Goal: Task Accomplishment & Management: Manage account settings

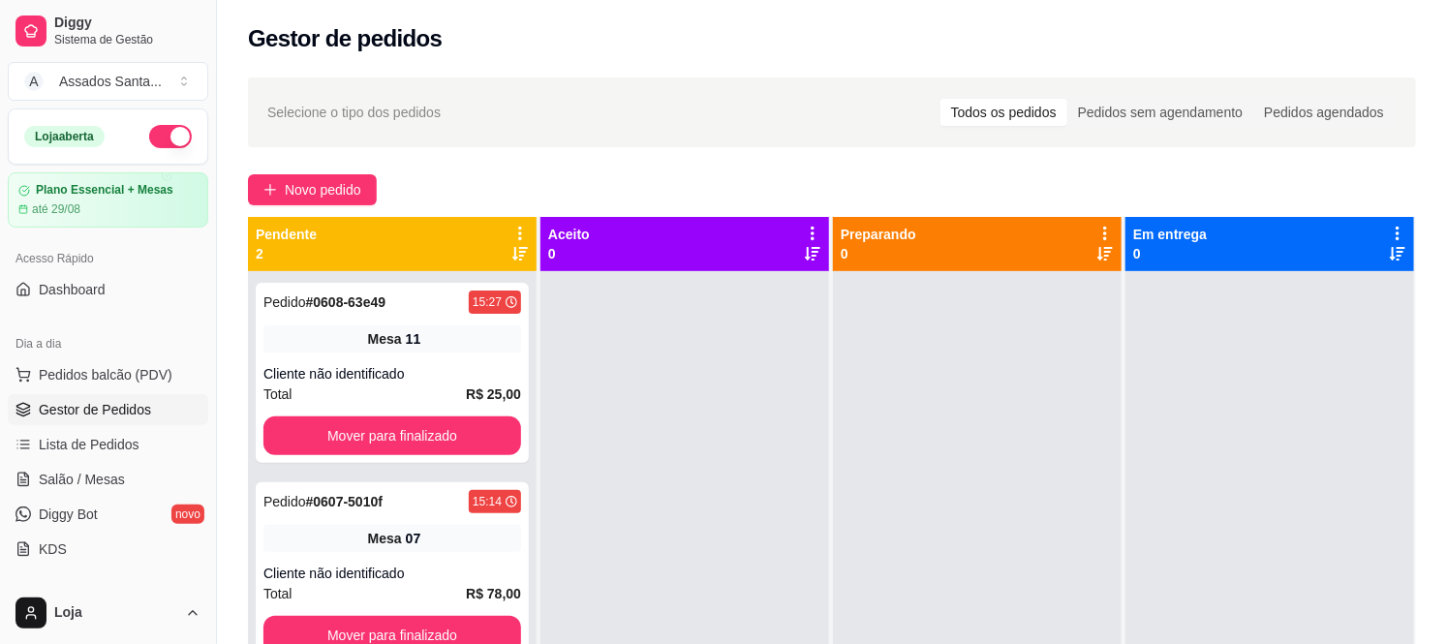
scroll to position [107, 0]
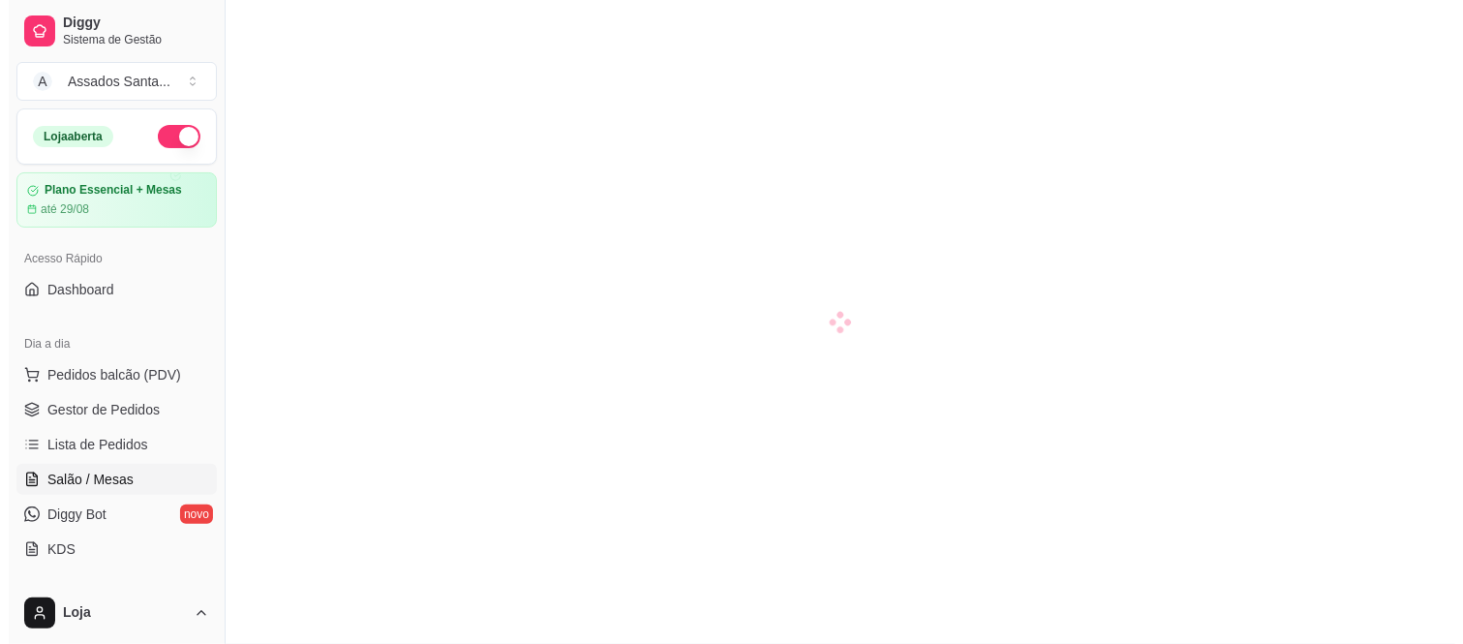
scroll to position [107, 0]
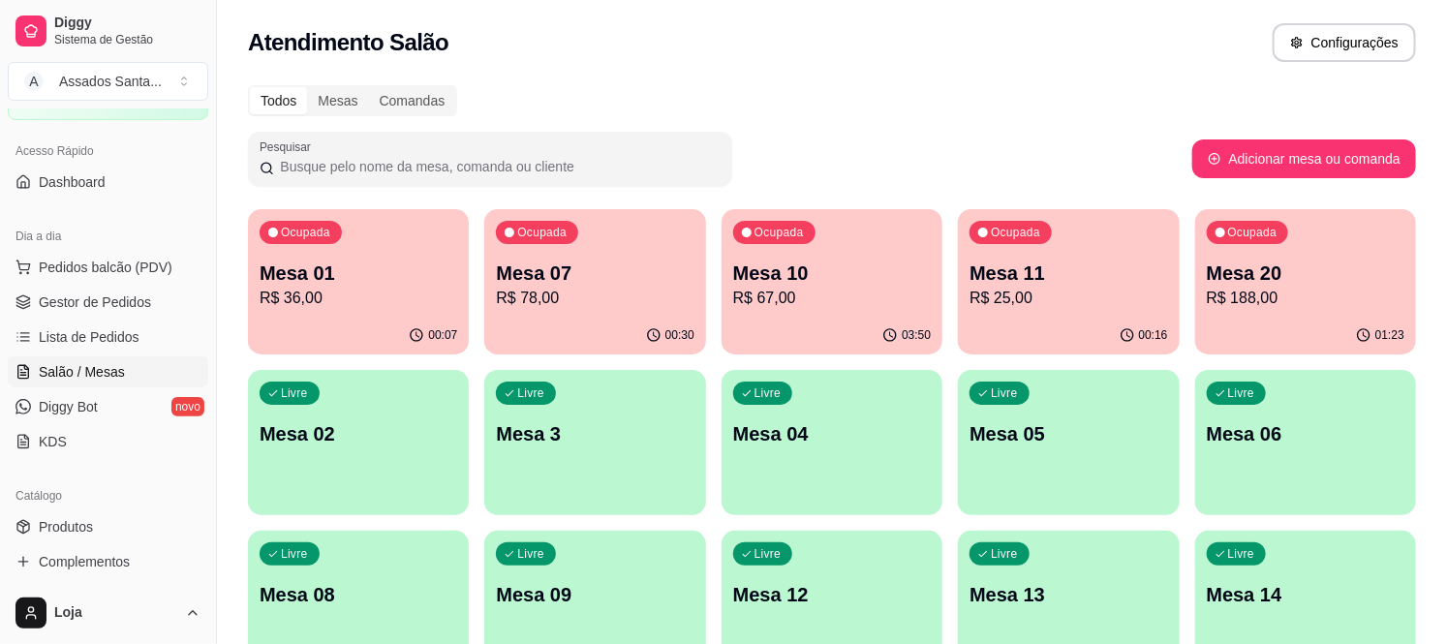
click at [592, 298] on p "R$ 78,00" at bounding box center [595, 298] width 198 height 23
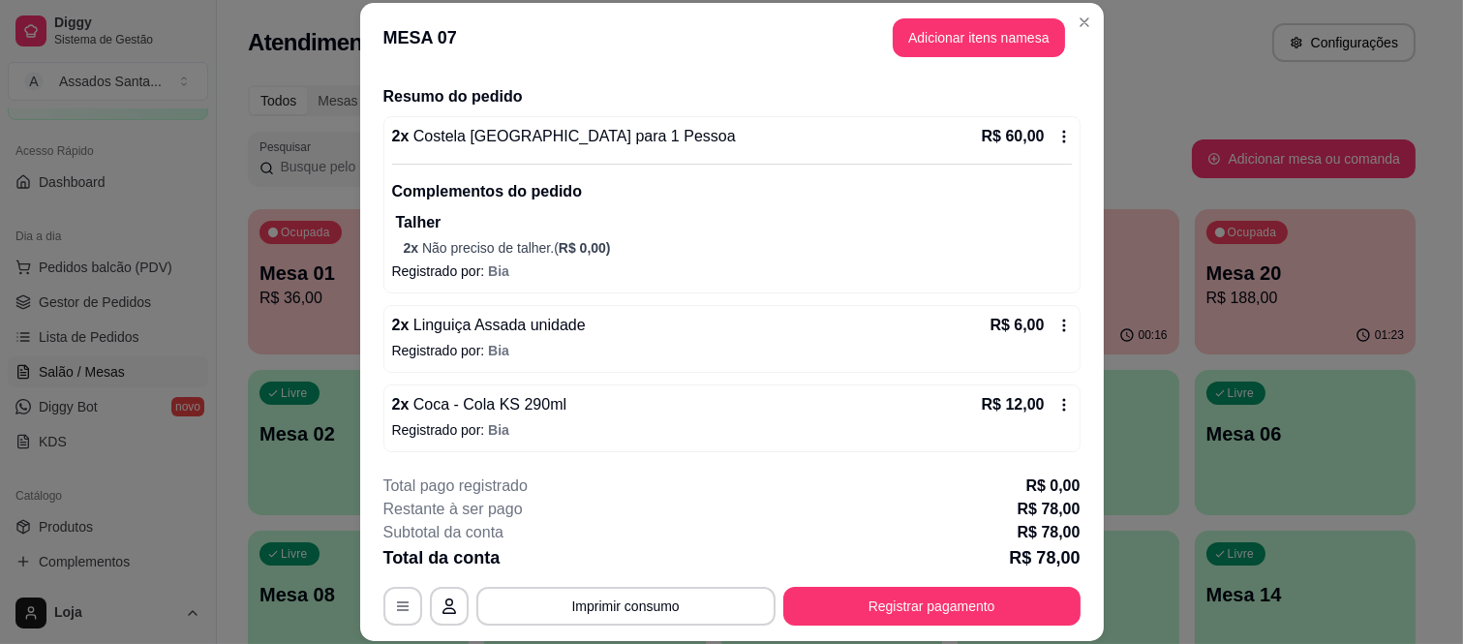
scroll to position [140, 0]
click at [854, 595] on button "Registrar pagamento" at bounding box center [931, 606] width 297 height 39
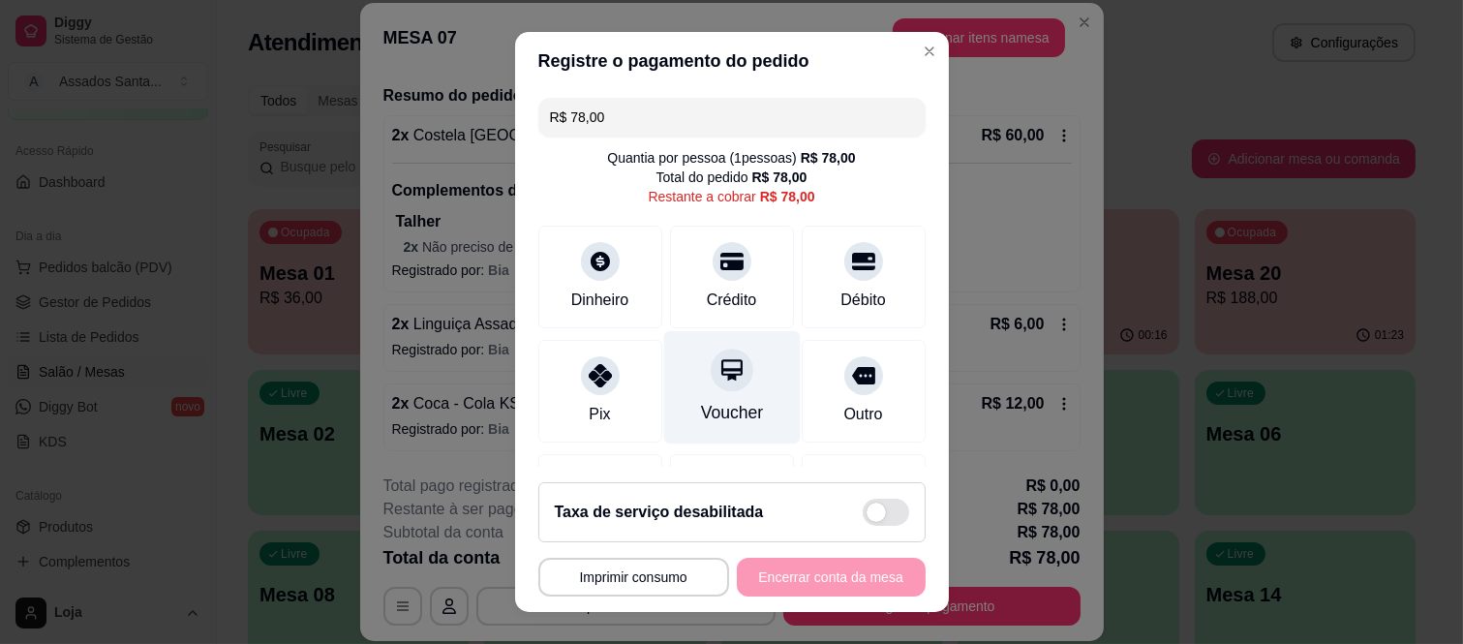
scroll to position [121, 0]
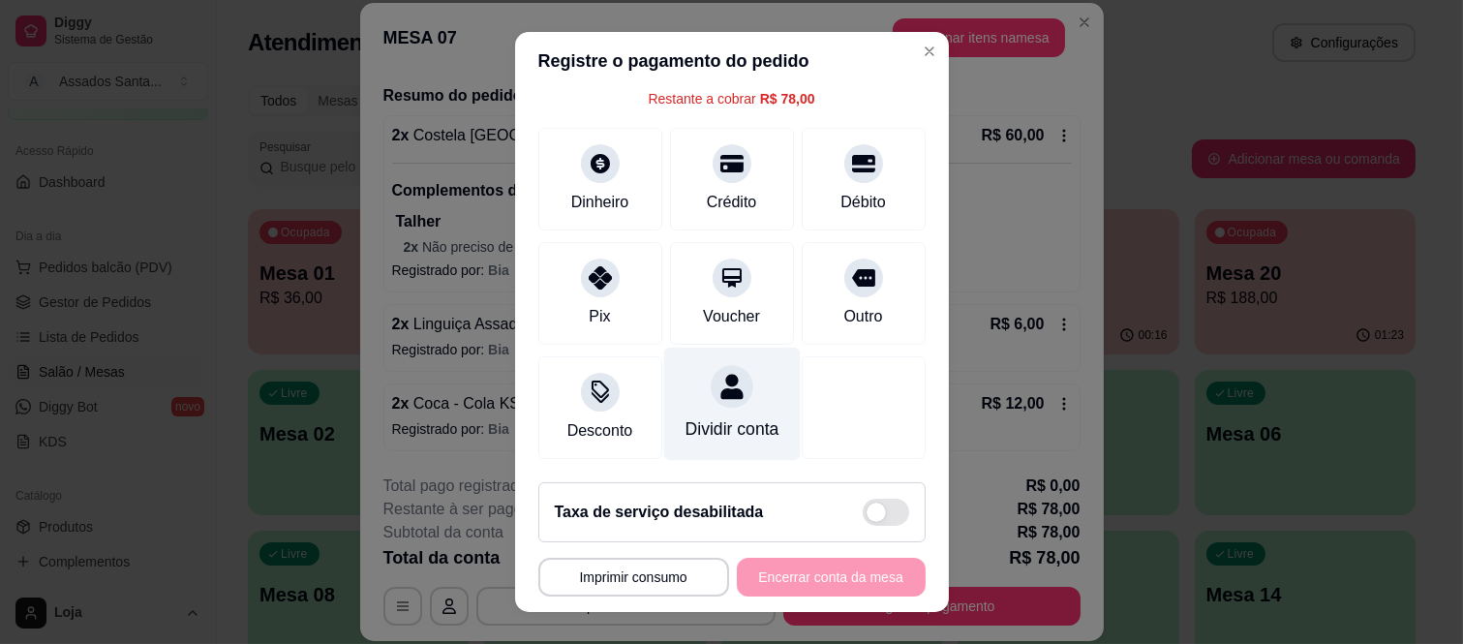
click at [719, 374] on icon at bounding box center [731, 386] width 25 height 25
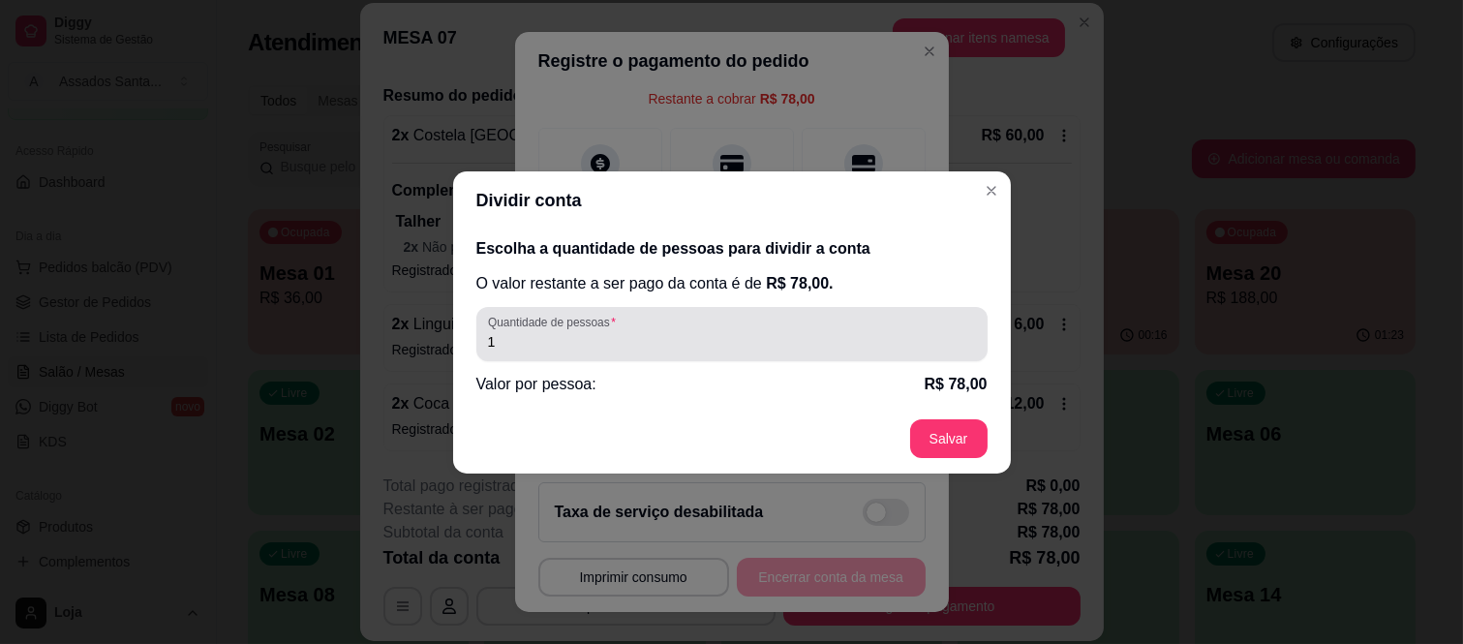
click at [705, 341] on input "1" at bounding box center [732, 341] width 488 height 19
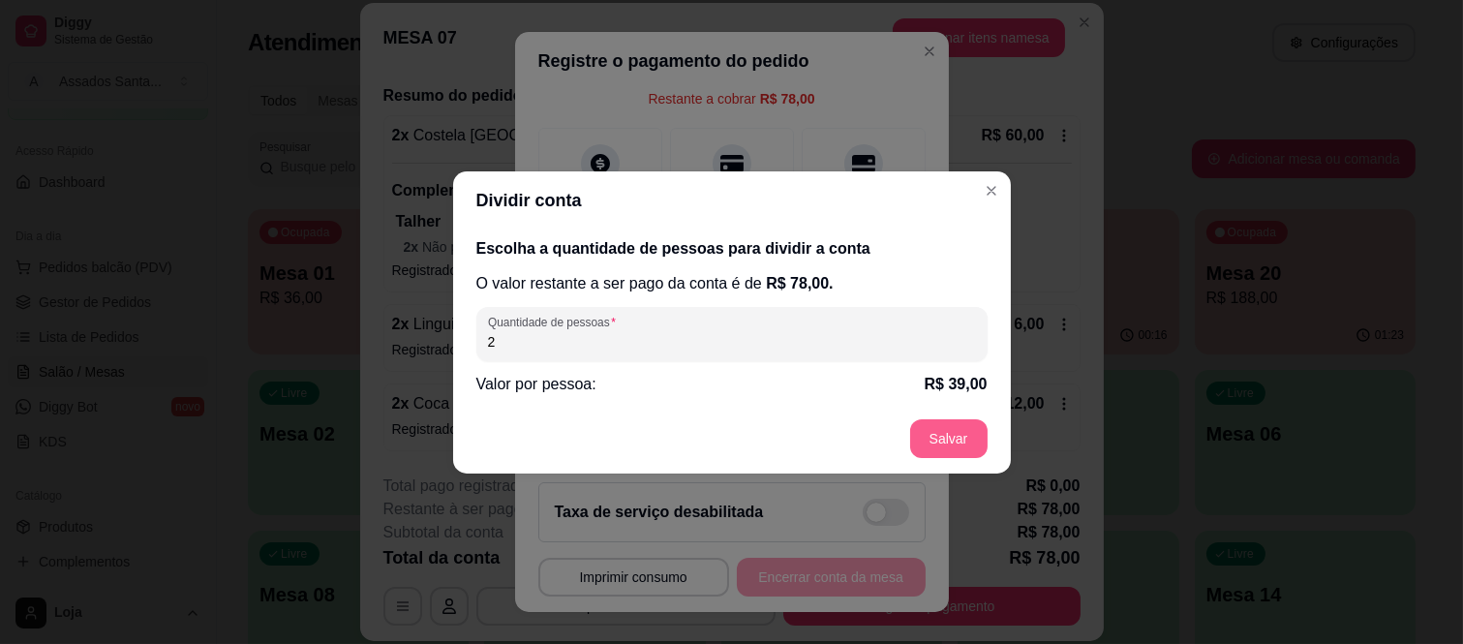
type input "2"
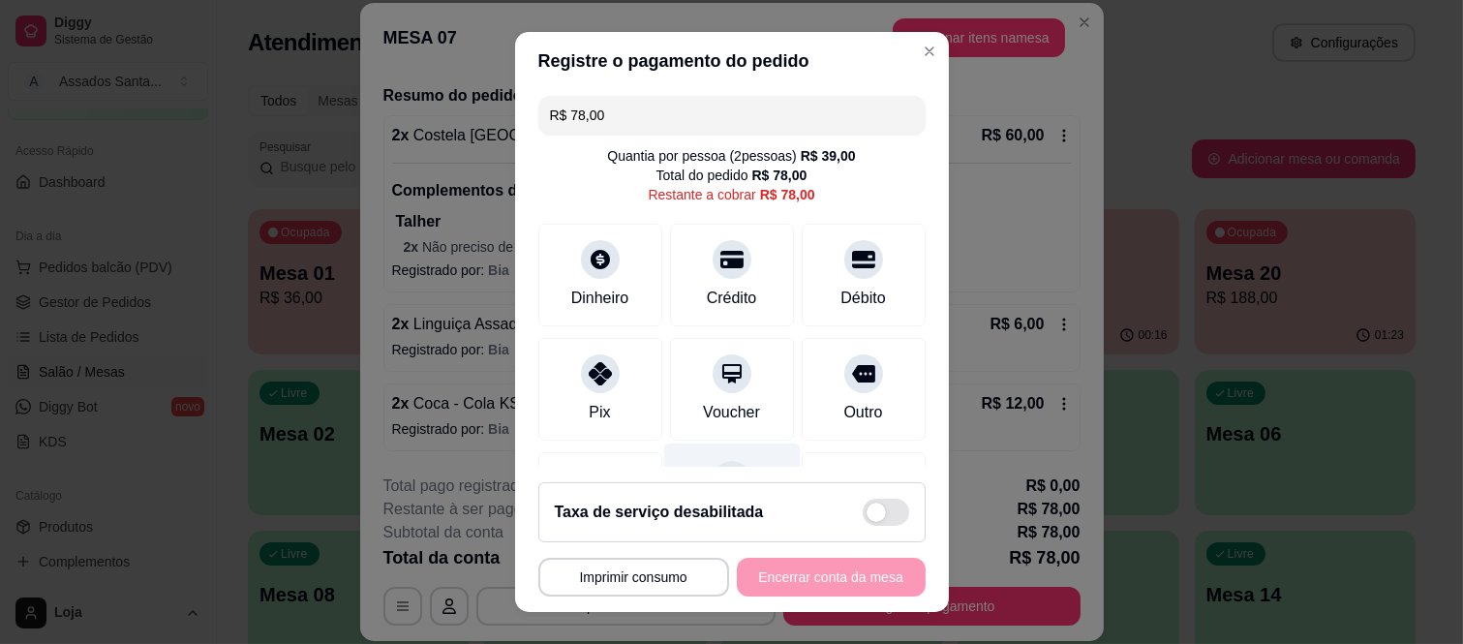
scroll to position [0, 0]
click at [691, 97] on div "R$ 78,00 Quantia por pessoa ( 2 pessoas) R$ 39,00 Total do pedido R$ 78,00 Rest…" at bounding box center [732, 278] width 434 height 377
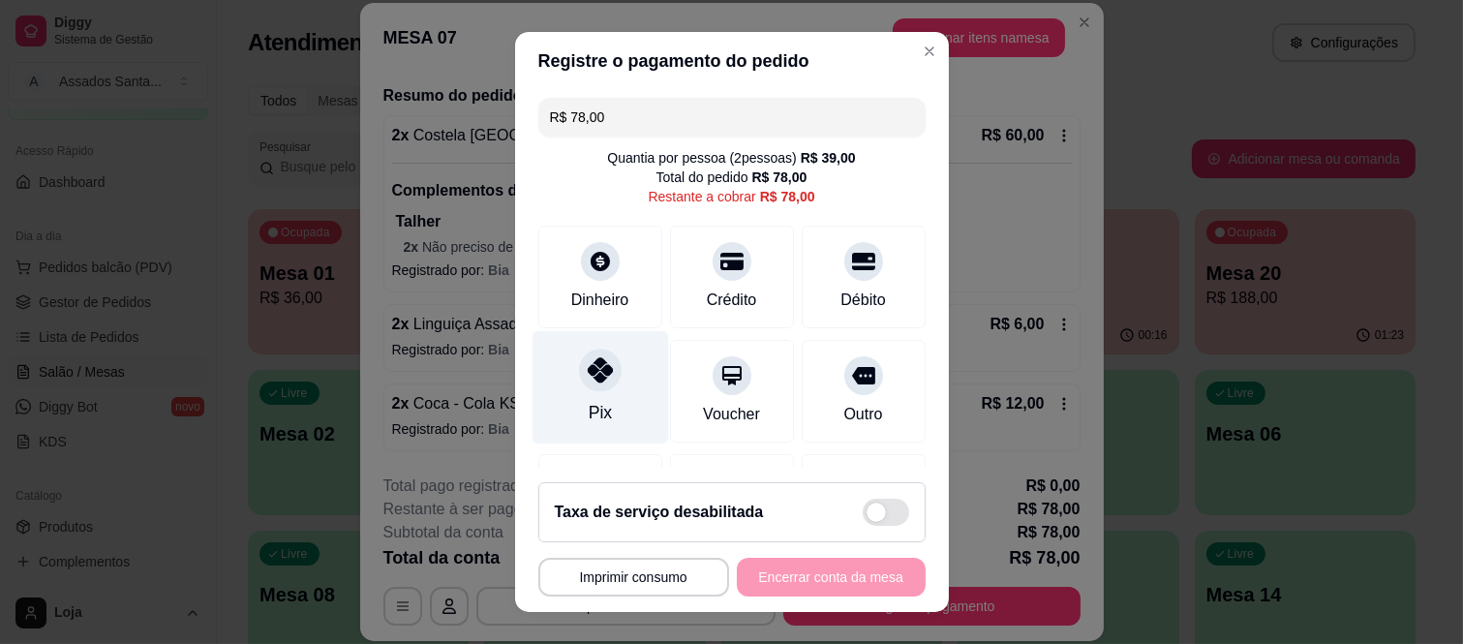
click at [588, 388] on div at bounding box center [600, 371] width 43 height 43
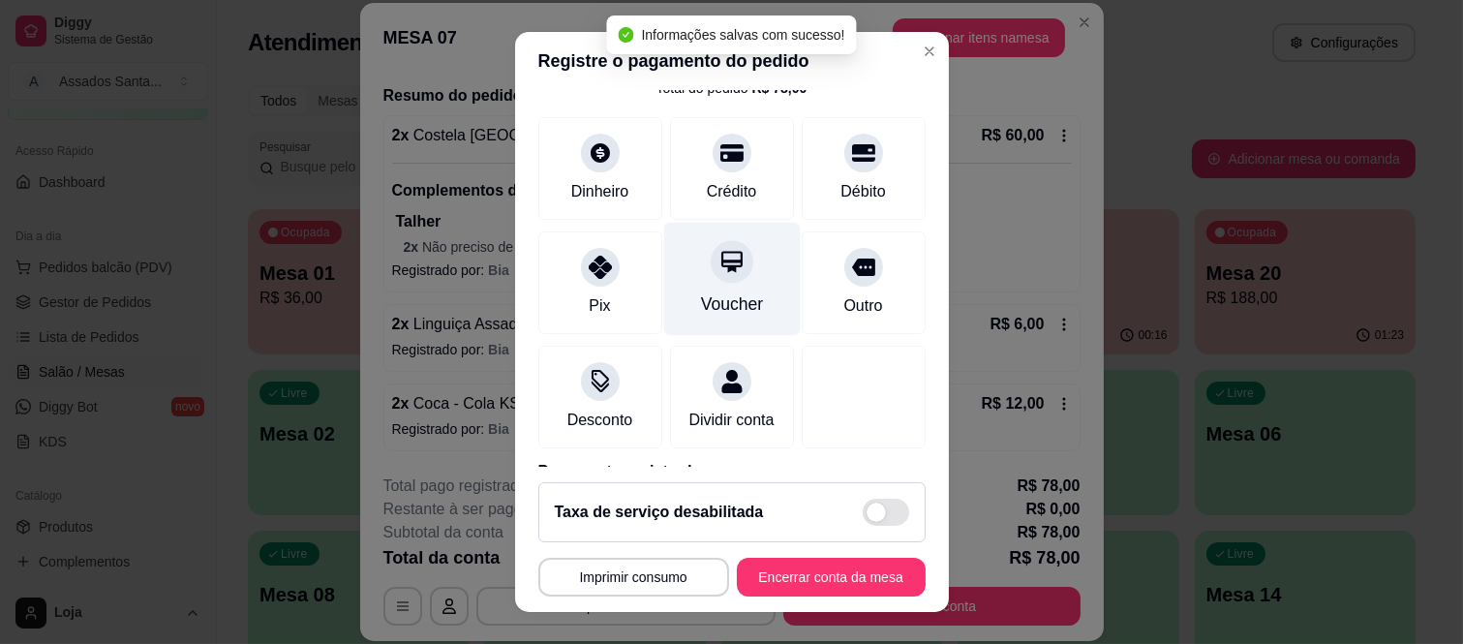
scroll to position [203, 0]
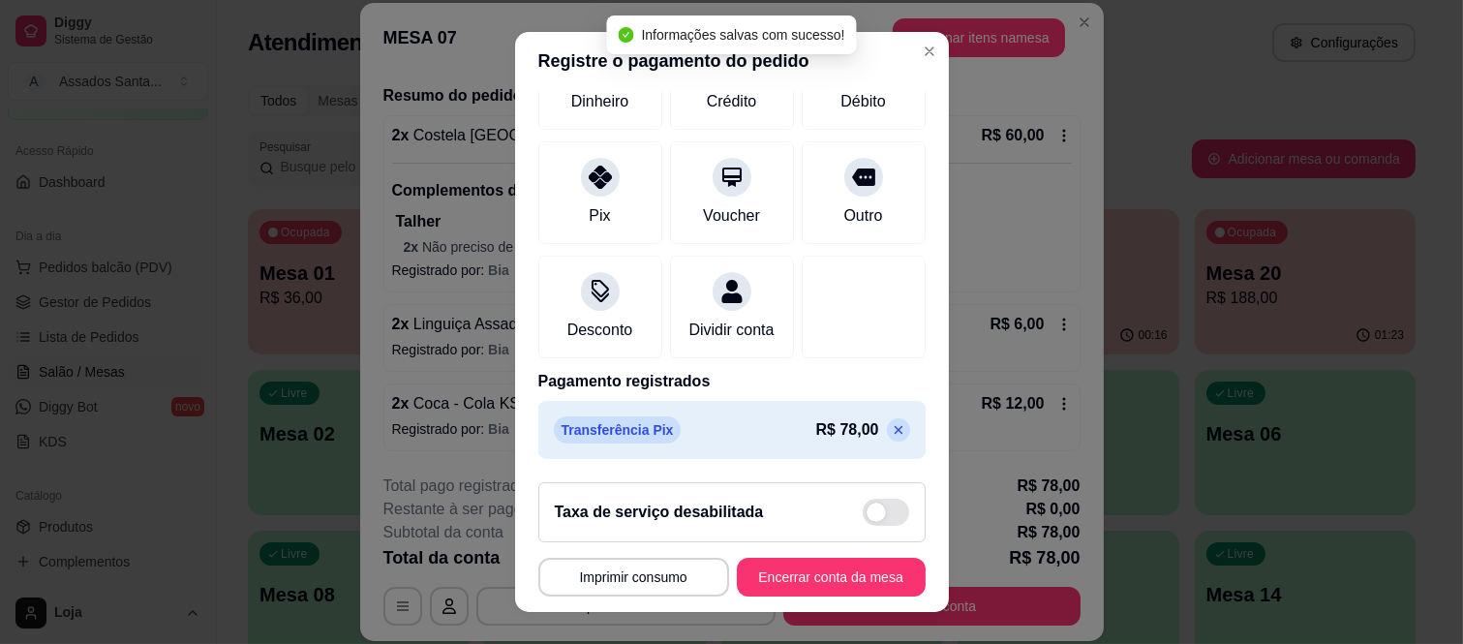
click at [891, 429] on icon at bounding box center [898, 429] width 15 height 15
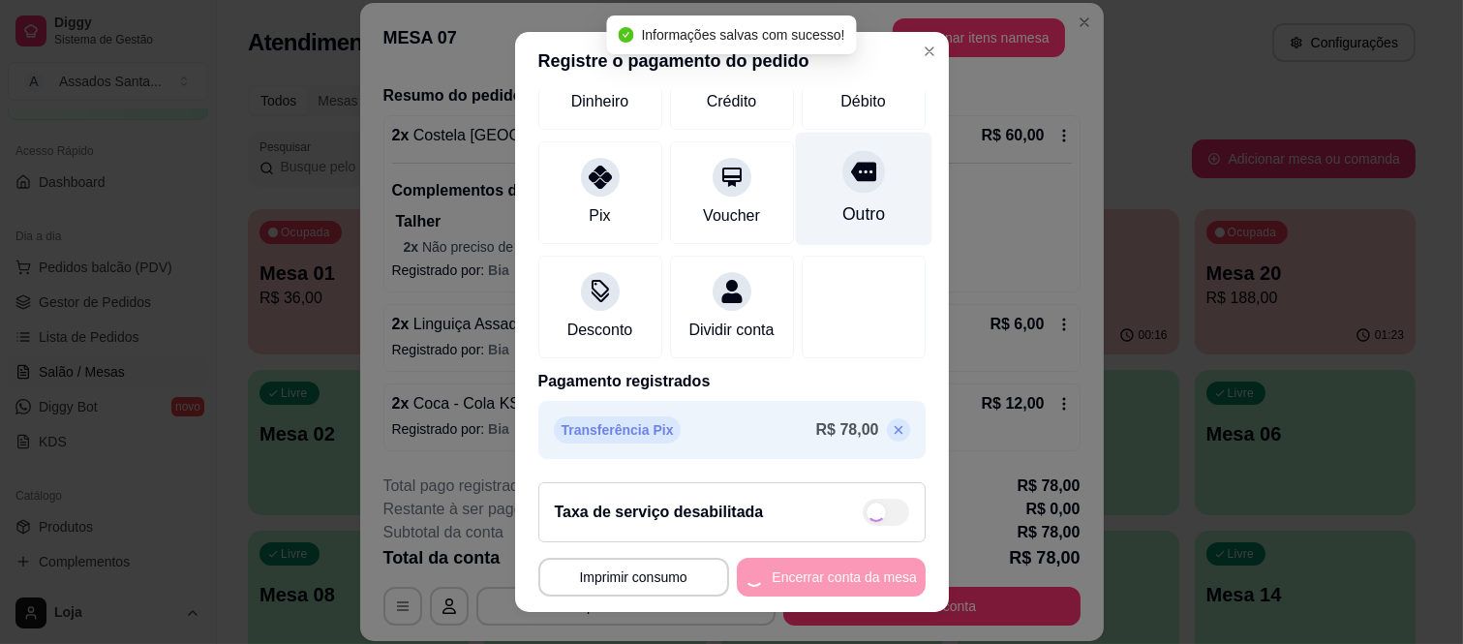
scroll to position [0, 0]
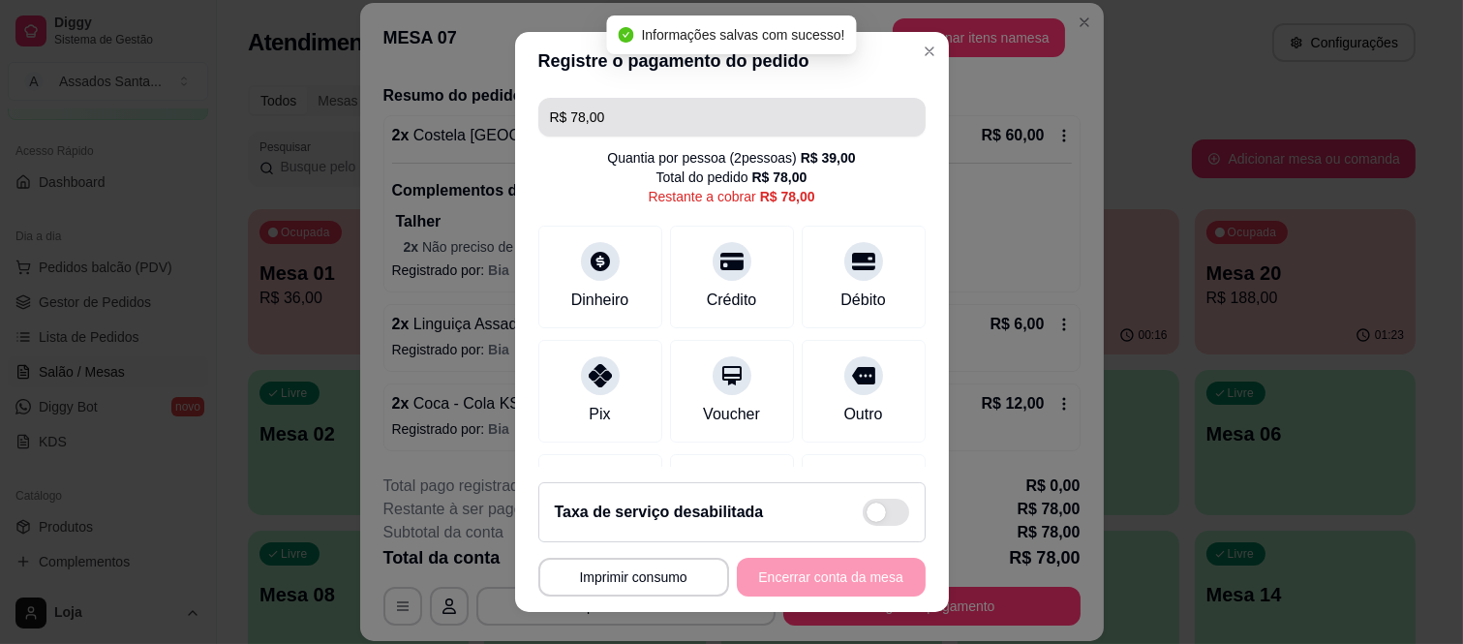
click at [784, 132] on input "R$ 78,00" at bounding box center [732, 117] width 364 height 39
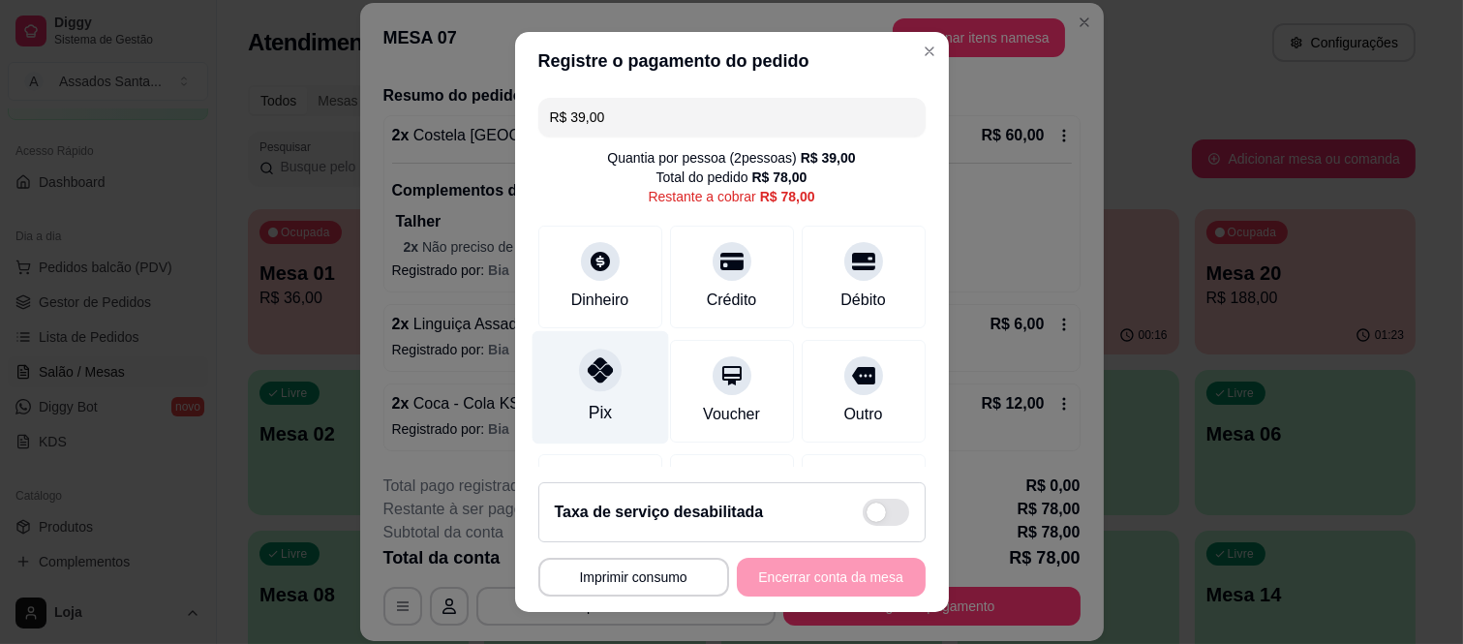
click at [559, 392] on div "Pix" at bounding box center [600, 387] width 137 height 113
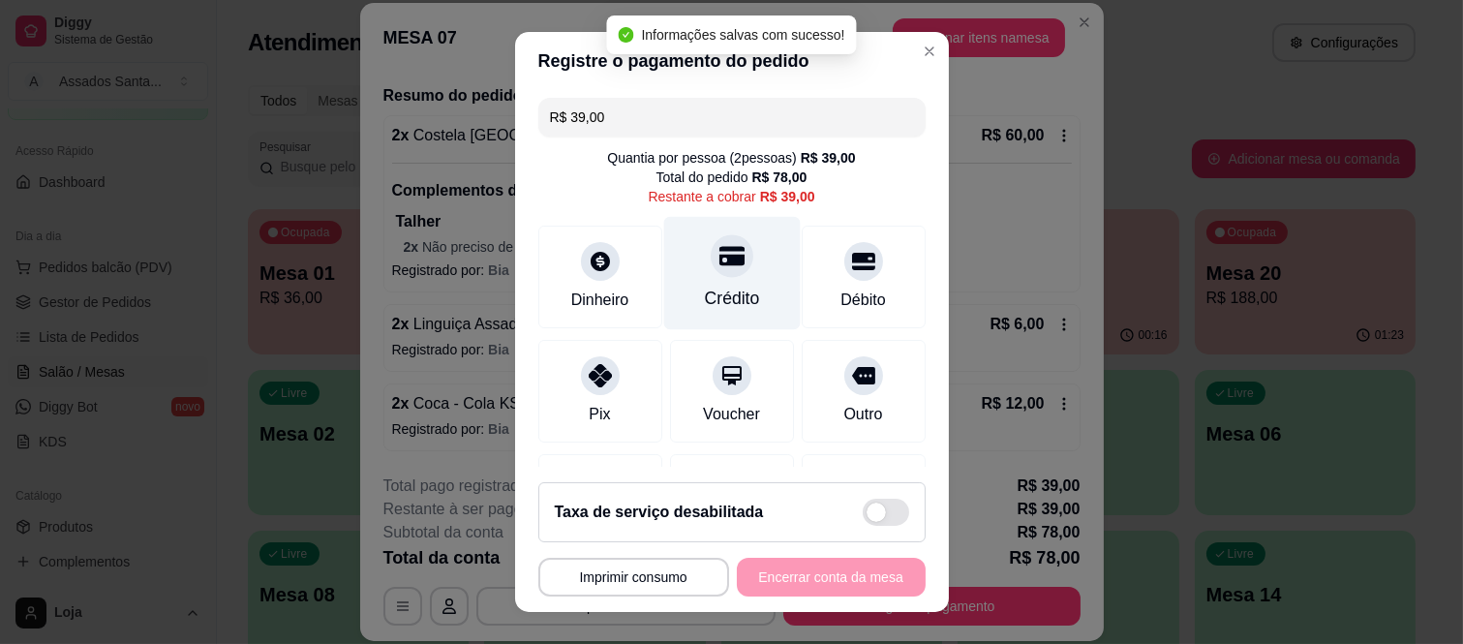
click at [726, 288] on div "Crédito" at bounding box center [731, 298] width 55 height 25
type input "R$ 0,00"
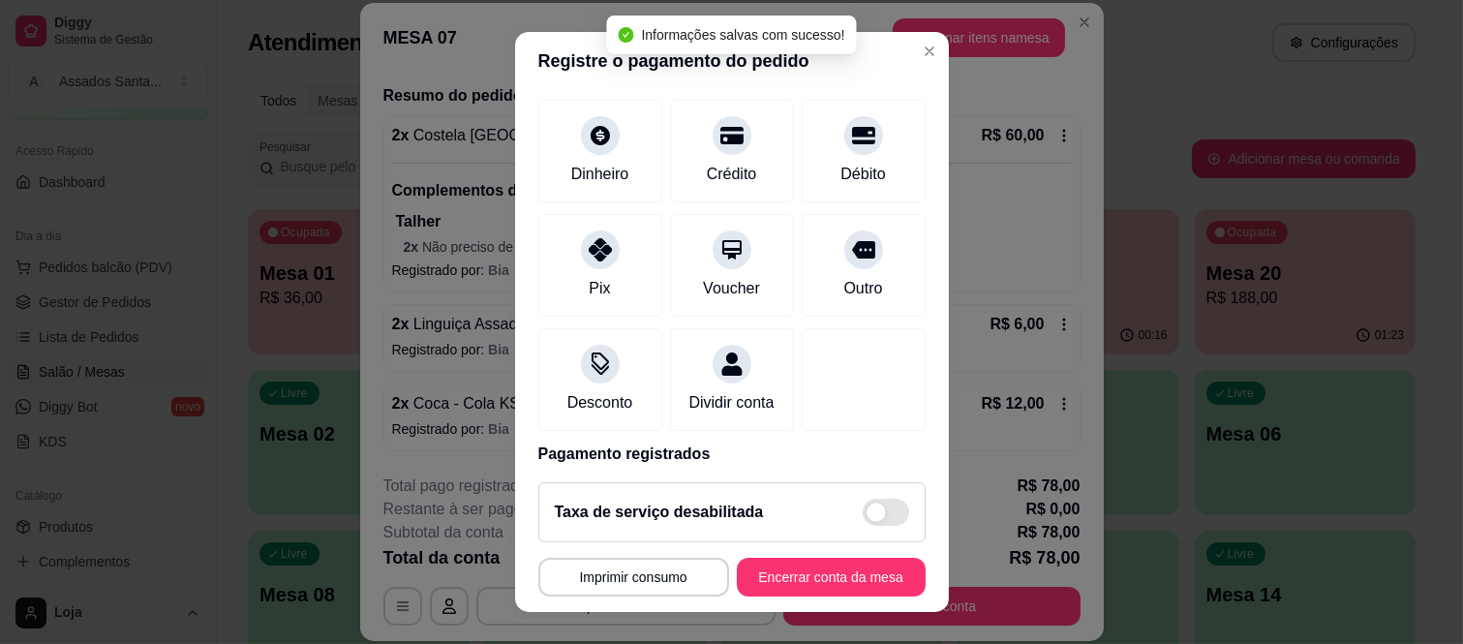
scroll to position [276, 0]
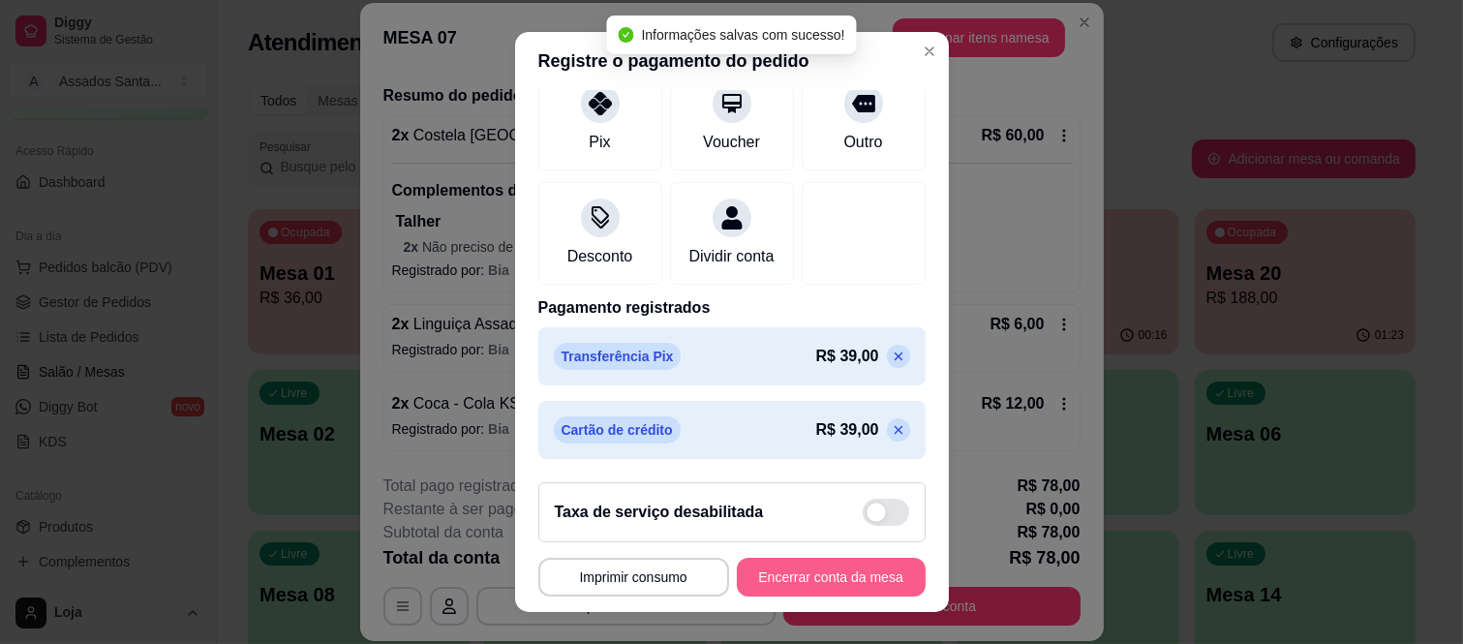
click at [773, 558] on button "Encerrar conta da mesa" at bounding box center [831, 577] width 189 height 39
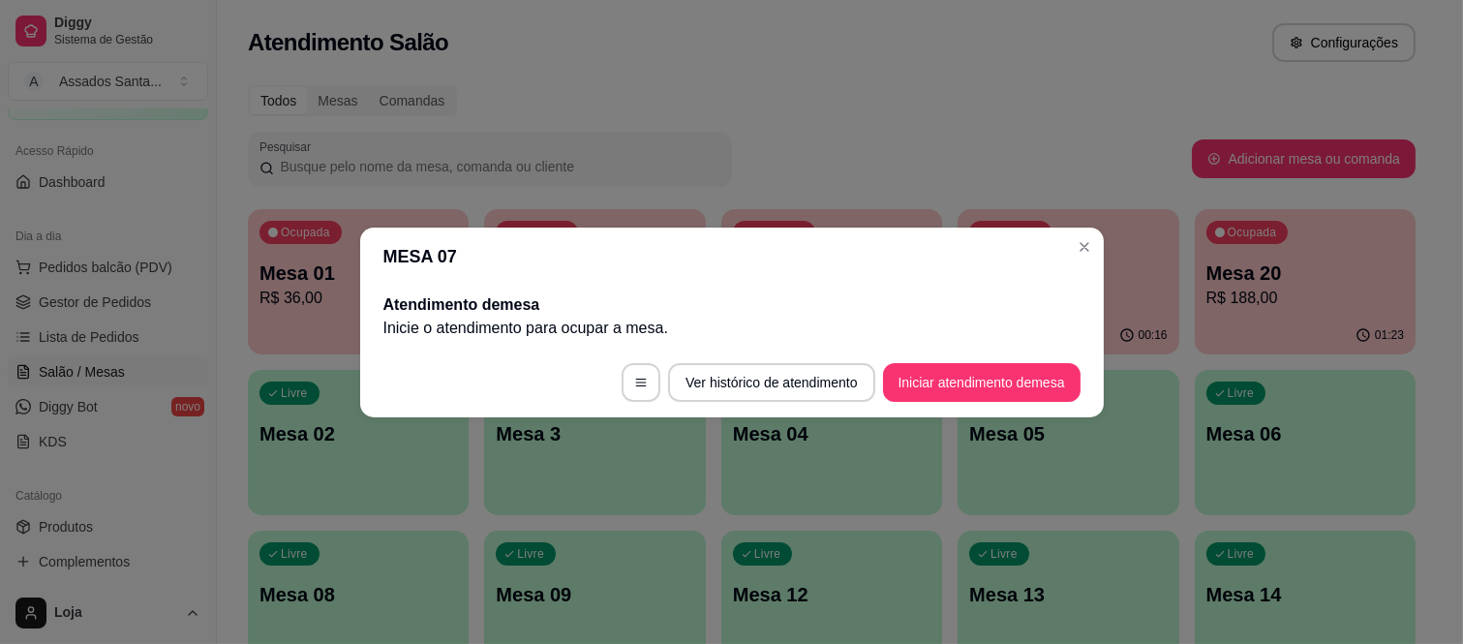
scroll to position [0, 0]
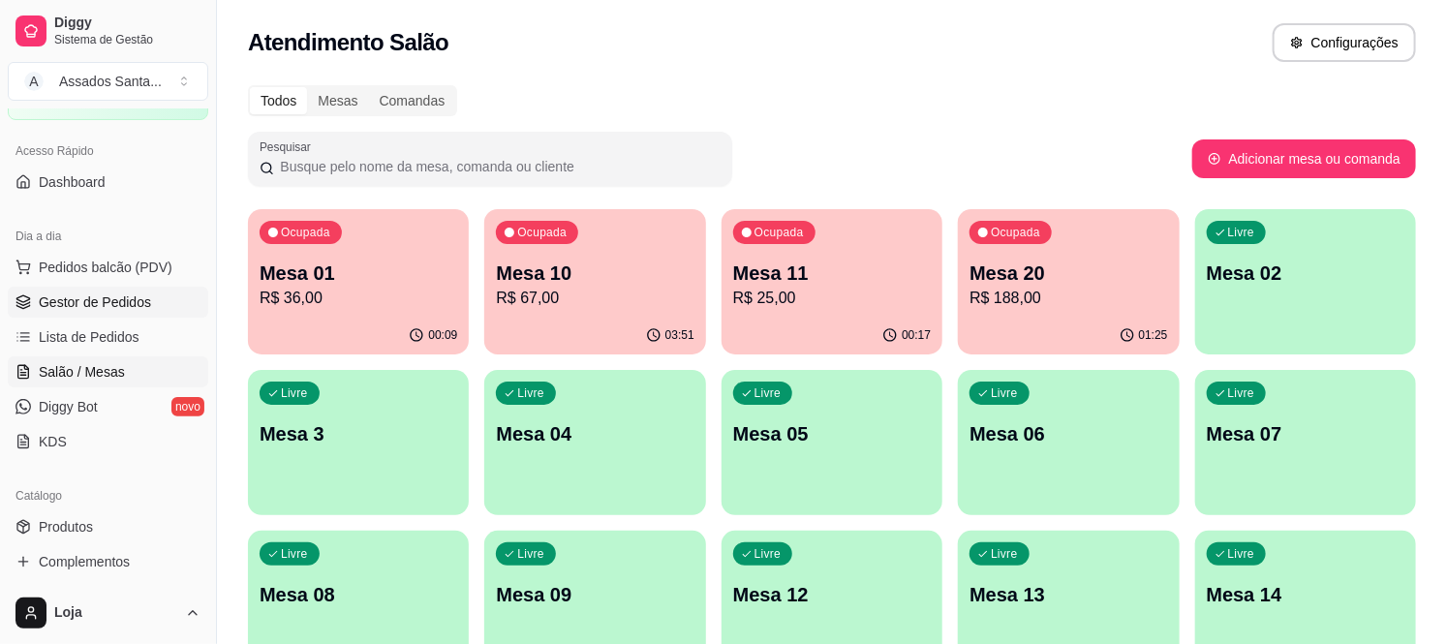
click at [124, 316] on link "Gestor de Pedidos" at bounding box center [108, 302] width 200 height 31
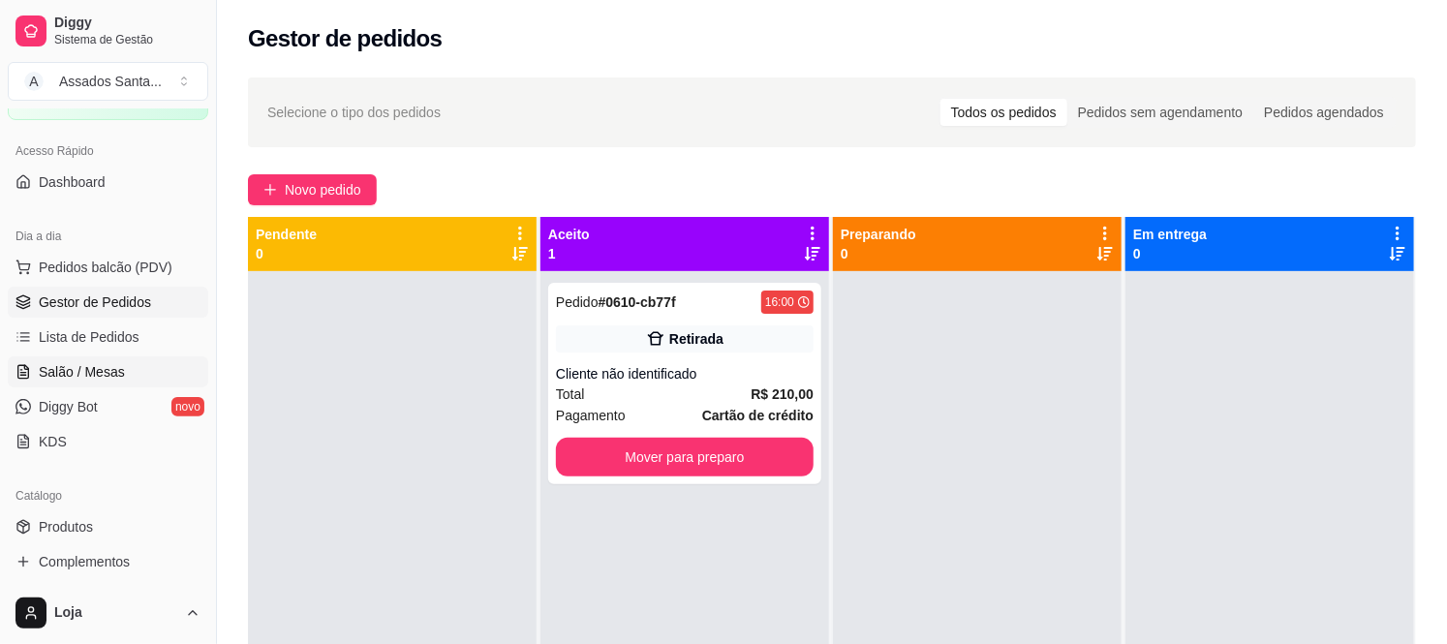
click at [70, 372] on span "Salão / Mesas" at bounding box center [82, 371] width 86 height 19
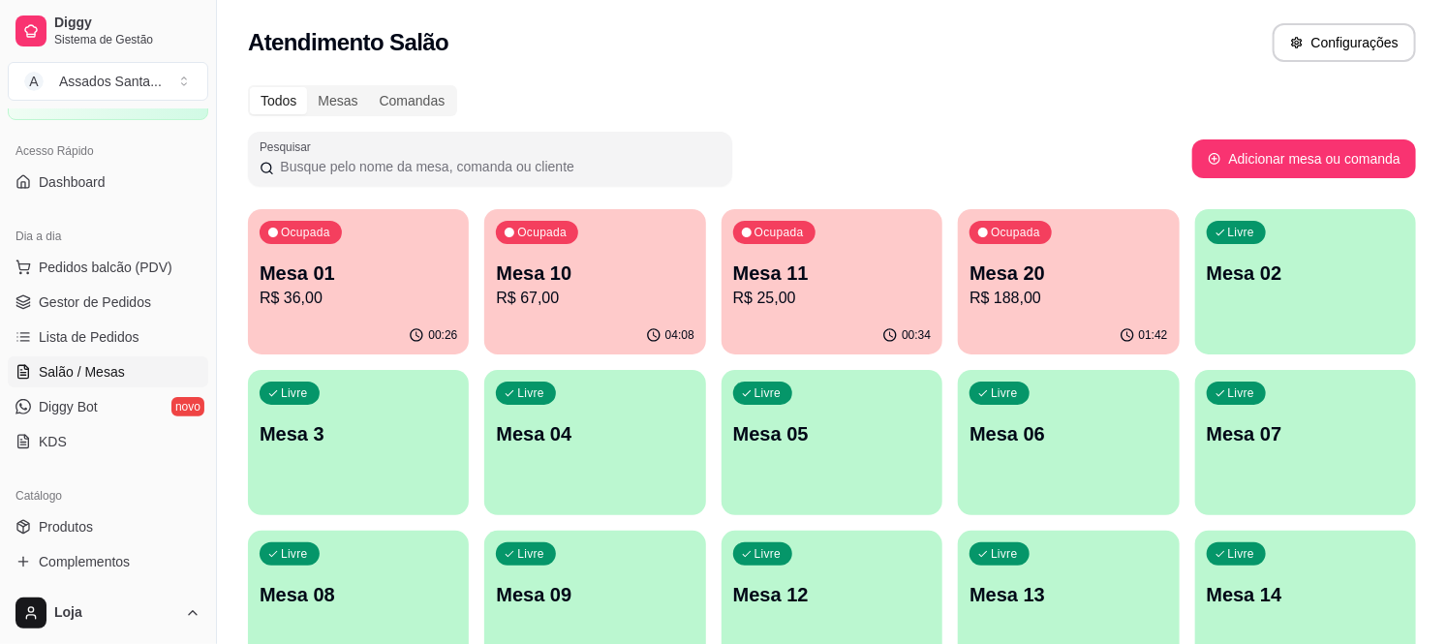
click at [345, 337] on div "00:26" at bounding box center [358, 336] width 221 height 38
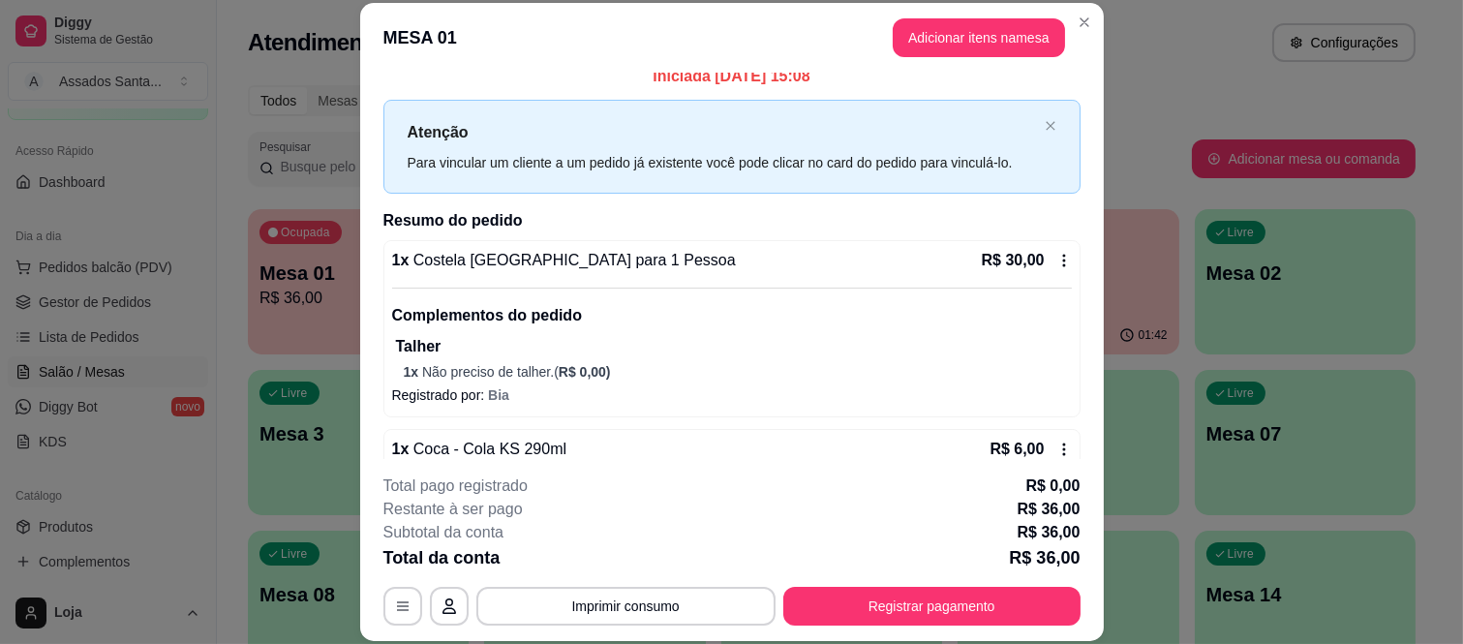
scroll to position [61, 0]
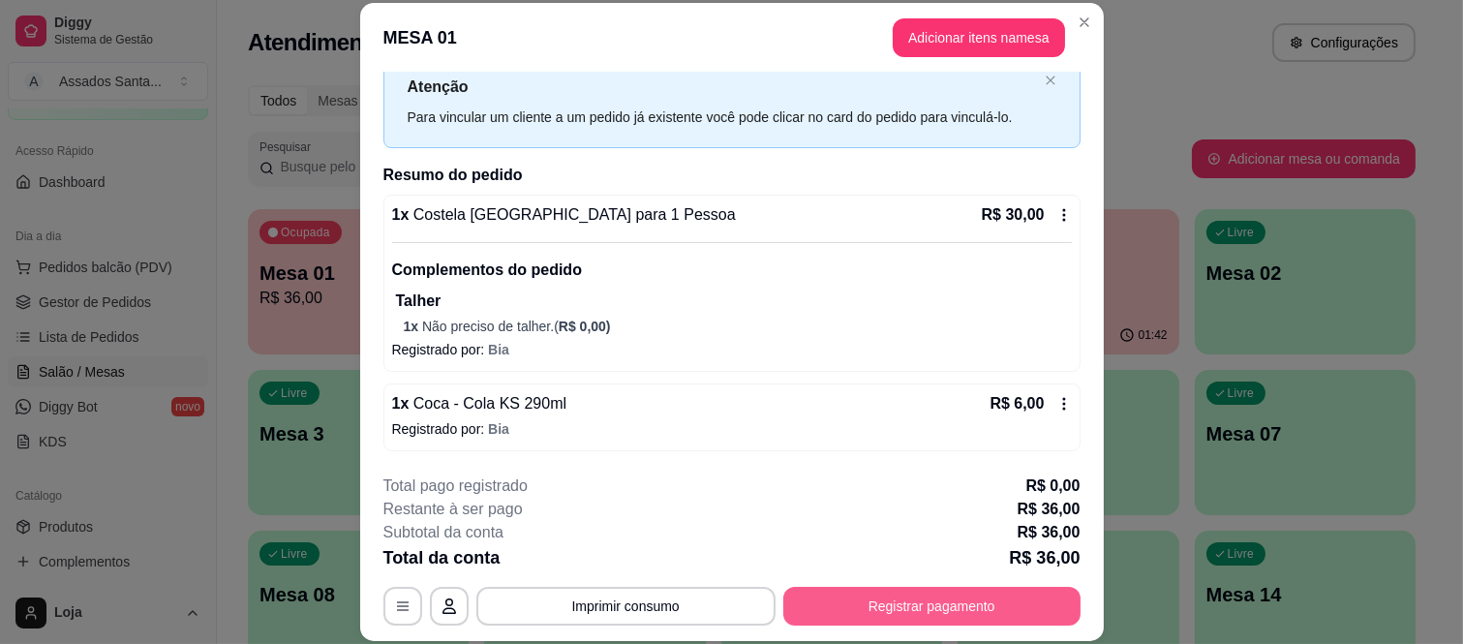
click at [837, 603] on button "Registrar pagamento" at bounding box center [931, 606] width 297 height 39
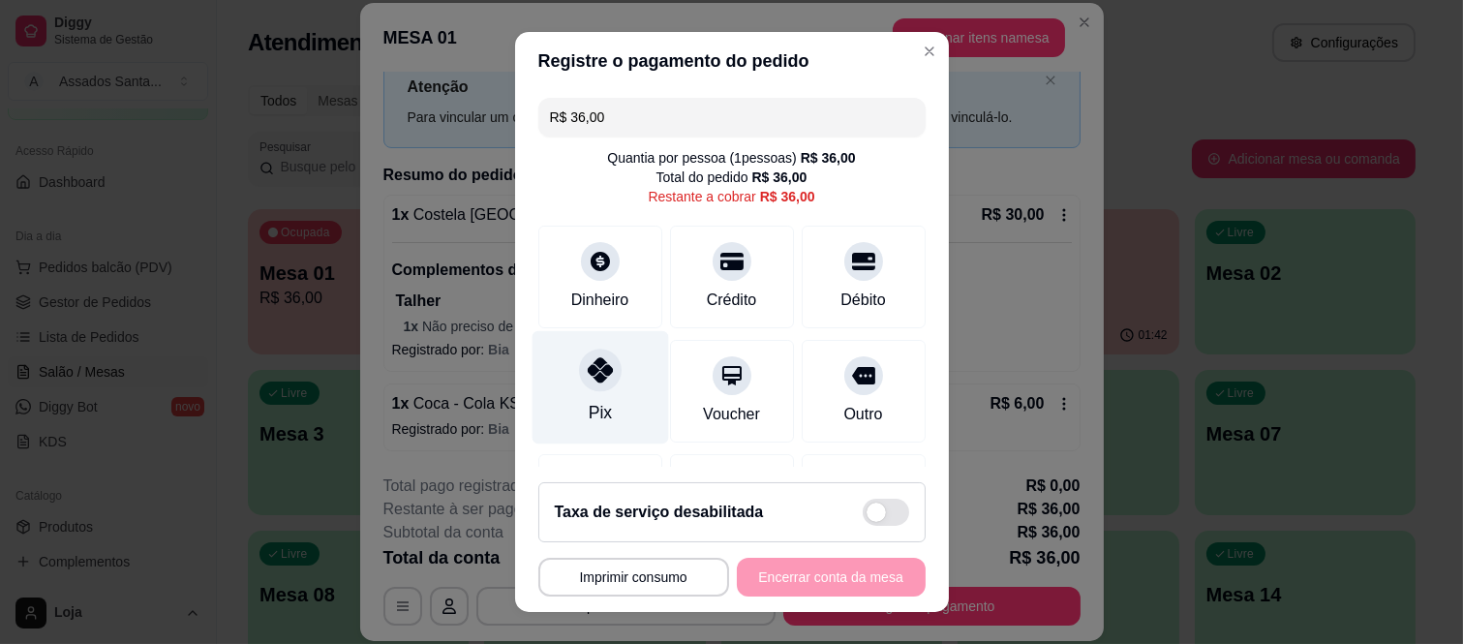
click at [603, 385] on div "Pix" at bounding box center [600, 387] width 137 height 113
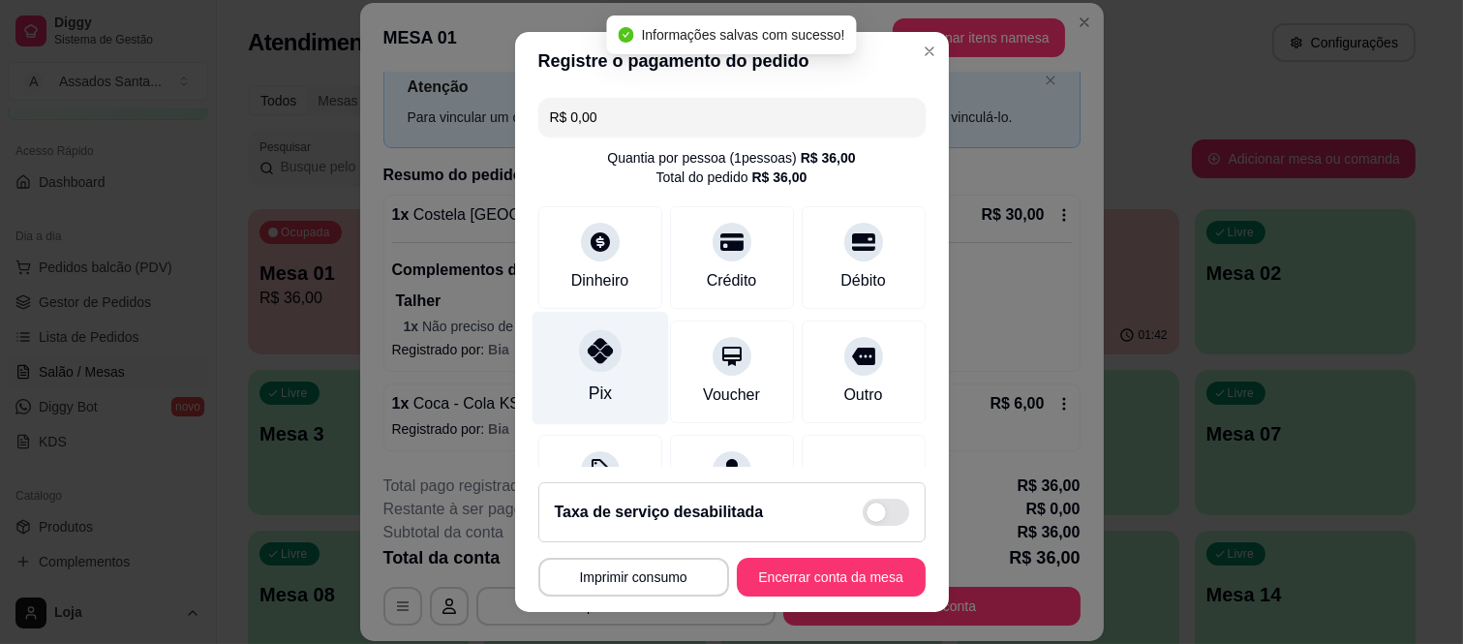
type input "R$ 0,00"
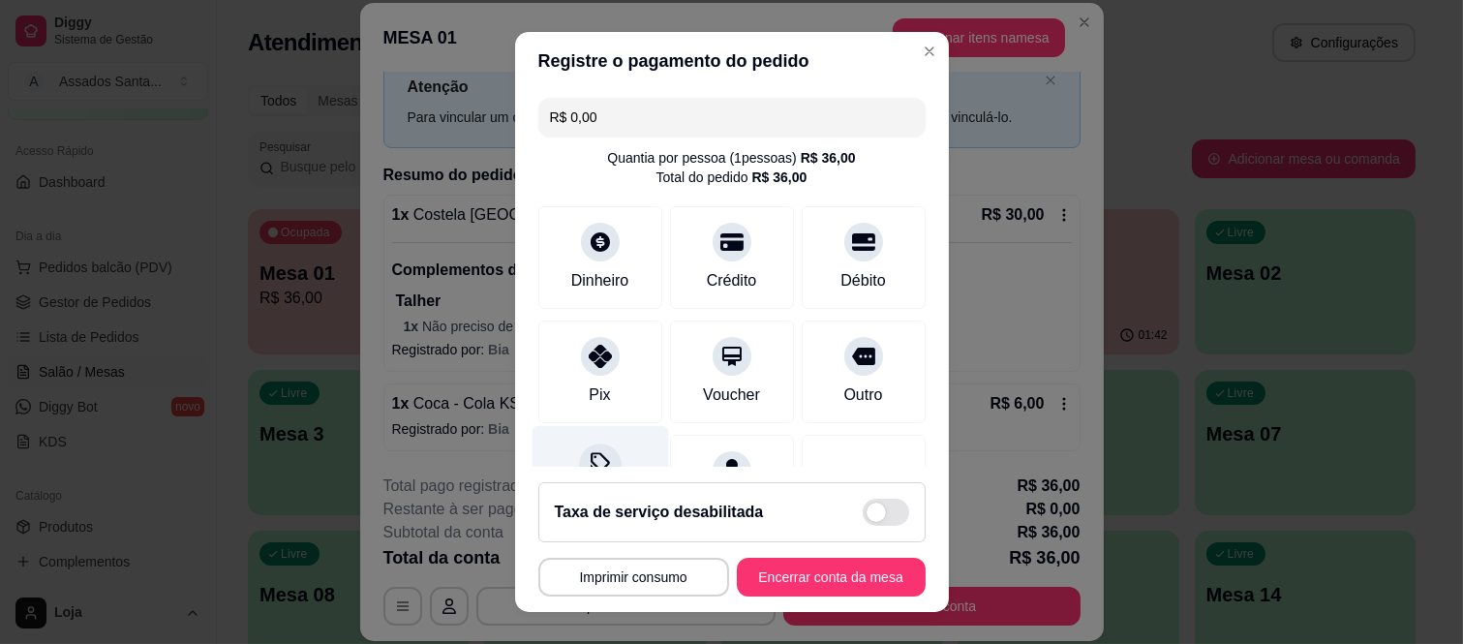
click at [606, 451] on div "Desconto" at bounding box center [600, 482] width 137 height 113
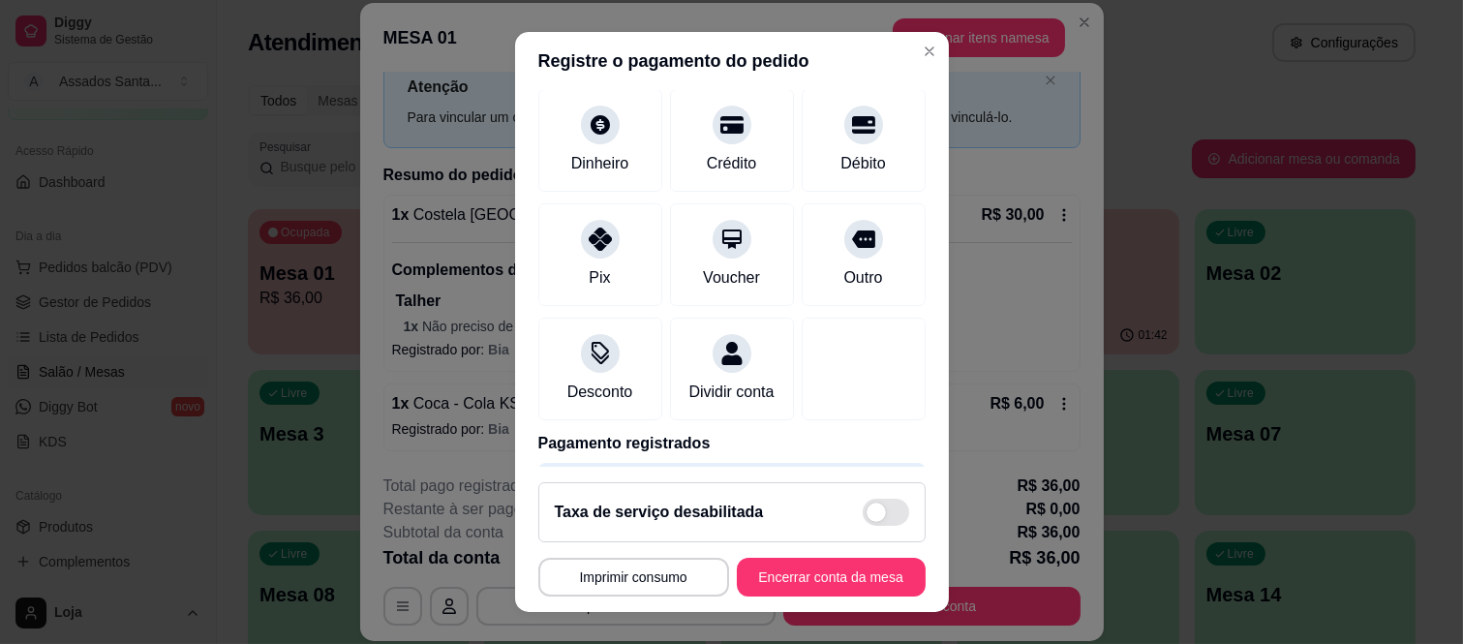
scroll to position [203, 0]
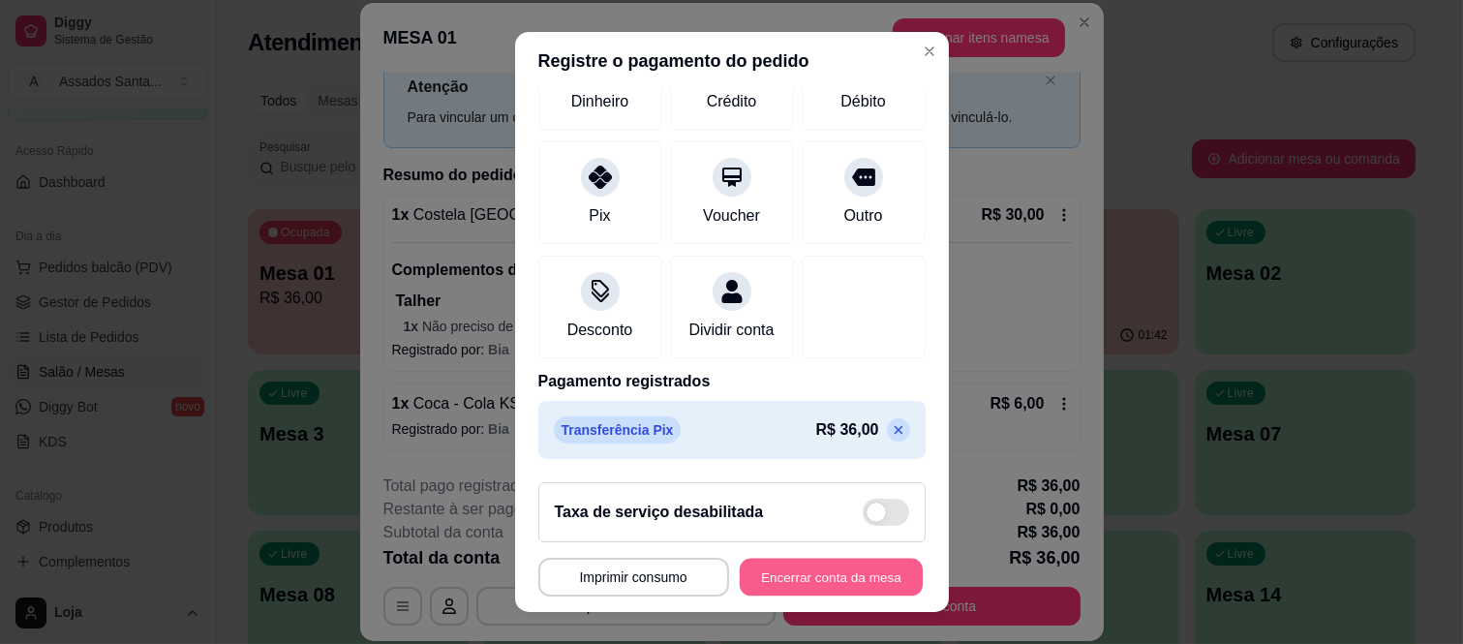
click at [818, 578] on button "Encerrar conta da mesa" at bounding box center [831, 577] width 183 height 38
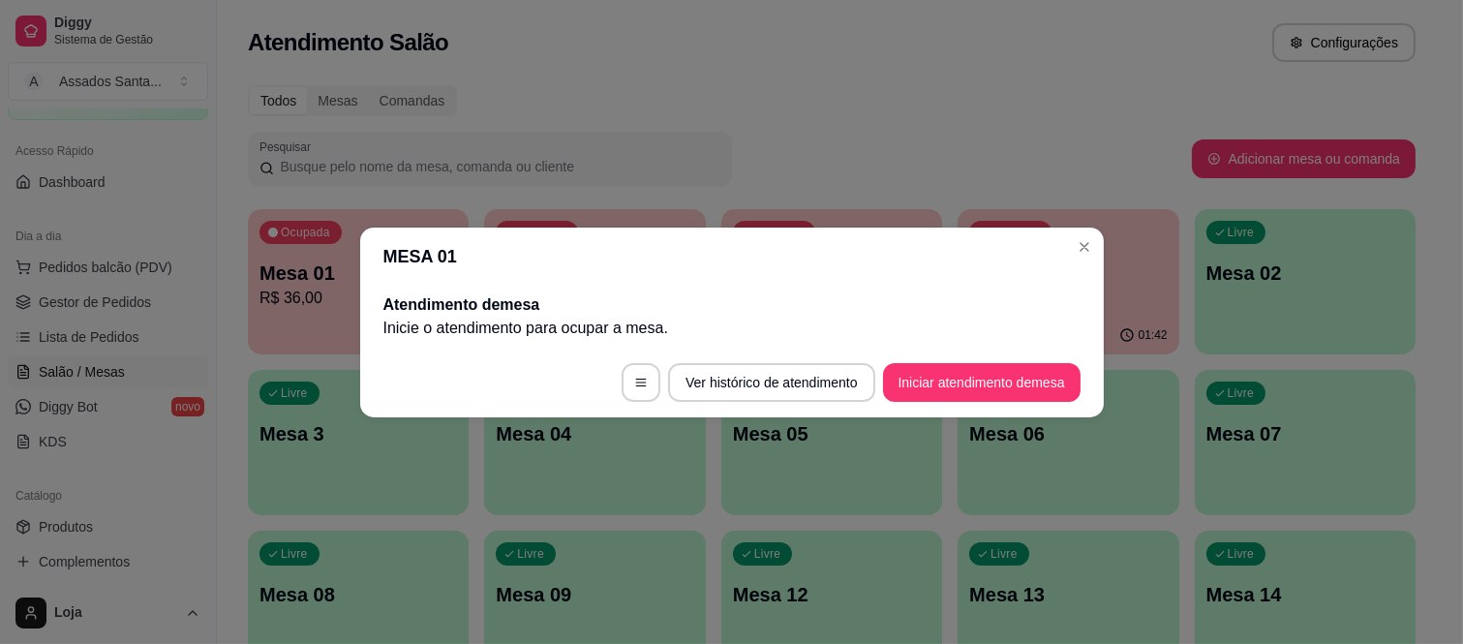
scroll to position [0, 0]
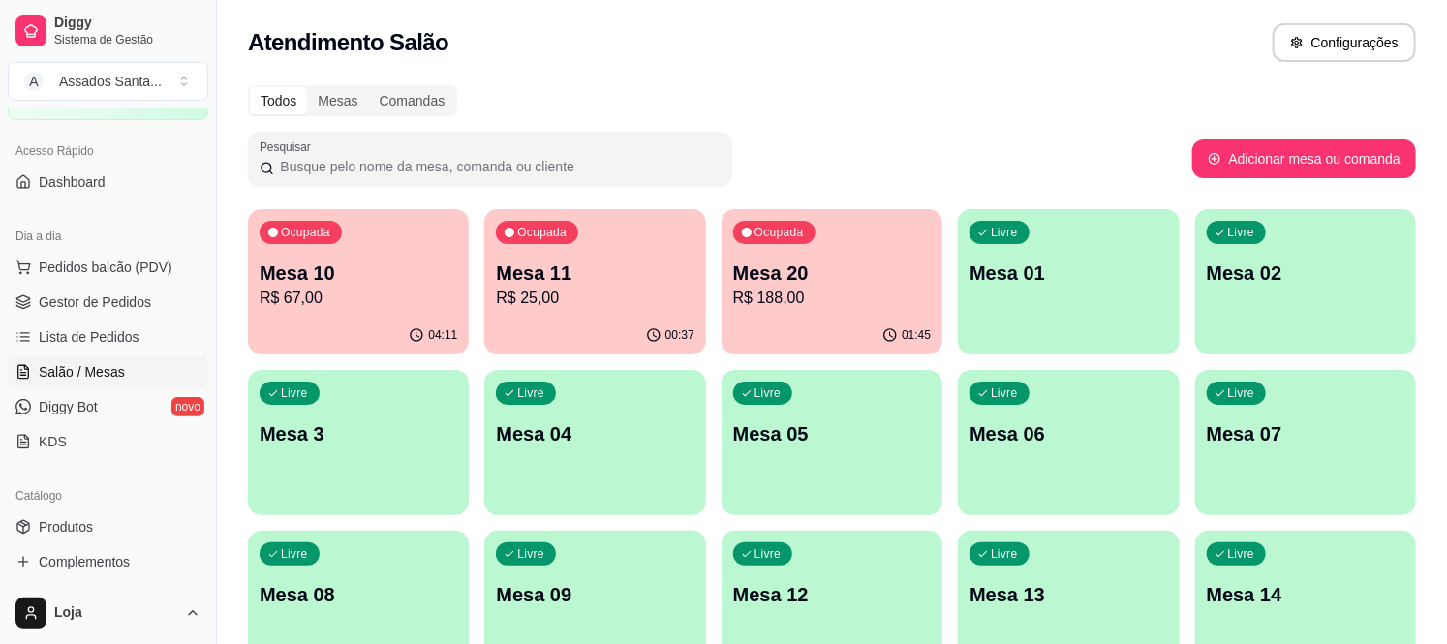
click at [533, 257] on div "Ocupada Mesa 11 R$ 25,00" at bounding box center [594, 262] width 221 height 107
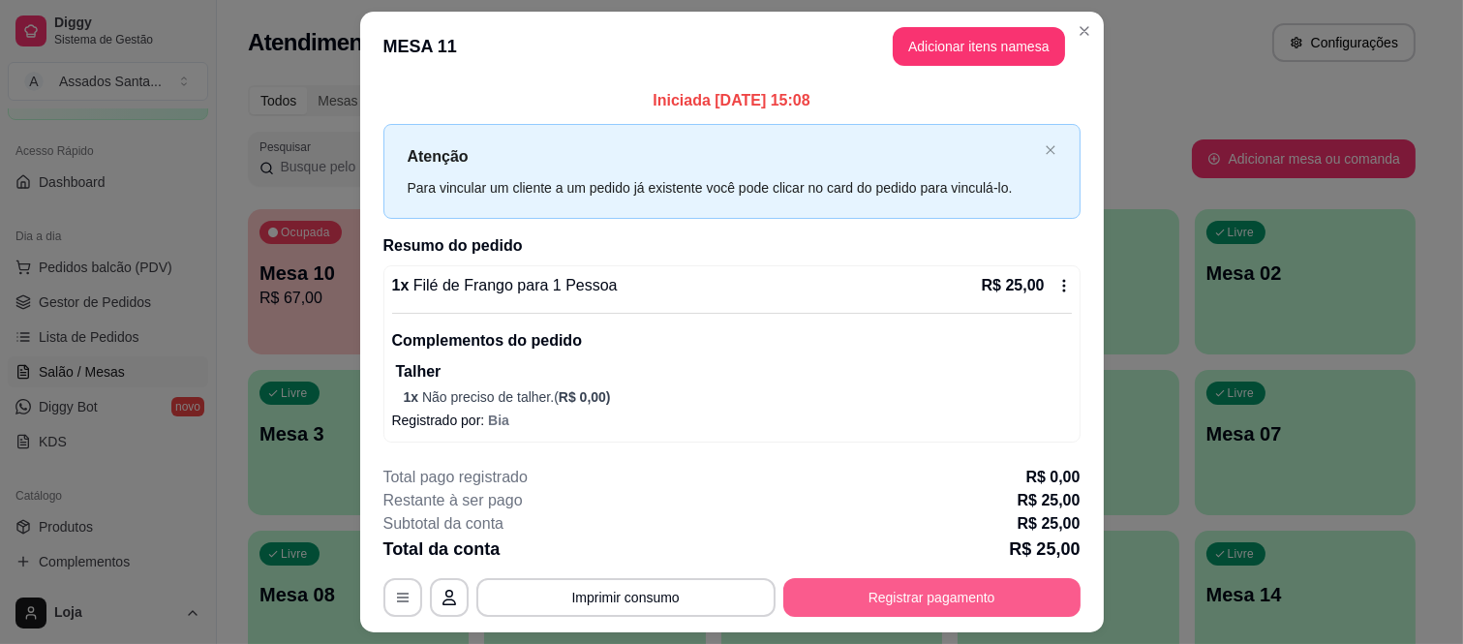
click at [961, 596] on button "Registrar pagamento" at bounding box center [931, 597] width 297 height 39
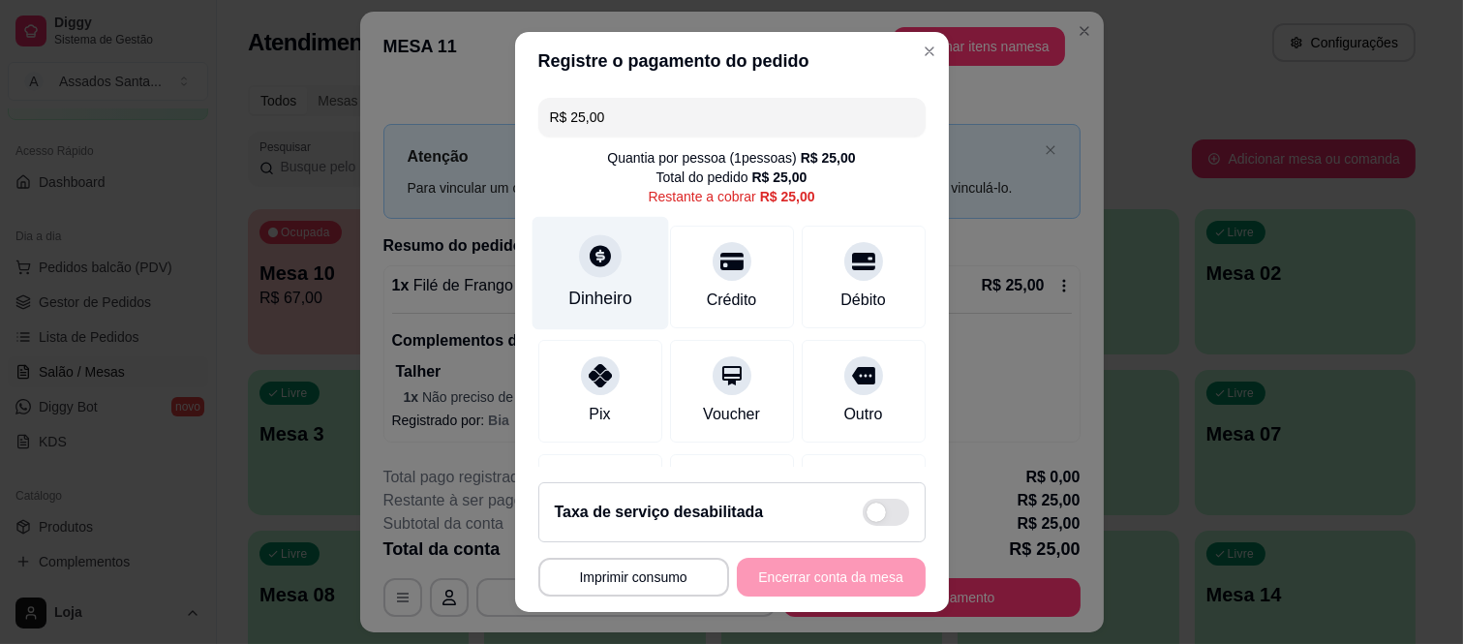
click at [558, 240] on div "Dinheiro" at bounding box center [600, 273] width 137 height 113
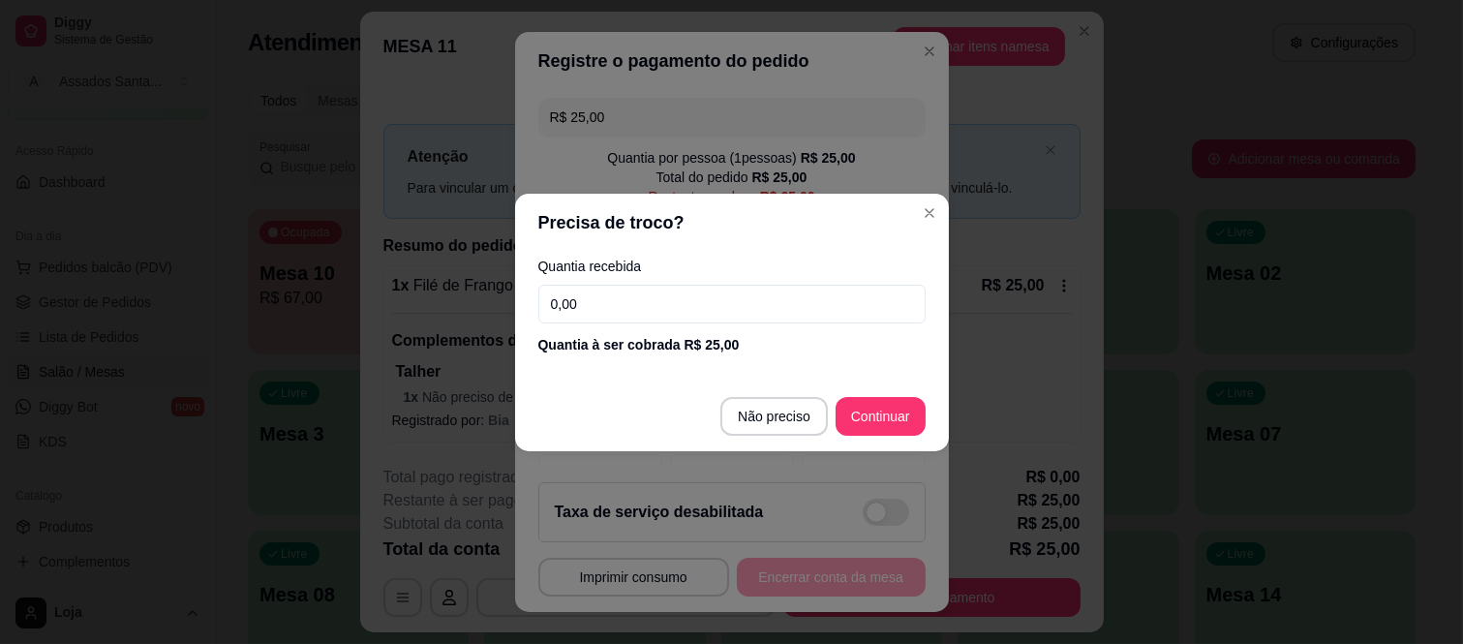
click at [627, 289] on input "0,00" at bounding box center [731, 304] width 387 height 39
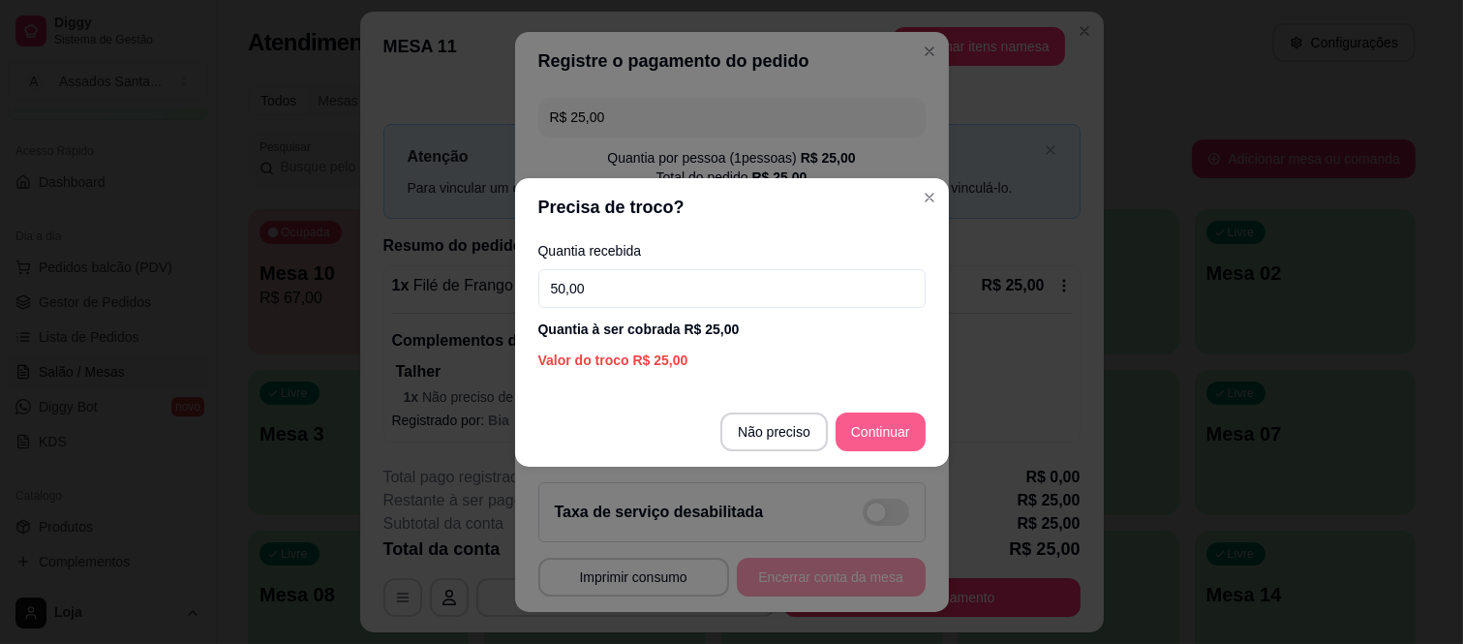
type input "50,00"
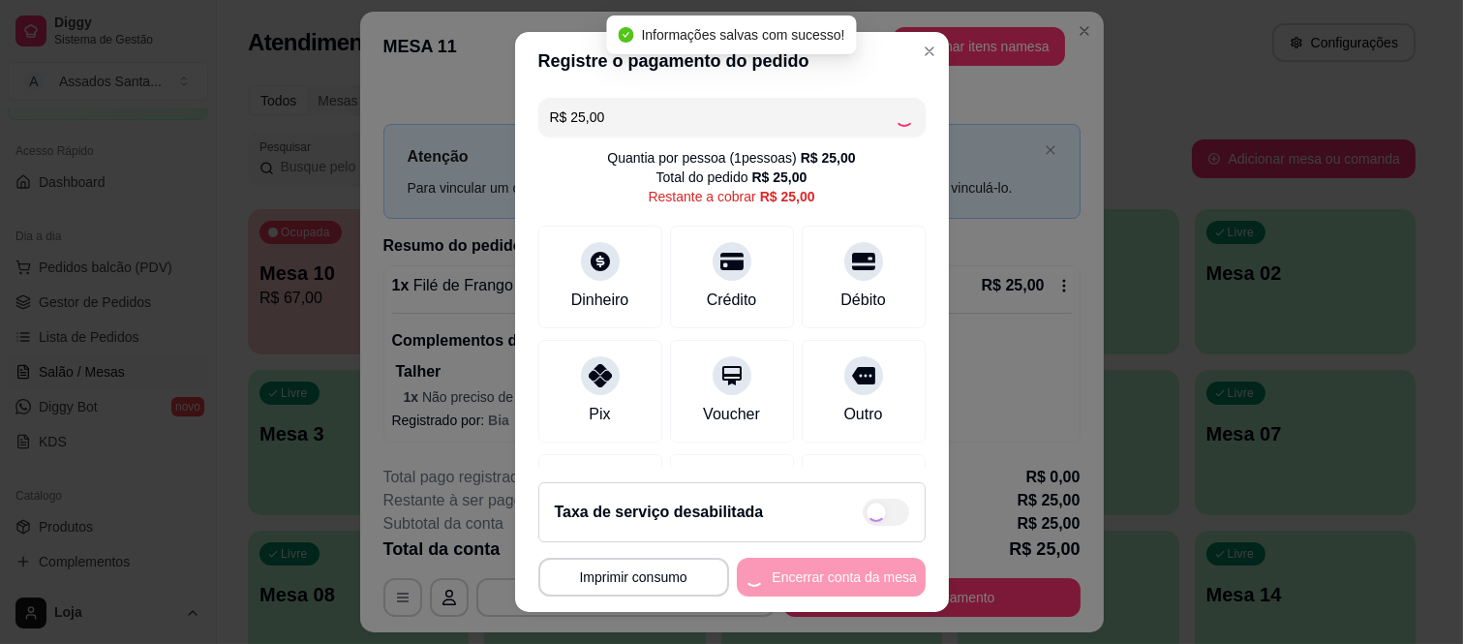
type input "R$ 0,00"
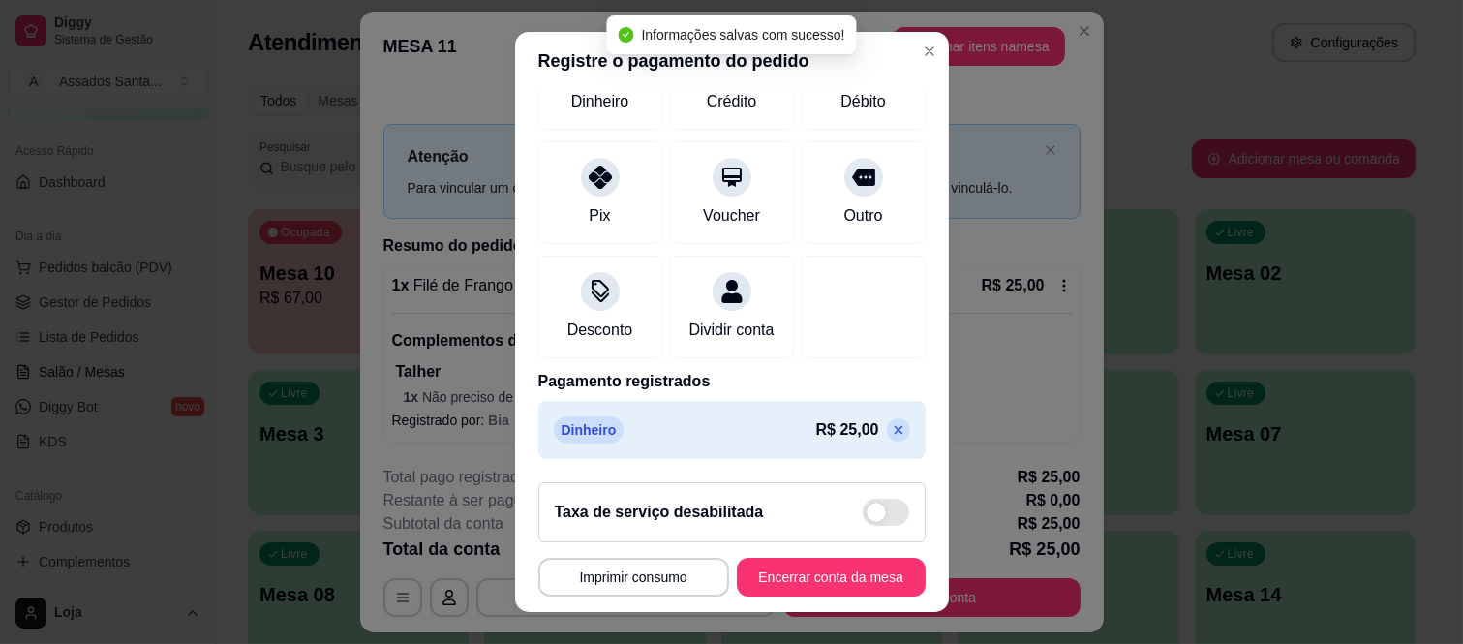
scroll to position [203, 0]
click at [797, 578] on button "Encerrar conta da mesa" at bounding box center [831, 577] width 183 height 38
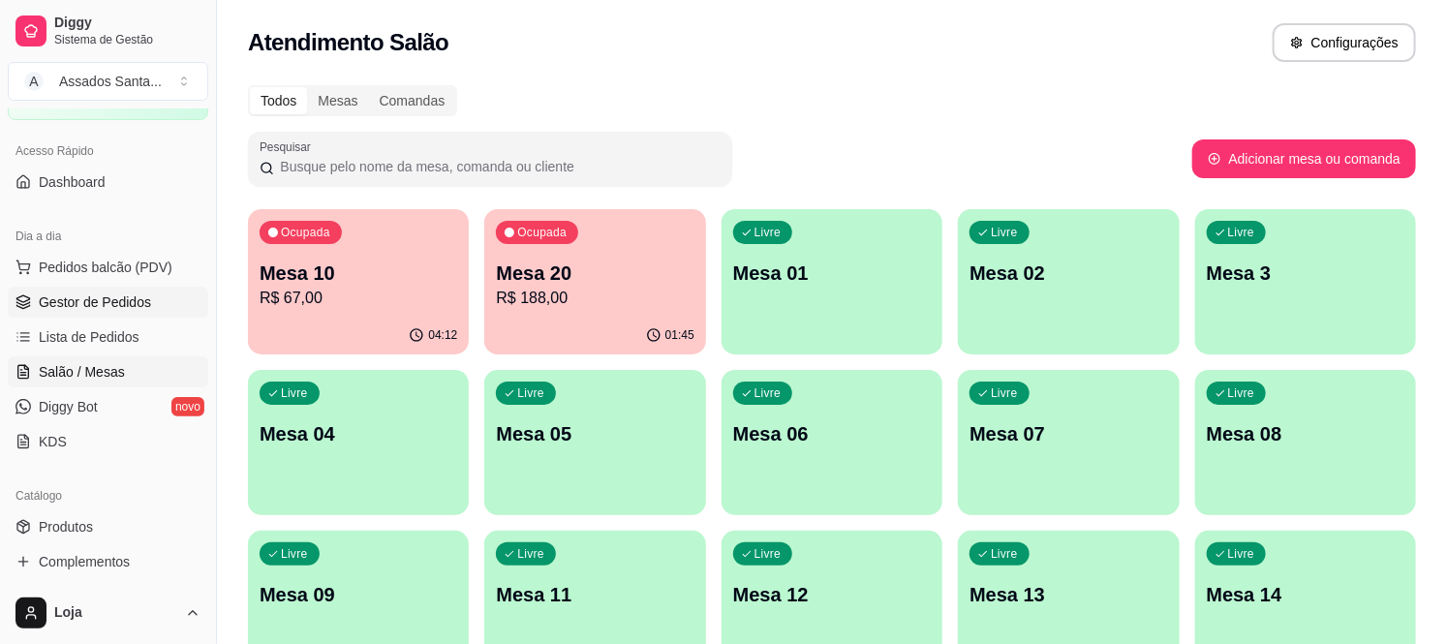
click at [114, 311] on span "Gestor de Pedidos" at bounding box center [95, 301] width 112 height 19
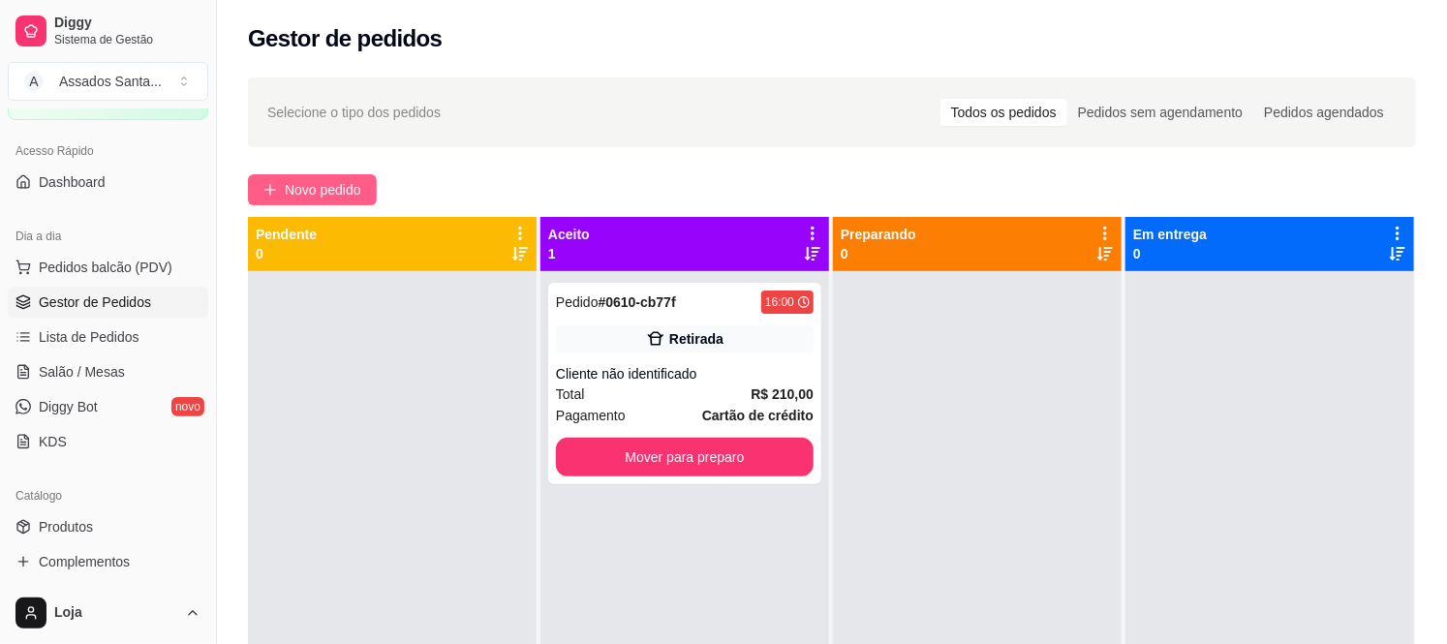
click at [311, 188] on span "Novo pedido" at bounding box center [323, 189] width 76 height 21
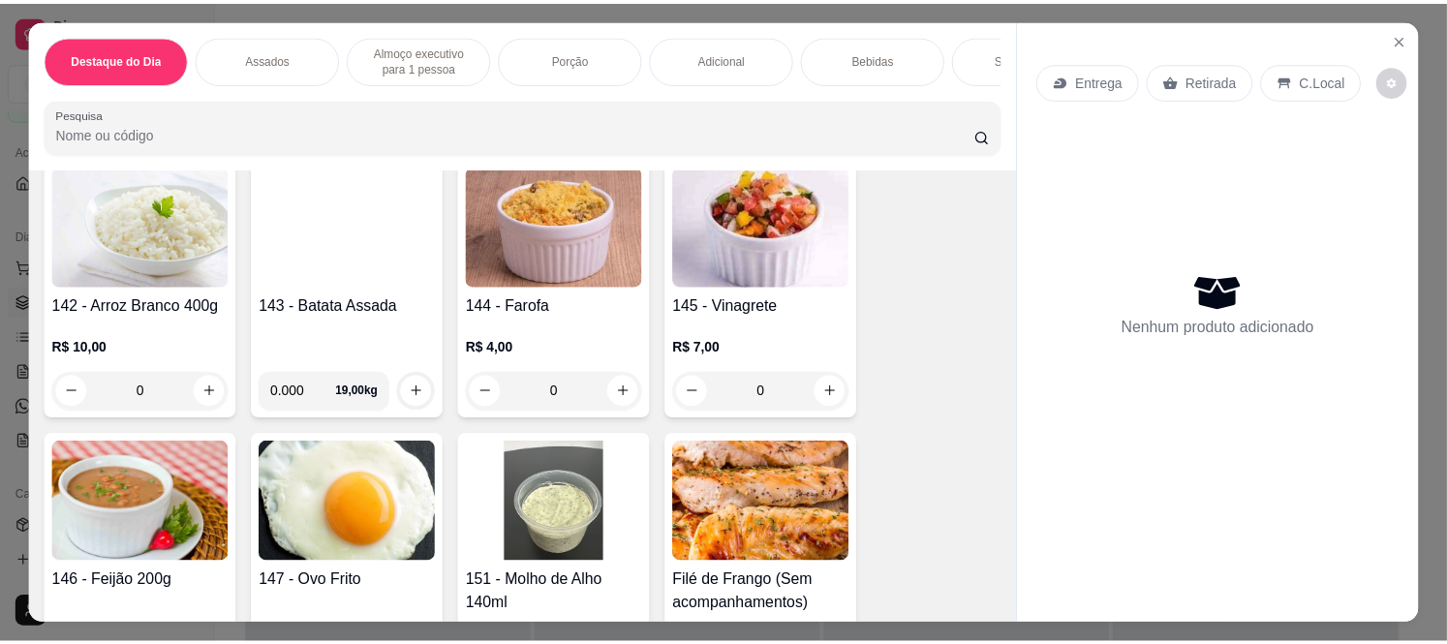
scroll to position [2152, 0]
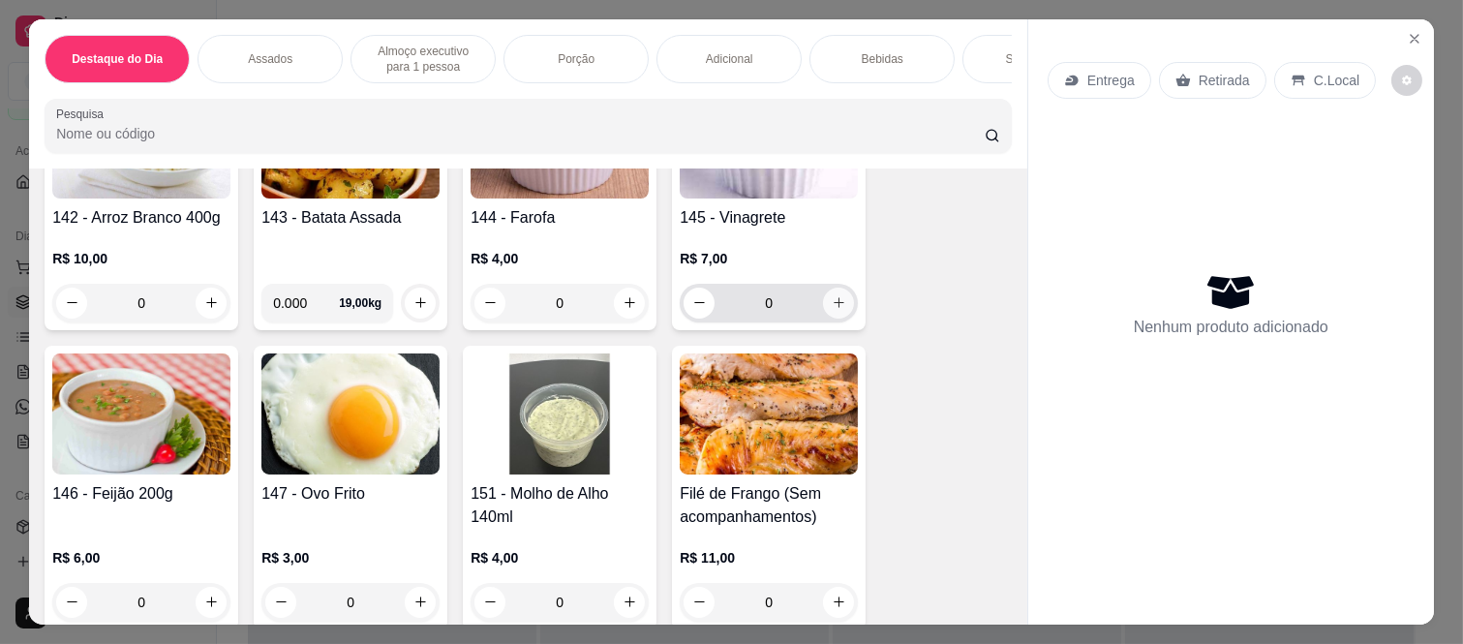
click at [836, 310] on icon "increase-product-quantity" at bounding box center [839, 302] width 15 height 15
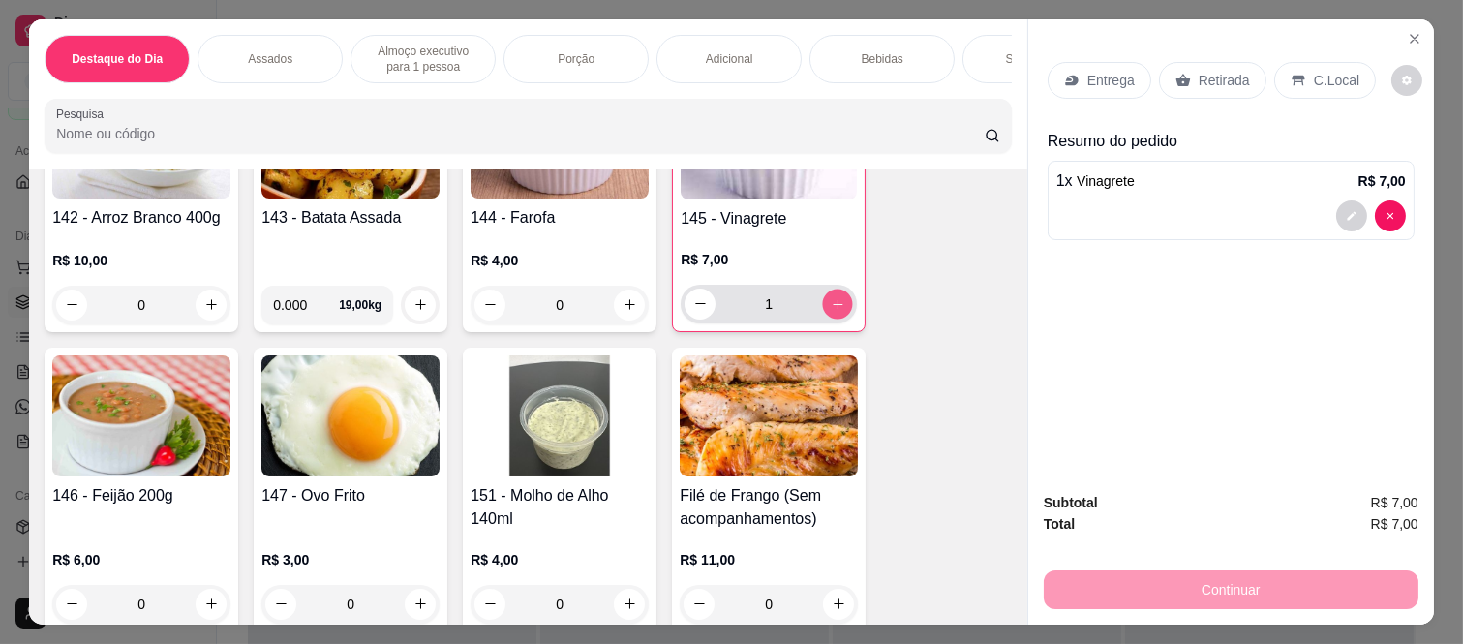
click at [836, 310] on icon "increase-product-quantity" at bounding box center [838, 304] width 15 height 15
type input "2"
click at [1230, 71] on p "Retirada" at bounding box center [1224, 80] width 51 height 19
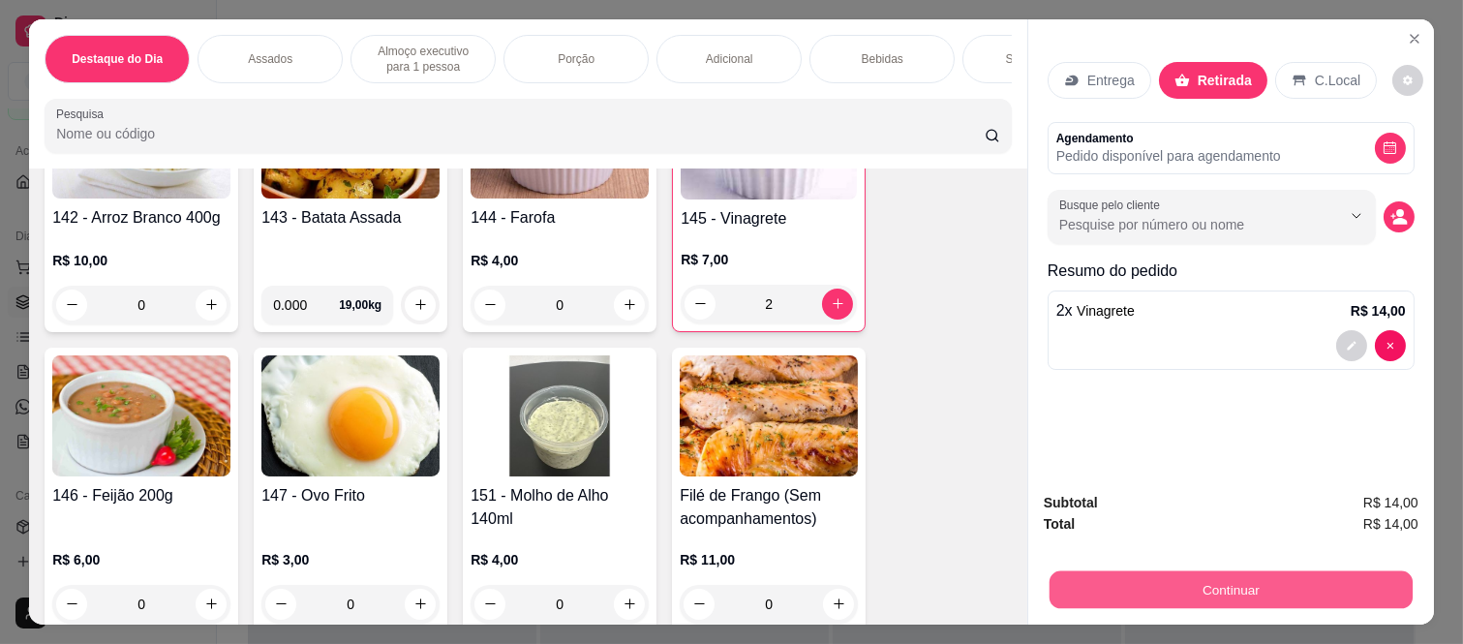
click at [1322, 571] on button "Continuar" at bounding box center [1231, 590] width 363 height 38
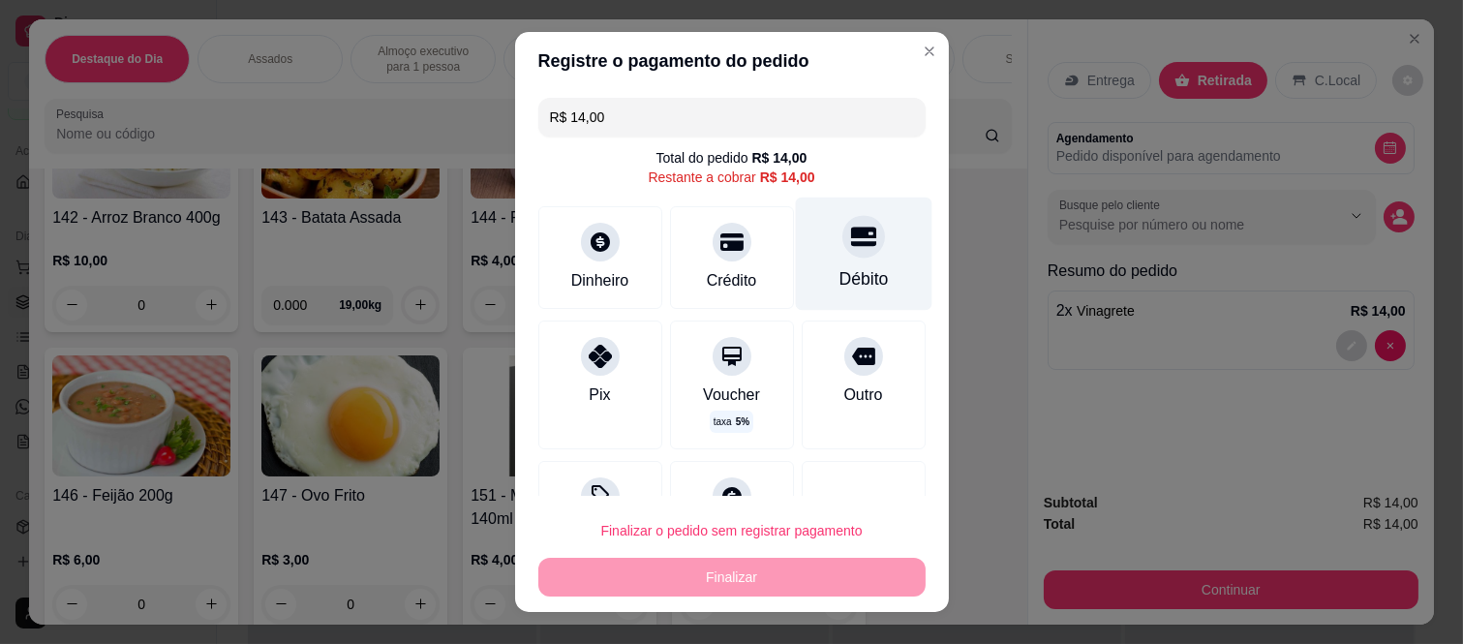
click at [856, 236] on div "Débito" at bounding box center [863, 254] width 137 height 113
type input "R$ 0,00"
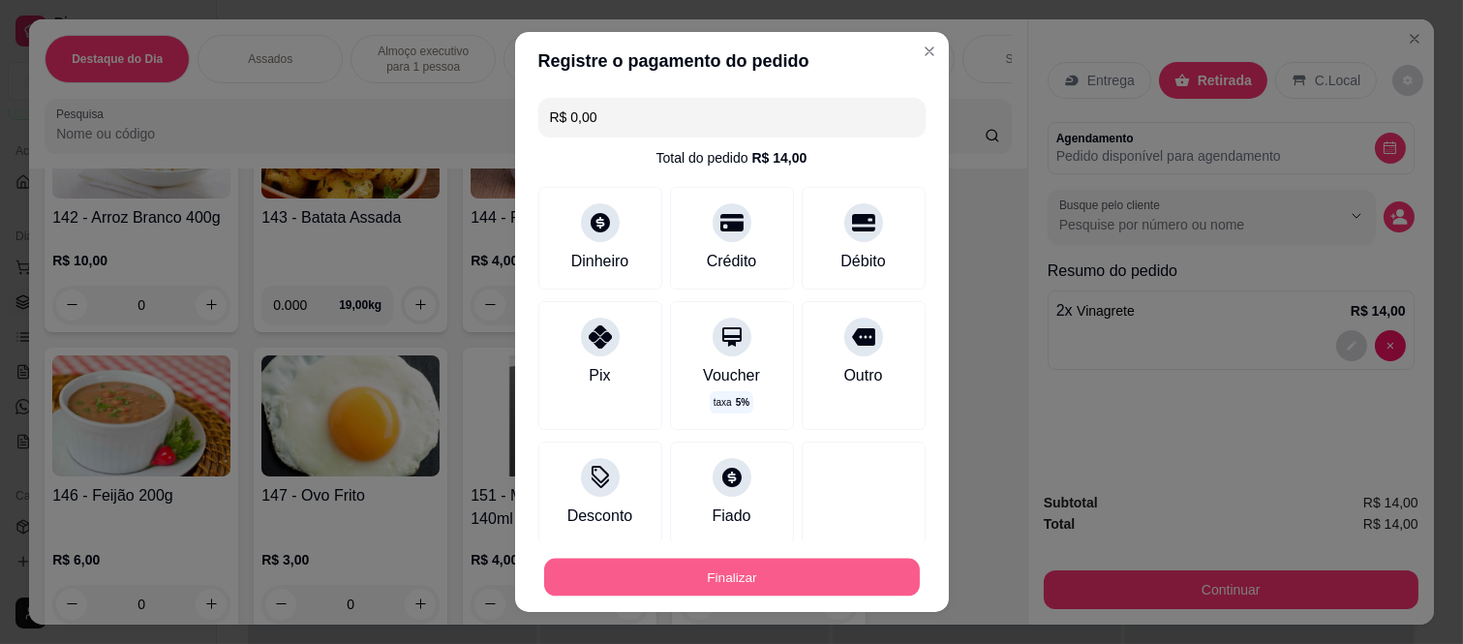
click at [823, 571] on button "Finalizar" at bounding box center [732, 577] width 376 height 38
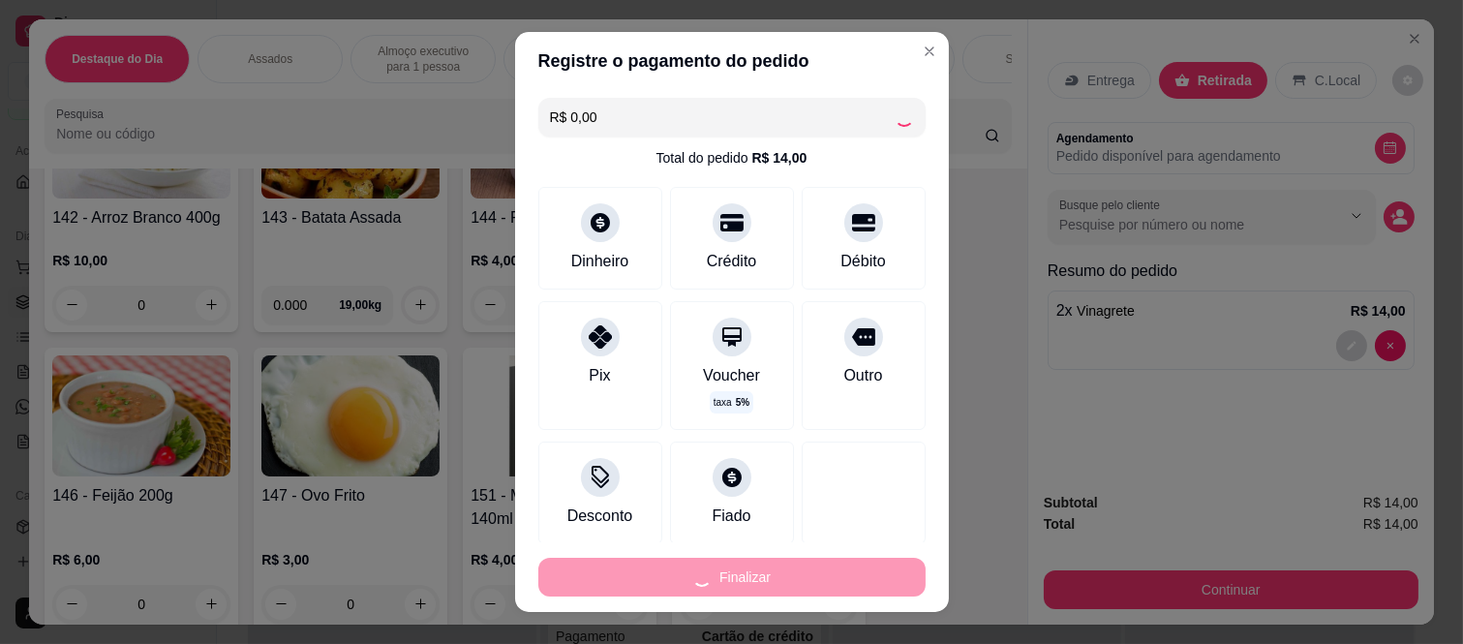
type input "0"
type input "-R$ 14,00"
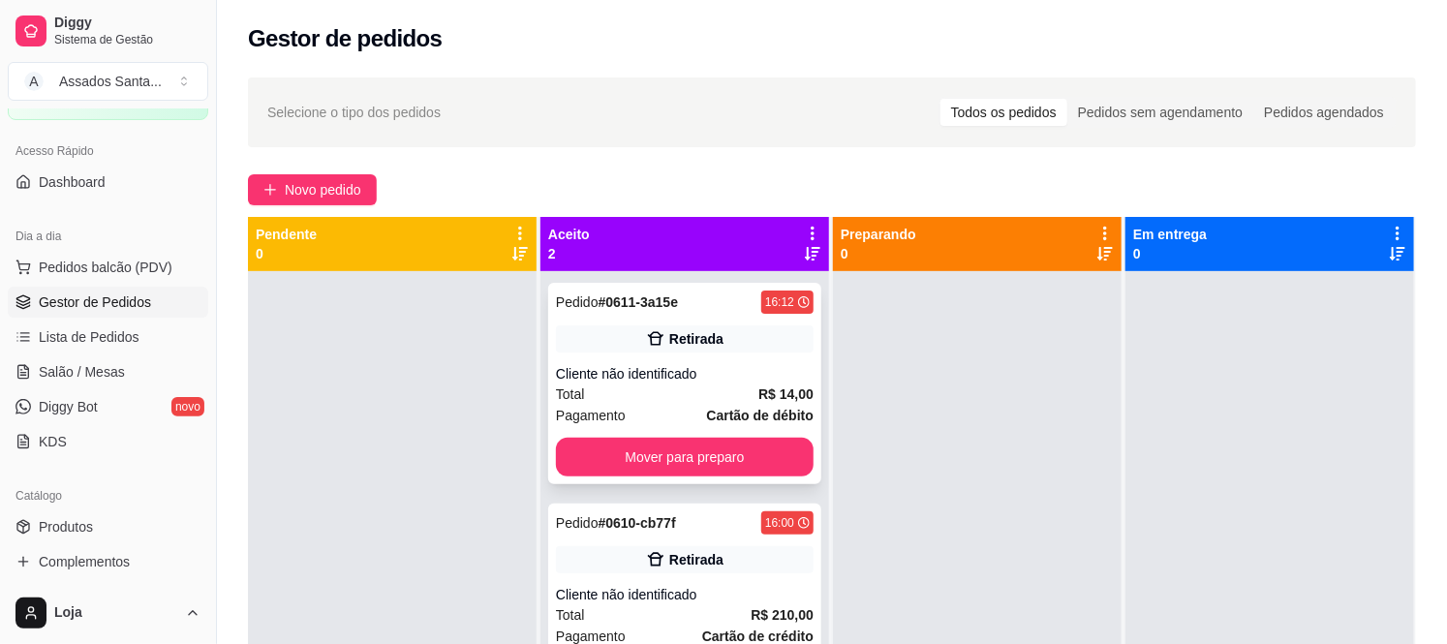
click at [713, 349] on div "Retirada" at bounding box center [685, 338] width 258 height 27
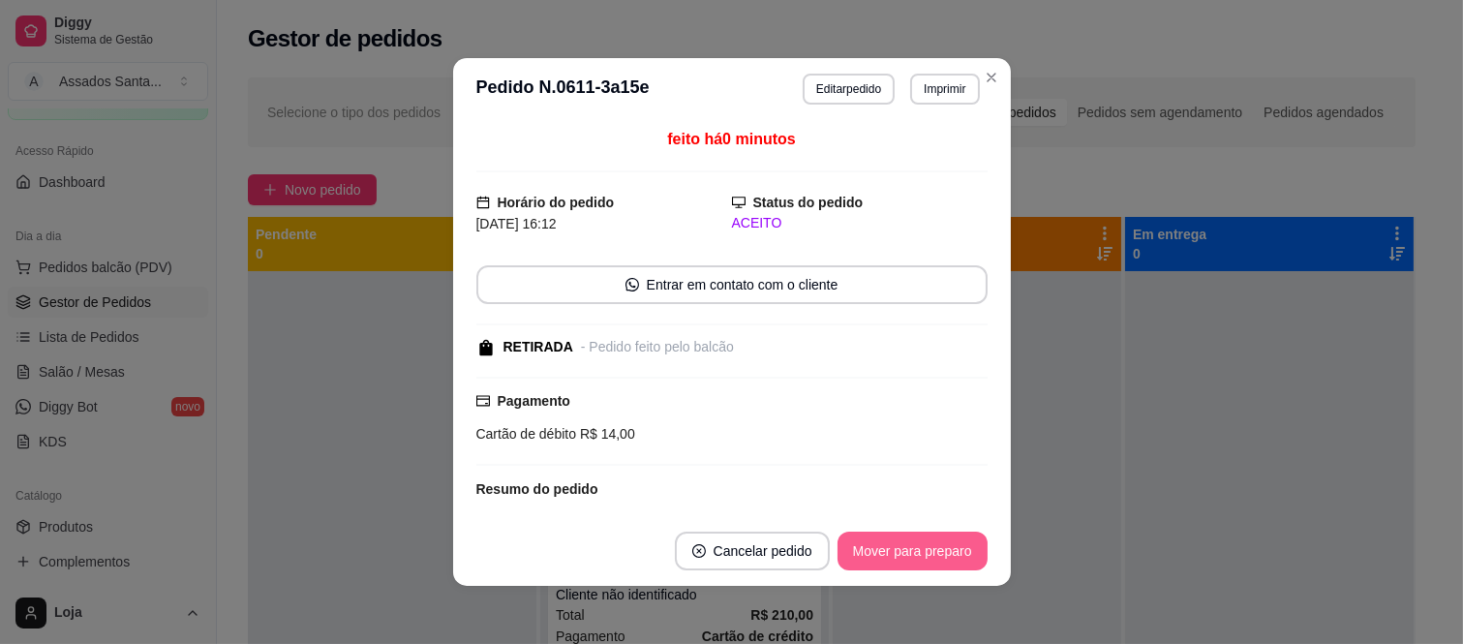
click at [933, 535] on button "Mover para preparo" at bounding box center [913, 551] width 150 height 39
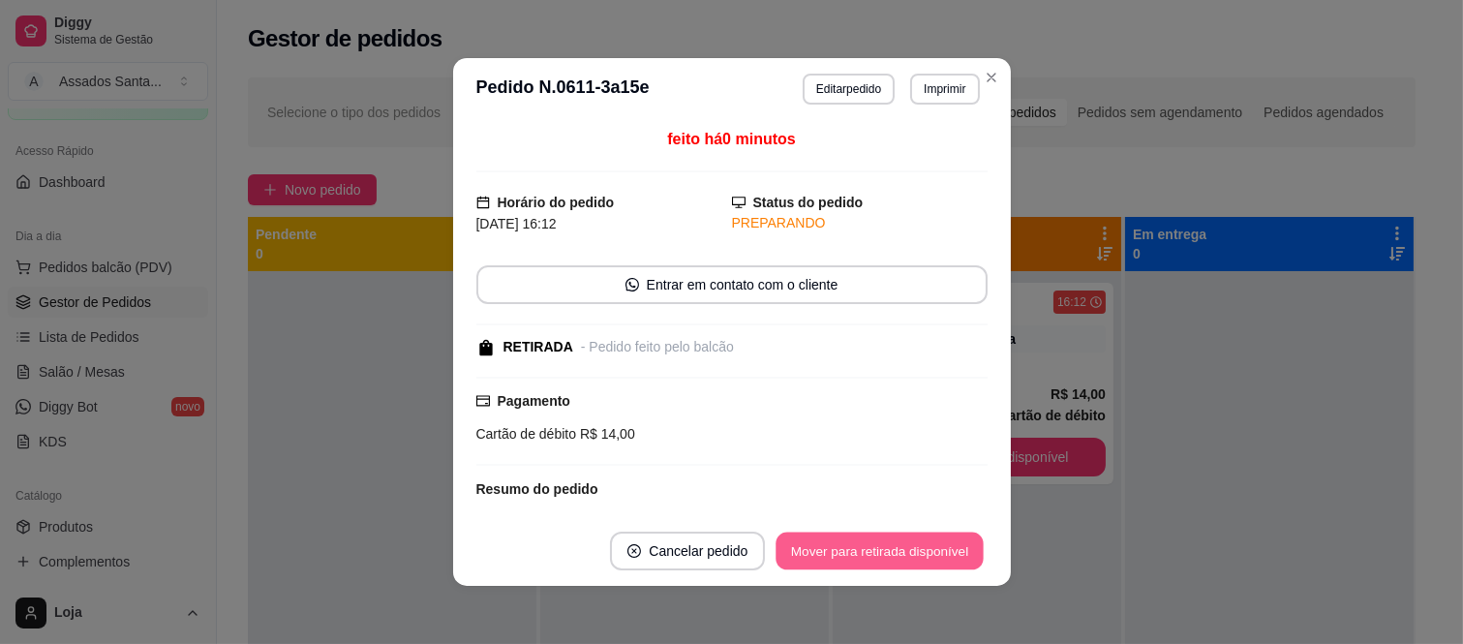
click at [933, 535] on button "Mover para retirada disponível" at bounding box center [880, 552] width 207 height 38
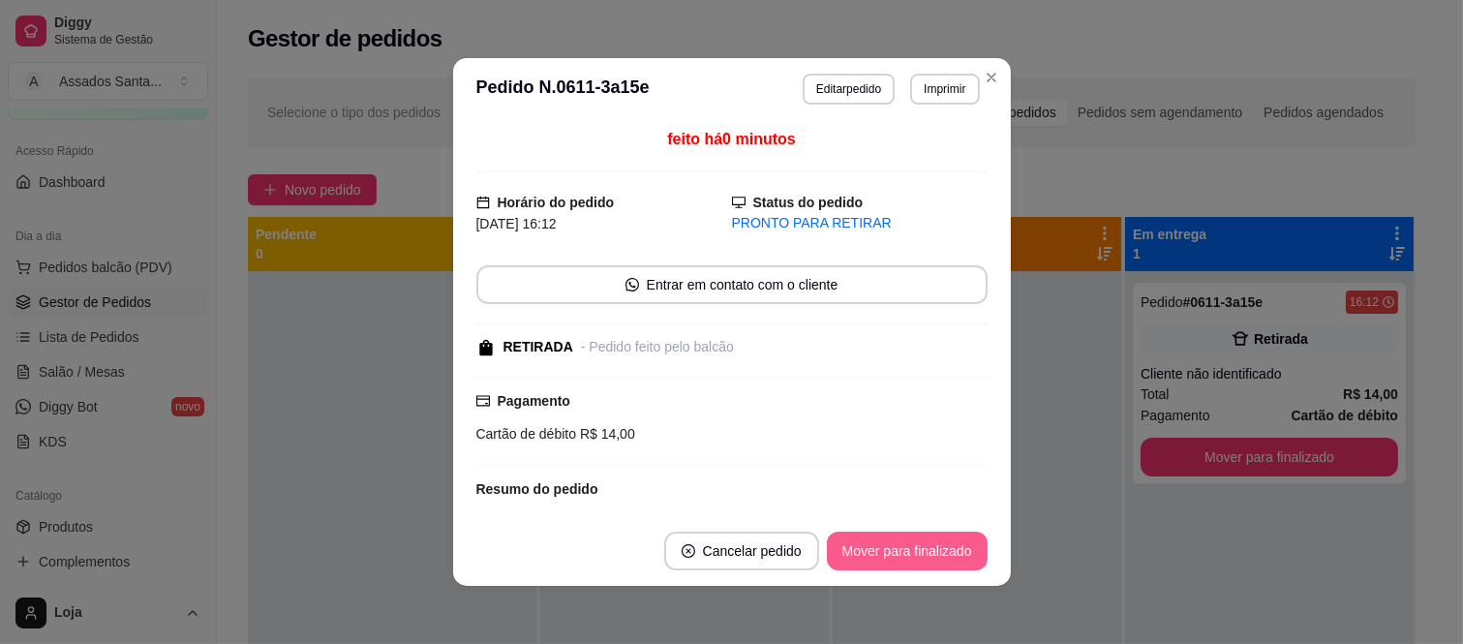
click at [933, 535] on button "Mover para finalizado" at bounding box center [907, 551] width 161 height 39
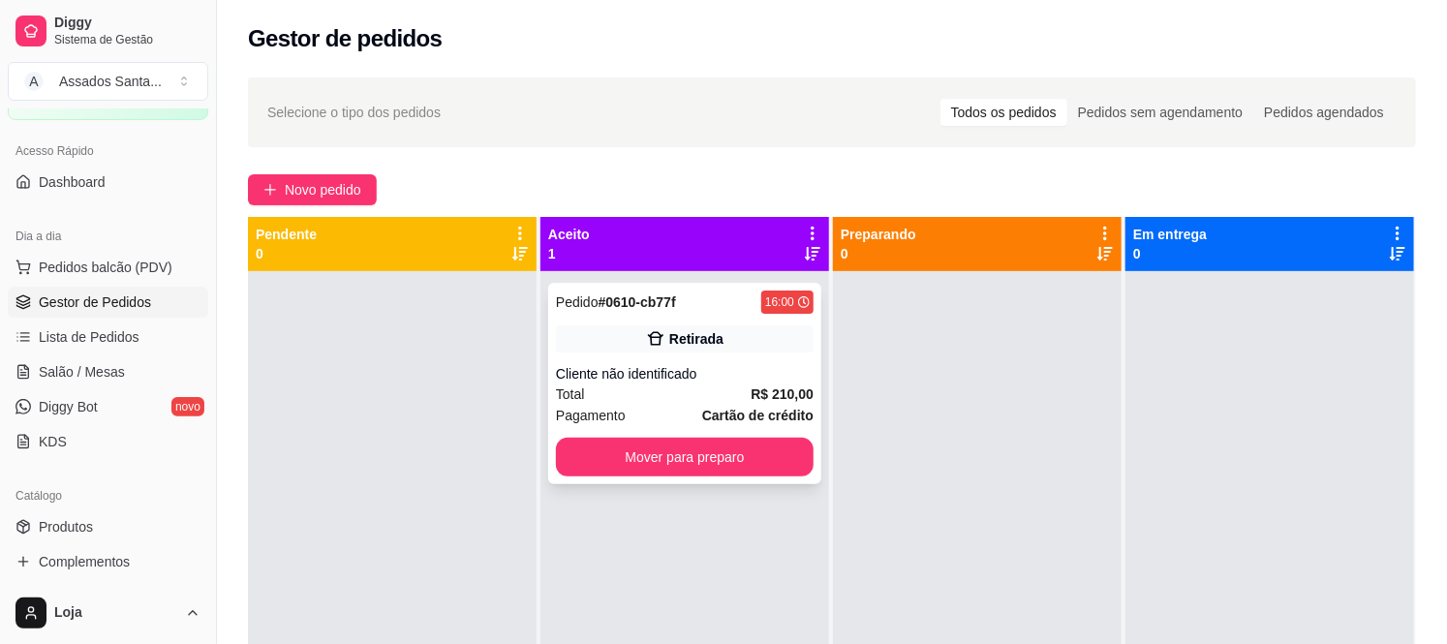
click at [707, 391] on div "Total R$ 210,00" at bounding box center [685, 393] width 258 height 21
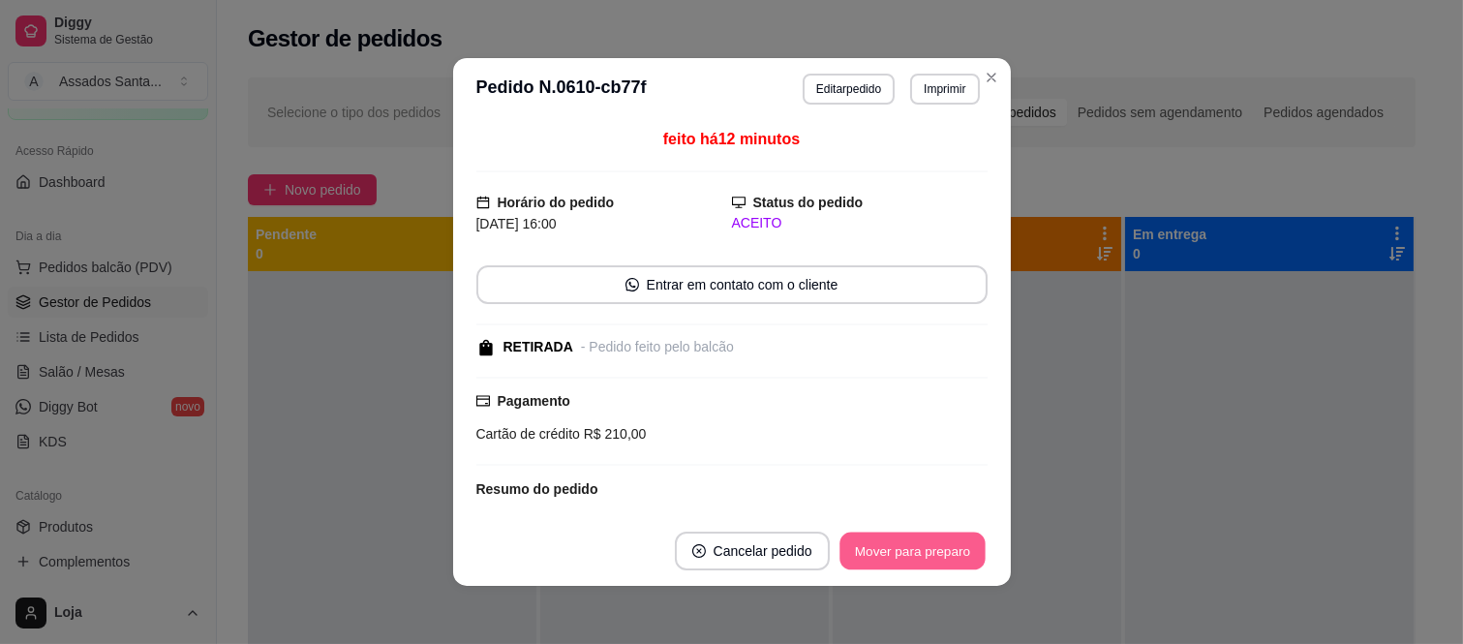
click at [868, 569] on button "Mover para preparo" at bounding box center [912, 552] width 145 height 38
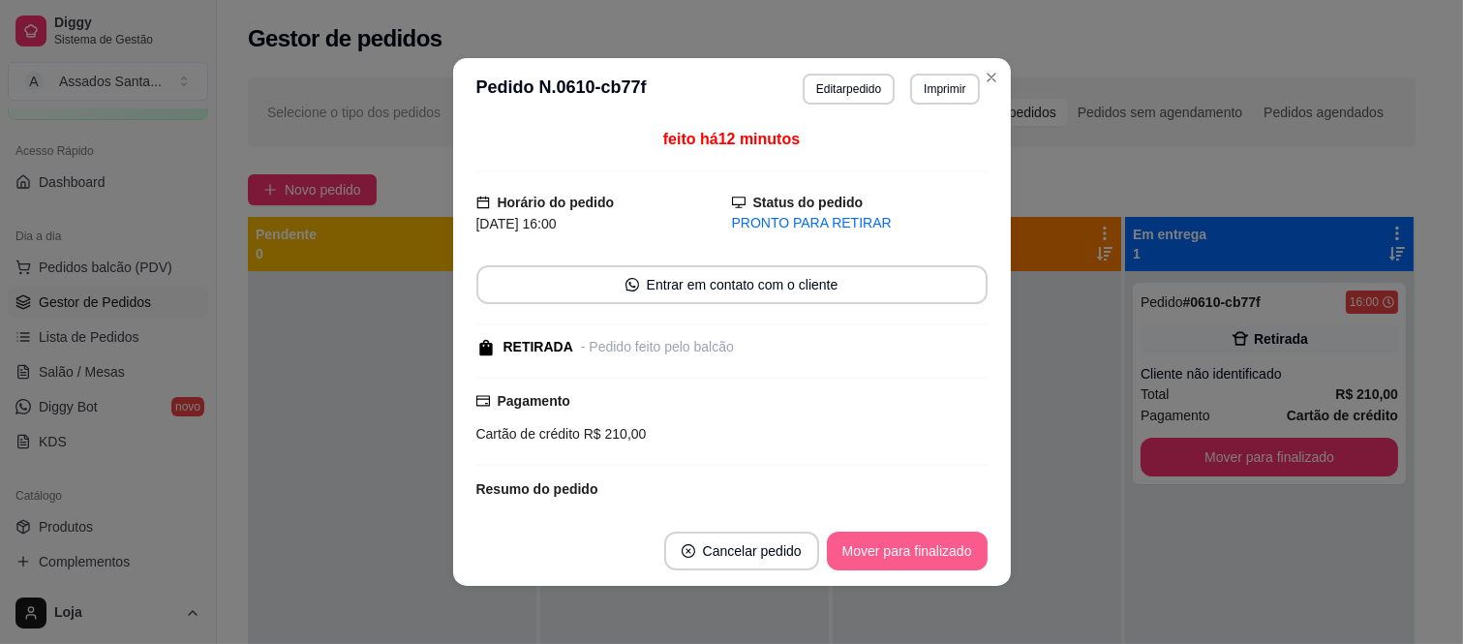
click at [868, 569] on button "Mover para finalizado" at bounding box center [907, 551] width 161 height 39
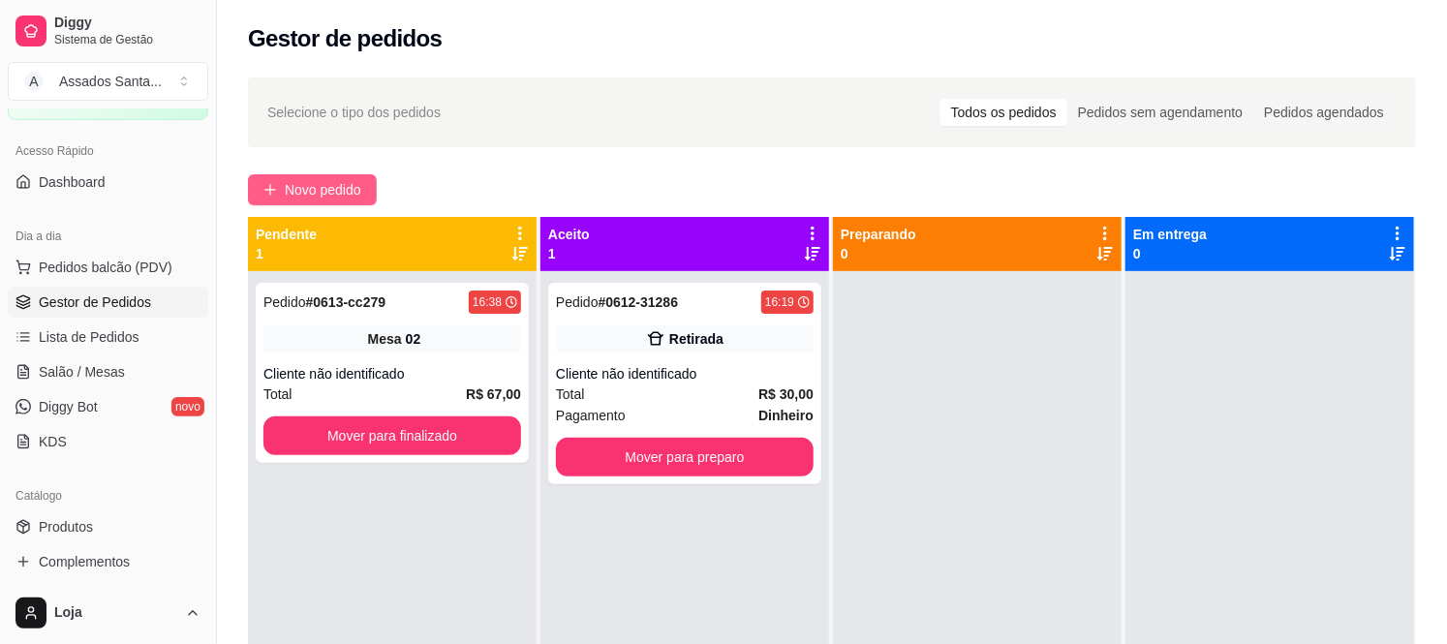
click at [359, 184] on span "Novo pedido" at bounding box center [323, 189] width 76 height 21
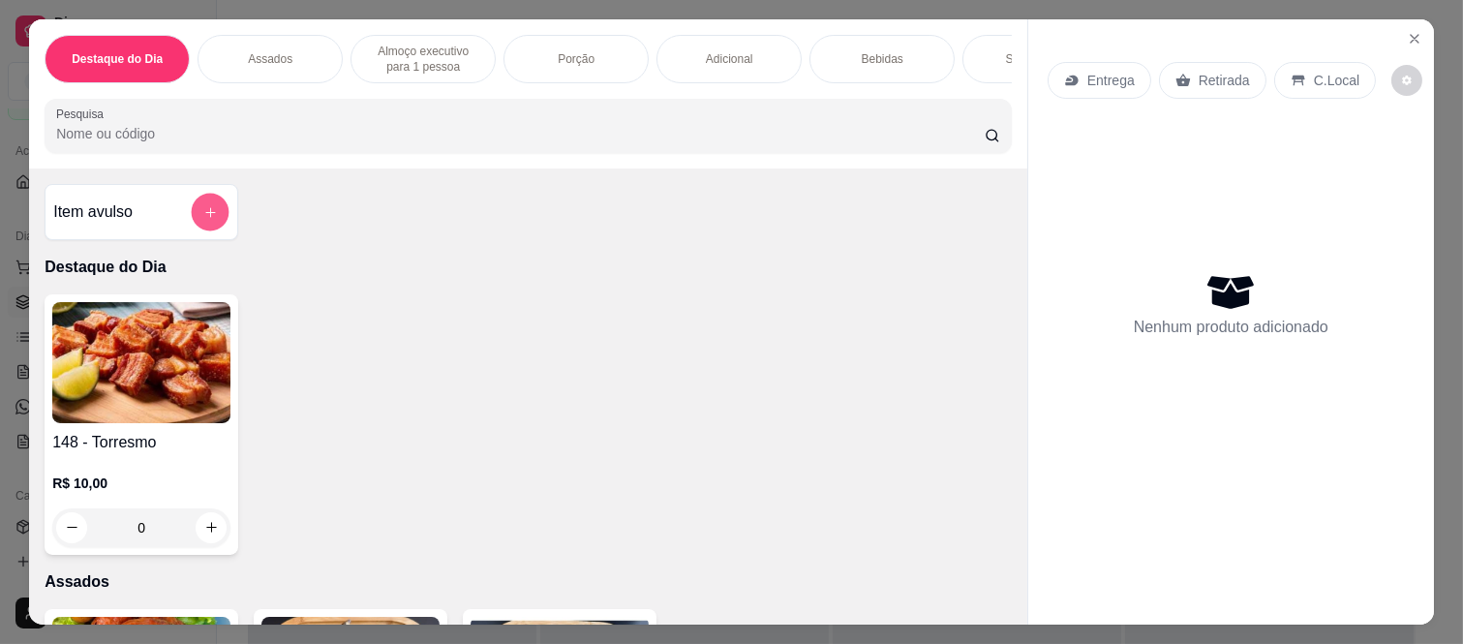
click at [205, 220] on icon "add-separate-item" at bounding box center [210, 212] width 15 height 15
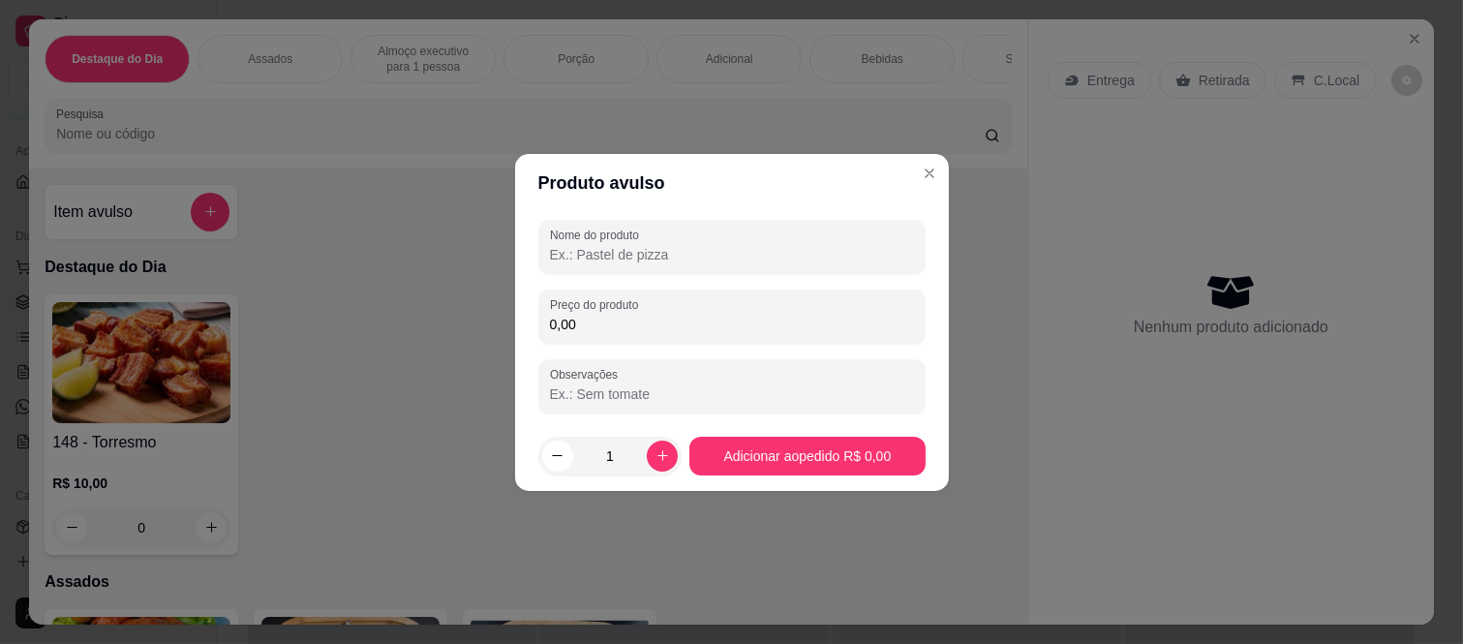
click at [684, 259] on input "Nome do produto" at bounding box center [732, 254] width 364 height 19
type input "fraldinha 2"
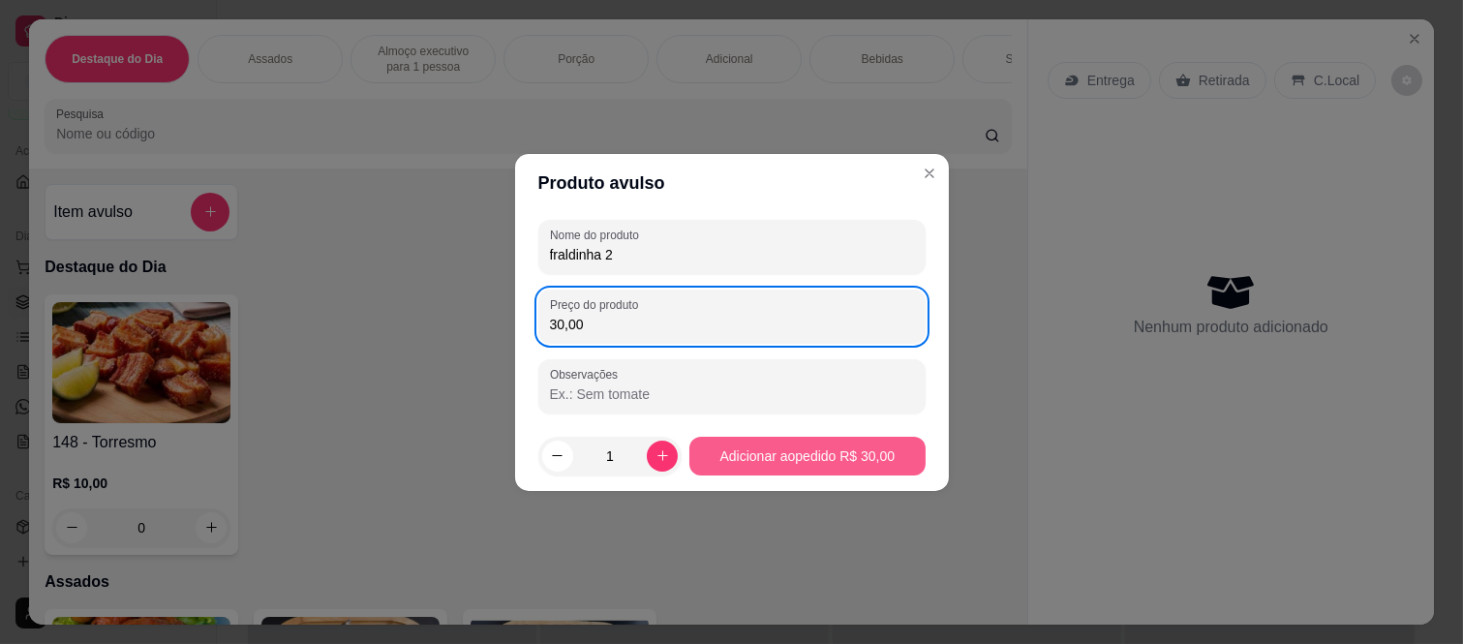
type input "30,00"
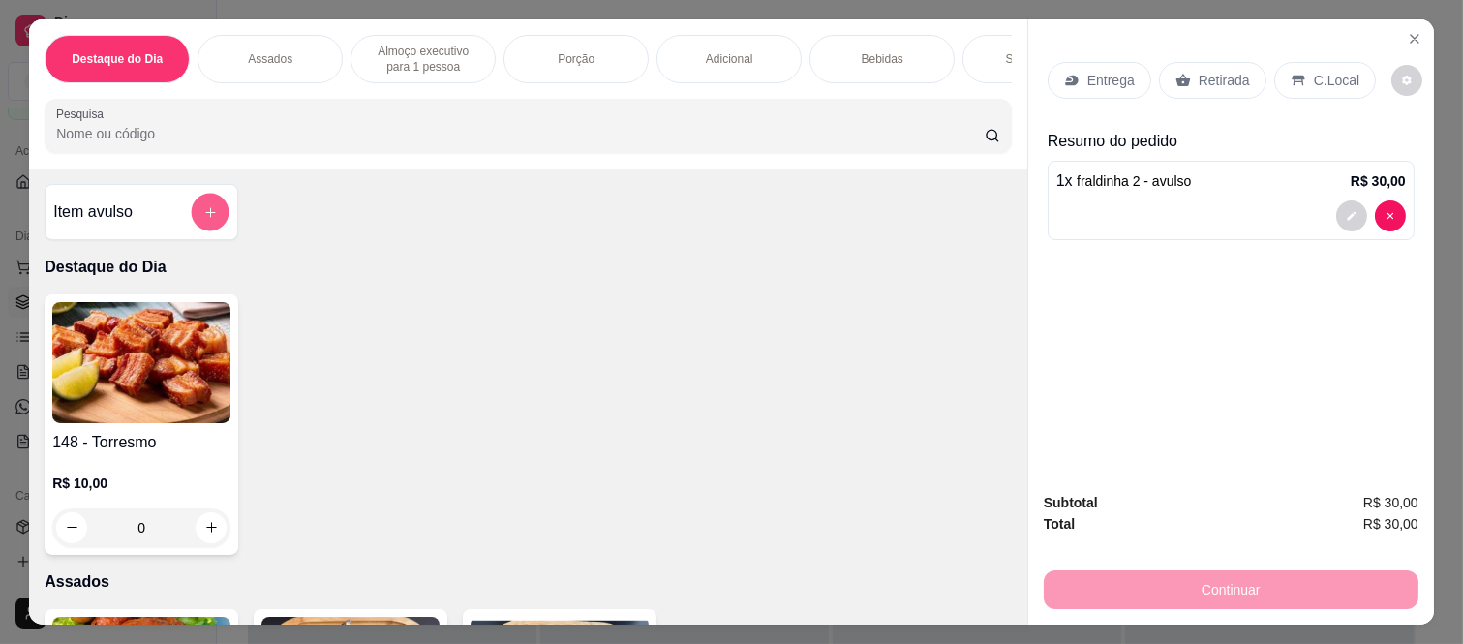
click at [206, 219] on icon "add-separate-item" at bounding box center [210, 212] width 15 height 15
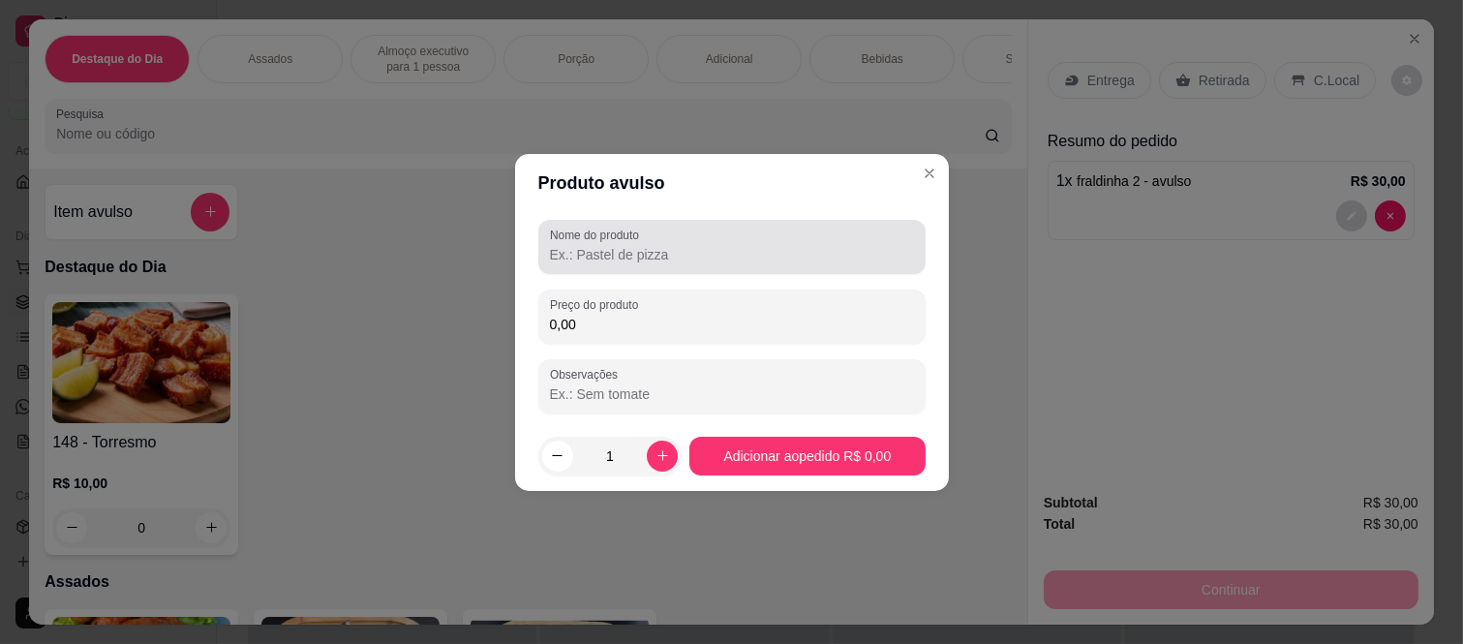
click at [576, 243] on div at bounding box center [732, 247] width 364 height 39
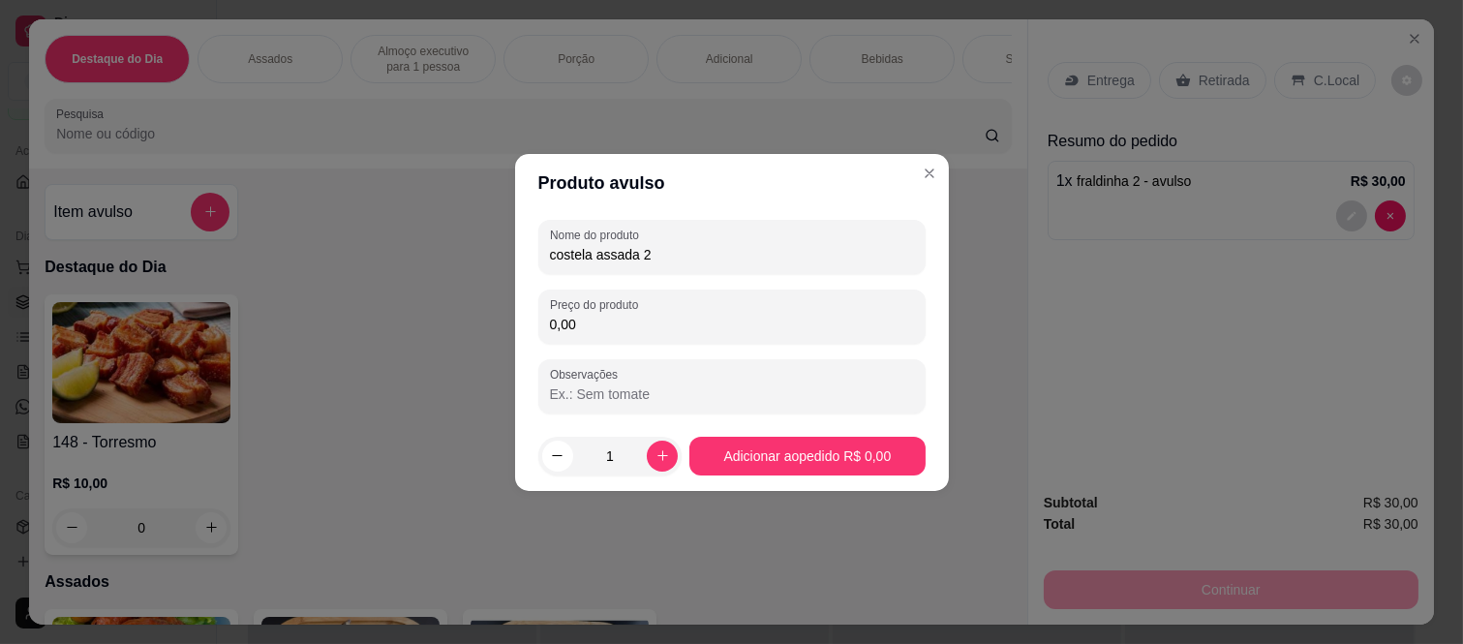
type input "costela assada 2"
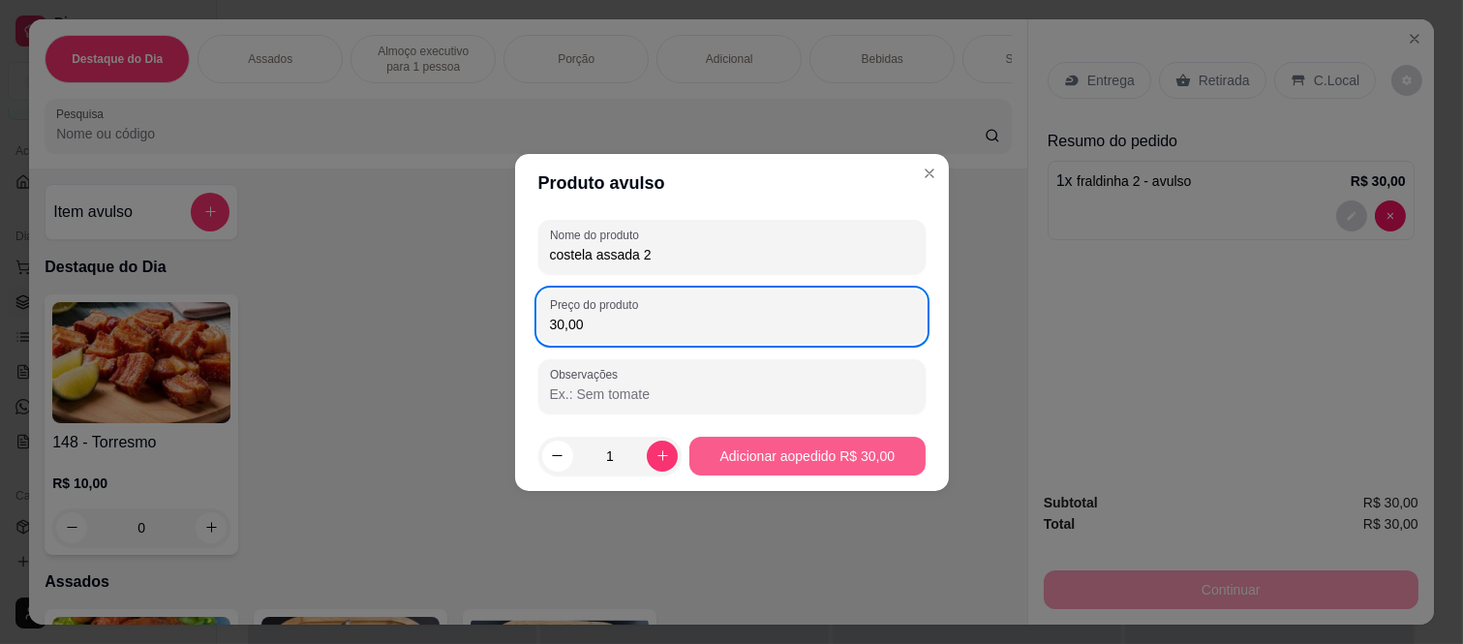
type input "30,00"
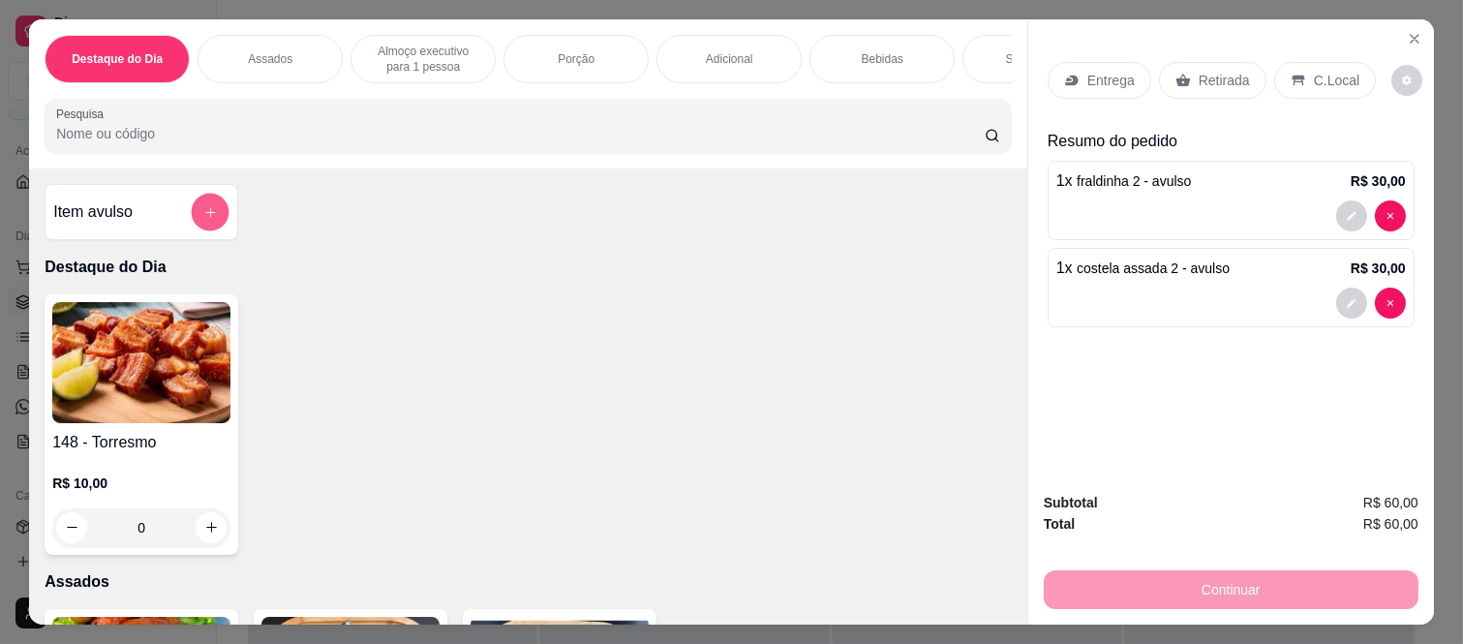
click at [207, 220] on icon "add-separate-item" at bounding box center [210, 212] width 15 height 15
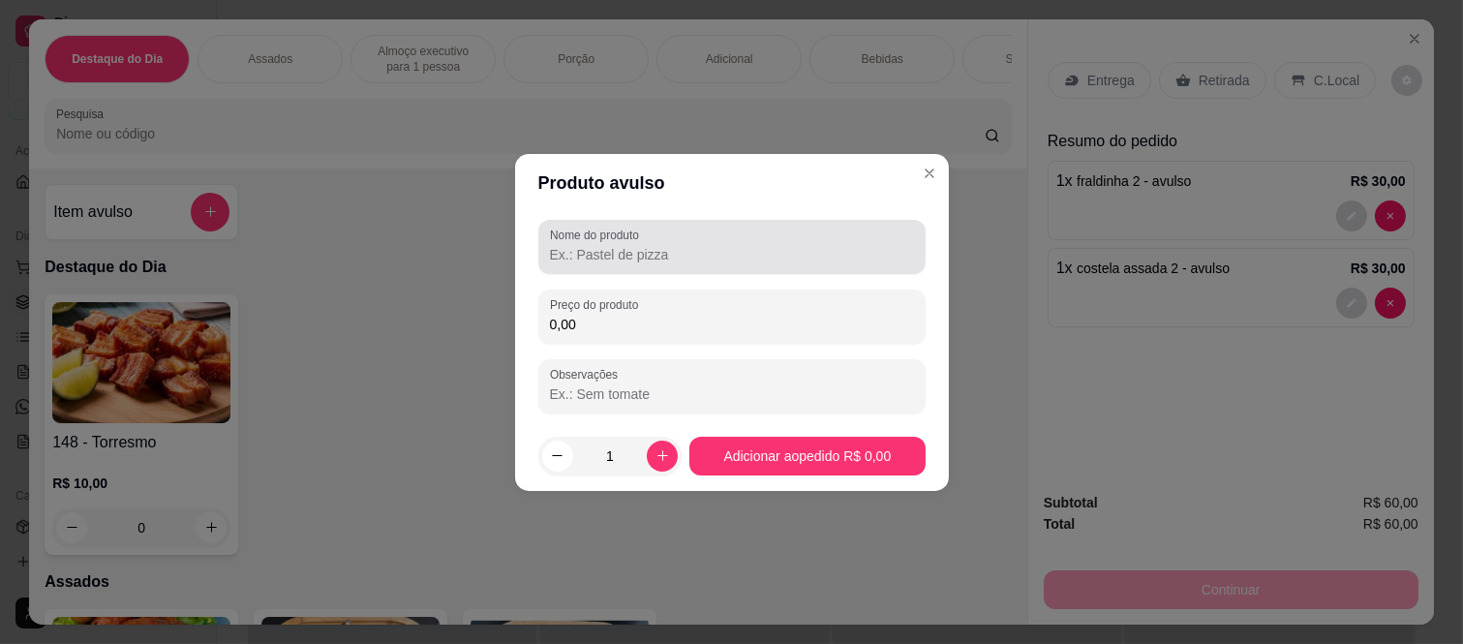
click at [596, 237] on label "Nome do produto" at bounding box center [598, 235] width 96 height 16
click at [614, 264] on div at bounding box center [732, 247] width 364 height 39
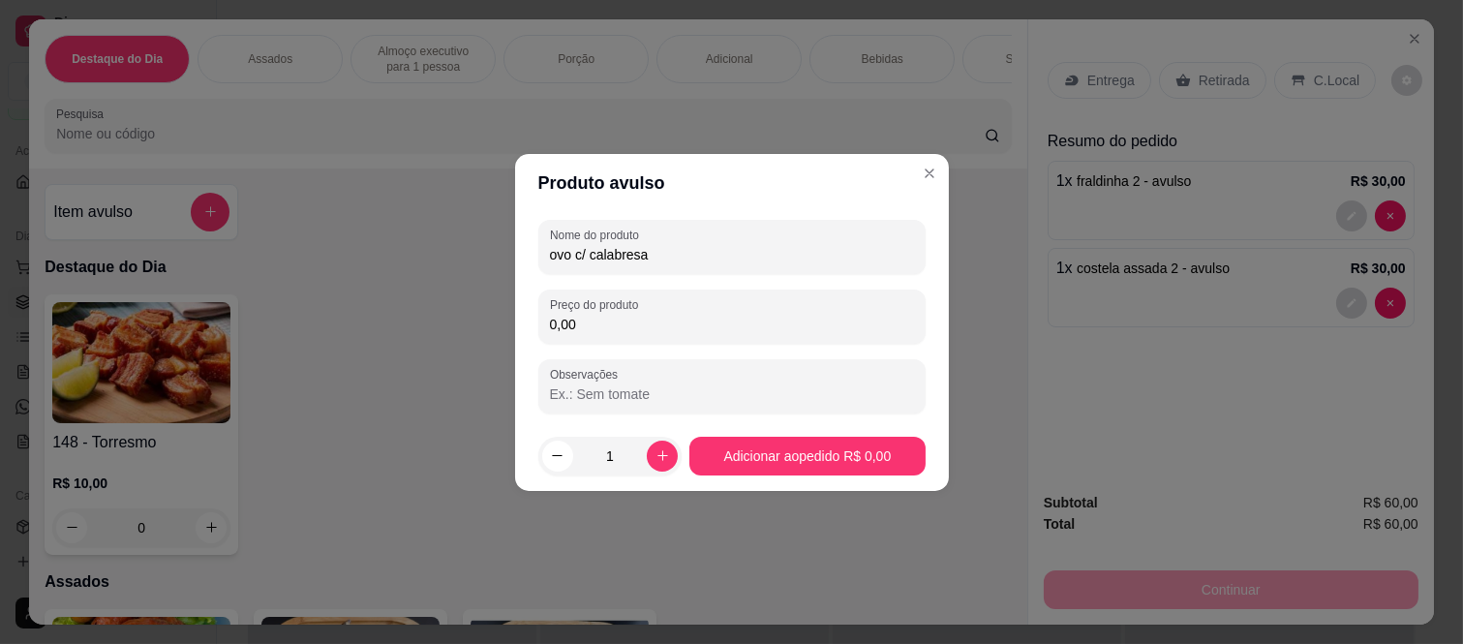
type input "ovo c/ calabresa"
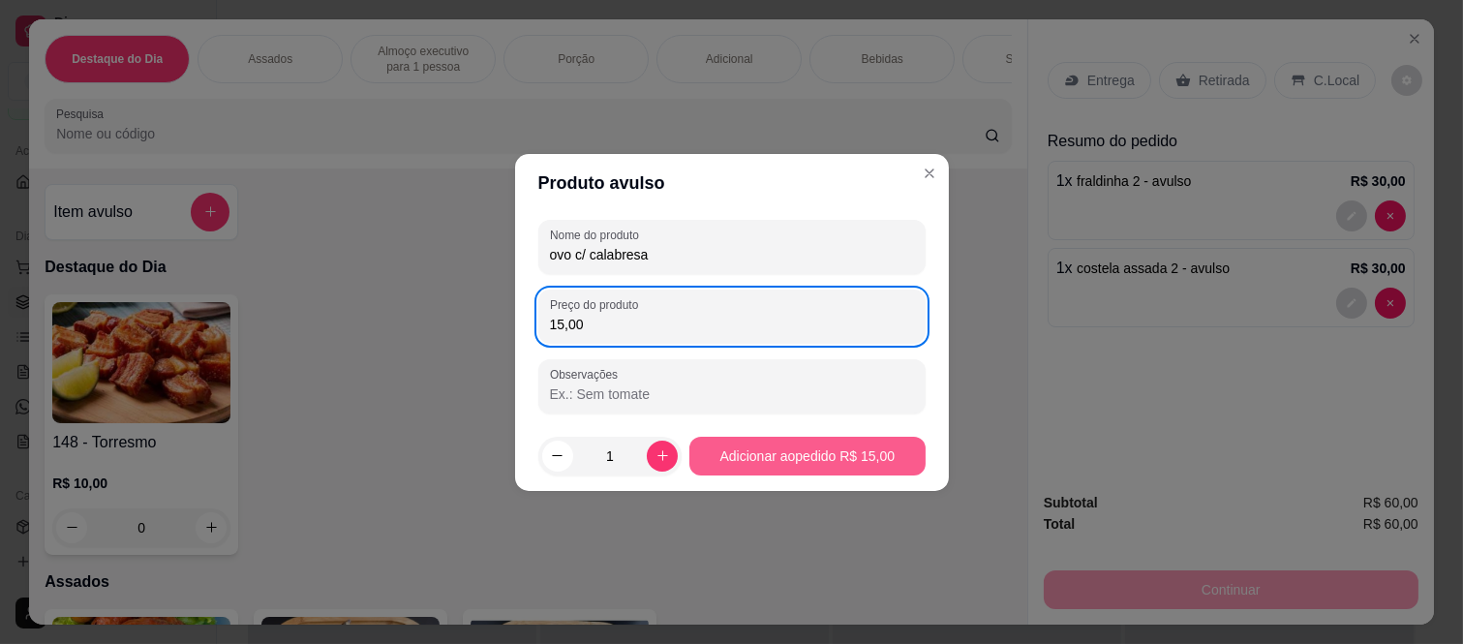
type input "15,00"
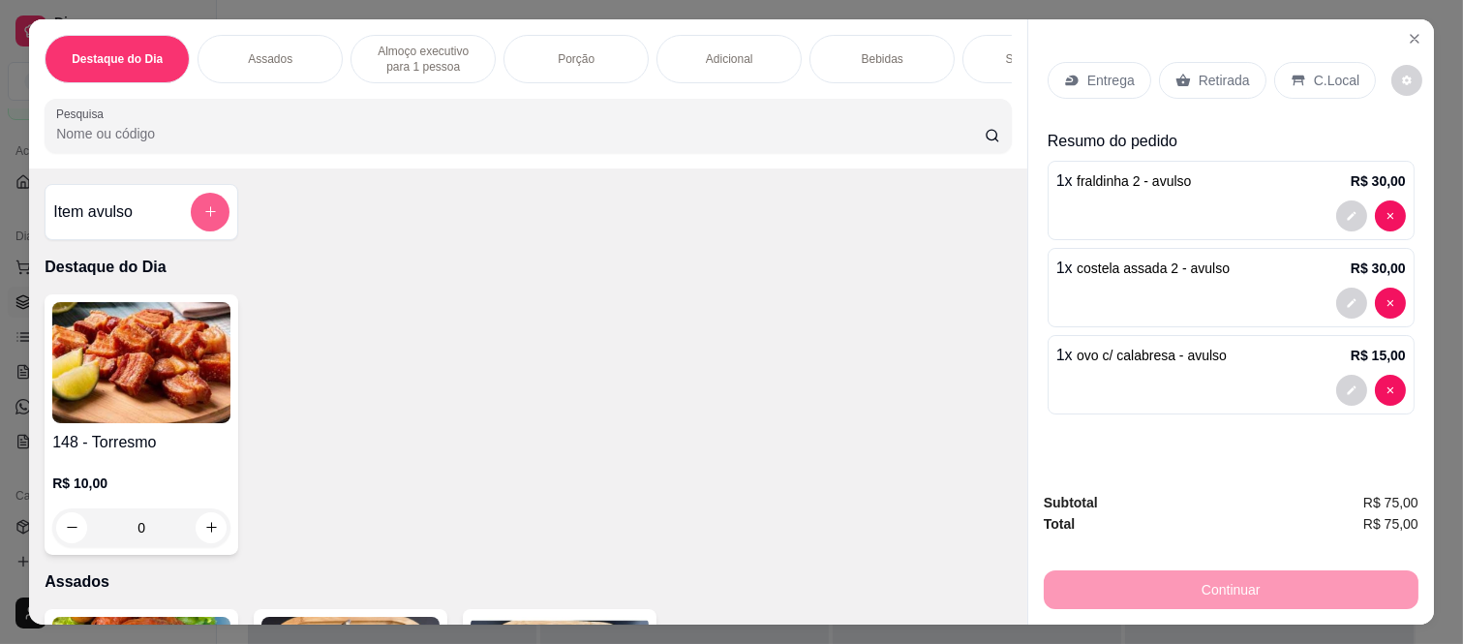
click at [199, 211] on button "add-separate-item" at bounding box center [210, 212] width 39 height 39
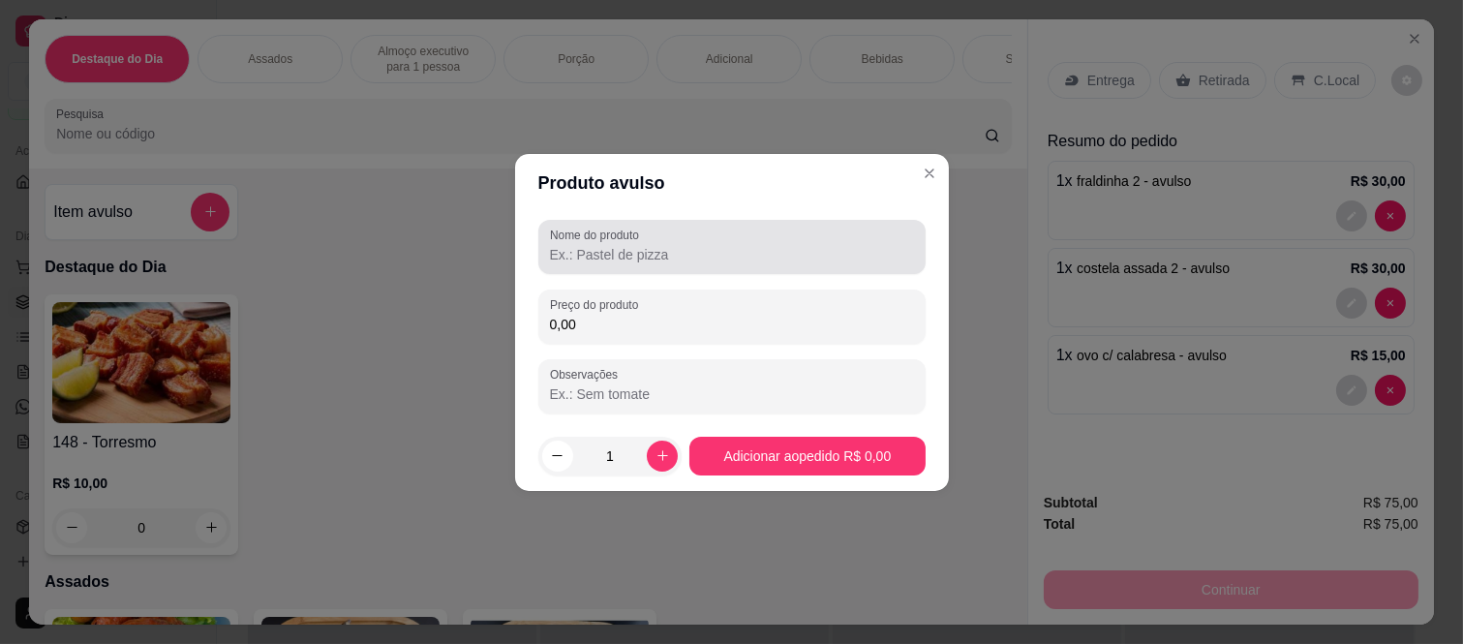
click at [629, 249] on input "Nome do produto" at bounding box center [732, 254] width 364 height 19
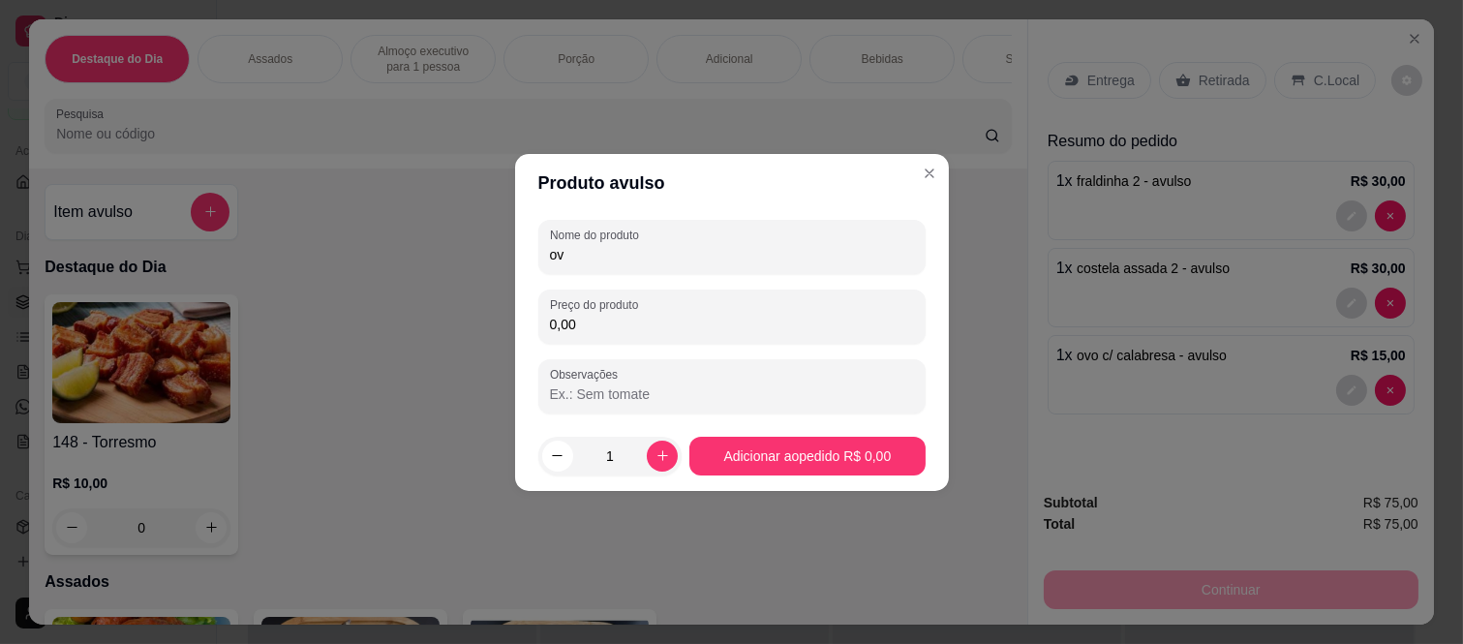
type input "o"
type input "almoço ovo"
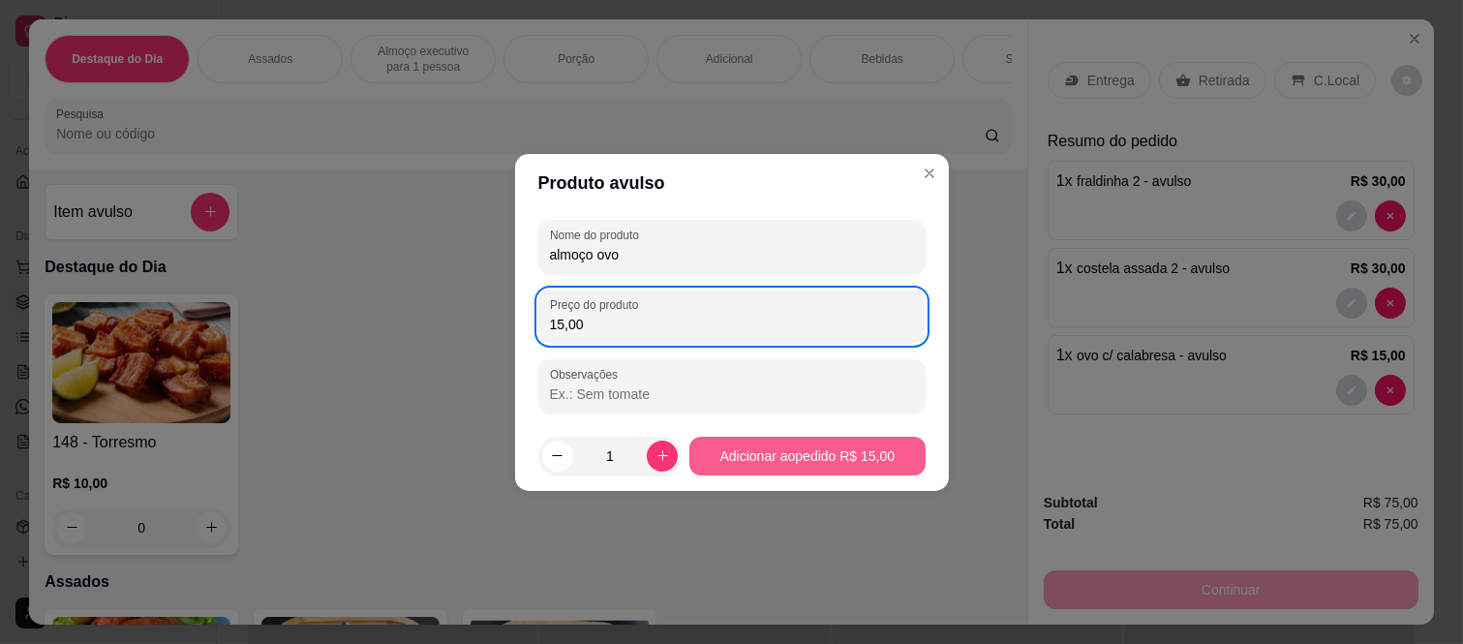
type input "15,00"
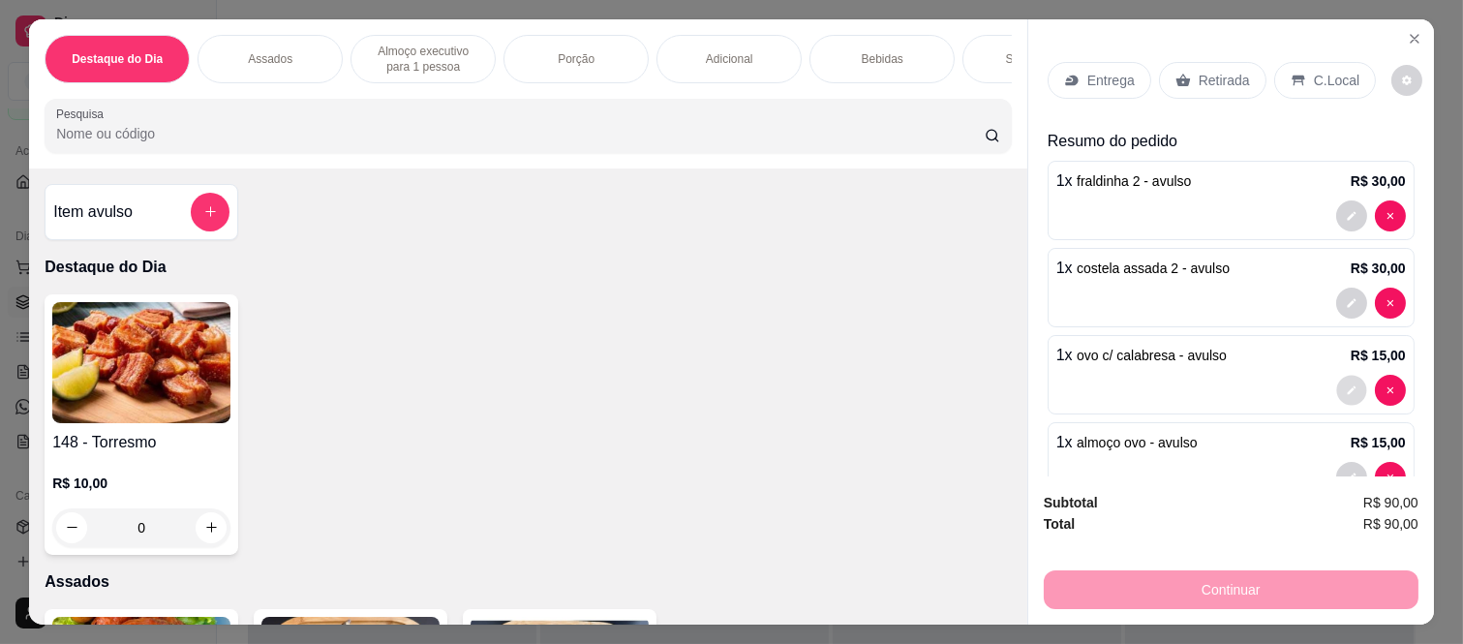
click at [1346, 384] on icon "decrease-product-quantity" at bounding box center [1352, 390] width 12 height 12
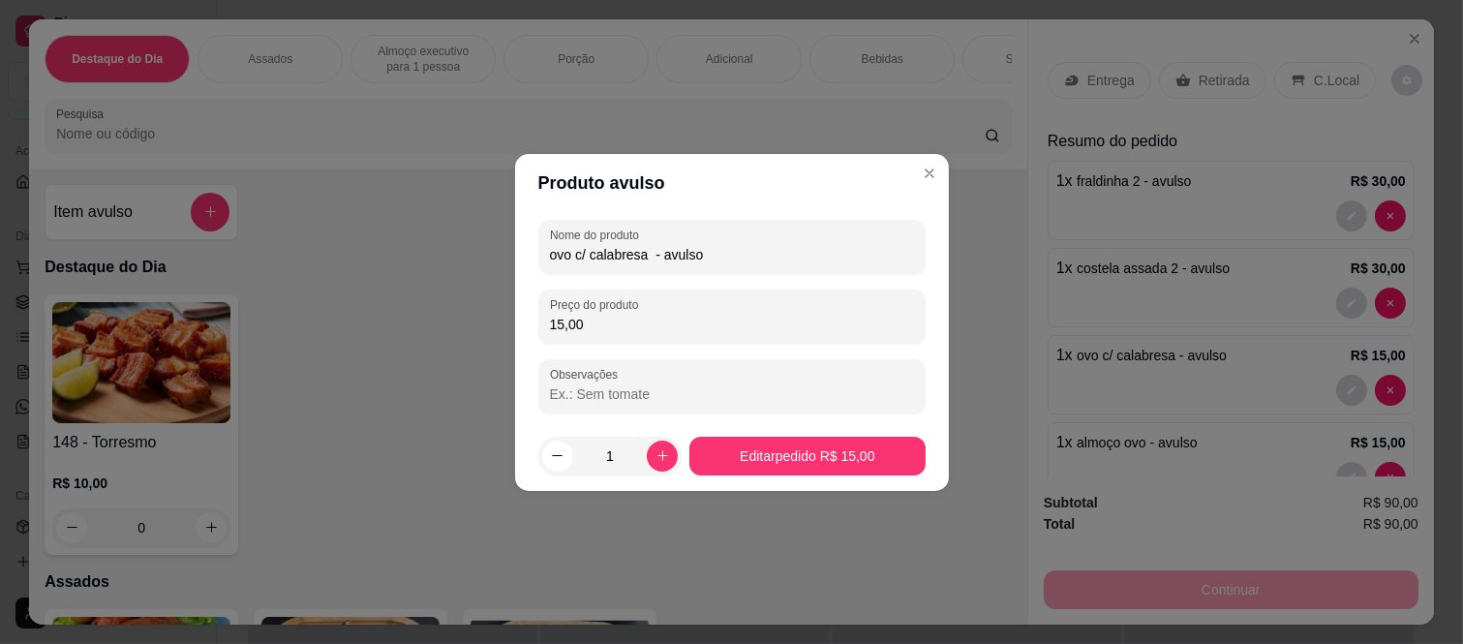
click at [564, 322] on input "15,00" at bounding box center [732, 324] width 364 height 19
type input "17,00"
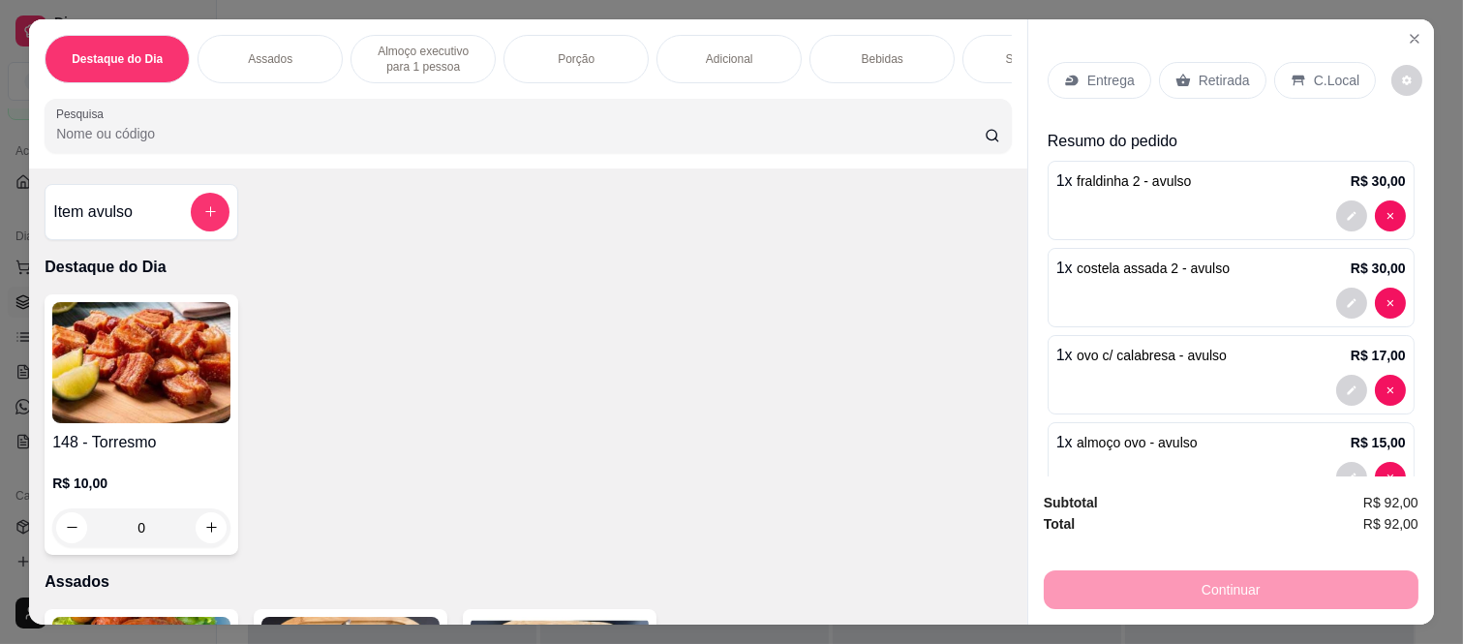
click at [1202, 71] on p "Retirada" at bounding box center [1224, 80] width 51 height 19
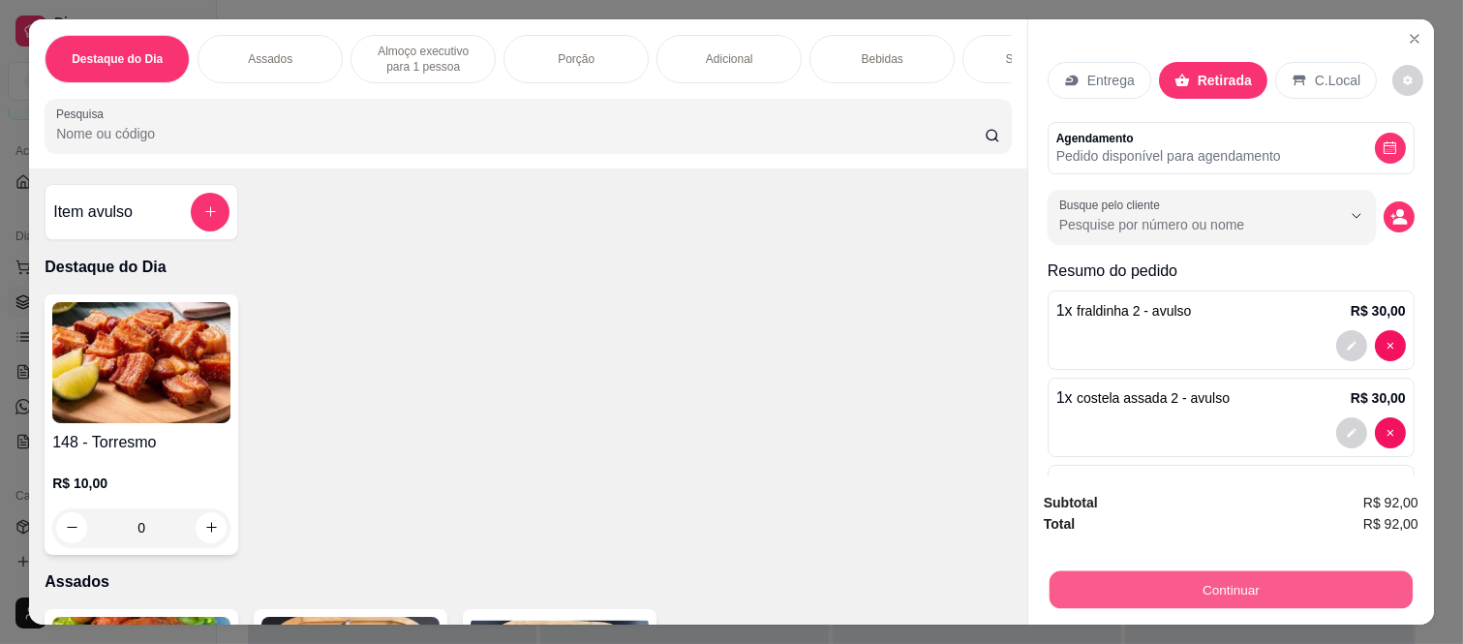
click at [1148, 571] on button "Continuar" at bounding box center [1231, 590] width 363 height 38
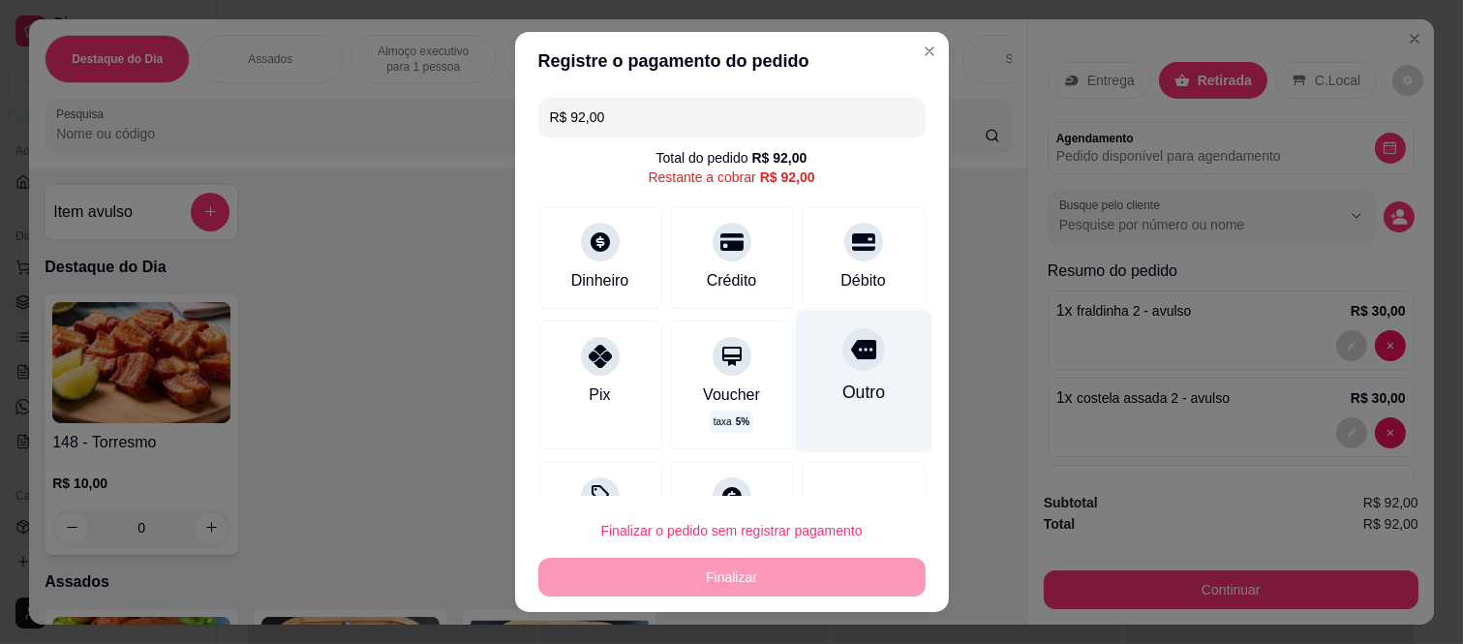
click at [813, 365] on div "Outro" at bounding box center [863, 381] width 137 height 141
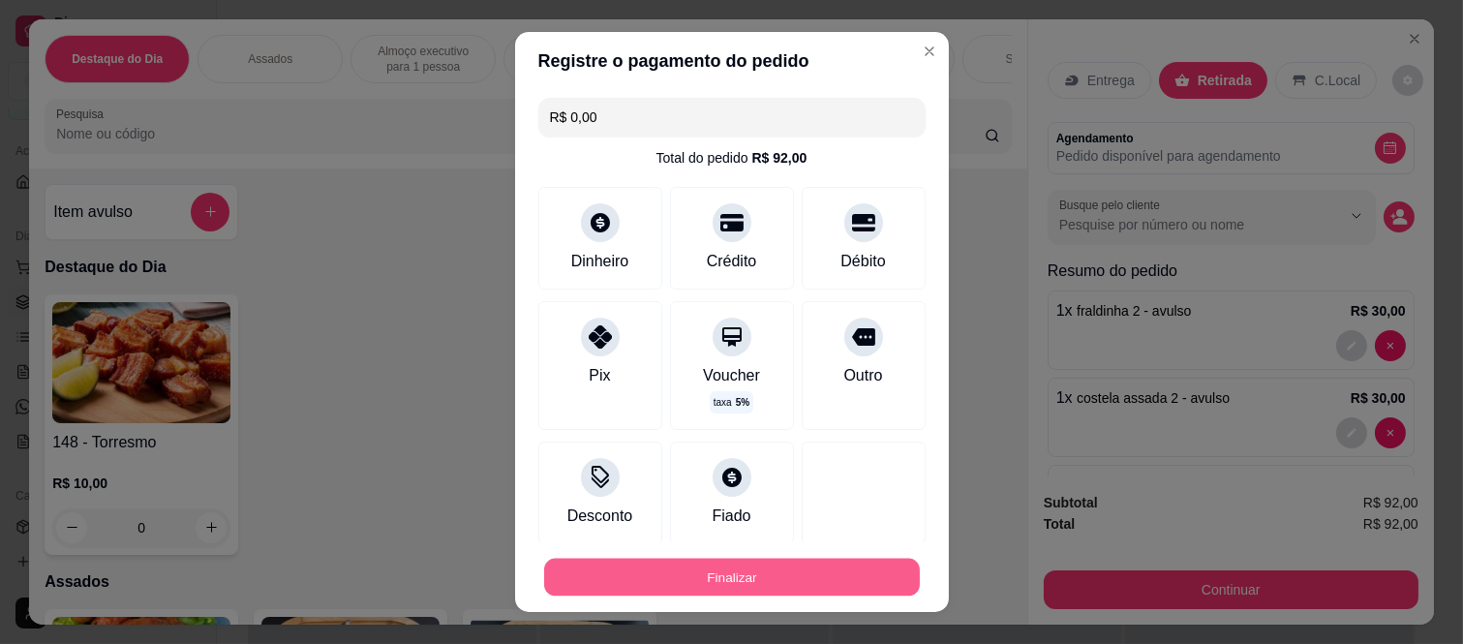
click at [742, 572] on button "Finalizar" at bounding box center [732, 577] width 376 height 38
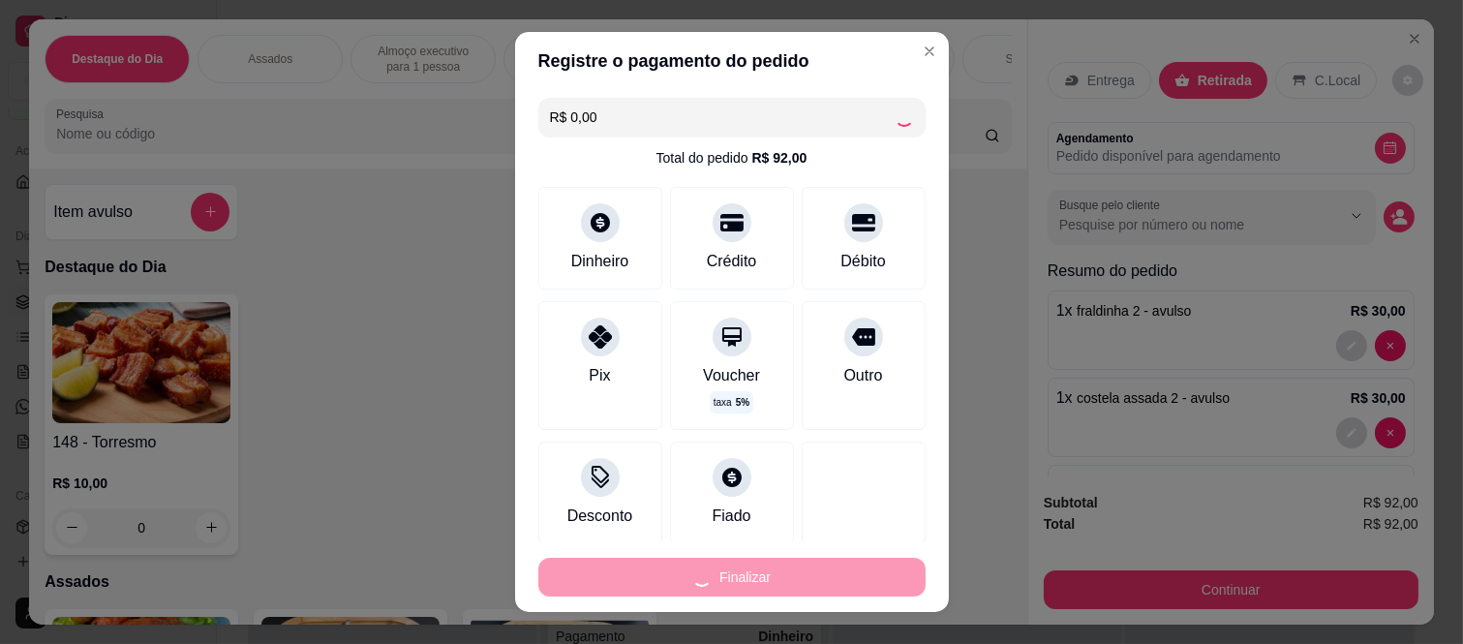
type input "-R$ 92,00"
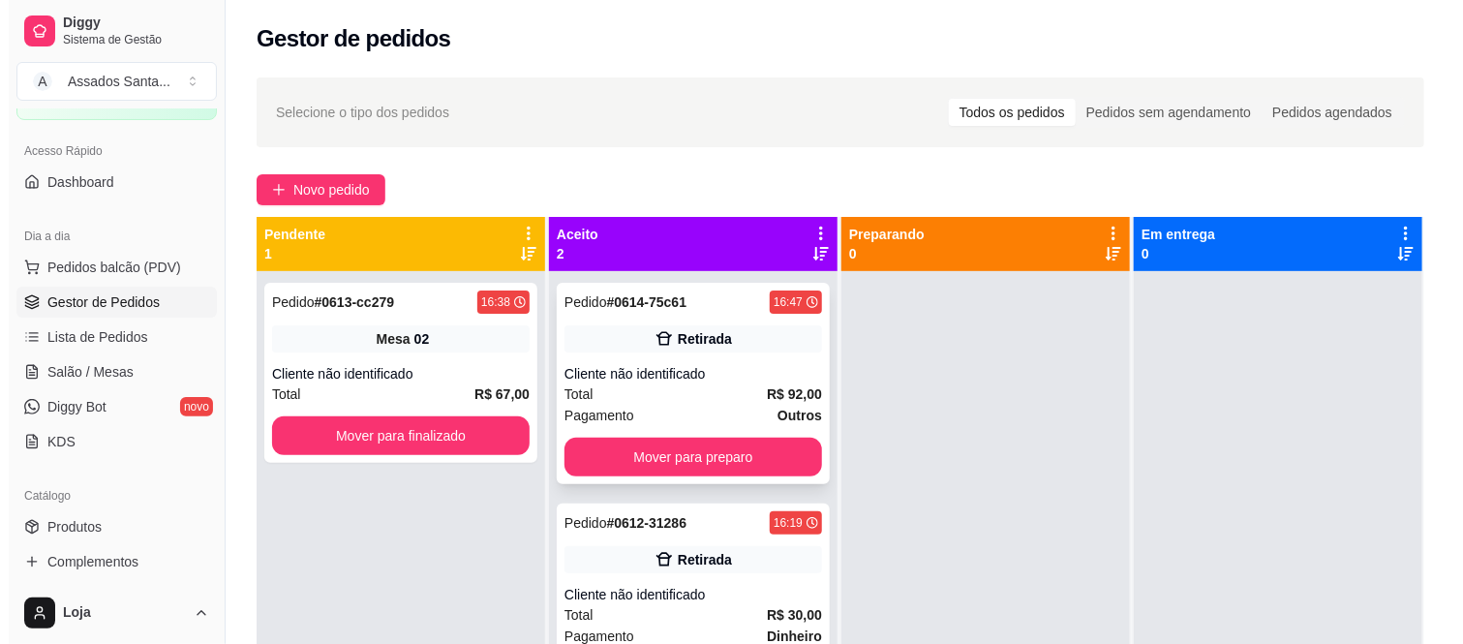
scroll to position [53, 0]
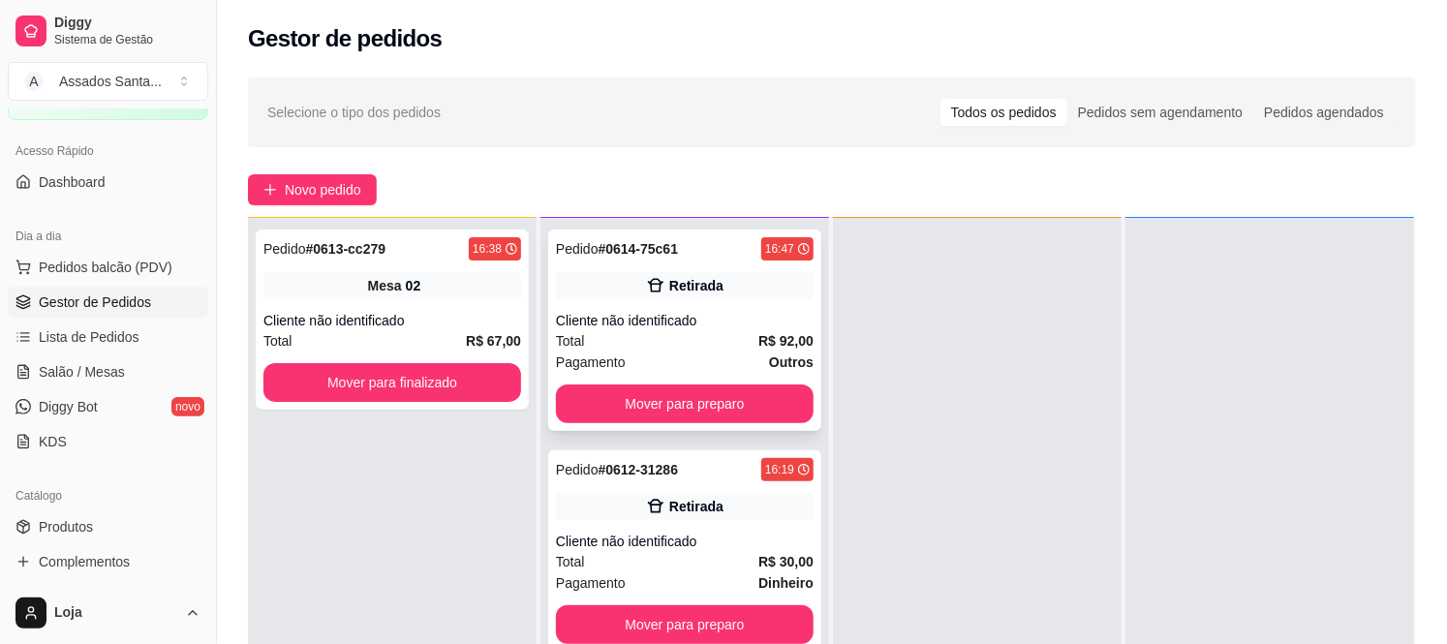
click at [720, 291] on div "Retirada" at bounding box center [685, 285] width 258 height 27
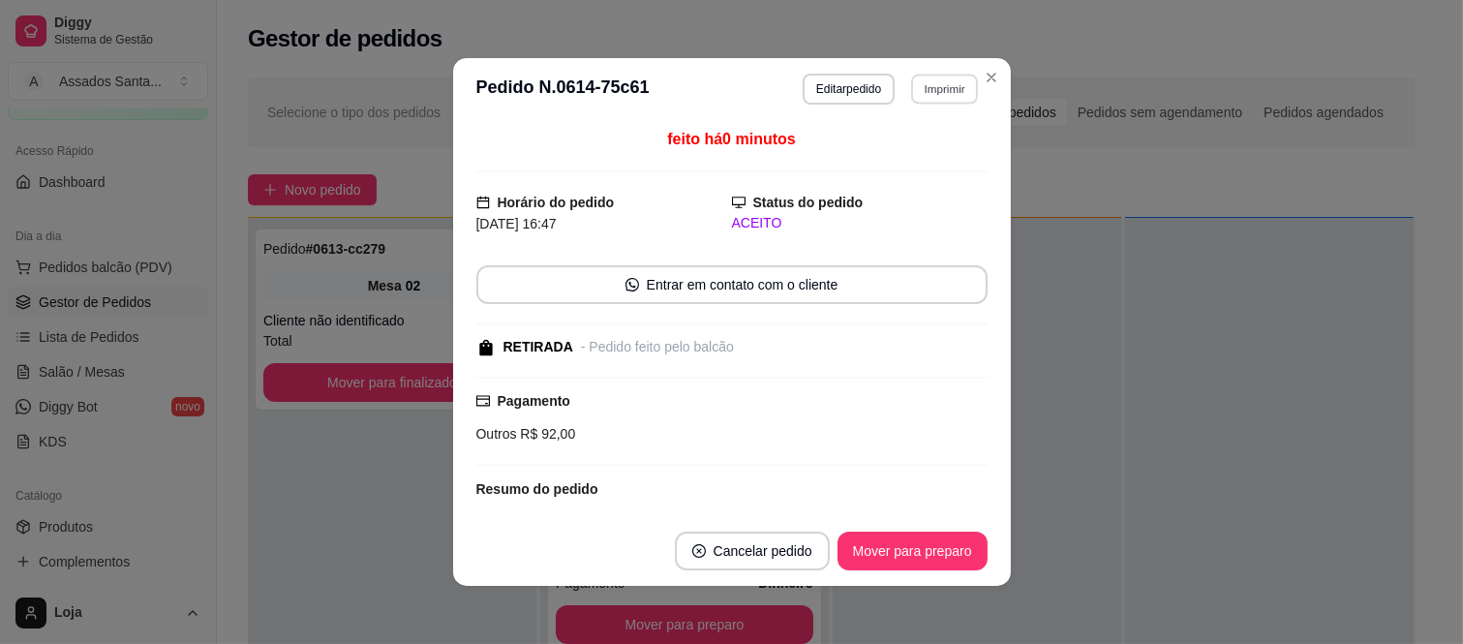
click at [927, 94] on button "Imprimir" at bounding box center [944, 89] width 67 height 30
click at [869, 158] on button "IMPRESSORA caixa" at bounding box center [903, 157] width 140 height 31
click at [872, 542] on button "Mover para preparo" at bounding box center [913, 551] width 150 height 39
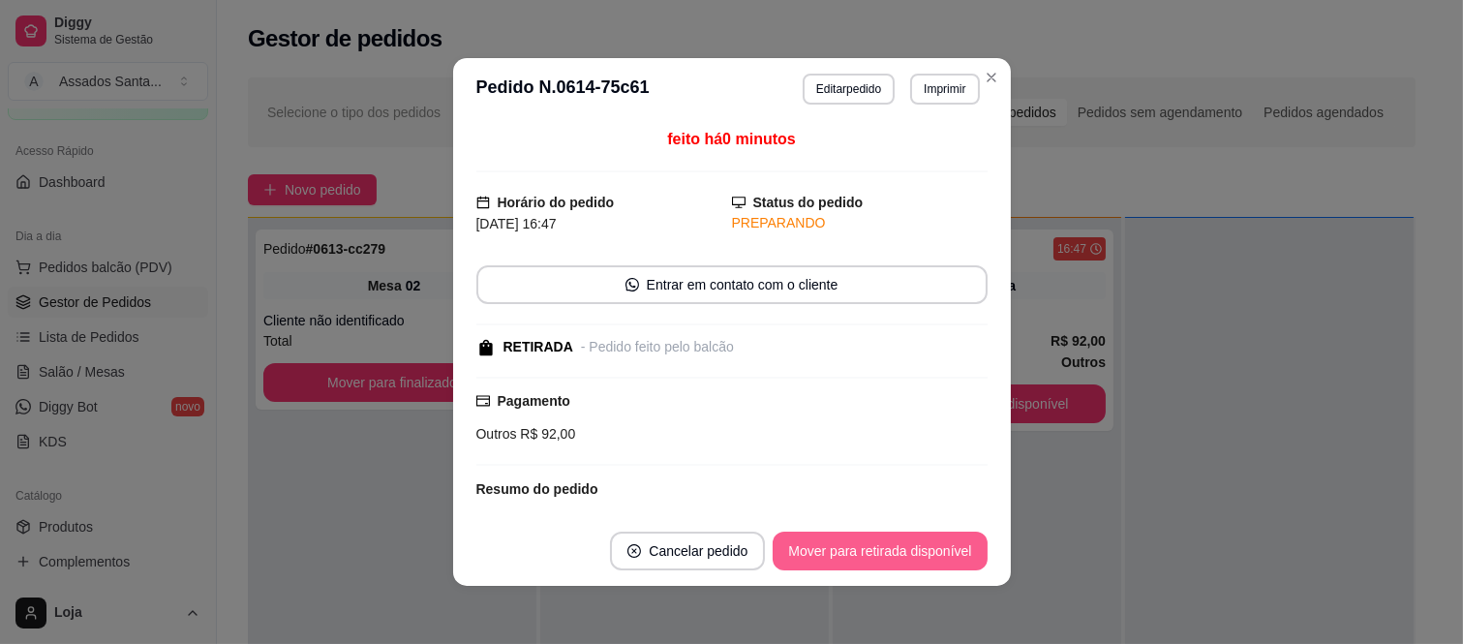
click at [873, 540] on button "Mover para retirada disponível" at bounding box center [880, 551] width 214 height 39
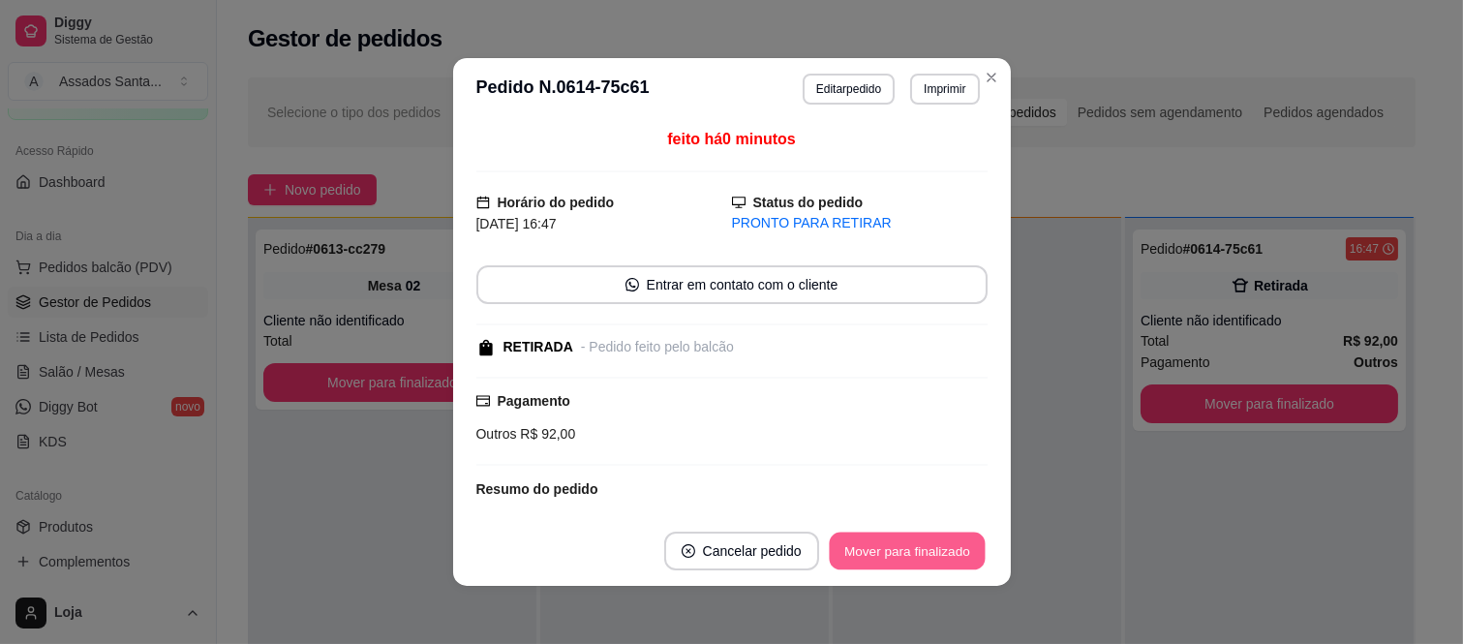
click at [873, 540] on button "Mover para finalizado" at bounding box center [907, 552] width 156 height 38
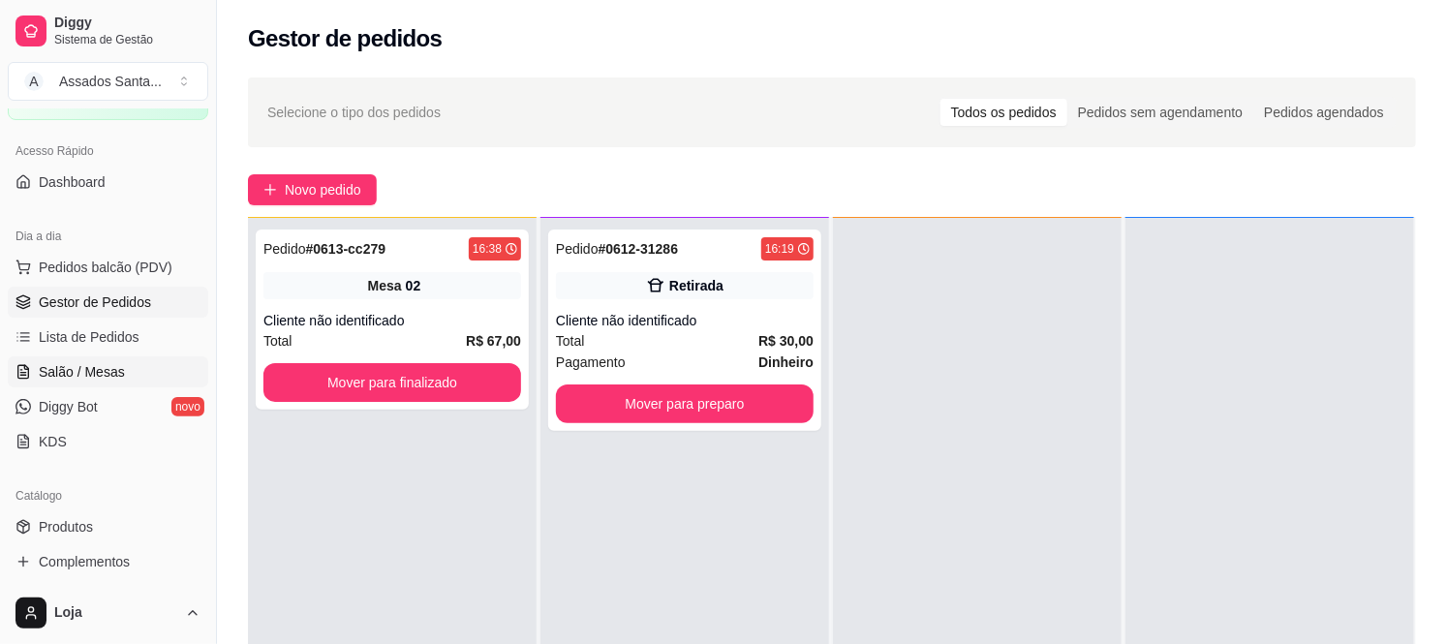
click at [66, 358] on link "Salão / Mesas" at bounding box center [108, 371] width 200 height 31
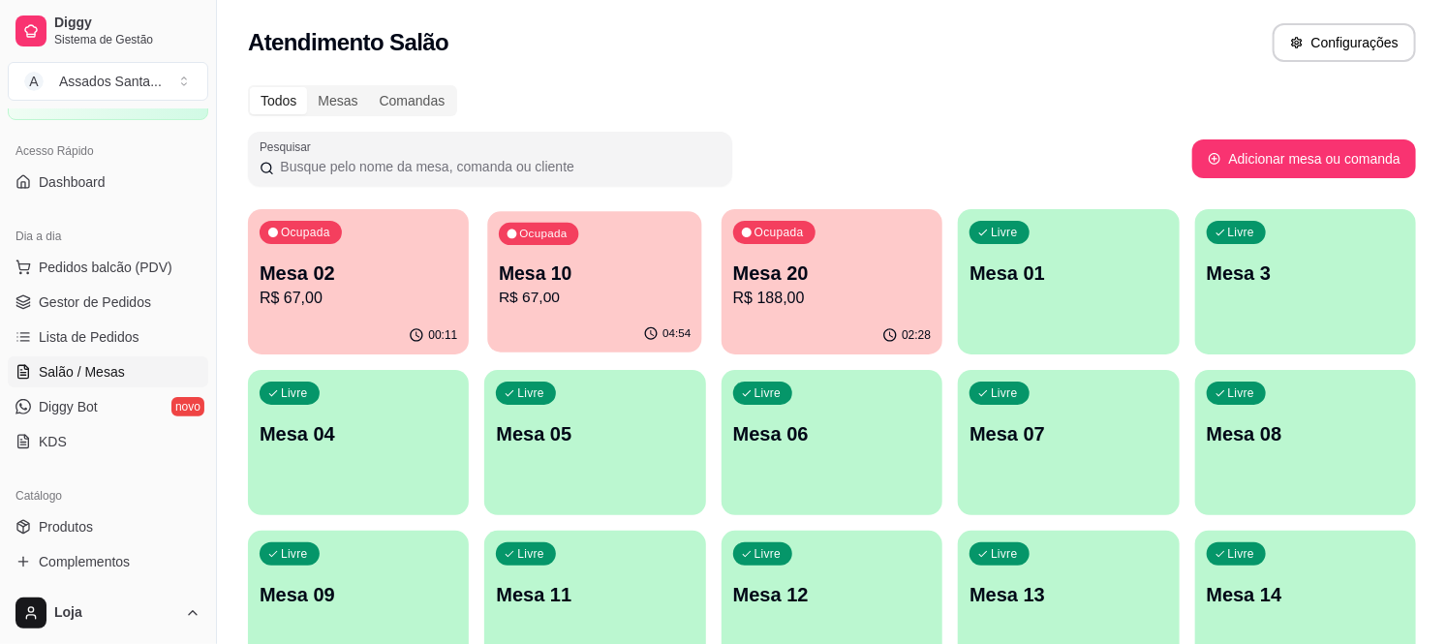
click at [596, 264] on p "Mesa 10" at bounding box center [595, 273] width 192 height 26
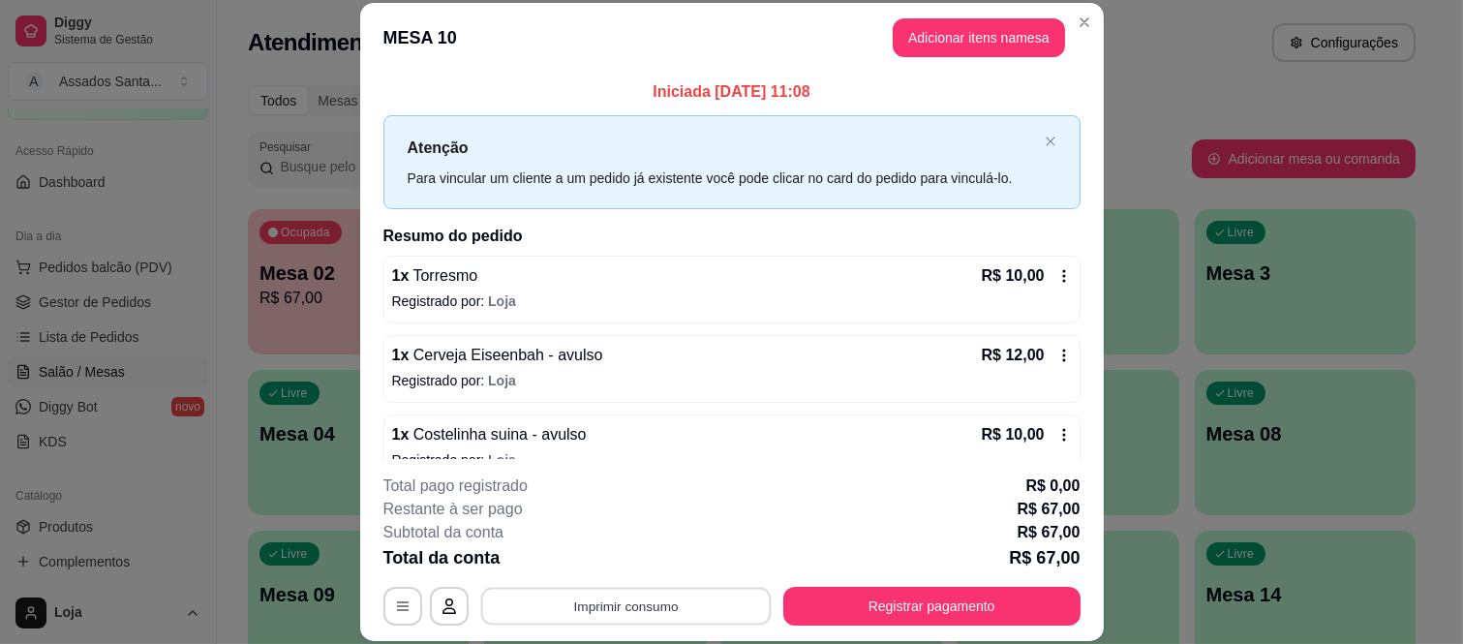
click at [543, 606] on button "Imprimir consumo" at bounding box center [625, 606] width 291 height 38
click at [597, 549] on button "IMPRESSORA caixa" at bounding box center [623, 561] width 140 height 31
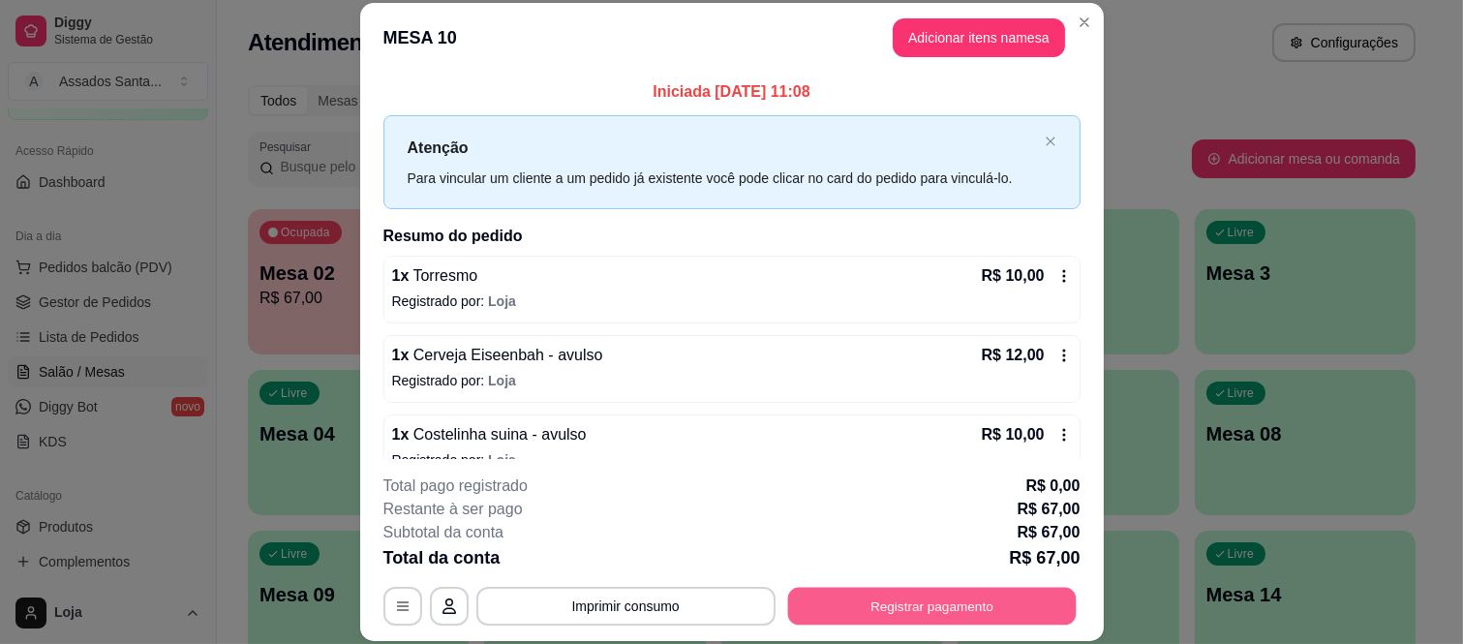
click at [828, 600] on button "Registrar pagamento" at bounding box center [931, 606] width 289 height 38
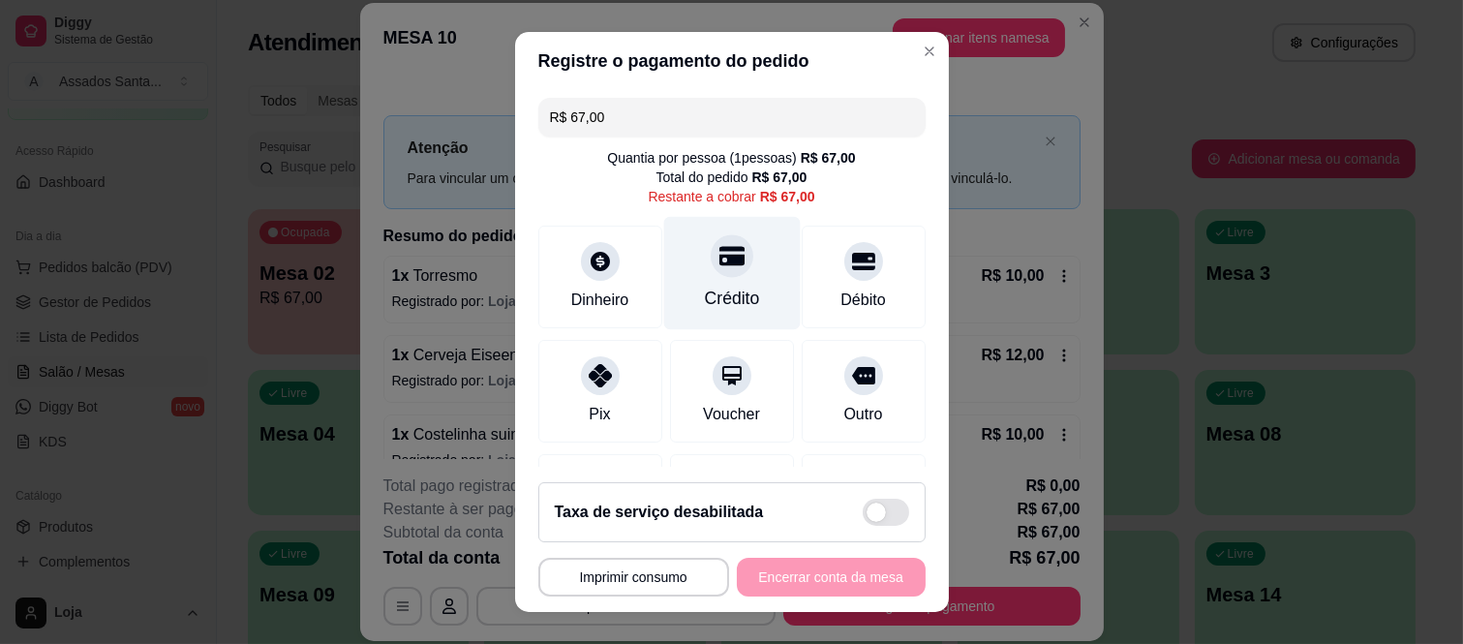
click at [704, 289] on div "Crédito" at bounding box center [731, 298] width 55 height 25
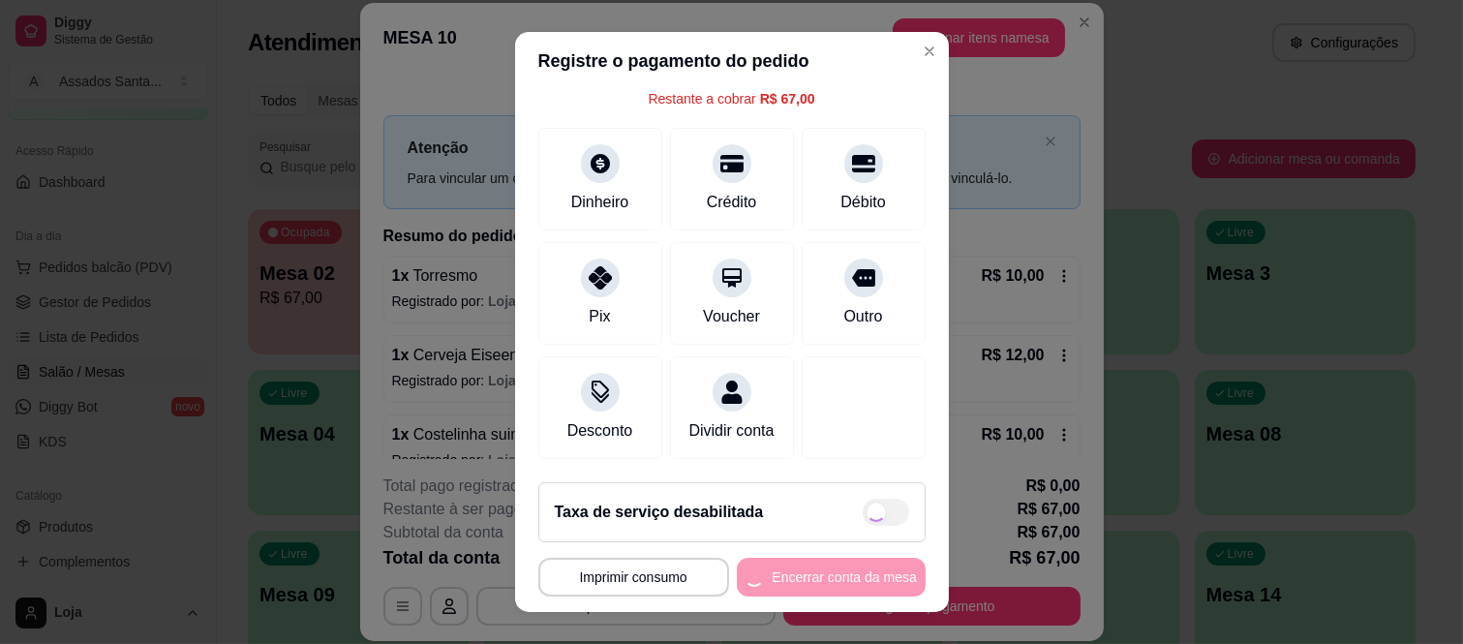
type input "R$ 0,00"
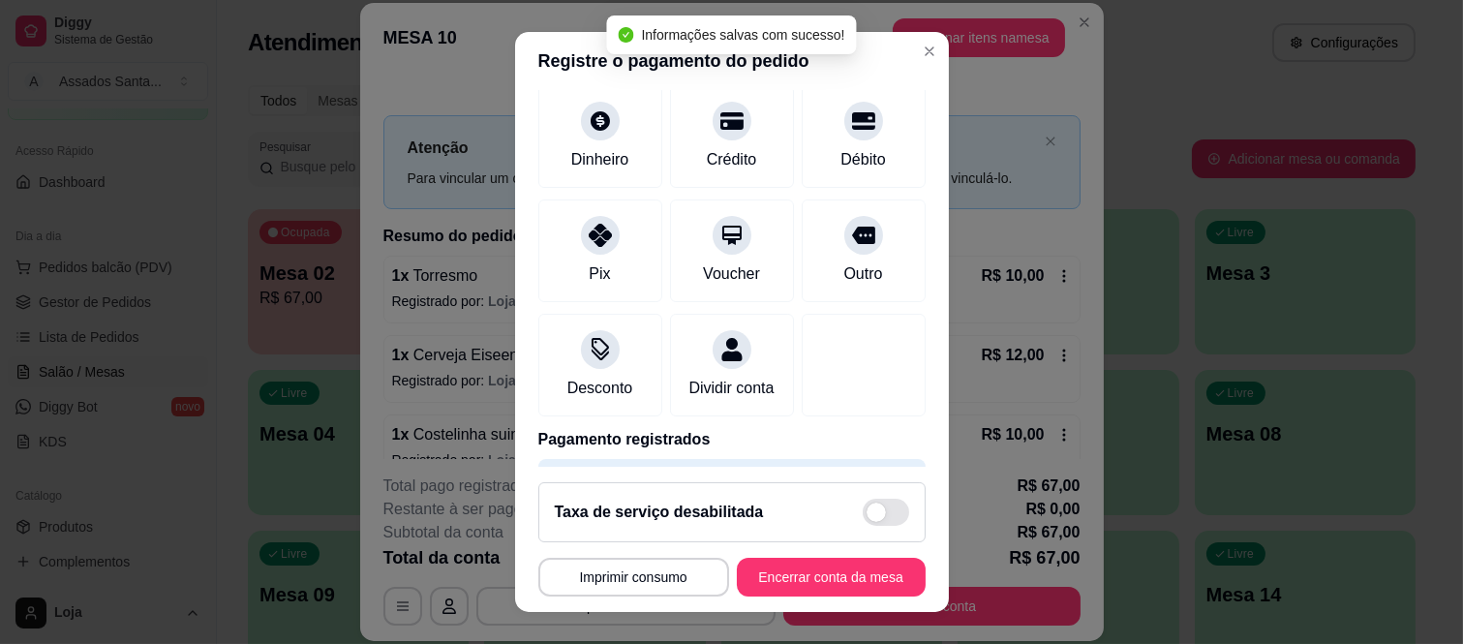
scroll to position [102, 0]
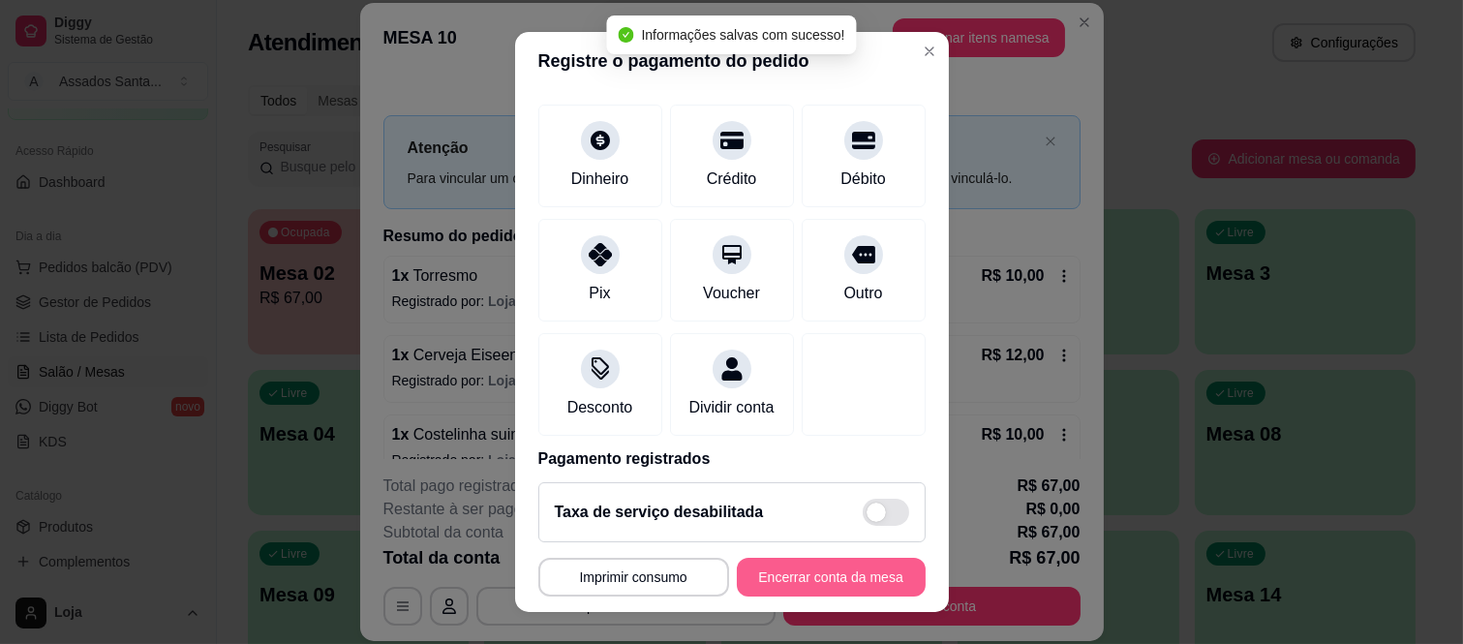
click at [768, 573] on button "Encerrar conta da mesa" at bounding box center [831, 577] width 189 height 39
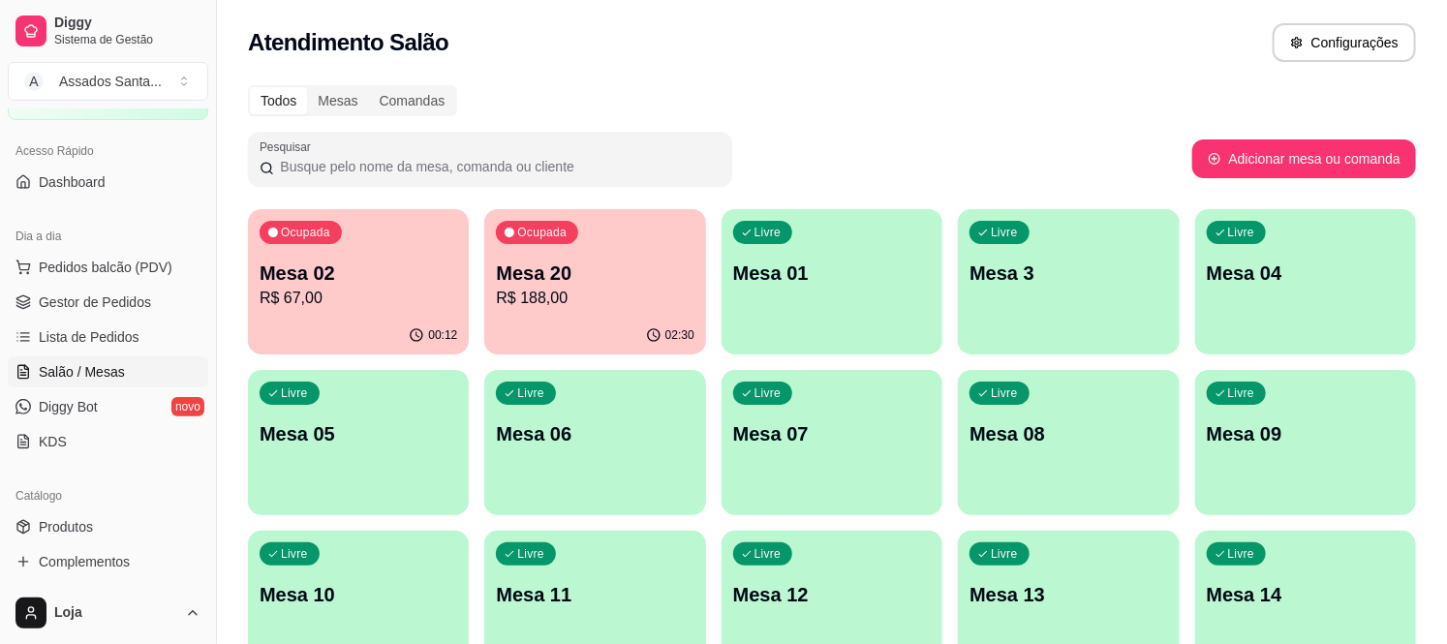
click at [344, 277] on p "Mesa 02" at bounding box center [359, 273] width 198 height 27
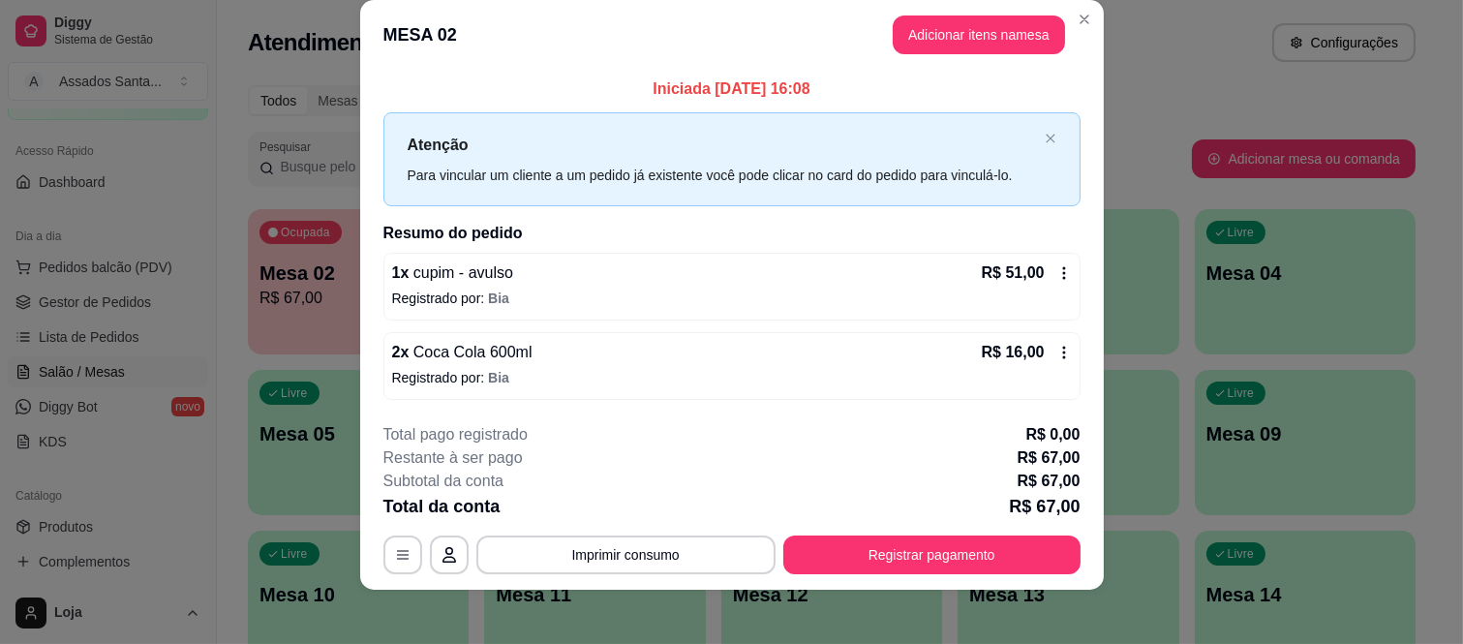
scroll to position [34, 0]
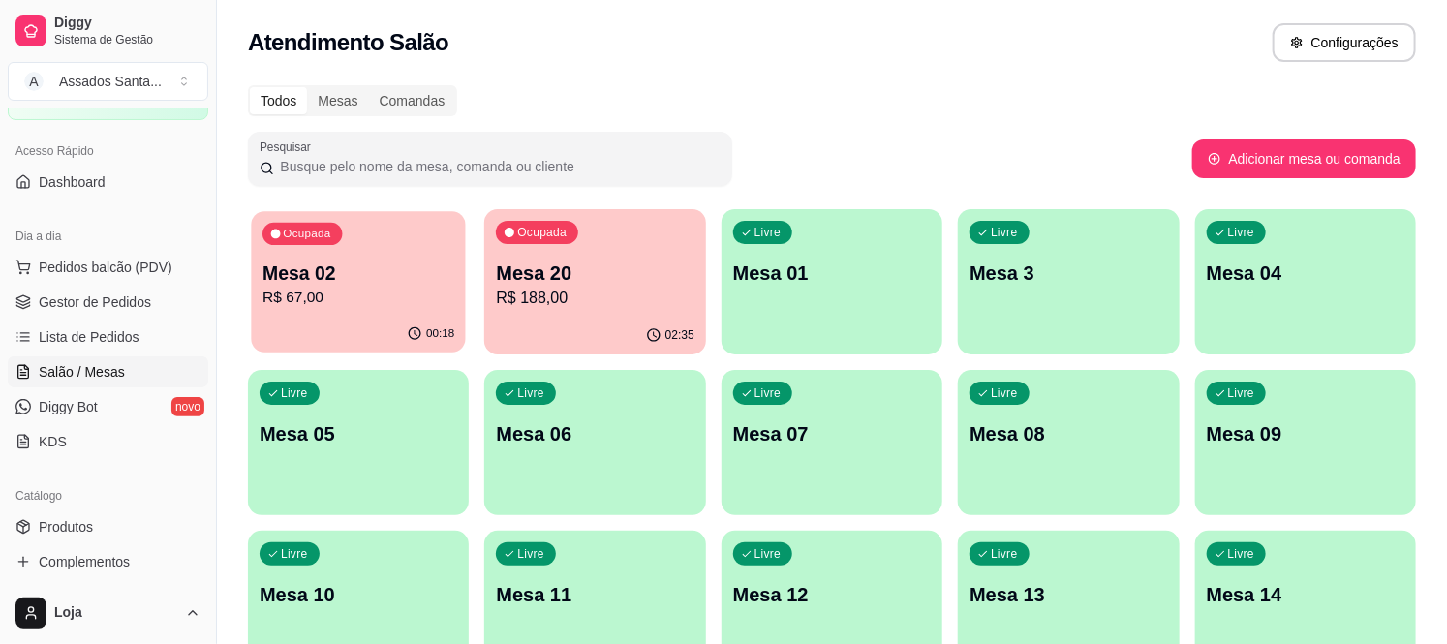
click at [294, 307] on p "R$ 67,00" at bounding box center [358, 298] width 192 height 22
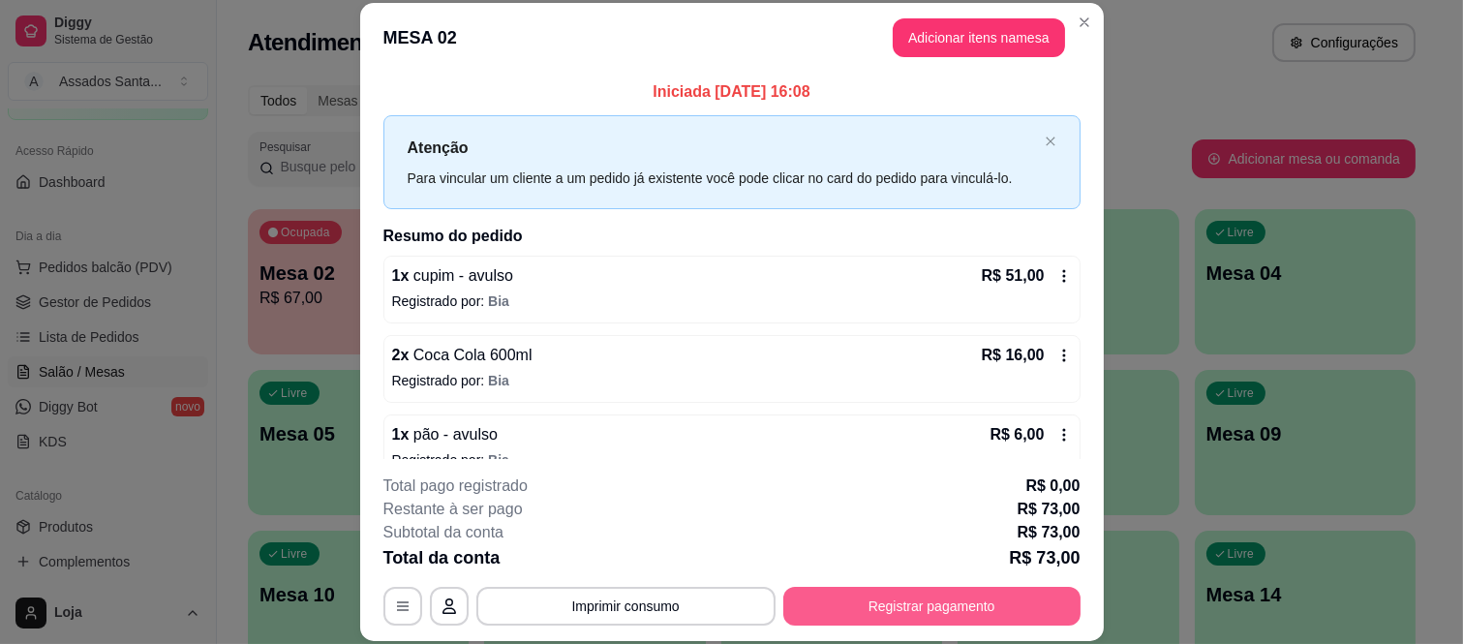
click at [866, 633] on footer "**********" at bounding box center [732, 550] width 744 height 182
click at [866, 629] on footer "**********" at bounding box center [732, 550] width 744 height 182
click at [864, 621] on button "Registrar pagamento" at bounding box center [931, 606] width 297 height 39
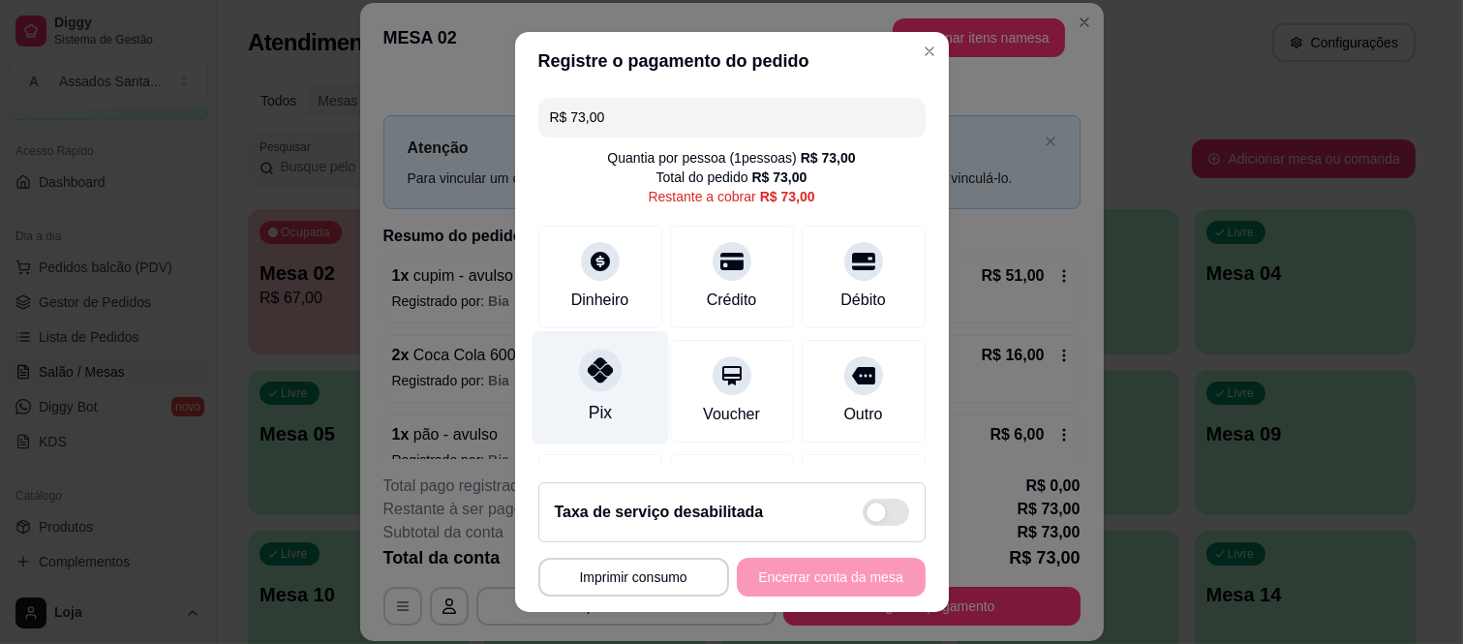
click at [588, 388] on div at bounding box center [600, 371] width 43 height 43
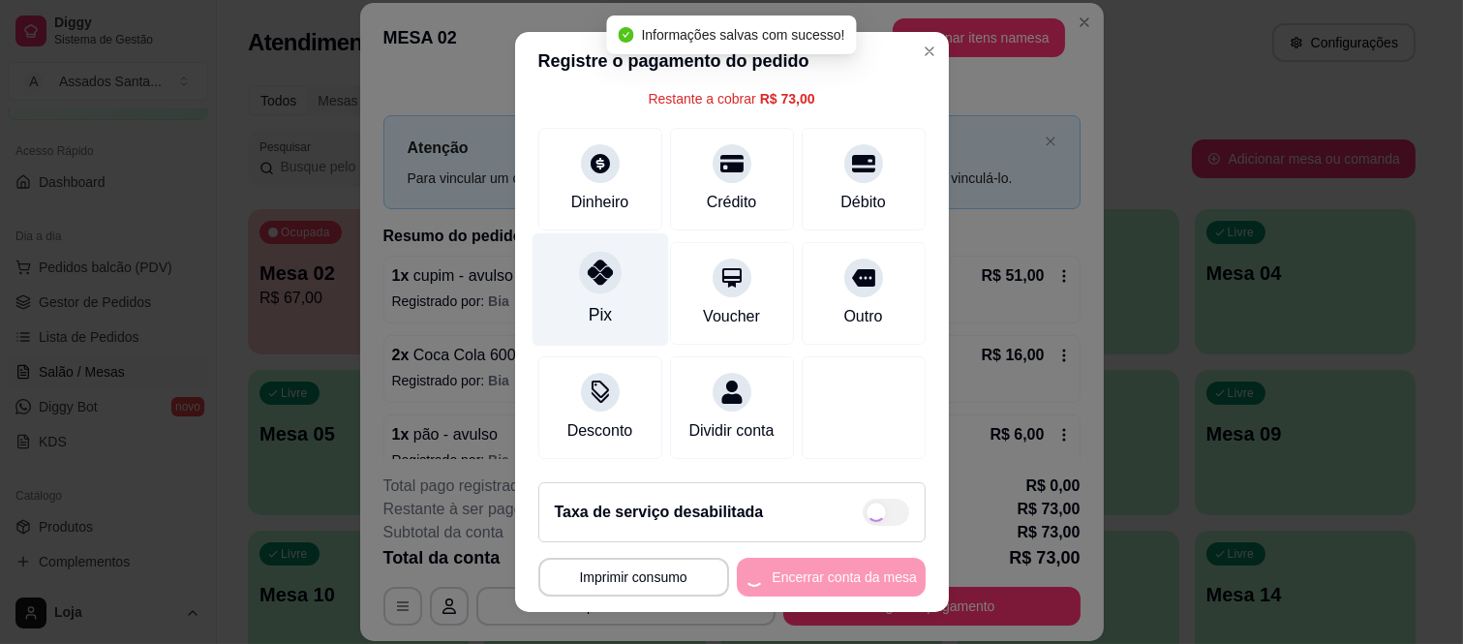
type input "R$ 0,00"
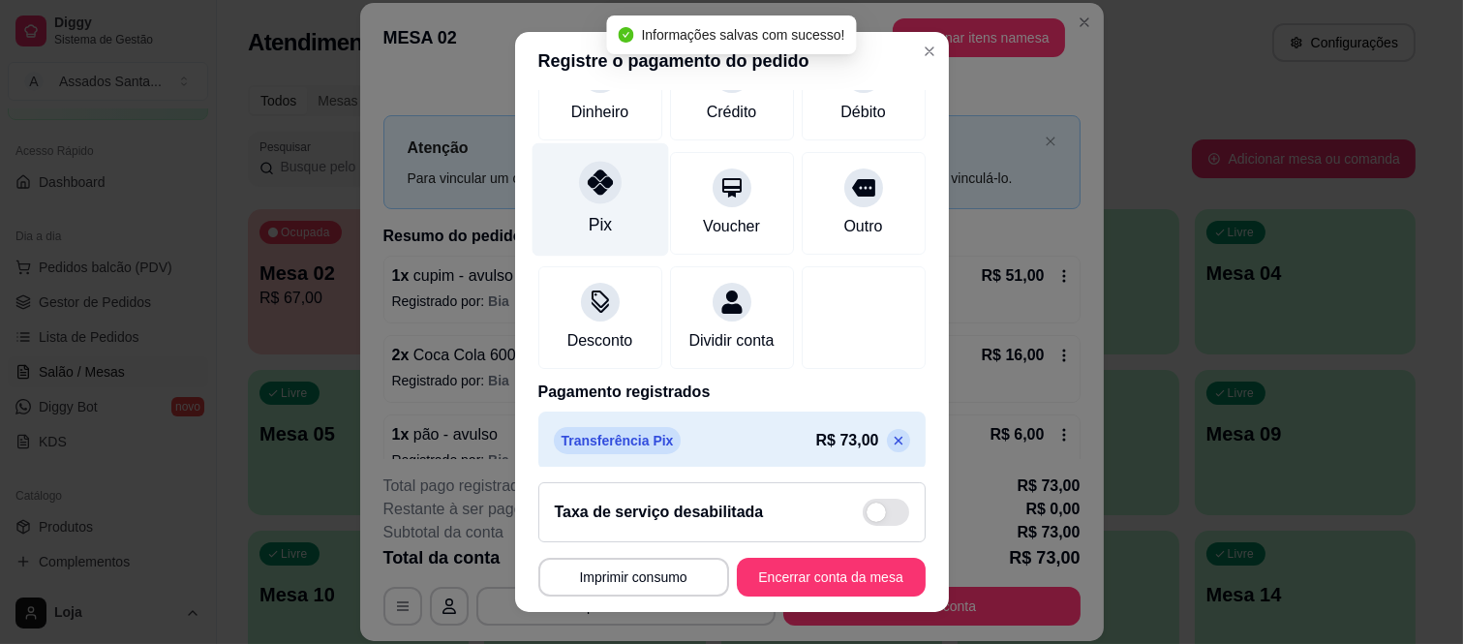
scroll to position [203, 0]
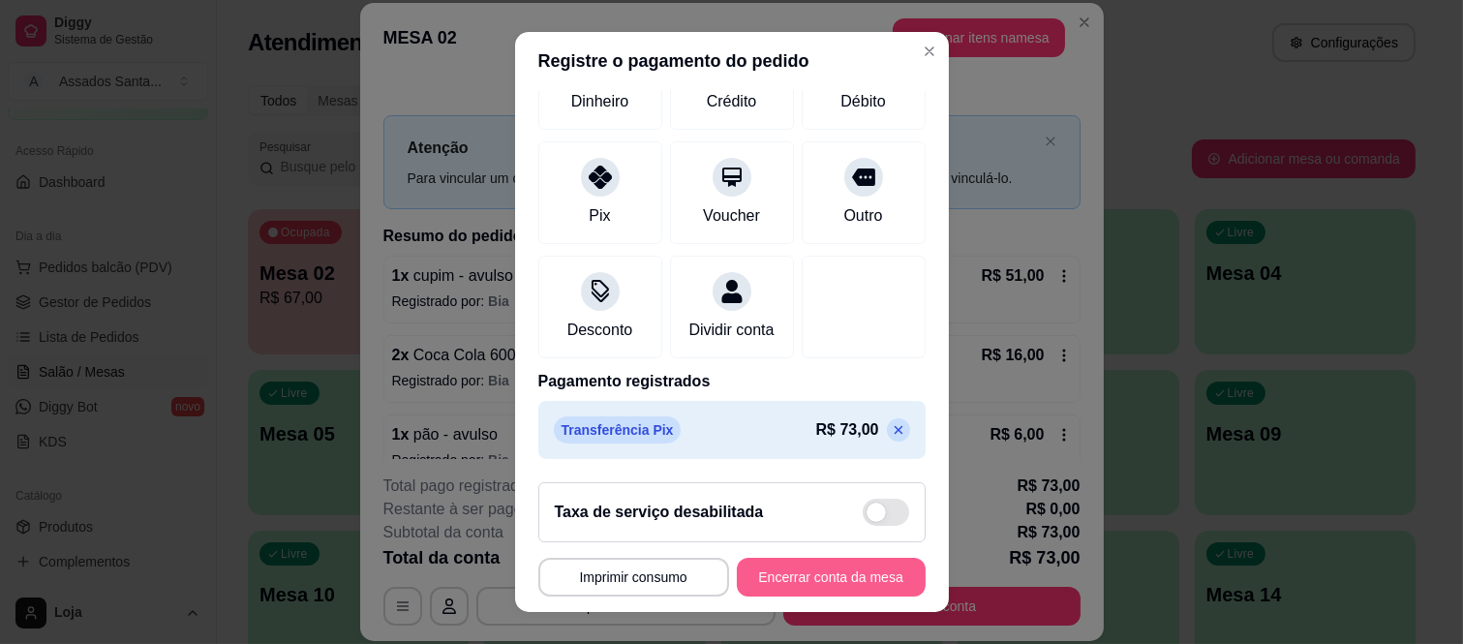
click at [802, 574] on button "Encerrar conta da mesa" at bounding box center [831, 577] width 189 height 39
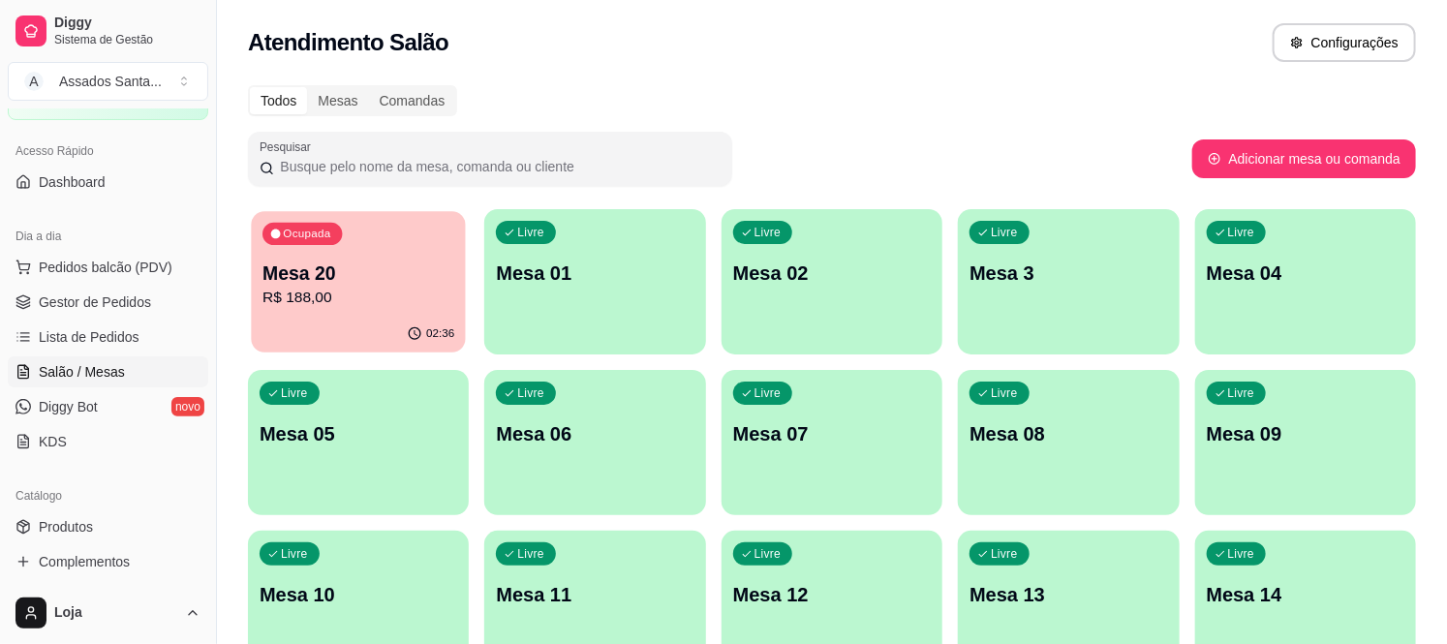
click at [293, 315] on div "Ocupada Mesa 20 R$ 188,00" at bounding box center [358, 263] width 215 height 105
click at [163, 302] on link "Gestor de Pedidos" at bounding box center [108, 302] width 200 height 31
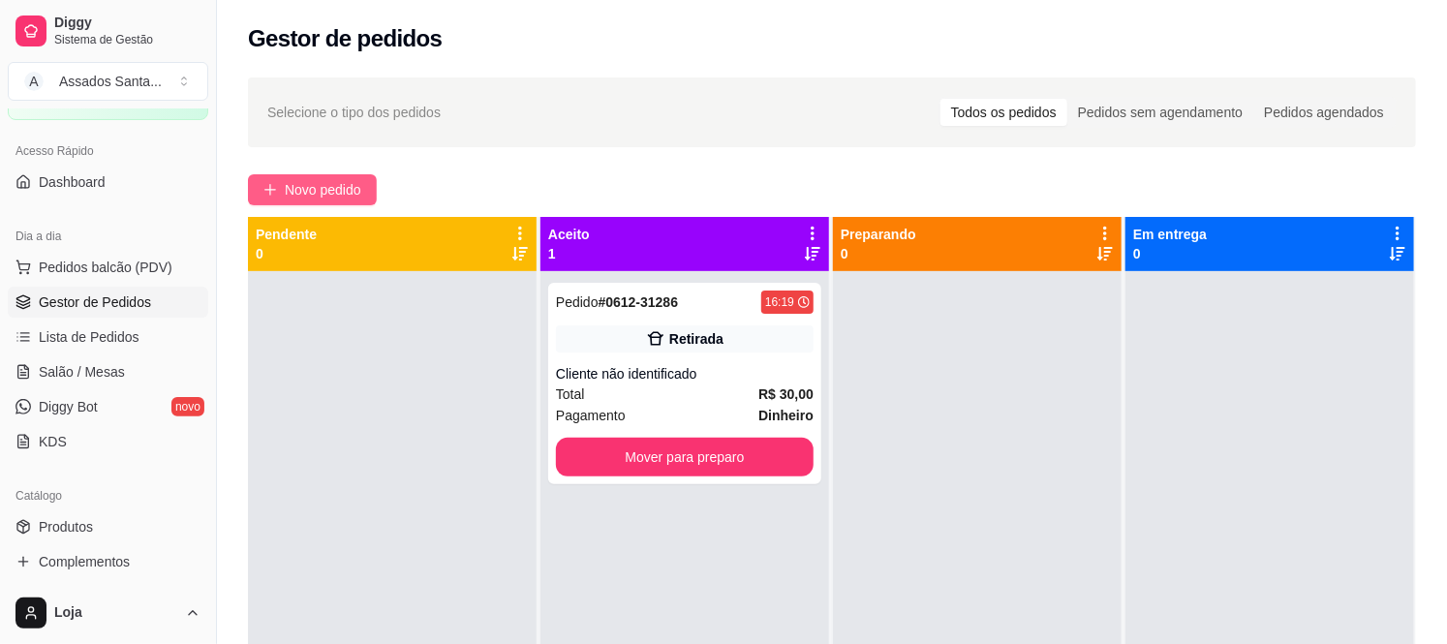
click at [337, 200] on button "Novo pedido" at bounding box center [312, 189] width 129 height 31
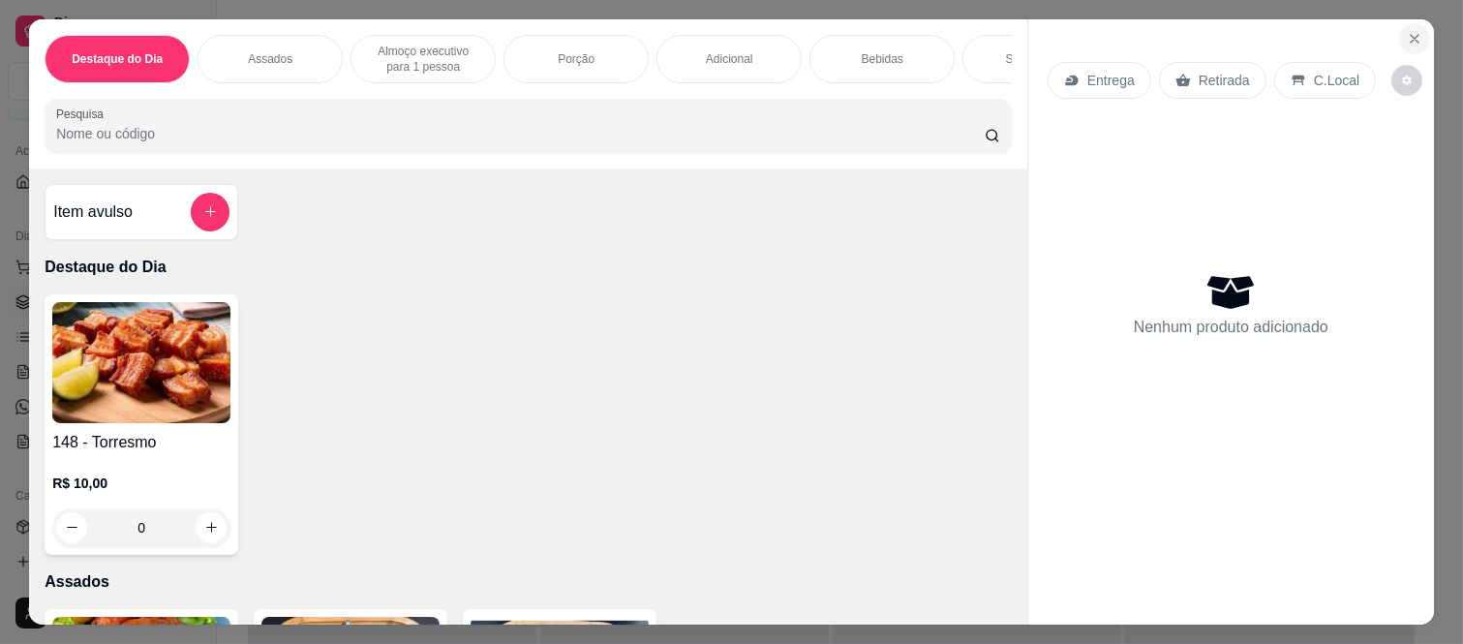
click at [1407, 31] on icon "Close" at bounding box center [1414, 38] width 15 height 15
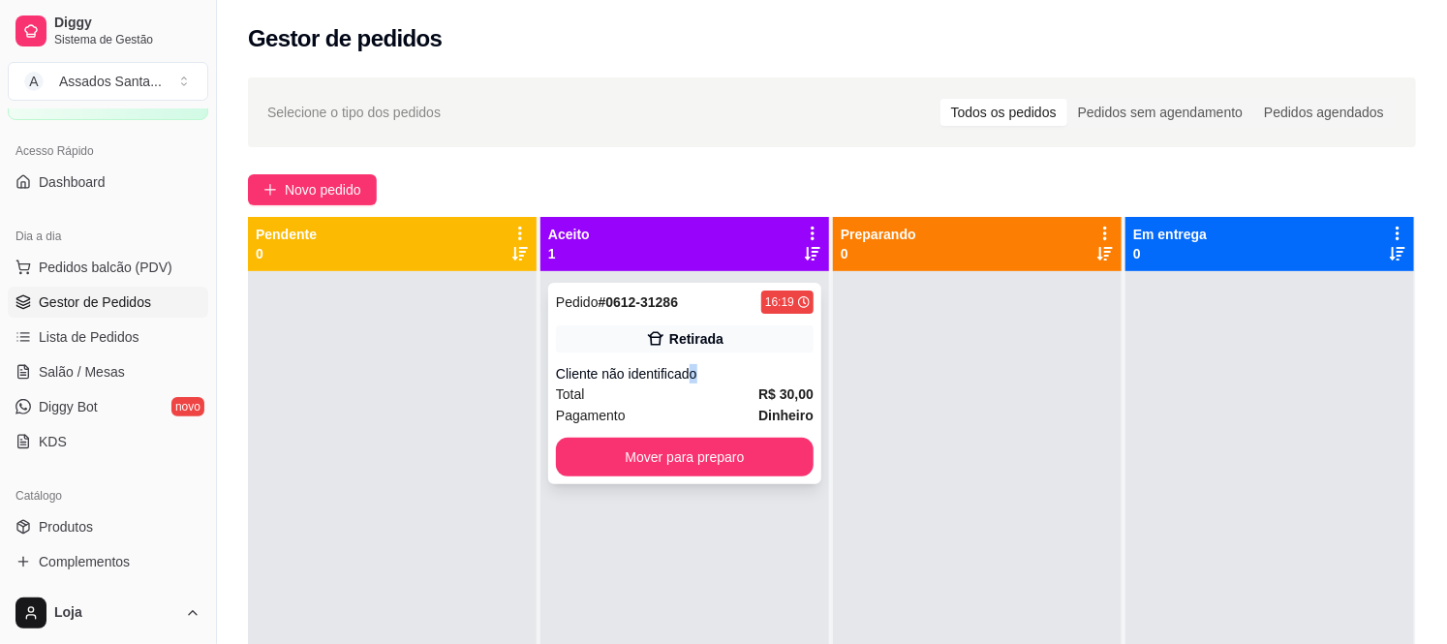
click at [682, 373] on div "Cliente não identificado" at bounding box center [685, 373] width 258 height 19
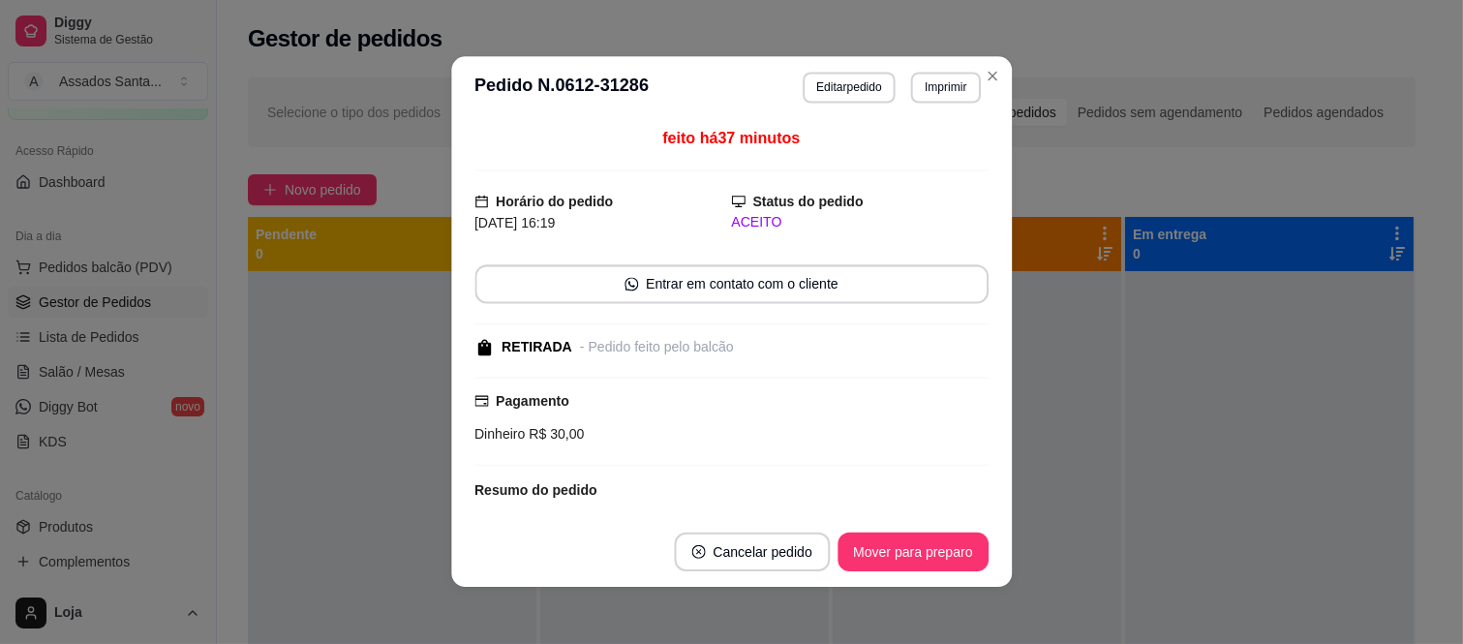
scroll to position [178, 0]
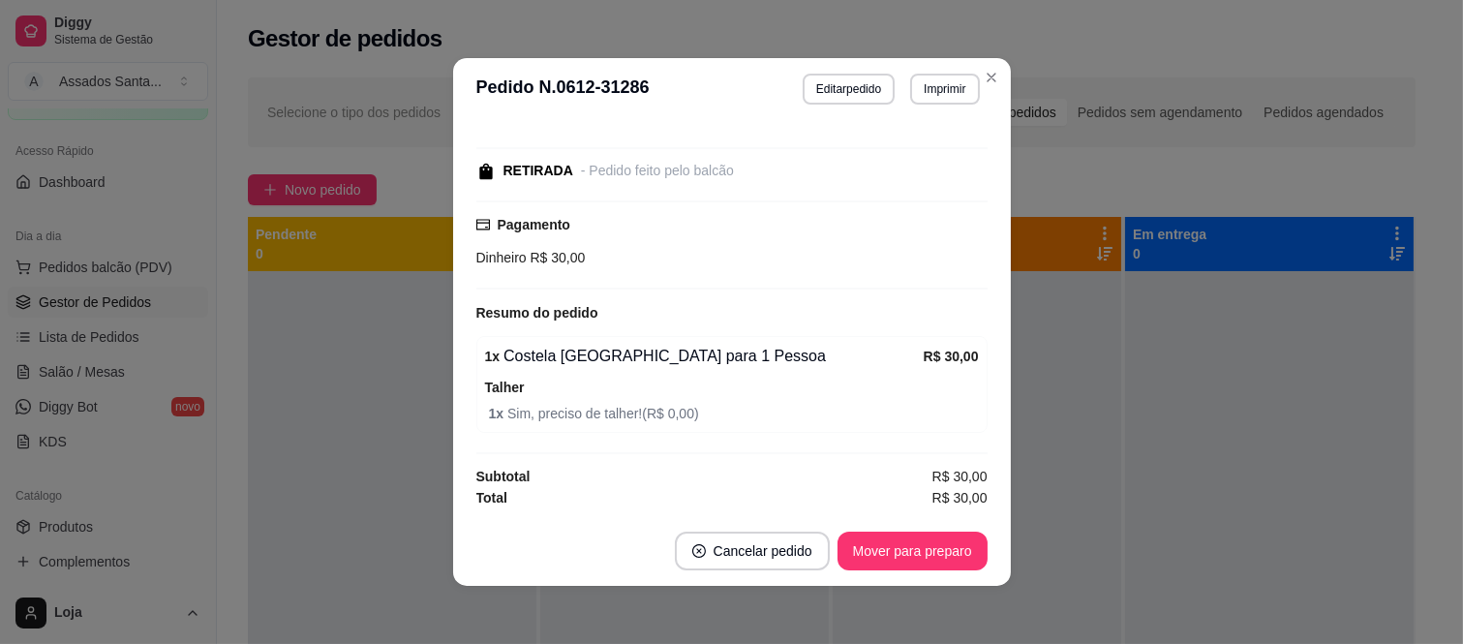
click at [860, 583] on footer "Cancelar pedido Mover para preparo" at bounding box center [732, 551] width 558 height 70
click at [860, 550] on button "Mover para preparo" at bounding box center [913, 551] width 150 height 39
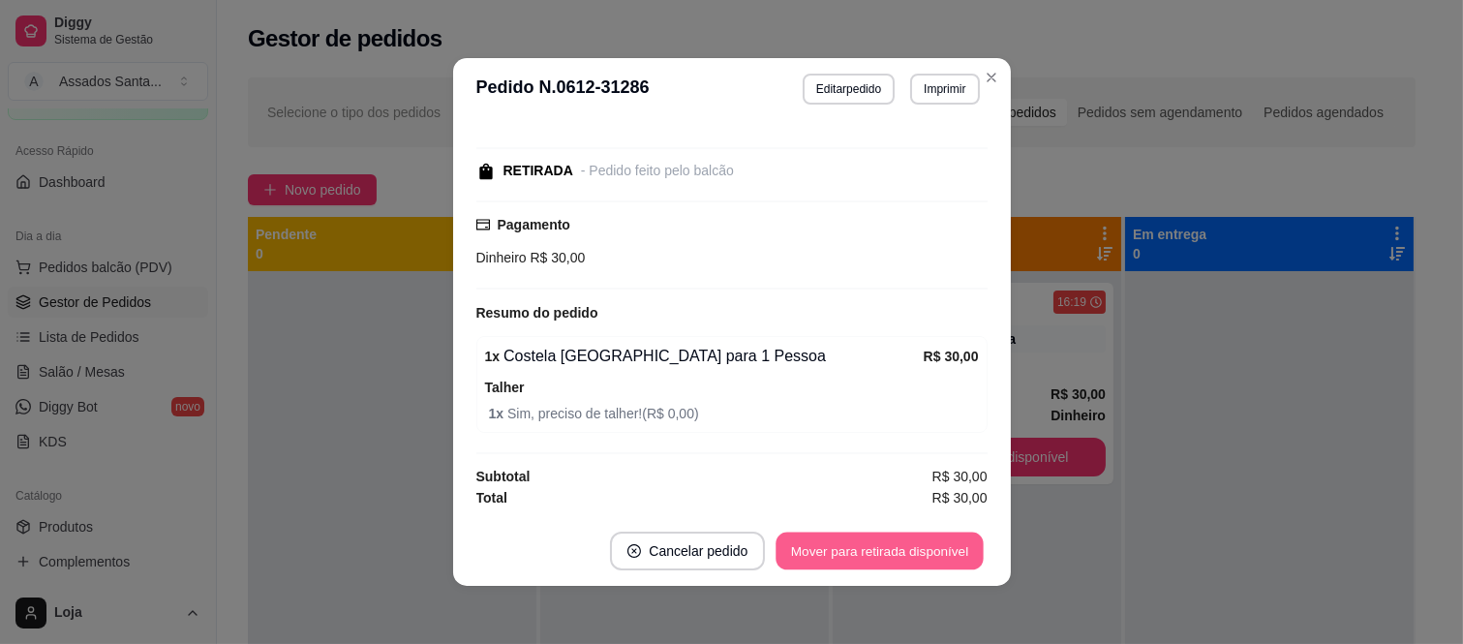
click at [860, 550] on button "Mover para retirada disponível" at bounding box center [880, 552] width 207 height 38
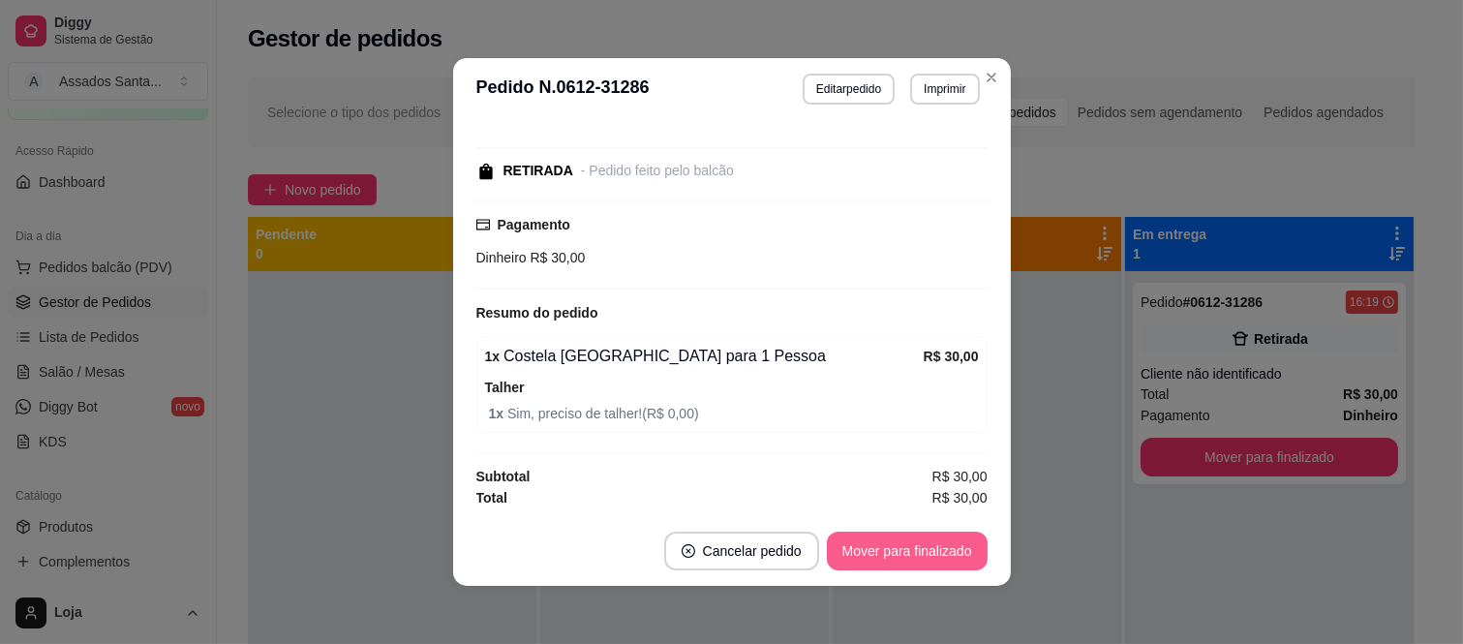
click at [860, 550] on button "Mover para finalizado" at bounding box center [907, 551] width 161 height 39
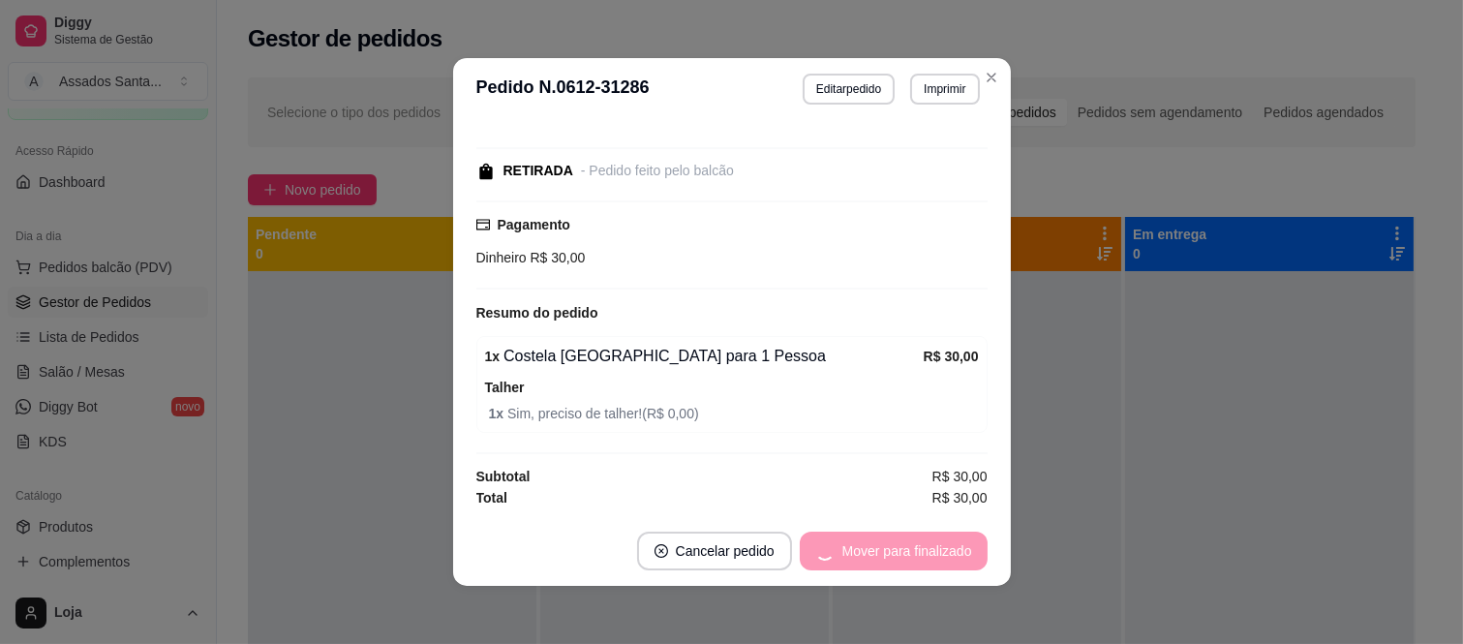
scroll to position [94, 0]
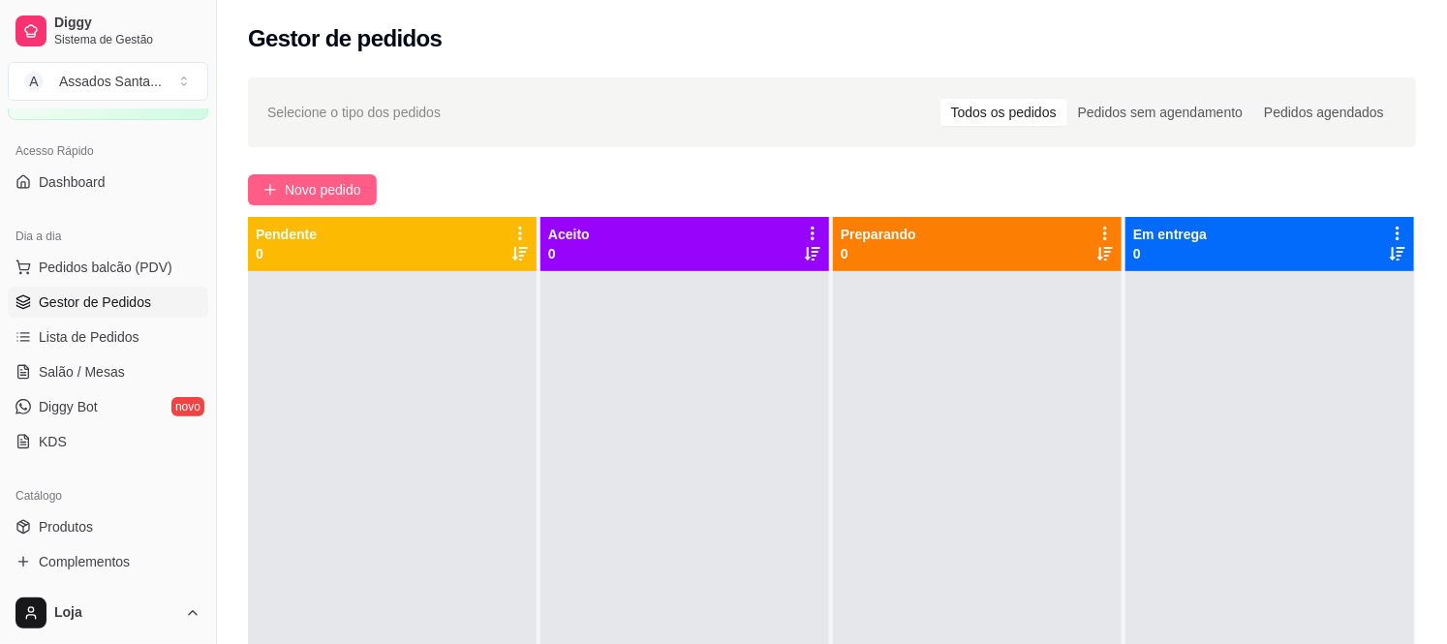
click at [344, 189] on span "Novo pedido" at bounding box center [323, 189] width 76 height 21
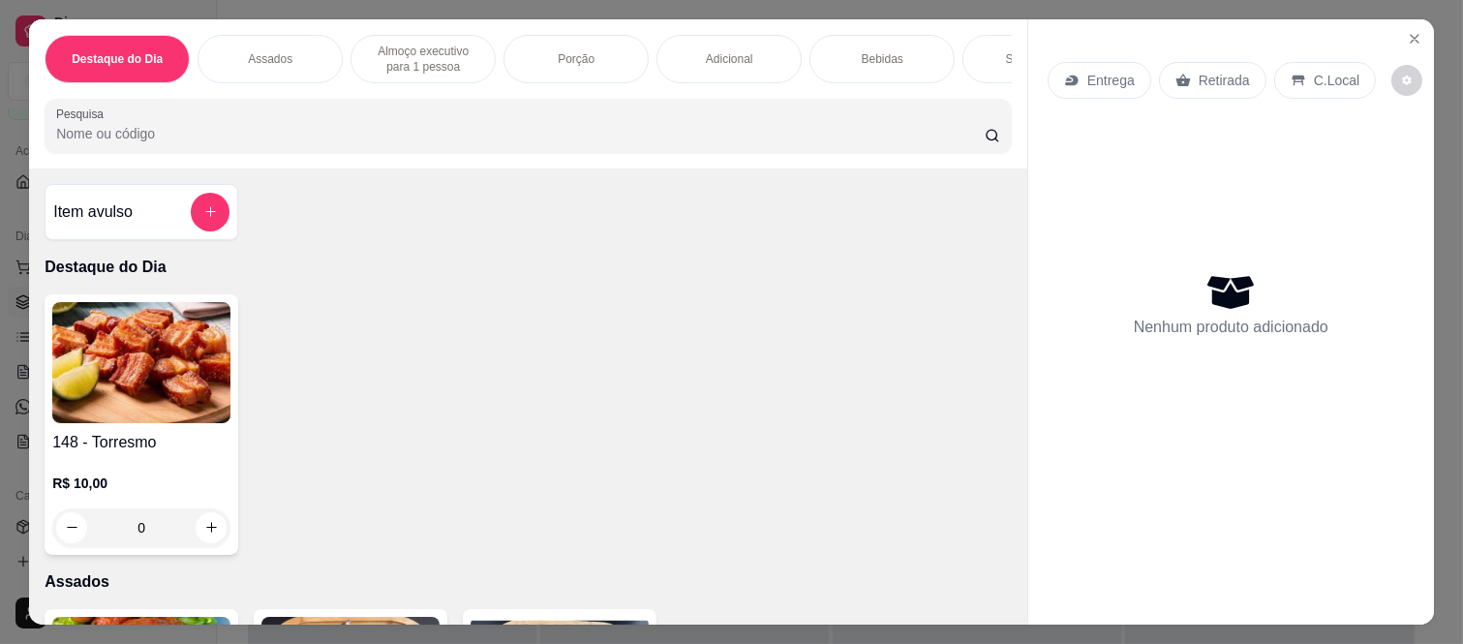
click at [828, 35] on div "Bebidas" at bounding box center [882, 59] width 145 height 48
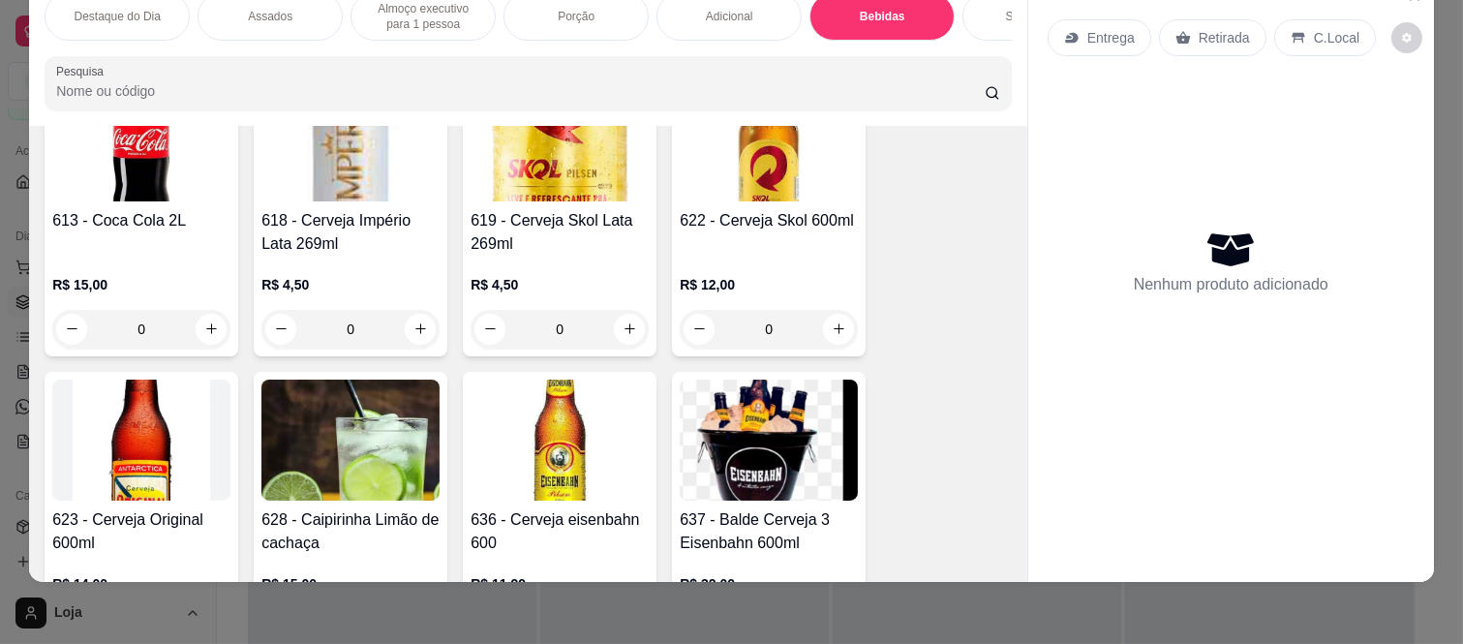
scroll to position [4217, 0]
click at [834, 331] on icon "increase-product-quantity" at bounding box center [839, 328] width 11 height 11
type input "1"
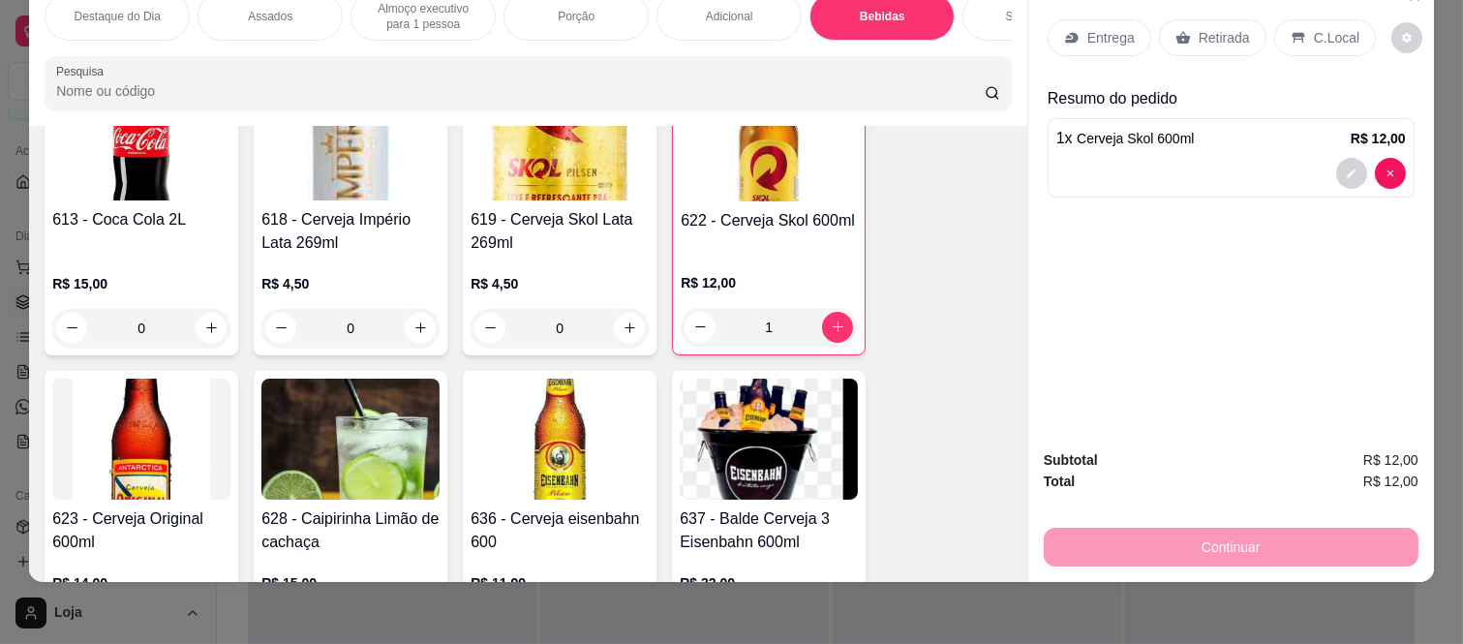
click at [1199, 28] on p "Retirada" at bounding box center [1224, 37] width 51 height 19
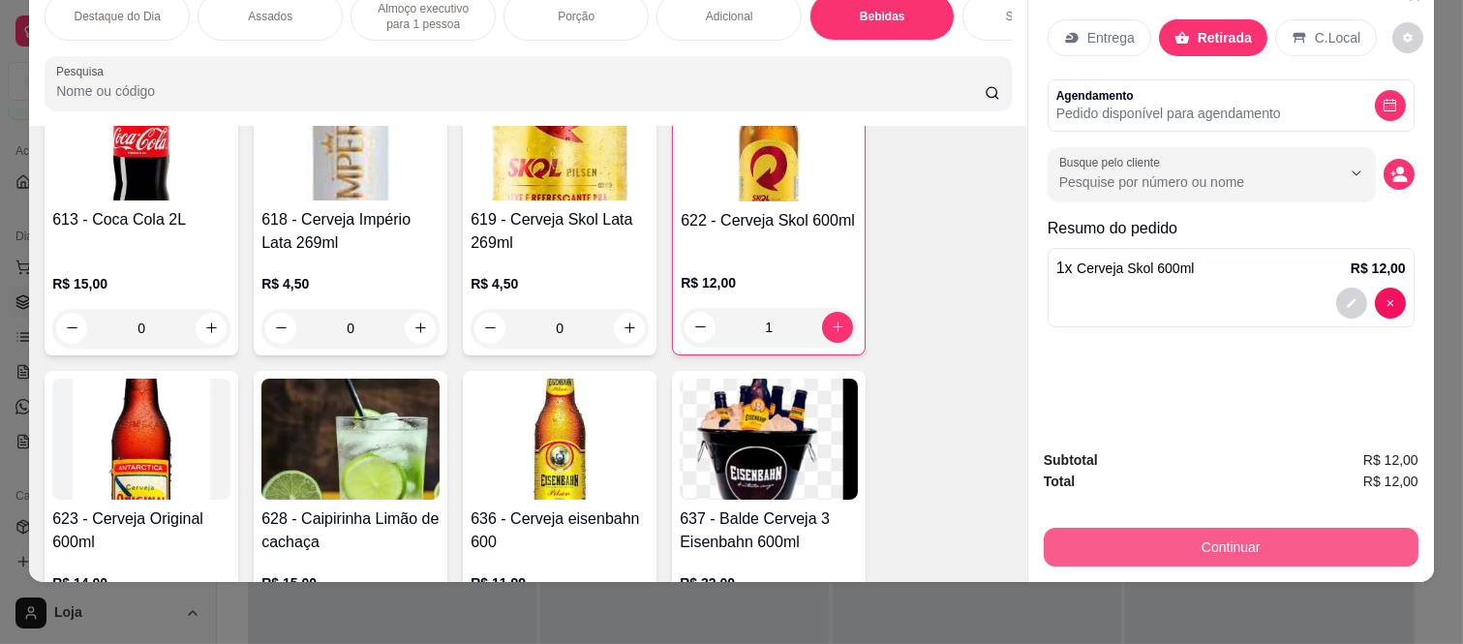
click at [1115, 528] on button "Continuar" at bounding box center [1231, 547] width 375 height 39
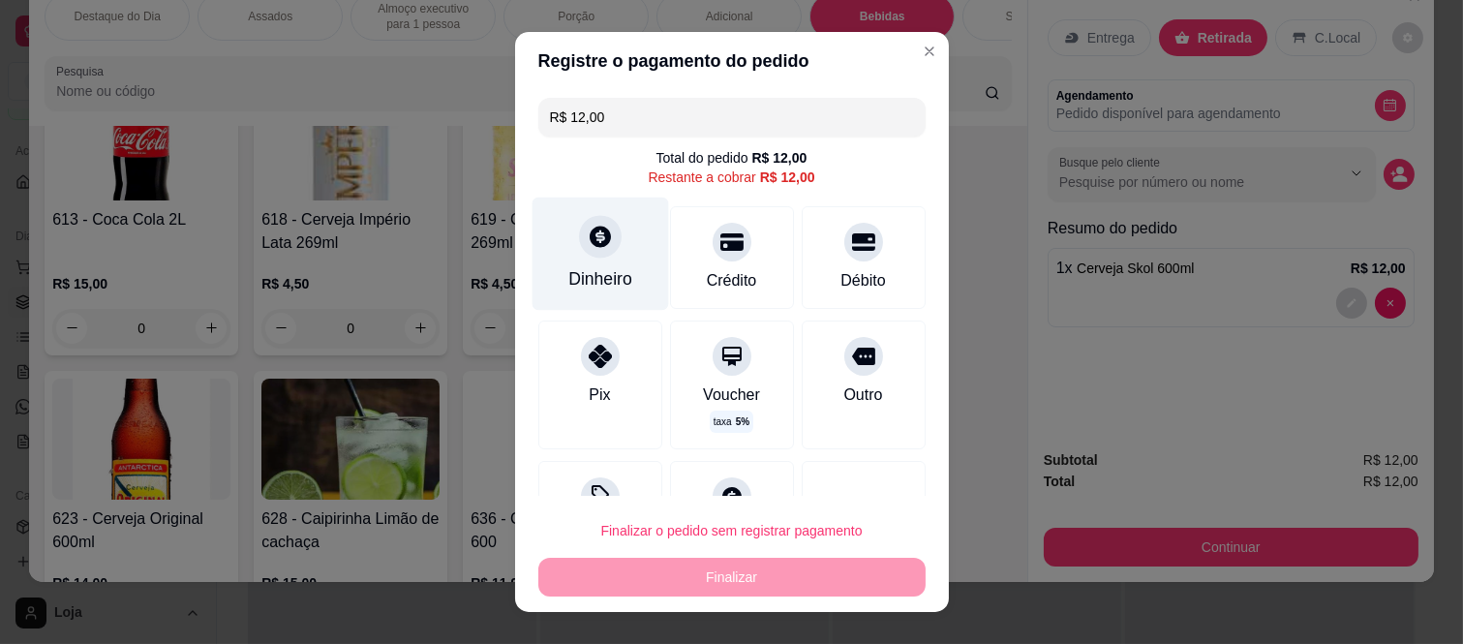
click at [554, 245] on div "Dinheiro" at bounding box center [600, 254] width 137 height 113
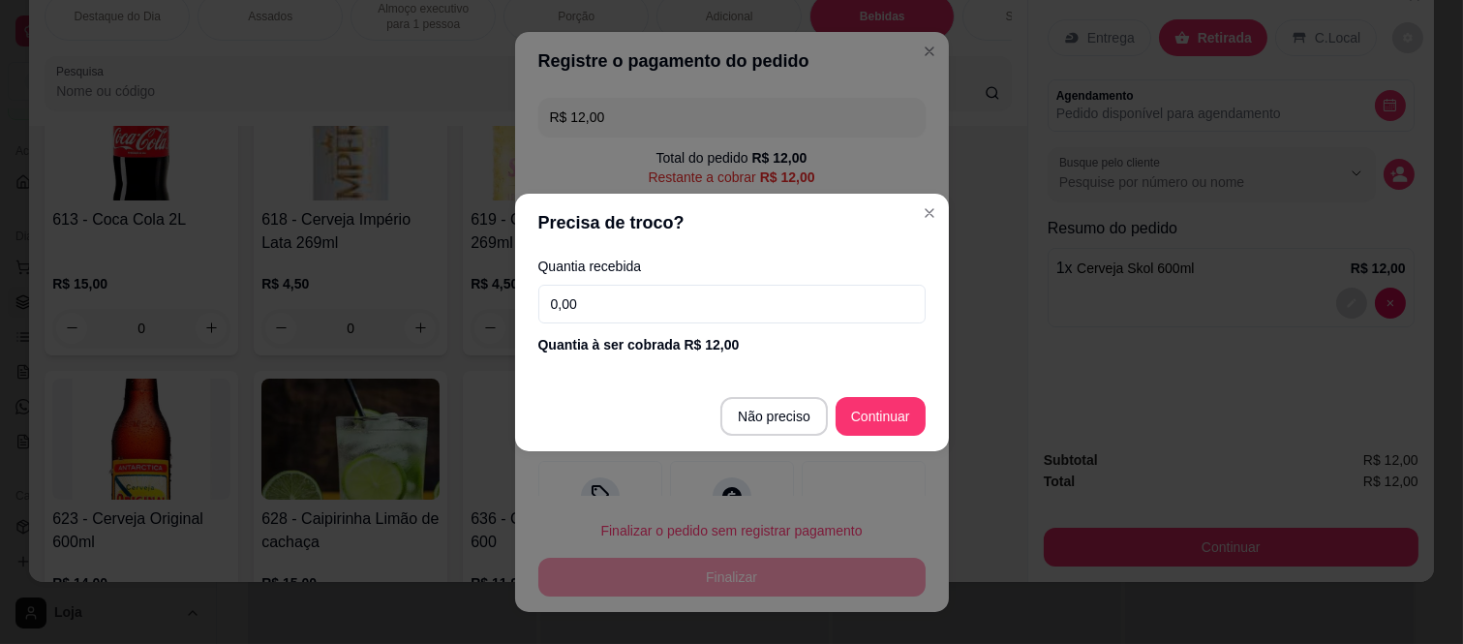
click at [680, 287] on input "0,00" at bounding box center [731, 304] width 387 height 39
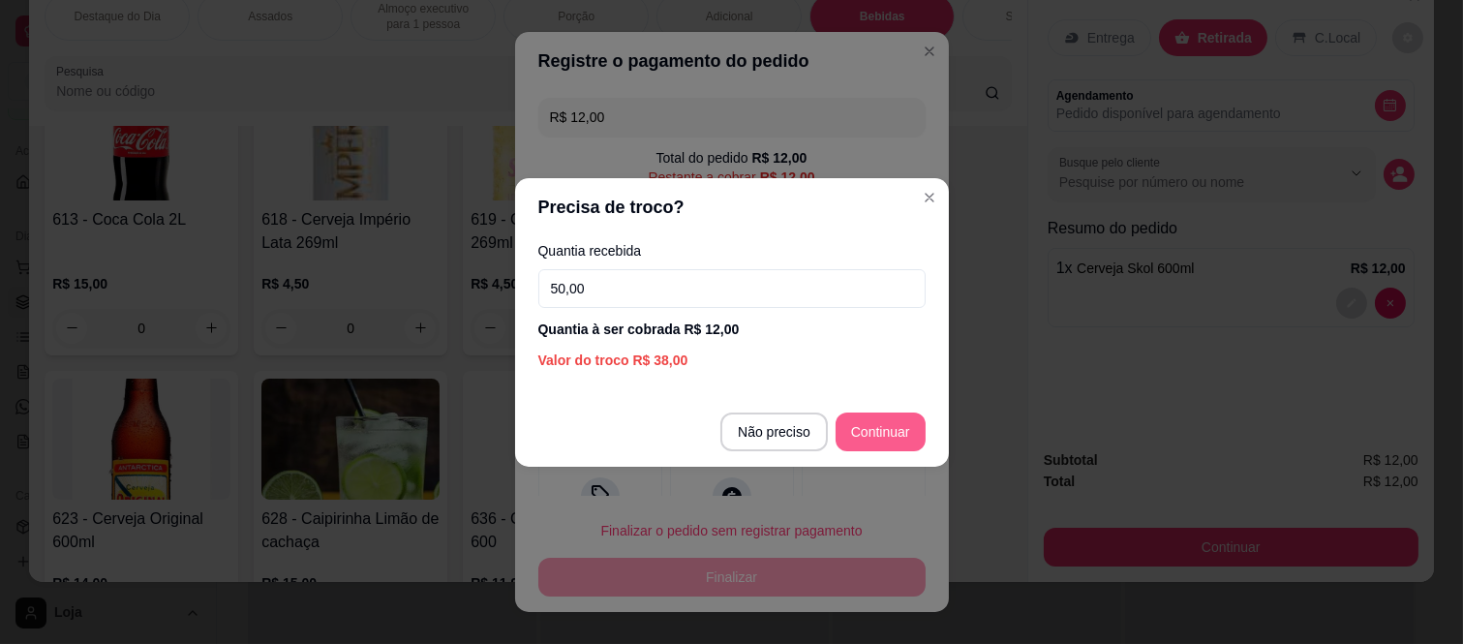
type input "50,00"
type input "R$ 0,00"
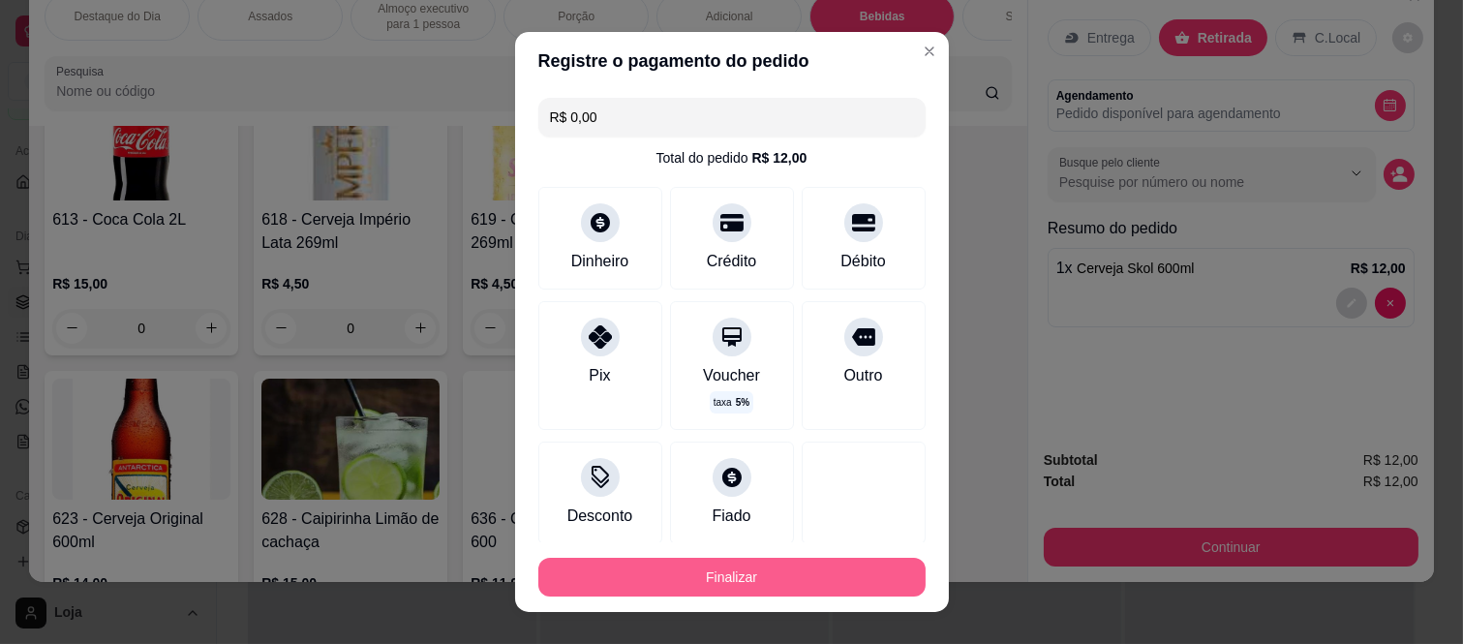
click at [815, 574] on button "Finalizar" at bounding box center [731, 577] width 387 height 39
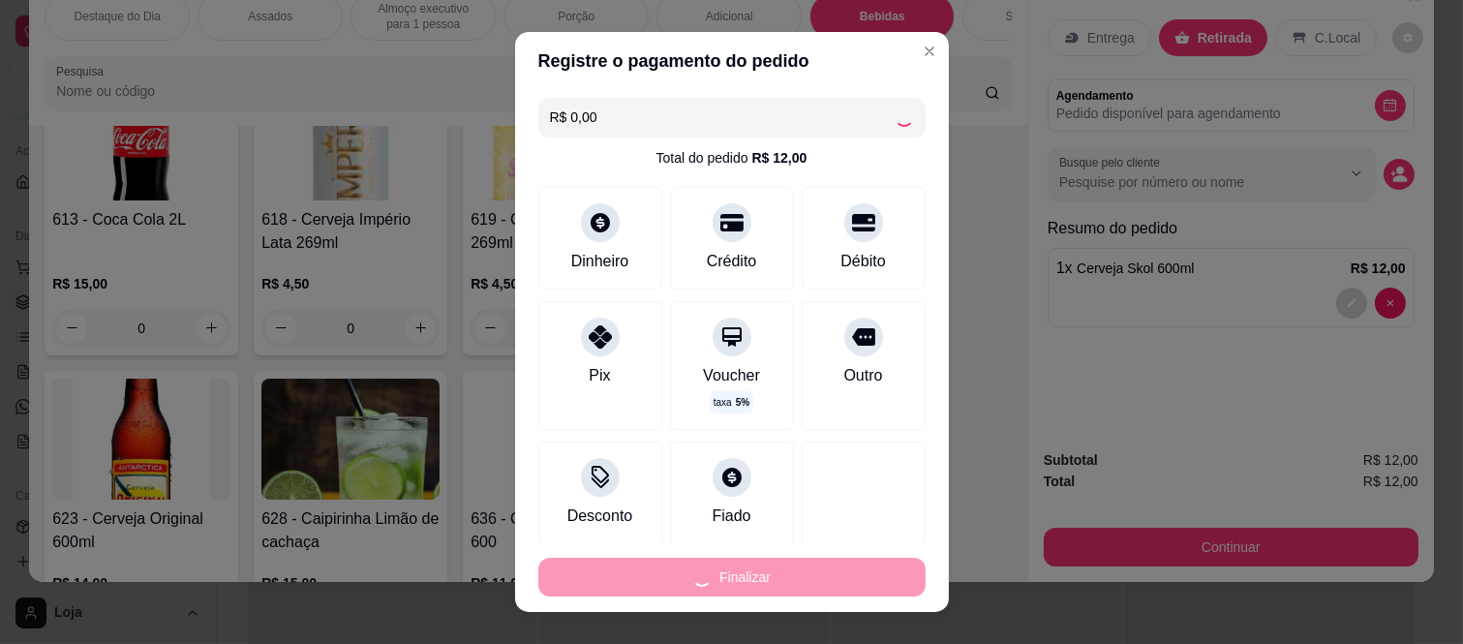
type input "0"
type input "-R$ 12,00"
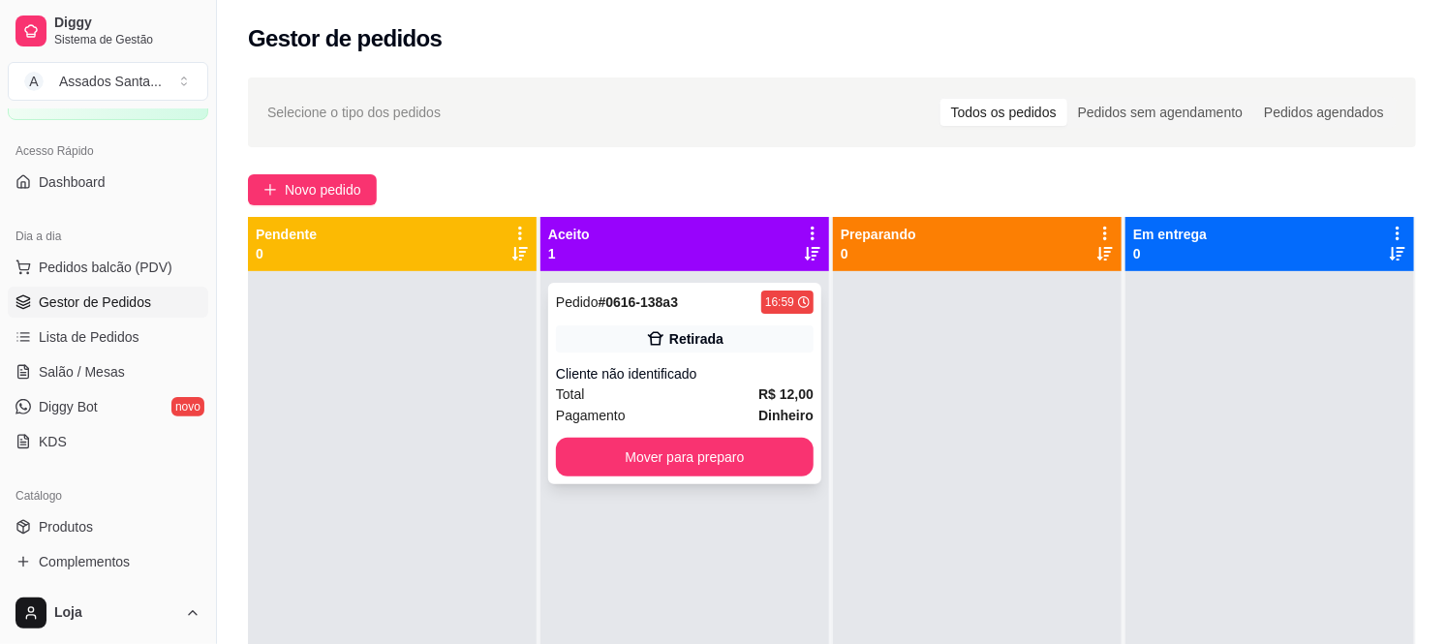
click at [644, 350] on div "Retirada" at bounding box center [685, 338] width 258 height 27
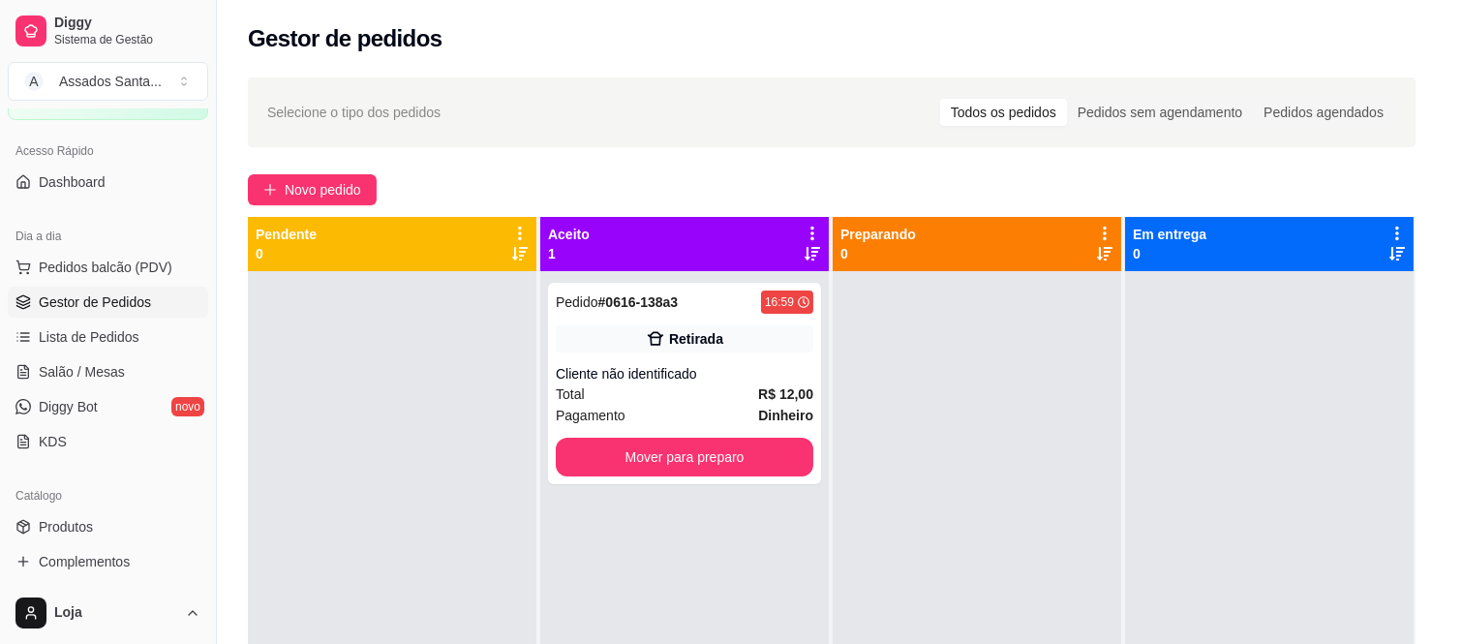
scroll to position [165, 0]
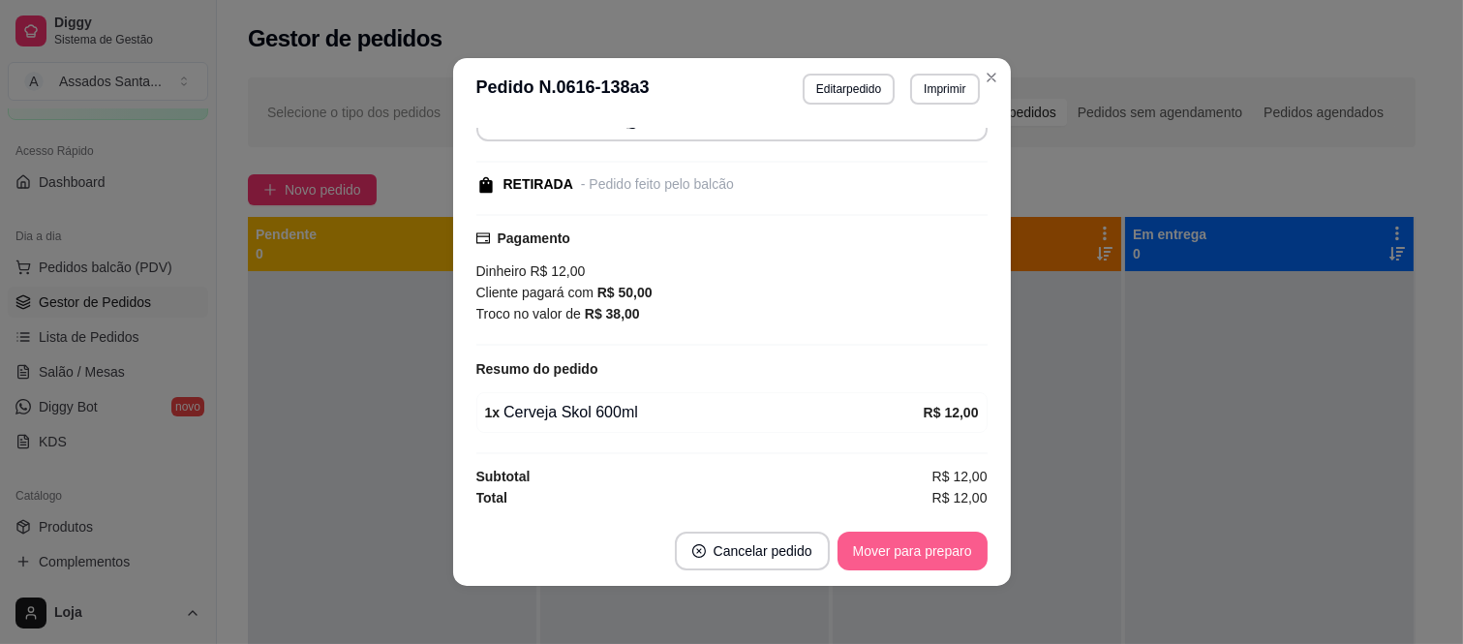
click at [902, 545] on button "Mover para preparo" at bounding box center [913, 551] width 150 height 39
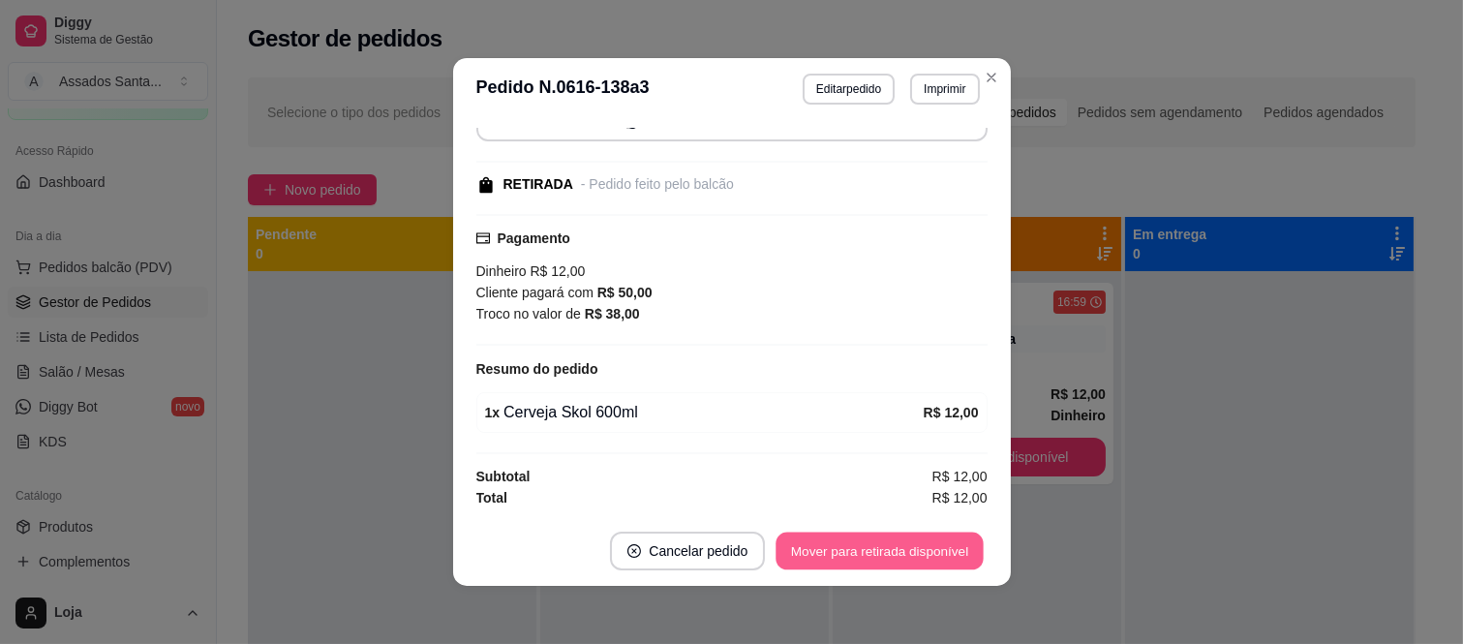
click at [902, 545] on button "Mover para retirada disponível" at bounding box center [880, 552] width 207 height 38
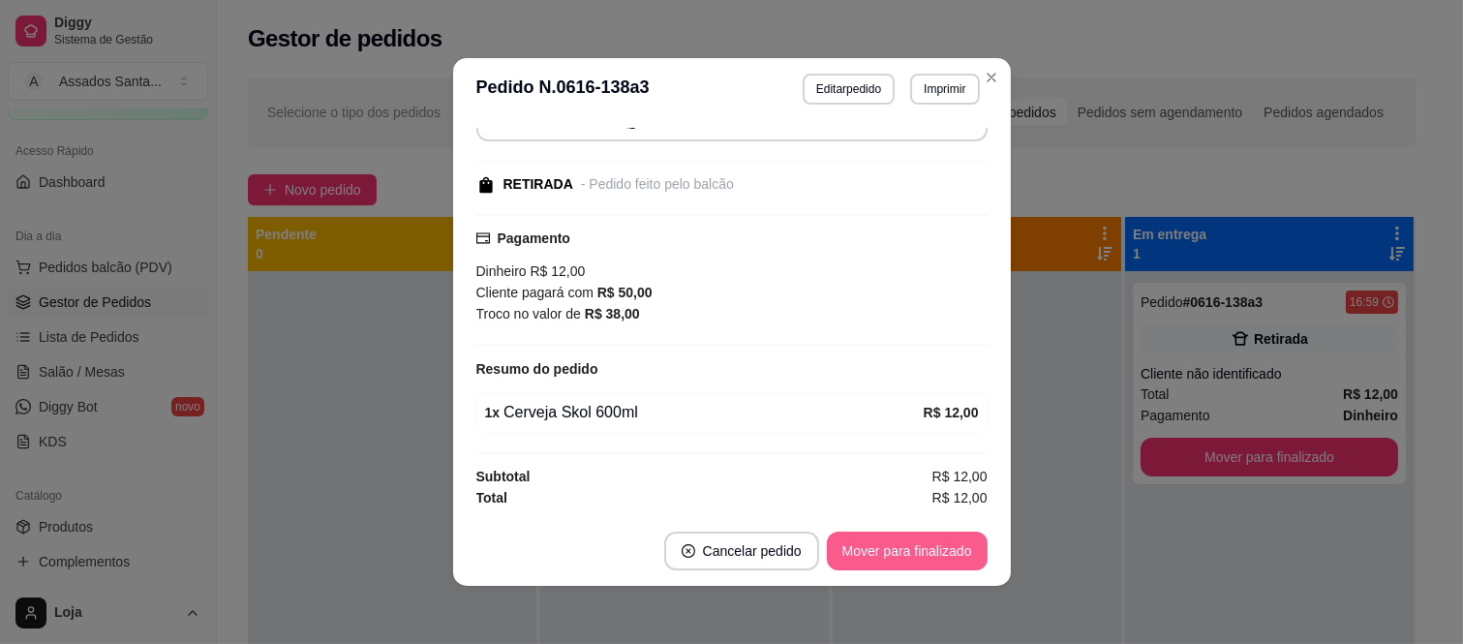
click at [902, 545] on button "Mover para finalizado" at bounding box center [907, 551] width 161 height 39
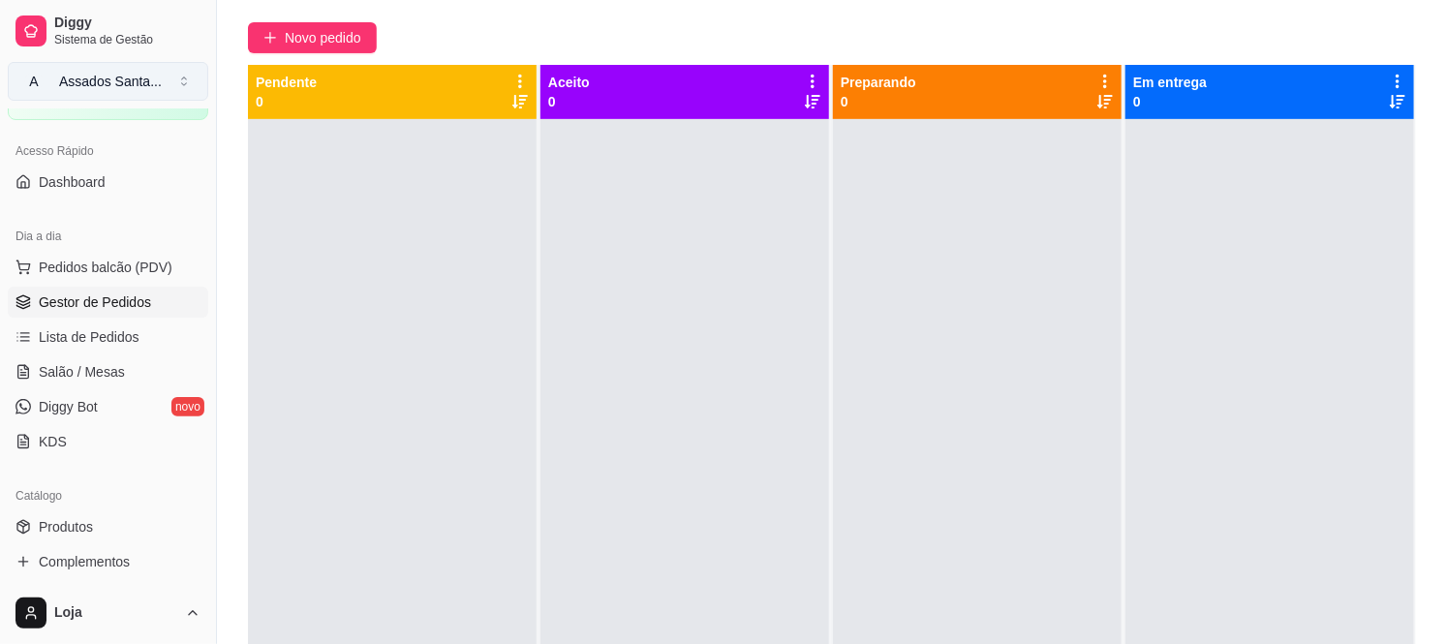
scroll to position [0, 0]
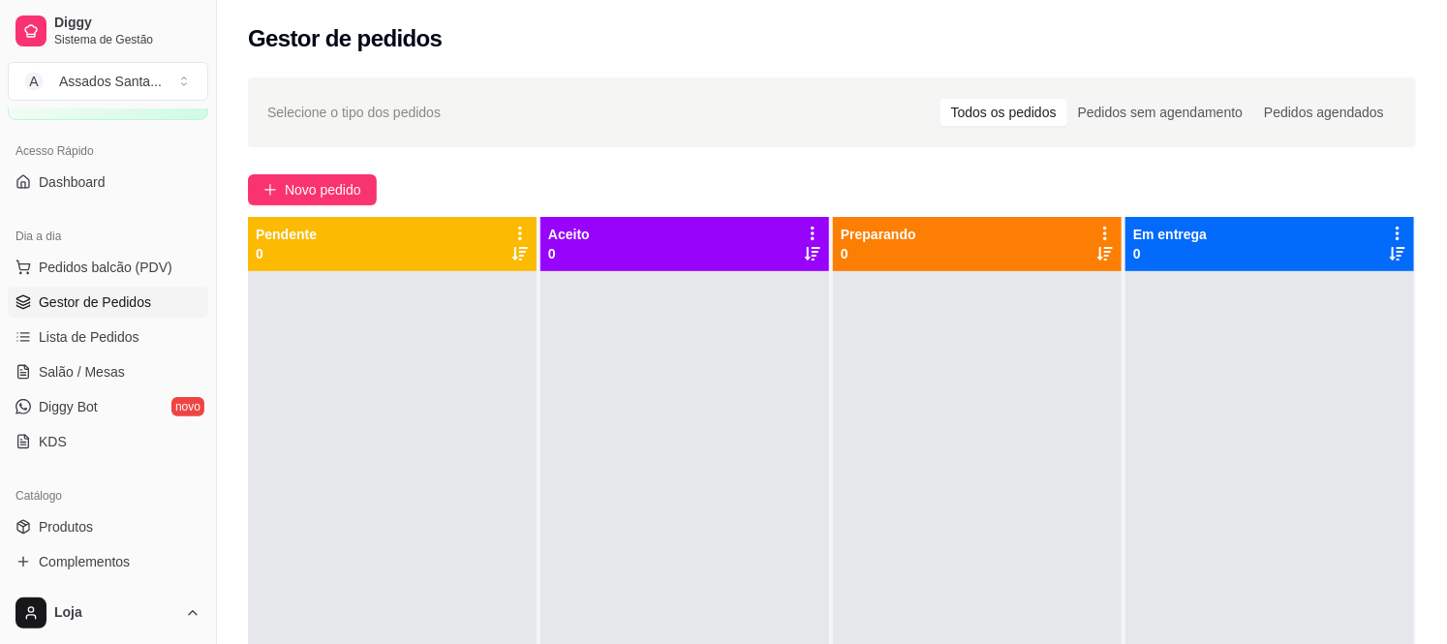
drag, startPoint x: 208, startPoint y: 180, endPoint x: 218, endPoint y: 156, distance: 26.1
click at [275, 153] on div "Diggy Sistema de Gestão A Assados Santa ... Loja aberta Plano Essencial + Mesas…" at bounding box center [723, 469] width 1447 height 939
drag, startPoint x: 208, startPoint y: 156, endPoint x: 295, endPoint y: 161, distance: 87.3
click at [295, 161] on div "Diggy Sistema de Gestão A Assados Santa ... Loja aberta Plano Essencial + Mesas…" at bounding box center [723, 469] width 1447 height 939
drag, startPoint x: 208, startPoint y: 161, endPoint x: 160, endPoint y: 166, distance: 48.7
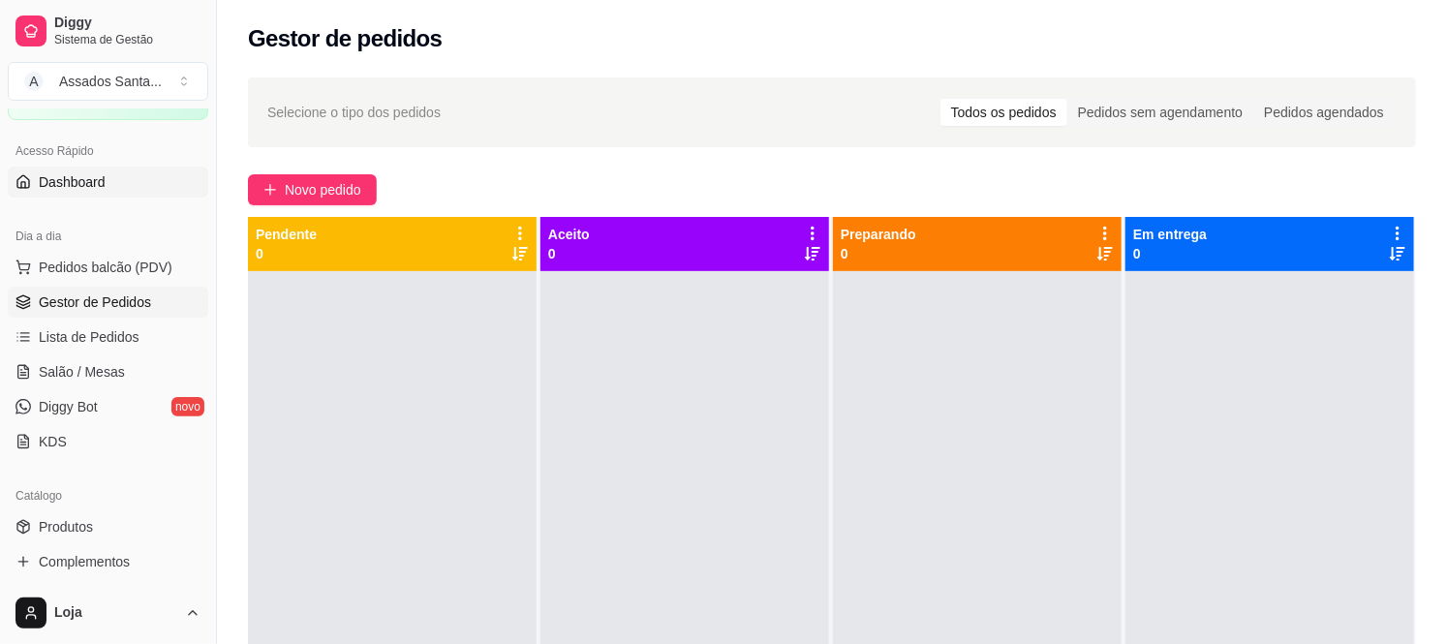
click at [160, 166] on div "Diggy Sistema de Gestão A Assados Santa ... Loja aberta Plano Essencial + Mesas…" at bounding box center [108, 322] width 216 height 644
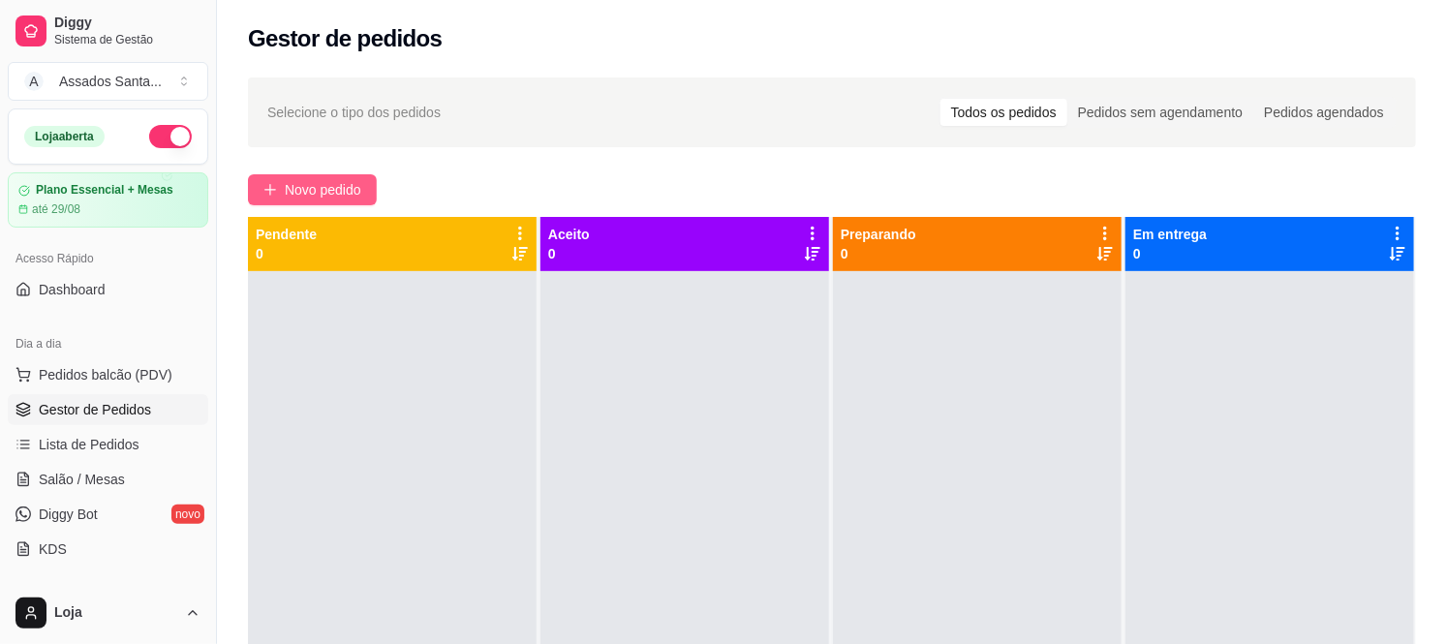
click at [303, 199] on span "Novo pedido" at bounding box center [323, 189] width 76 height 21
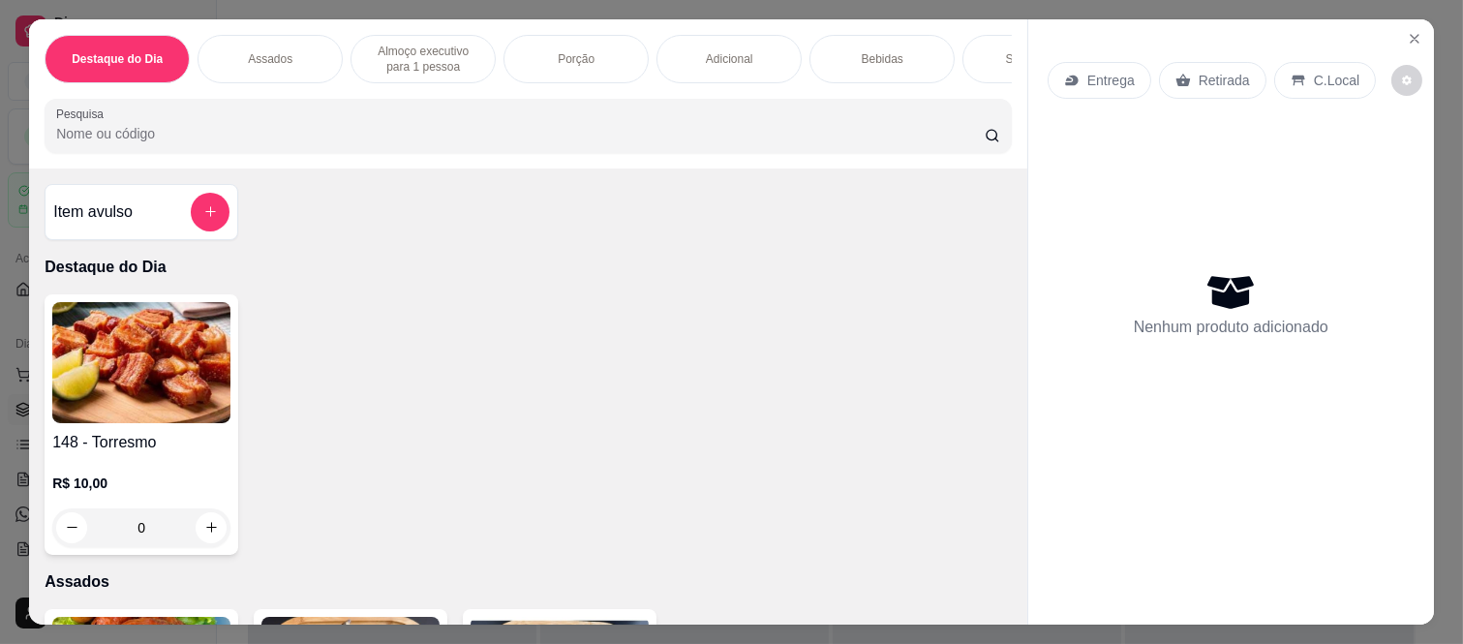
click at [845, 35] on div "Bebidas" at bounding box center [882, 59] width 145 height 48
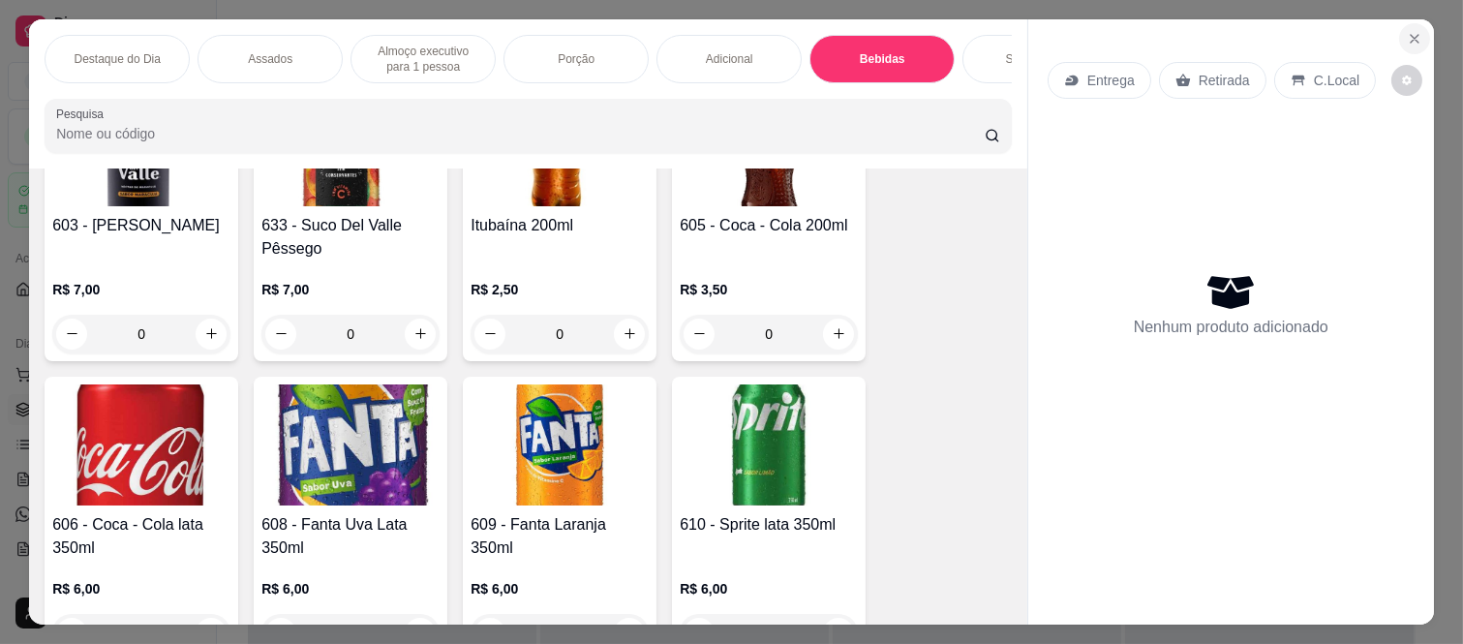
click at [1399, 26] on button "Close" at bounding box center [1414, 38] width 31 height 31
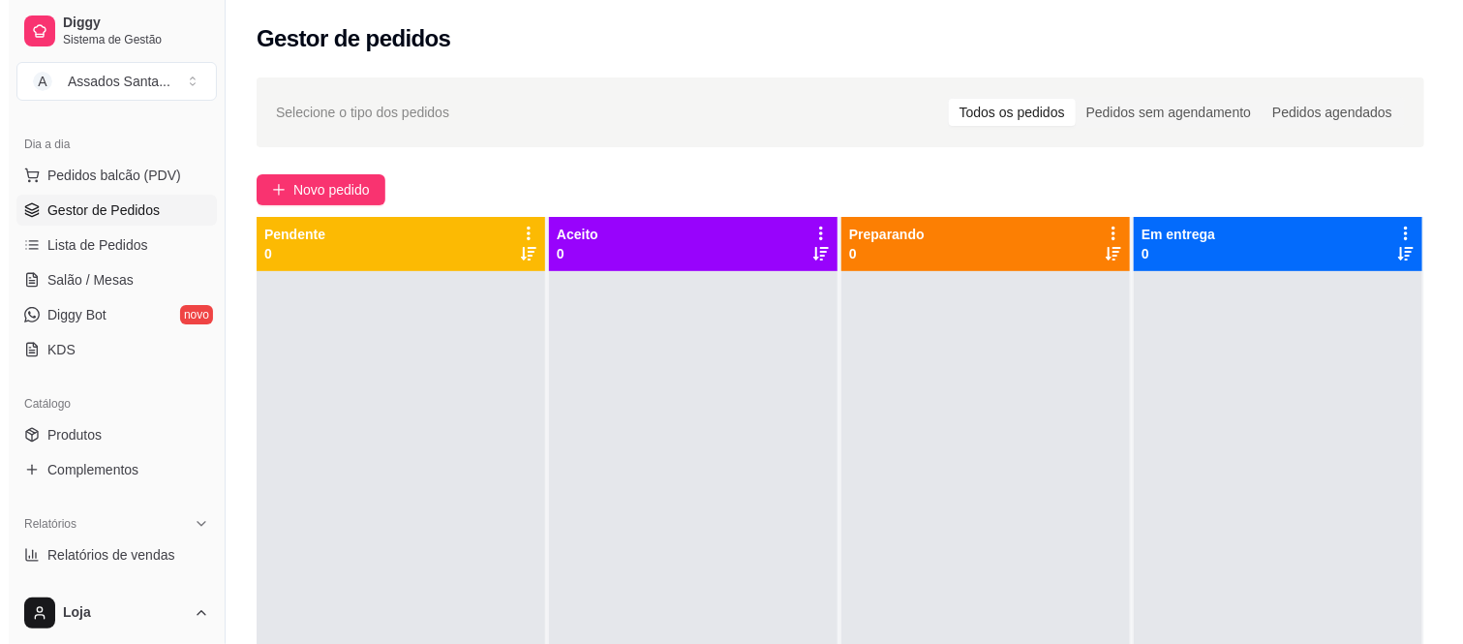
scroll to position [322, 0]
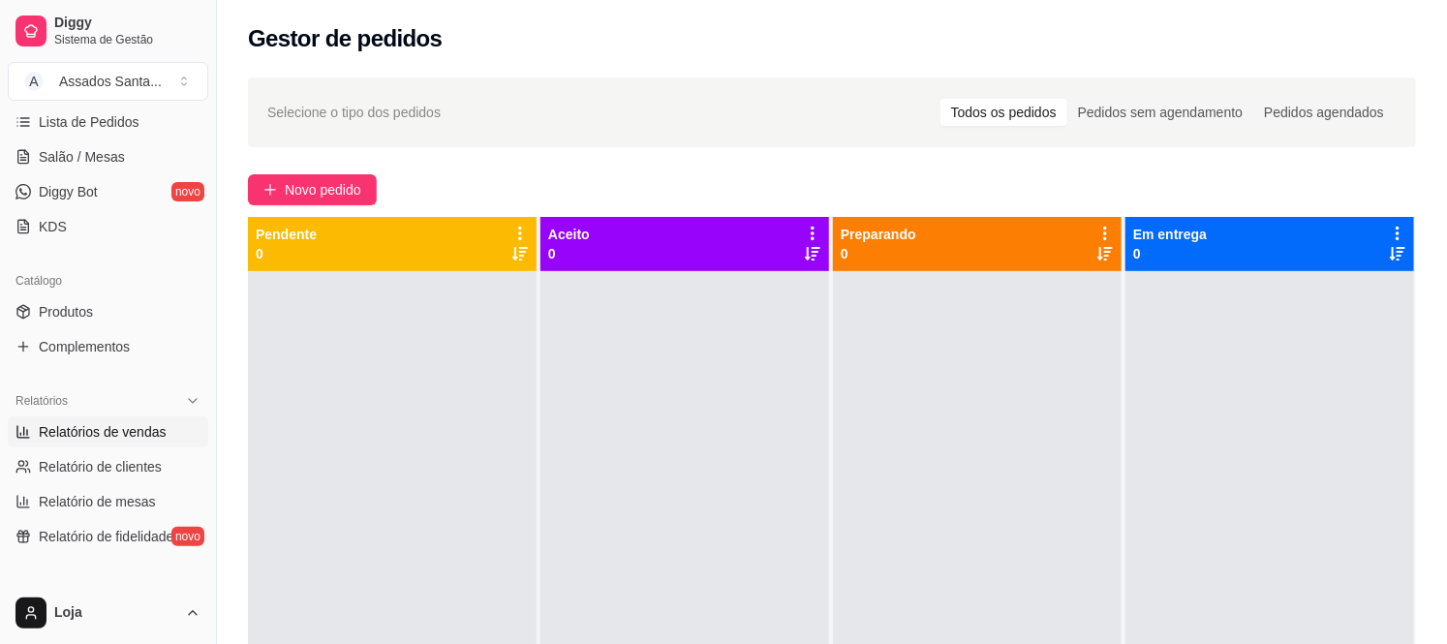
click at [46, 429] on span "Relatórios de vendas" at bounding box center [103, 431] width 128 height 19
select select "ALL"
select select "0"
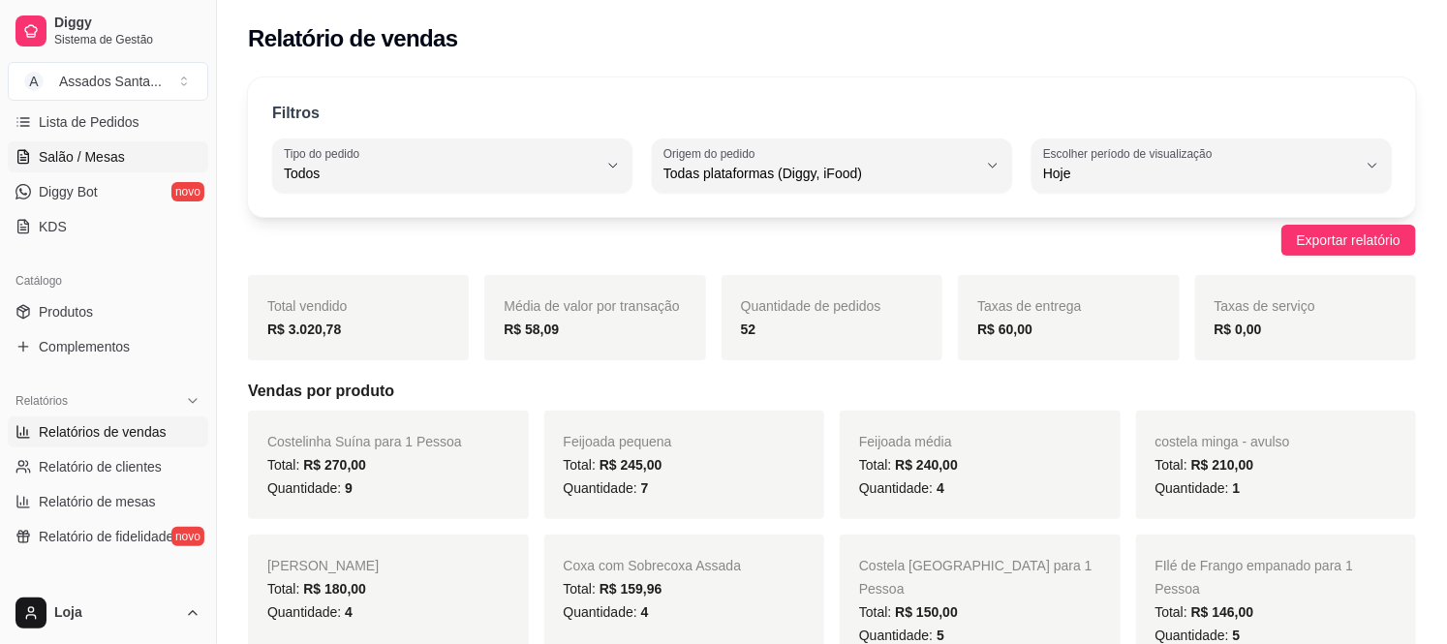
click at [90, 162] on span "Salão / Mesas" at bounding box center [82, 156] width 86 height 19
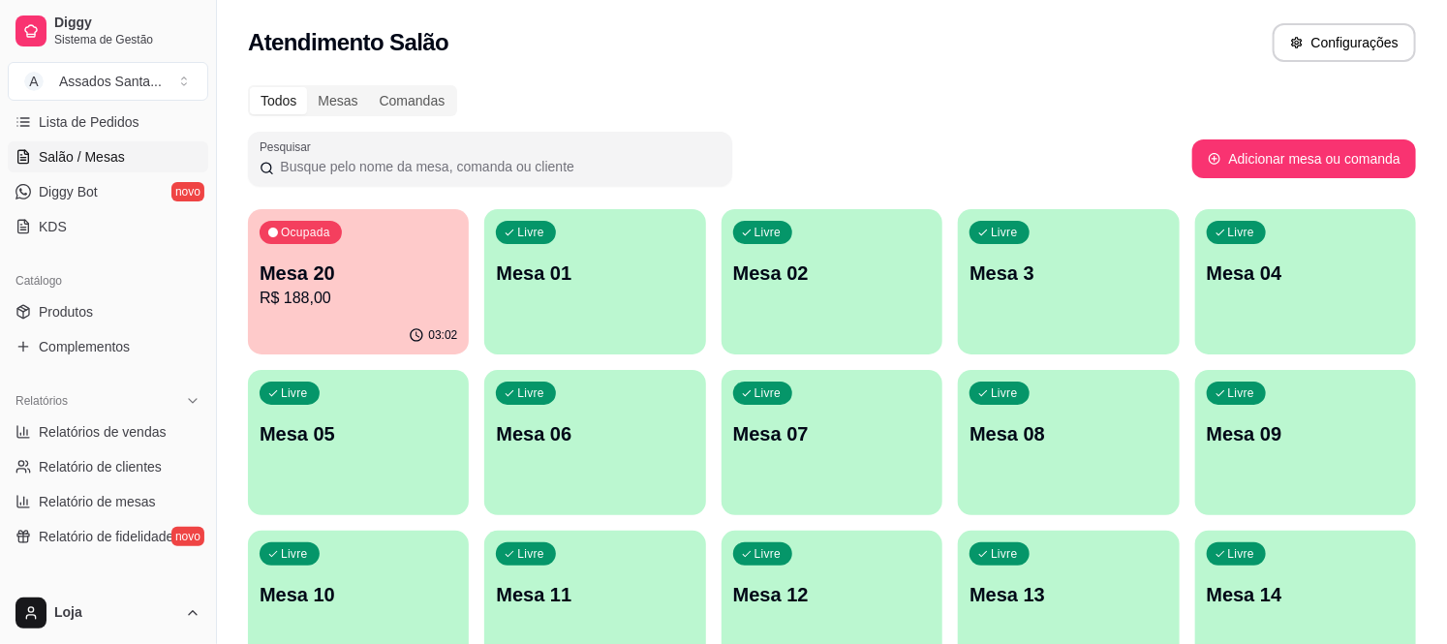
click at [390, 296] on p "R$ 188,00" at bounding box center [359, 298] width 198 height 23
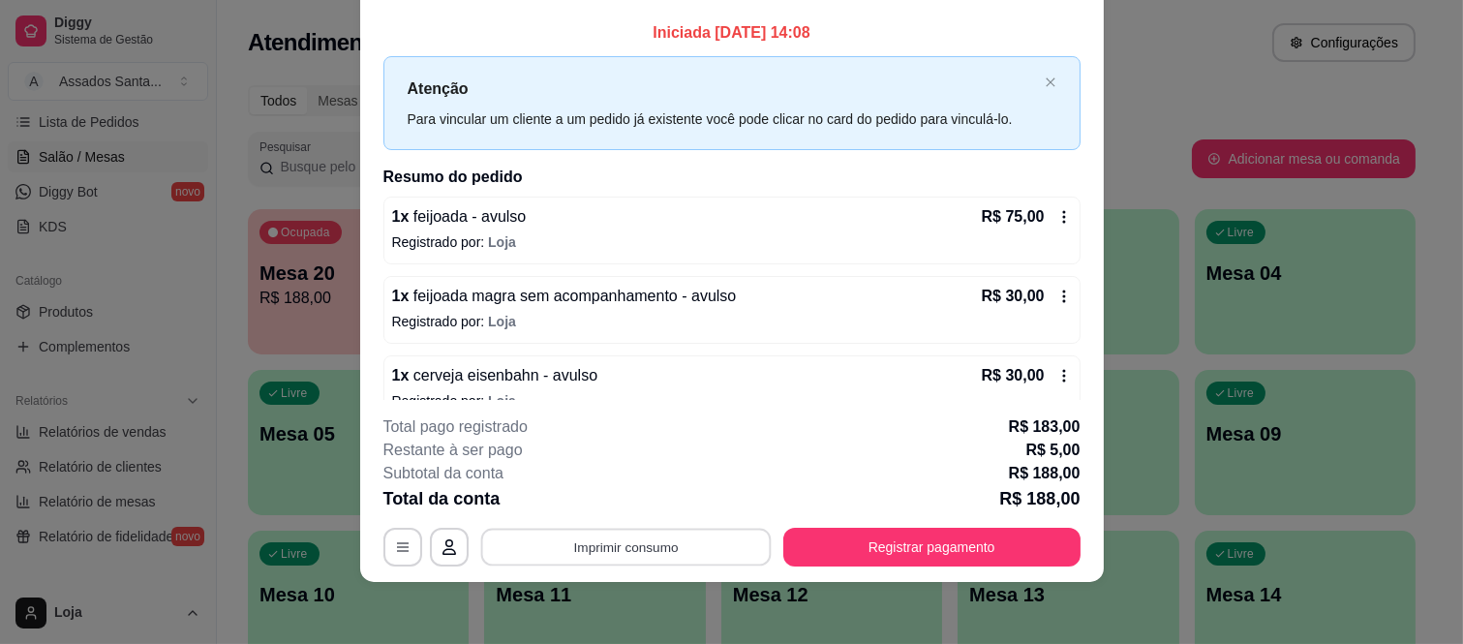
click at [683, 556] on button "Imprimir consumo" at bounding box center [625, 547] width 291 height 38
click at [600, 500] on button "IMPRESSORA caixa" at bounding box center [624, 502] width 136 height 30
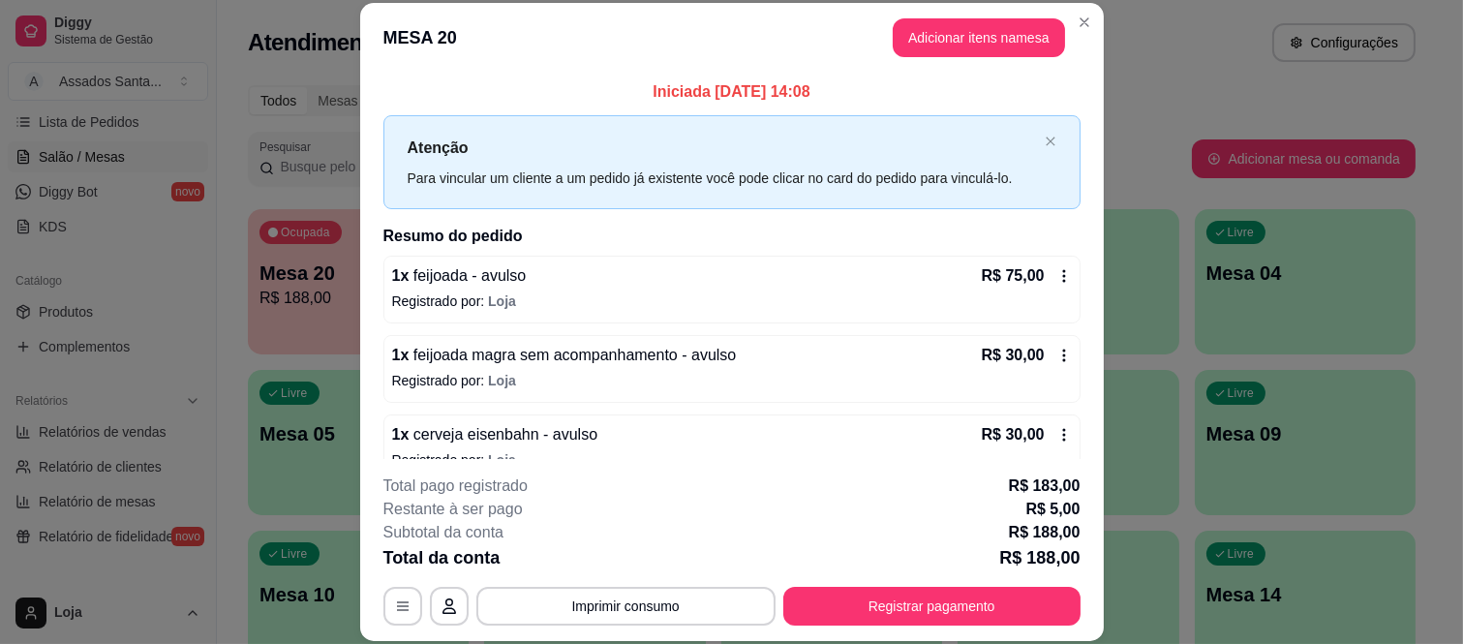
click at [1056, 277] on icon at bounding box center [1063, 275] width 15 height 15
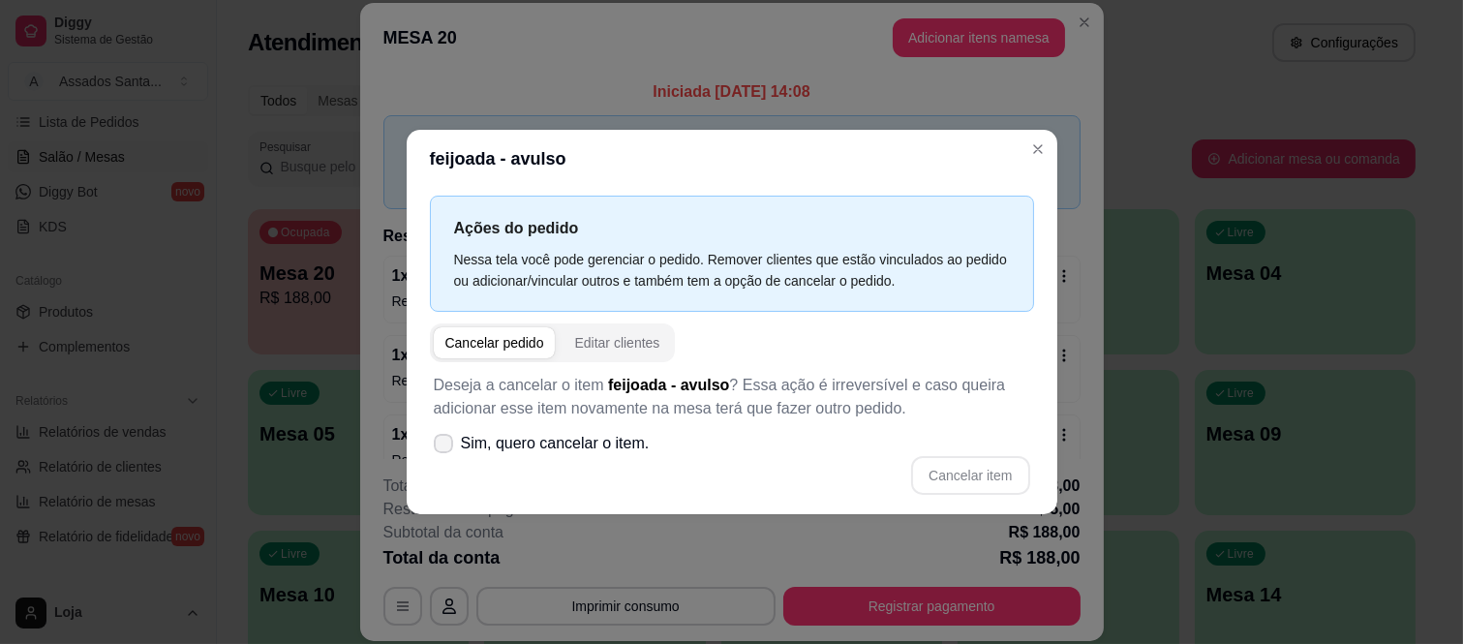
click at [485, 443] on span "Sim, quero cancelar o item." at bounding box center [555, 443] width 189 height 23
click at [445, 446] on input "Sim, quero cancelar o item." at bounding box center [439, 452] width 13 height 13
checkbox input "true"
click at [934, 453] on div "Deseja a cancelar o item feijoada - avulso ? Essa ação é irreversível e caso qu…" at bounding box center [732, 434] width 604 height 144
click at [956, 475] on button "Cancelar item" at bounding box center [970, 475] width 118 height 39
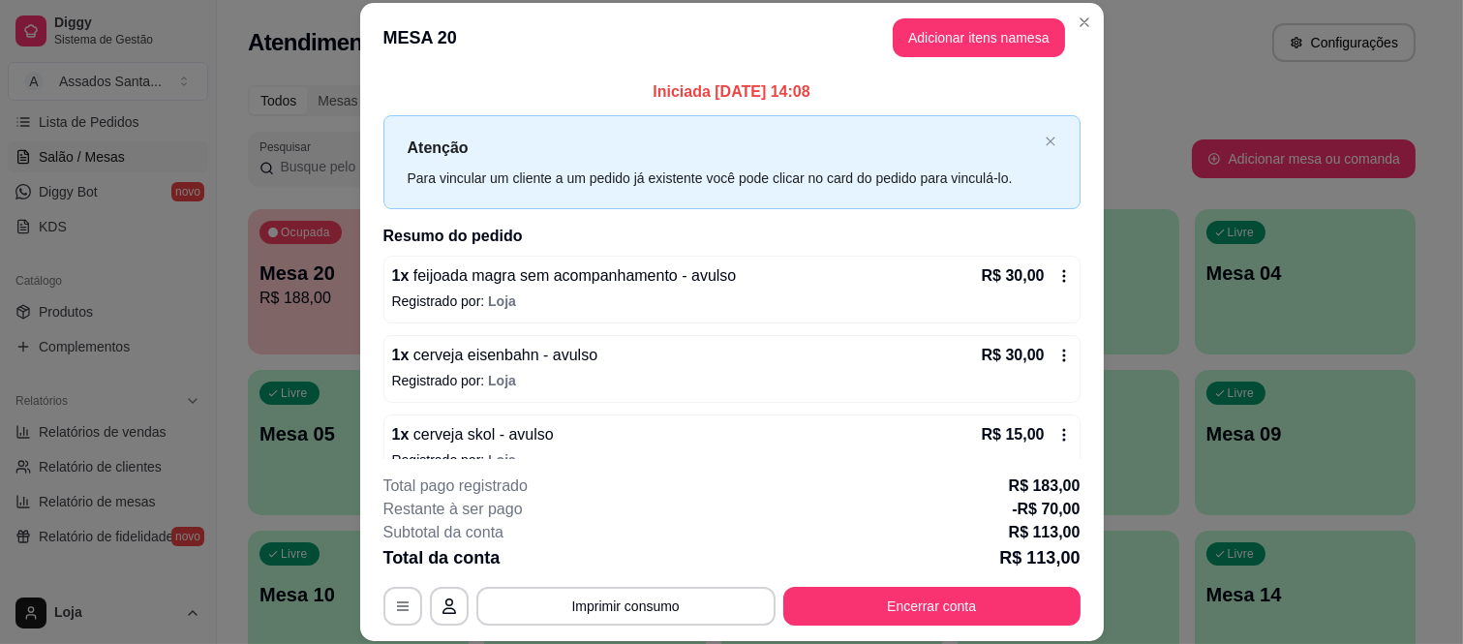
click at [1056, 281] on icon at bounding box center [1063, 275] width 15 height 15
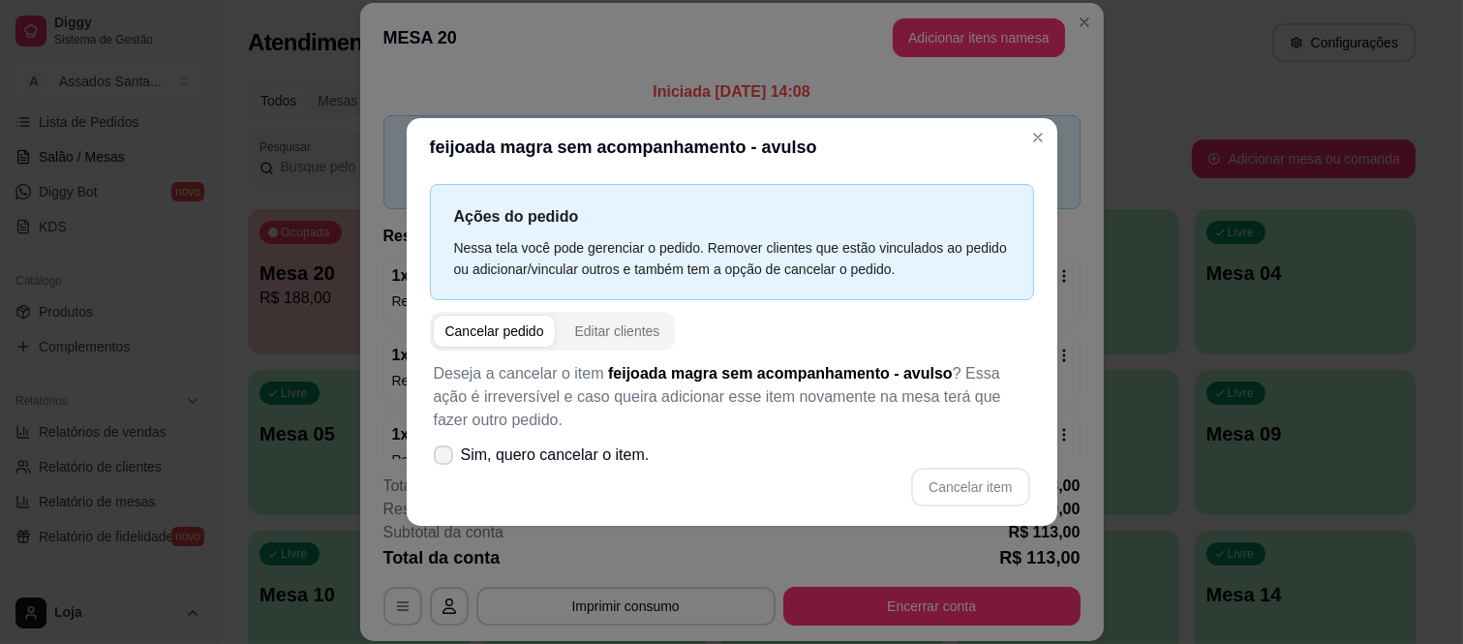
click at [465, 452] on span "Sim, quero cancelar o item." at bounding box center [555, 454] width 189 height 23
click at [445, 458] on input "Sim, quero cancelar o item." at bounding box center [439, 464] width 13 height 13
checkbox input "true"
click at [983, 466] on div "Deseja a cancelar o item feijoada magra sem acompanhamento - avulso ? Essa ação…" at bounding box center [732, 435] width 604 height 168
click at [981, 488] on button "Cancelar item" at bounding box center [970, 487] width 118 height 39
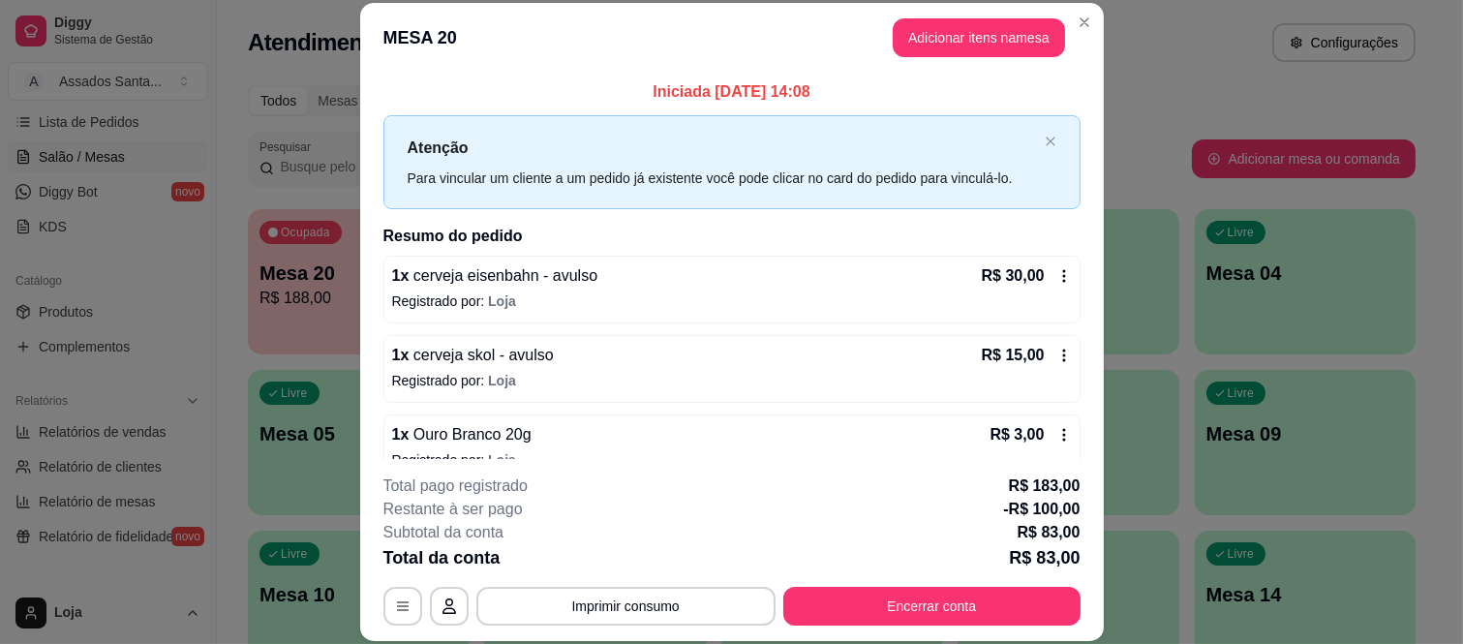
click at [1056, 275] on icon at bounding box center [1063, 275] width 15 height 15
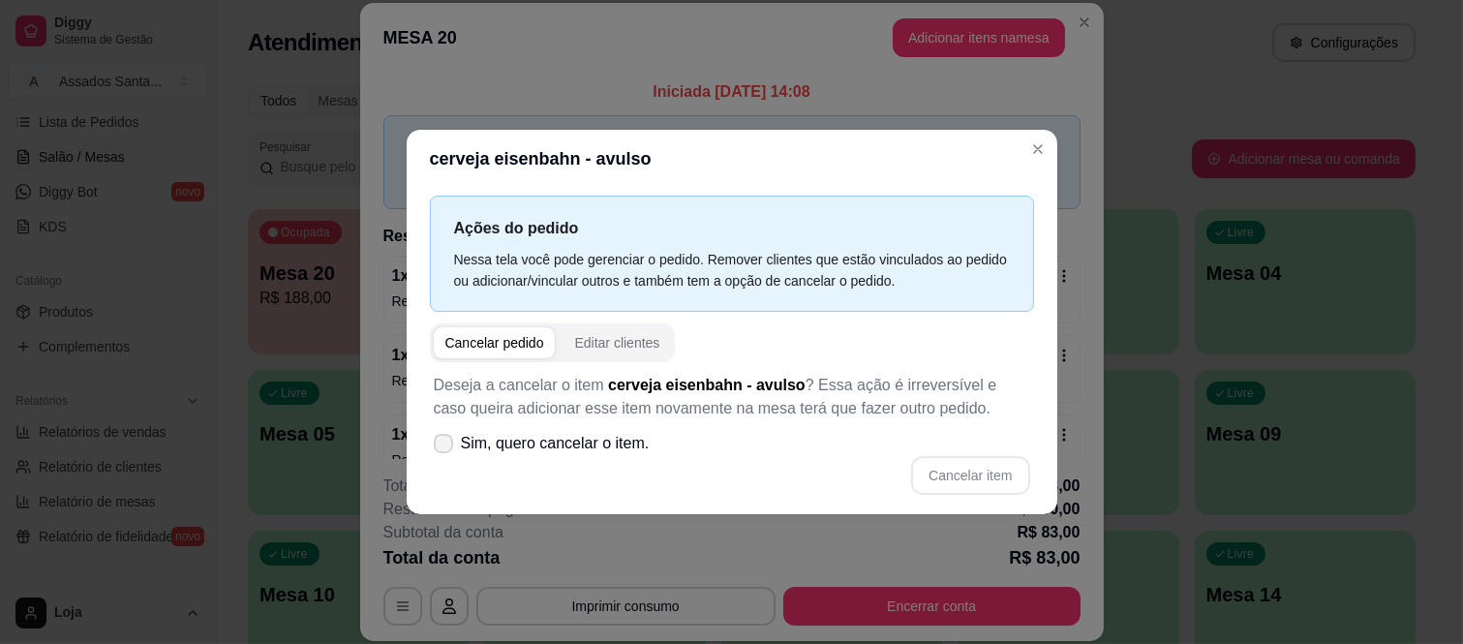
click at [605, 446] on span "Sim, quero cancelar o item." at bounding box center [555, 443] width 189 height 23
click at [445, 446] on input "Sim, quero cancelar o item." at bounding box center [439, 452] width 13 height 13
checkbox input "true"
click at [999, 475] on button "Cancelar item" at bounding box center [970, 475] width 118 height 39
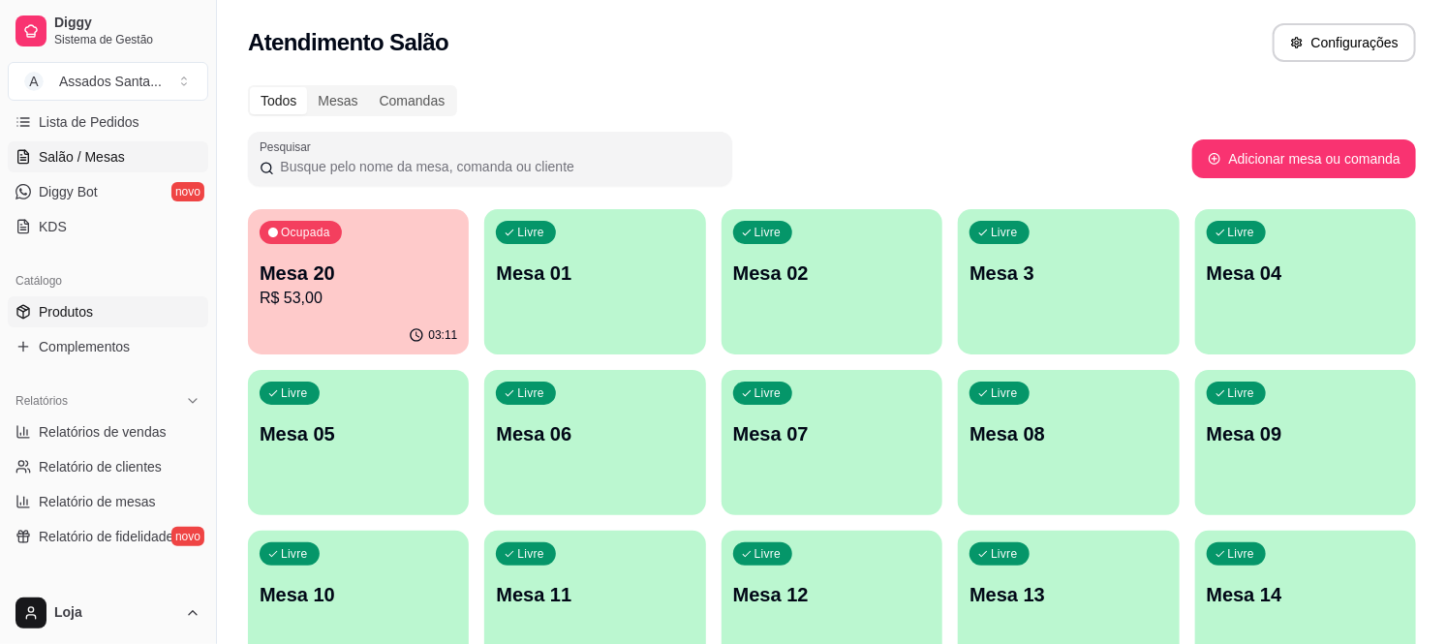
scroll to position [215, 0]
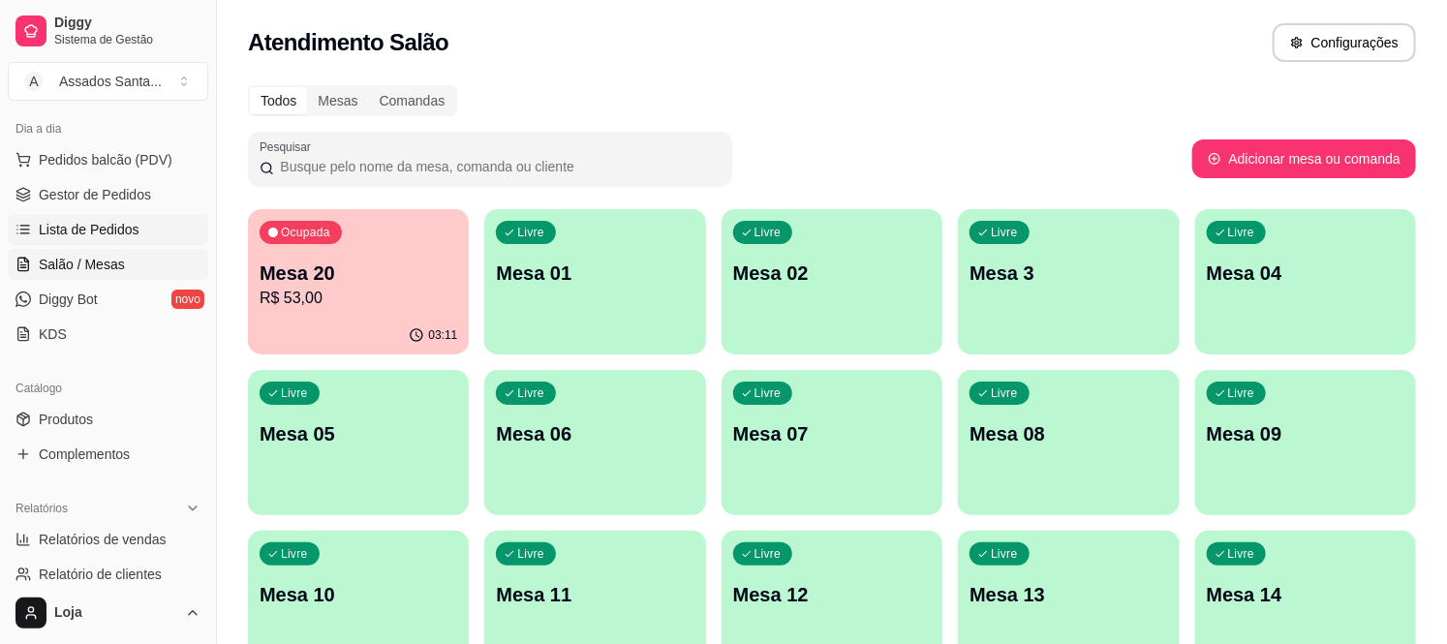
click at [151, 216] on link "Lista de Pedidos" at bounding box center [108, 229] width 200 height 31
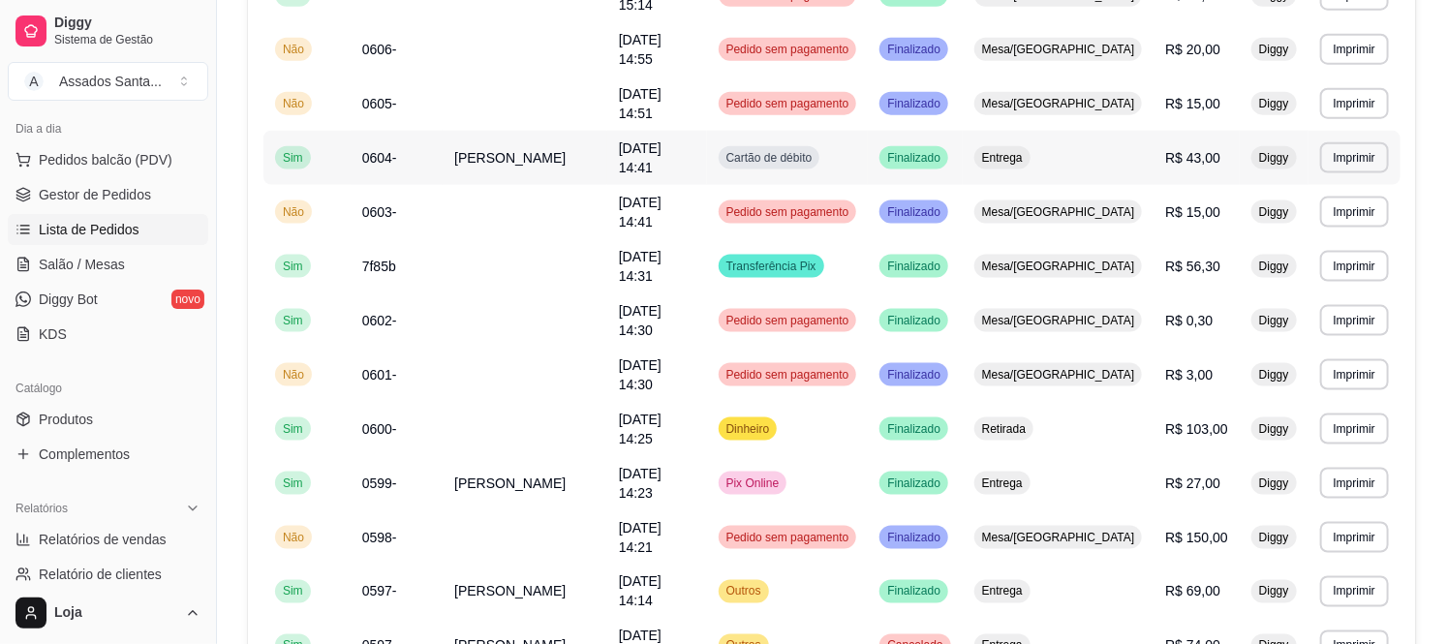
scroll to position [1076, 0]
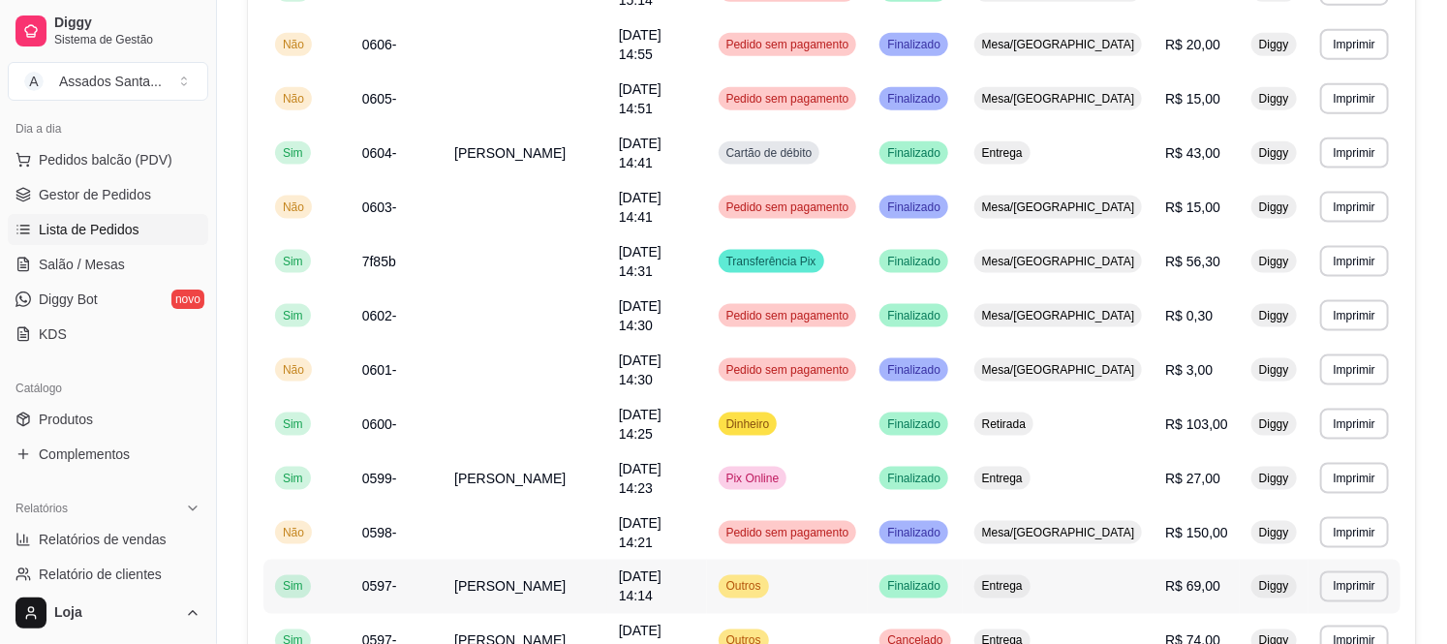
click at [537, 579] on span "pedro almeida" at bounding box center [509, 586] width 111 height 15
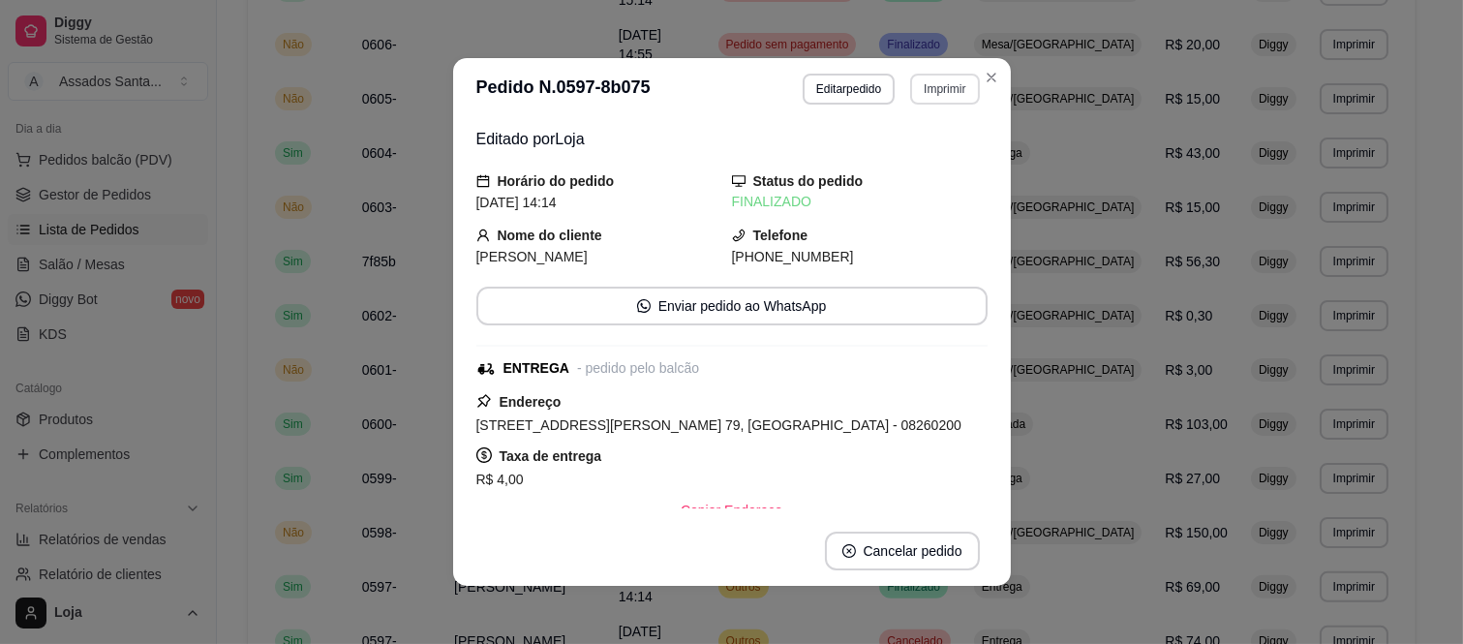
click at [920, 88] on button "Imprimir" at bounding box center [944, 89] width 69 height 31
click at [879, 149] on button "IMPRESSORA caixa" at bounding box center [903, 157] width 136 height 30
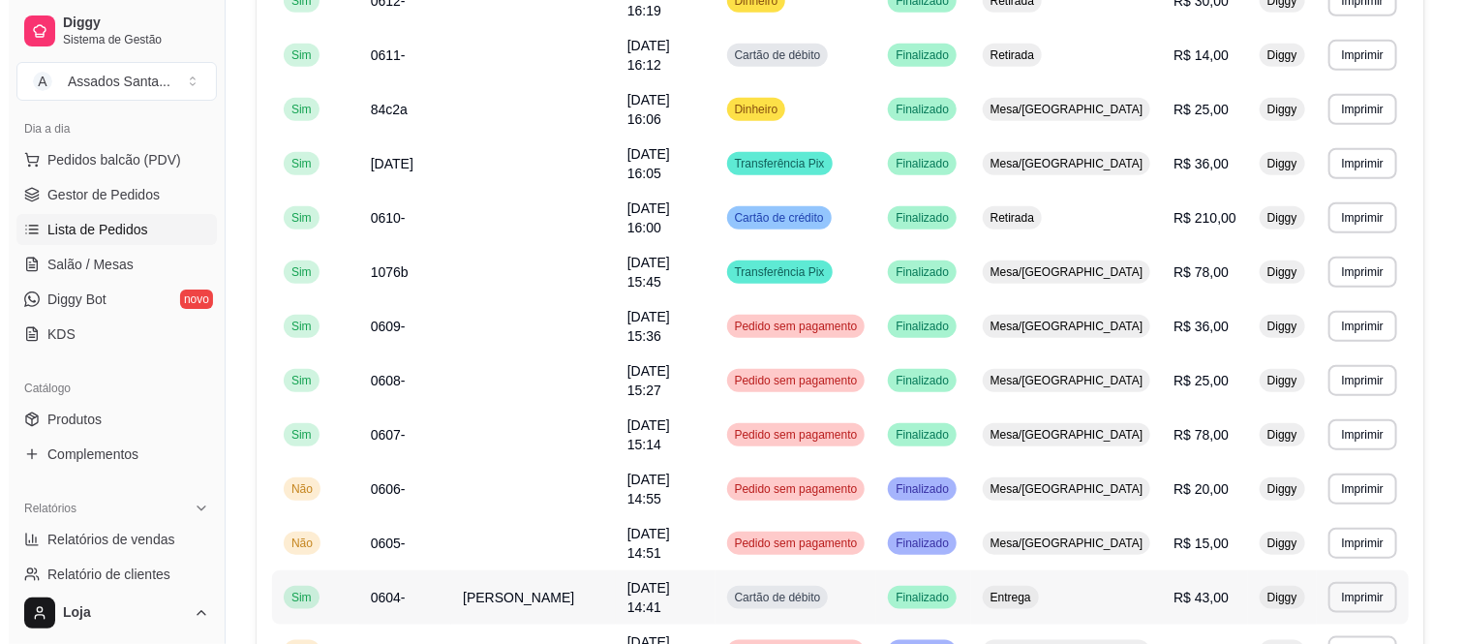
scroll to position [0, 0]
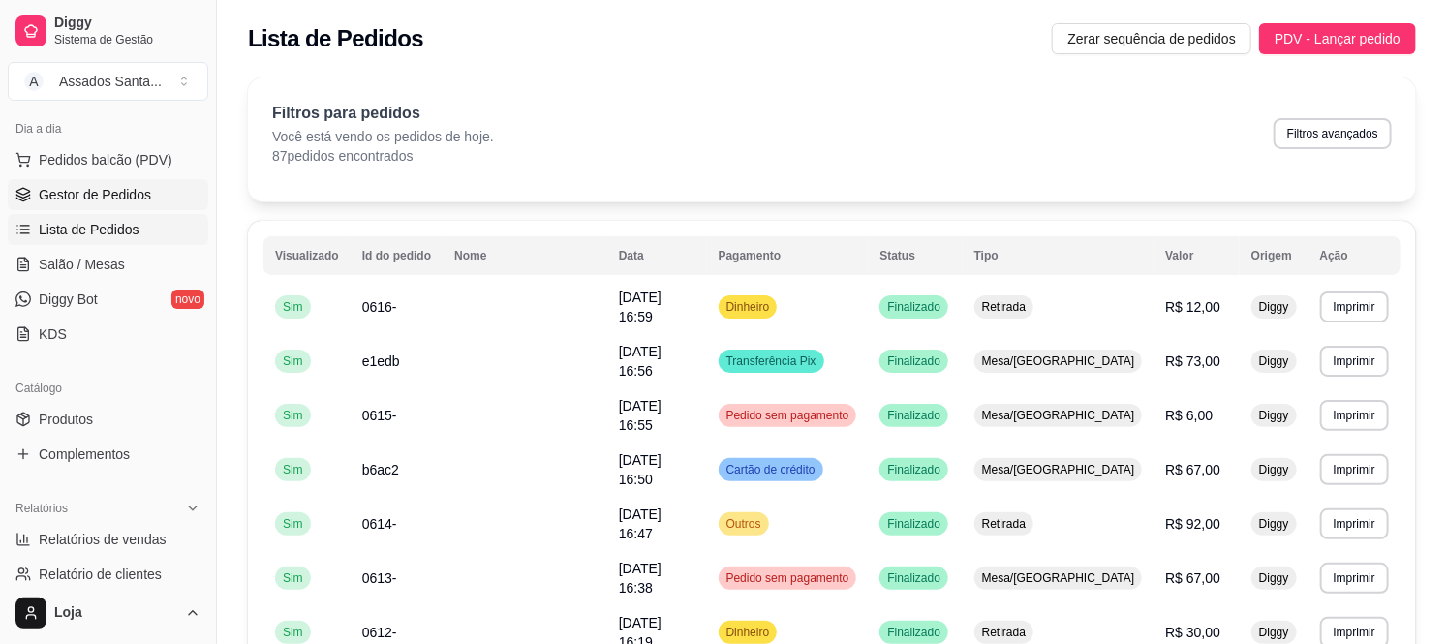
click at [122, 182] on link "Gestor de Pedidos" at bounding box center [108, 194] width 200 height 31
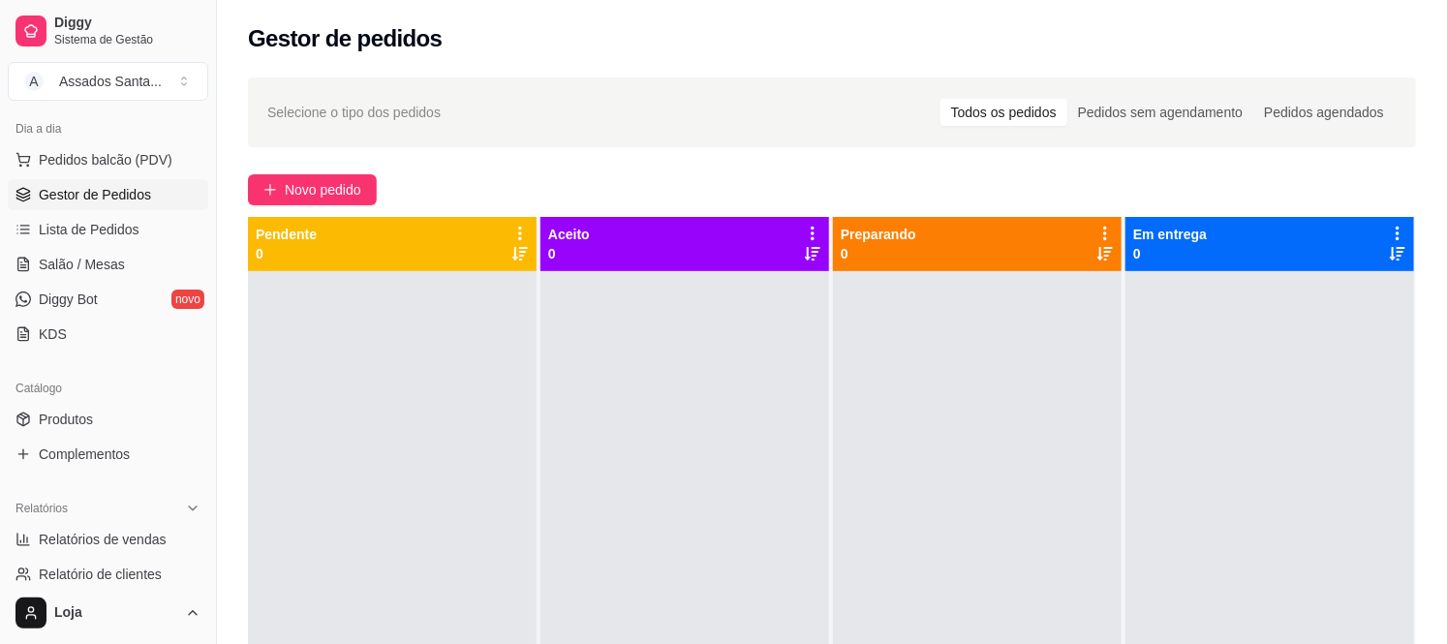
click at [8, 179] on link "Gestor de Pedidos" at bounding box center [108, 194] width 200 height 31
click at [138, 281] on ul "Pedidos balcão (PDV) Gestor de Pedidos Lista de Pedidos Salão / Mesas Diggy Bot…" at bounding box center [108, 246] width 200 height 205
click at [139, 267] on link "Salão / Mesas" at bounding box center [108, 264] width 200 height 31
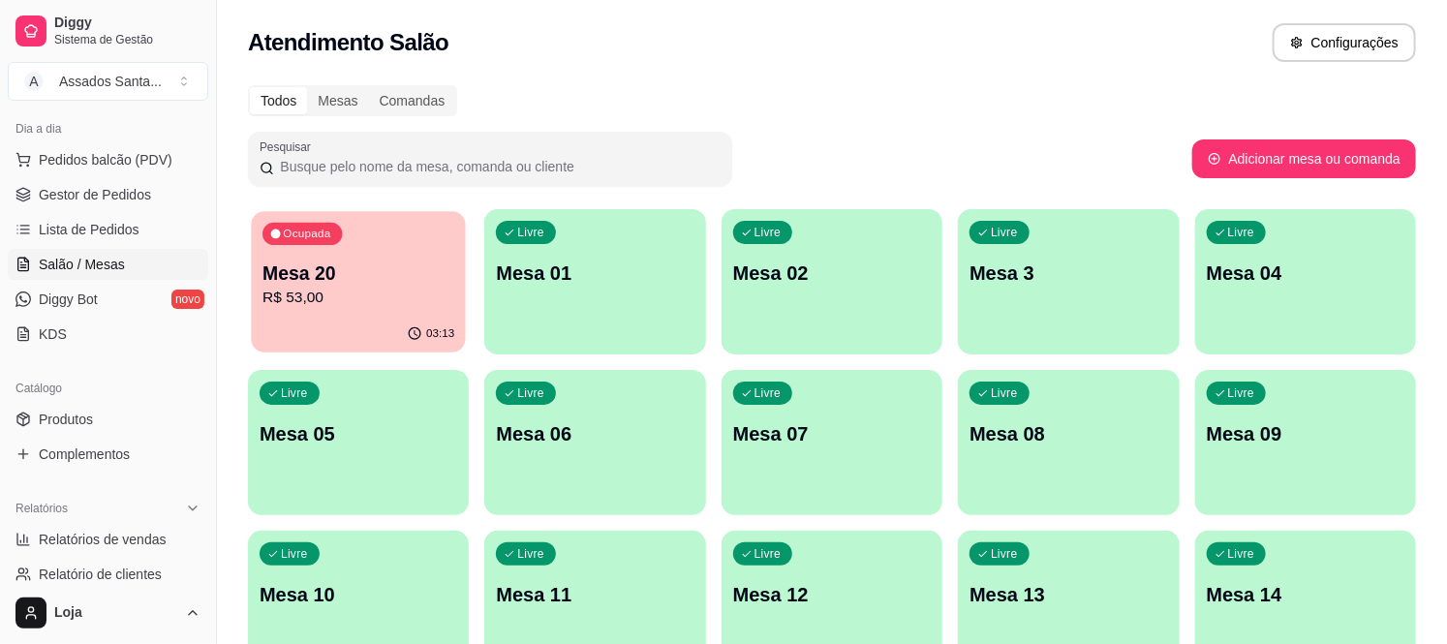
click at [369, 289] on p "R$ 53,00" at bounding box center [358, 298] width 192 height 22
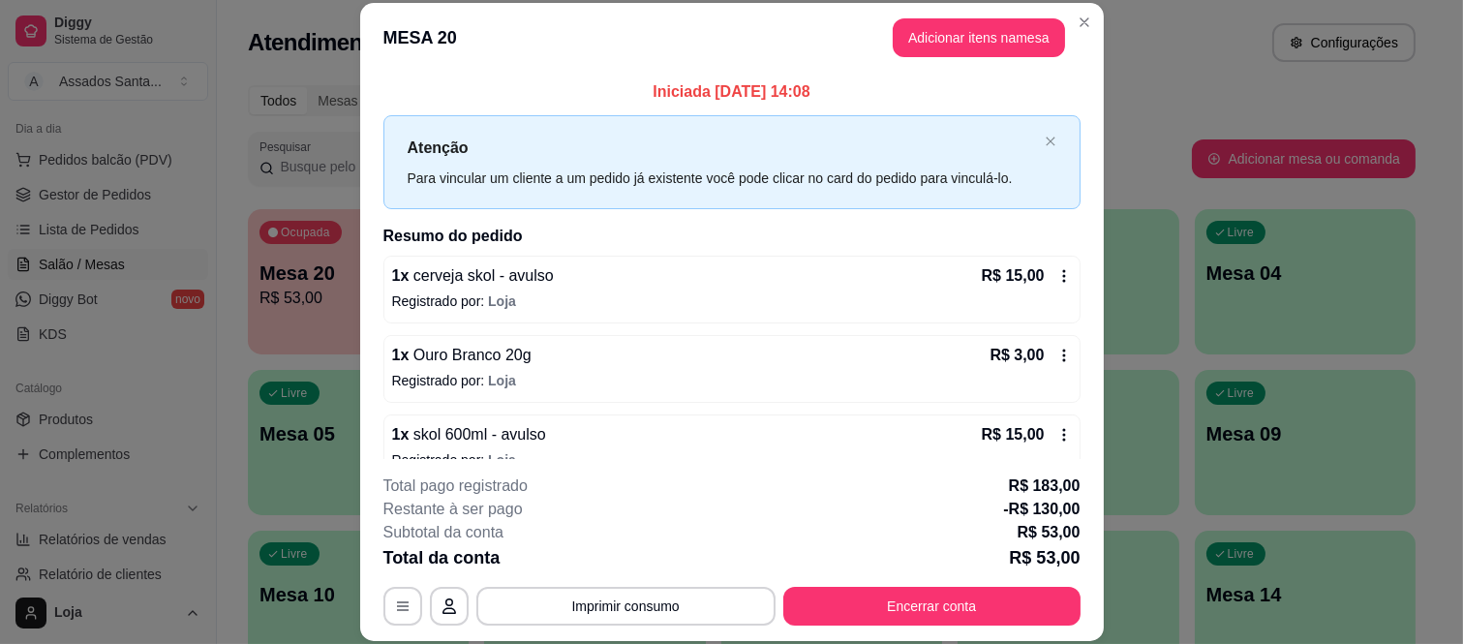
click at [1056, 274] on icon at bounding box center [1063, 275] width 15 height 15
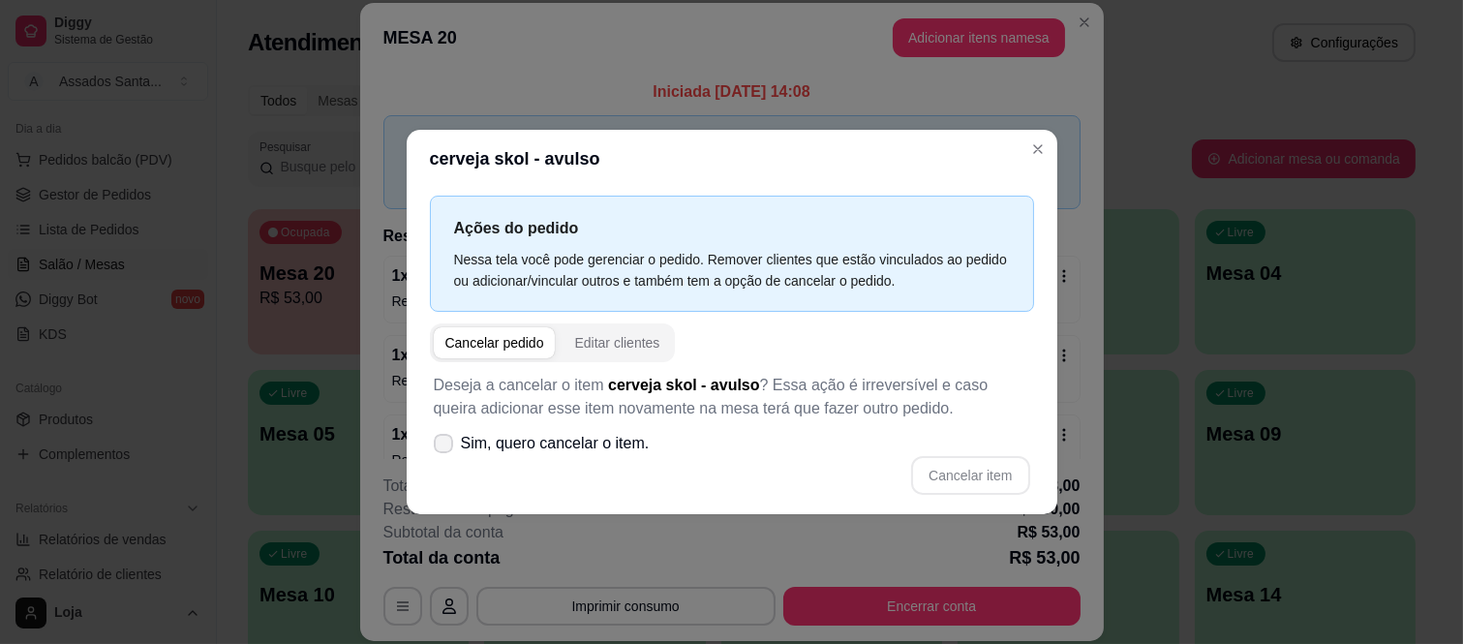
click at [587, 440] on span "Sim, quero cancelar o item." at bounding box center [555, 443] width 189 height 23
click at [445, 446] on input "Sim, quero cancelar o item." at bounding box center [439, 452] width 13 height 13
checkbox input "true"
click at [950, 474] on button "Cancelar item" at bounding box center [970, 475] width 115 height 38
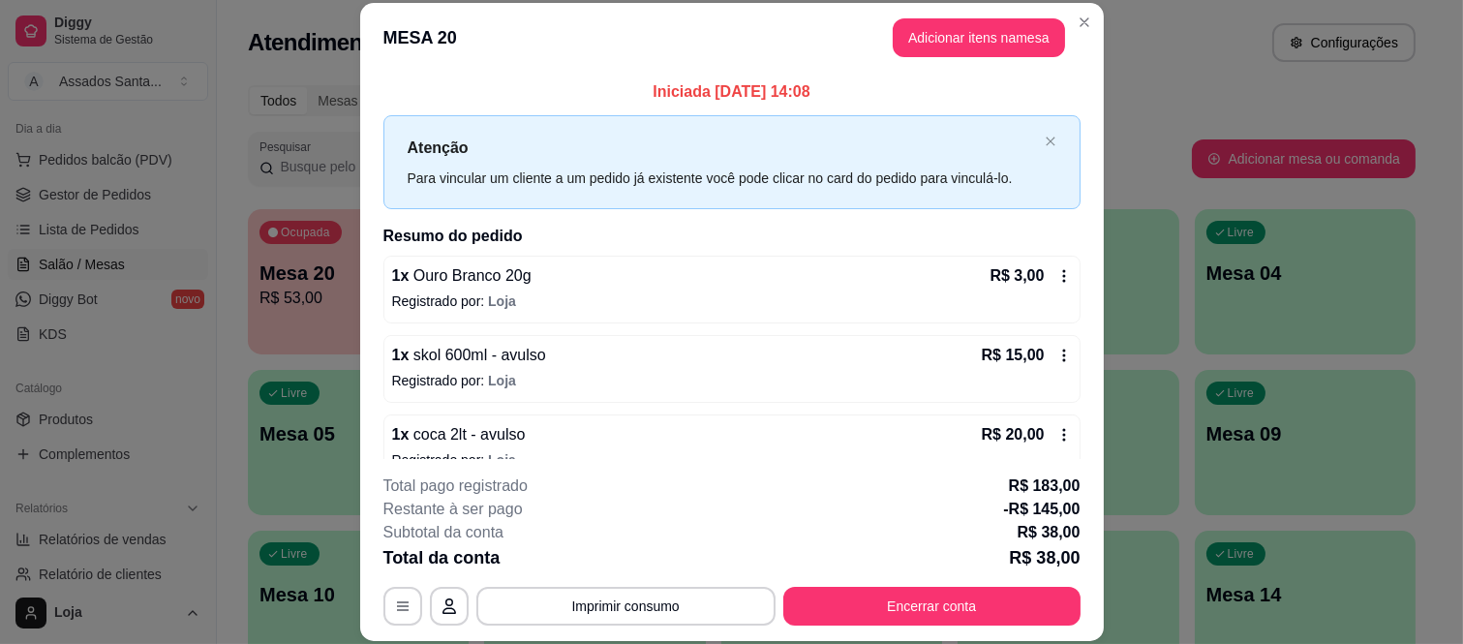
click at [1056, 274] on icon at bounding box center [1063, 275] width 15 height 15
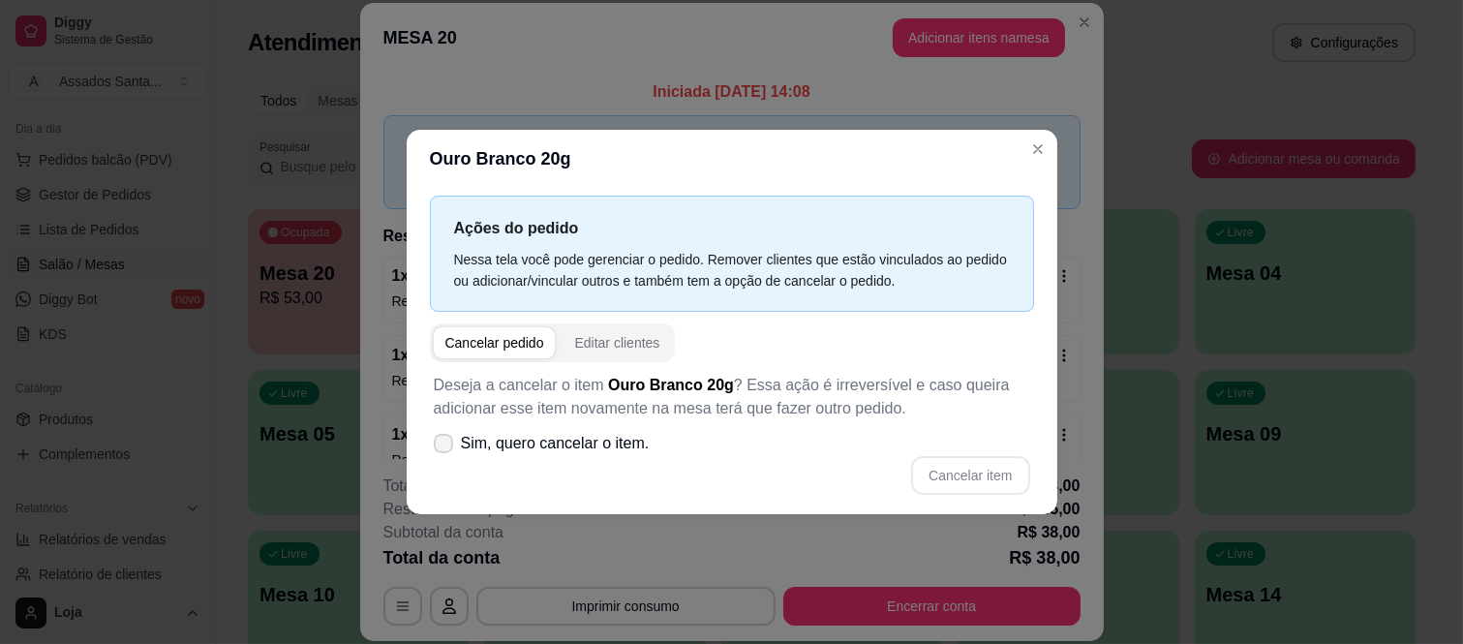
click at [550, 436] on span "Sim, quero cancelar o item." at bounding box center [555, 443] width 189 height 23
click at [445, 446] on input "Sim, quero cancelar o item." at bounding box center [439, 452] width 13 height 13
checkbox input "true"
click at [979, 486] on button "Cancelar item" at bounding box center [970, 475] width 118 height 39
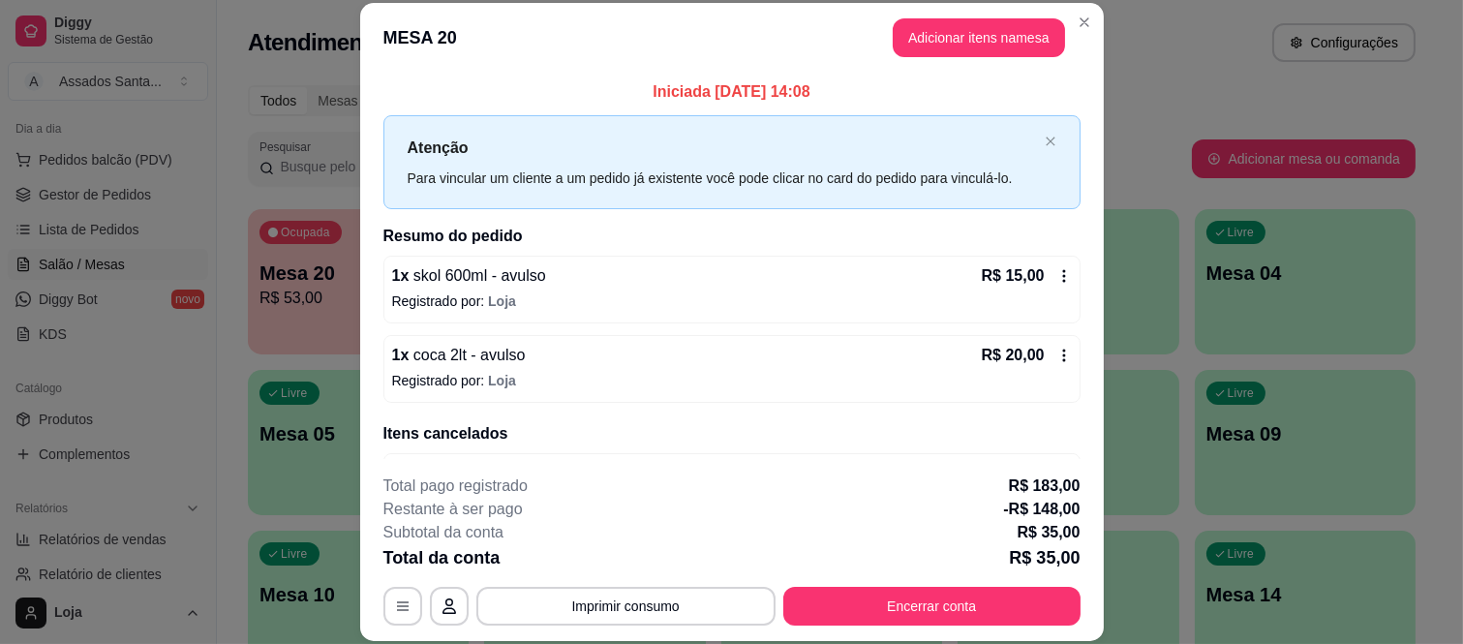
click at [1062, 272] on icon at bounding box center [1063, 276] width 3 height 13
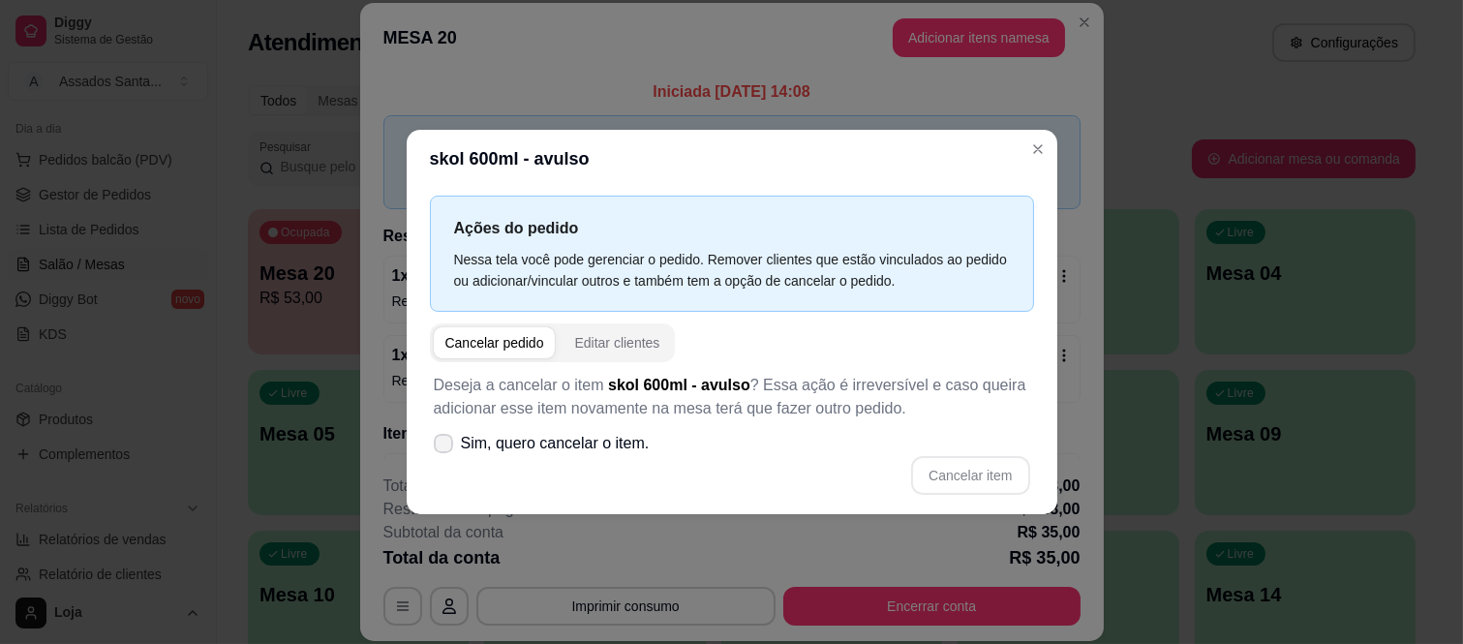
click at [587, 432] on span "Sim, quero cancelar o item." at bounding box center [555, 443] width 189 height 23
click at [445, 446] on input "Sim, quero cancelar o item." at bounding box center [439, 452] width 13 height 13
checkbox input "true"
click at [994, 462] on button "Cancelar item" at bounding box center [970, 475] width 118 height 39
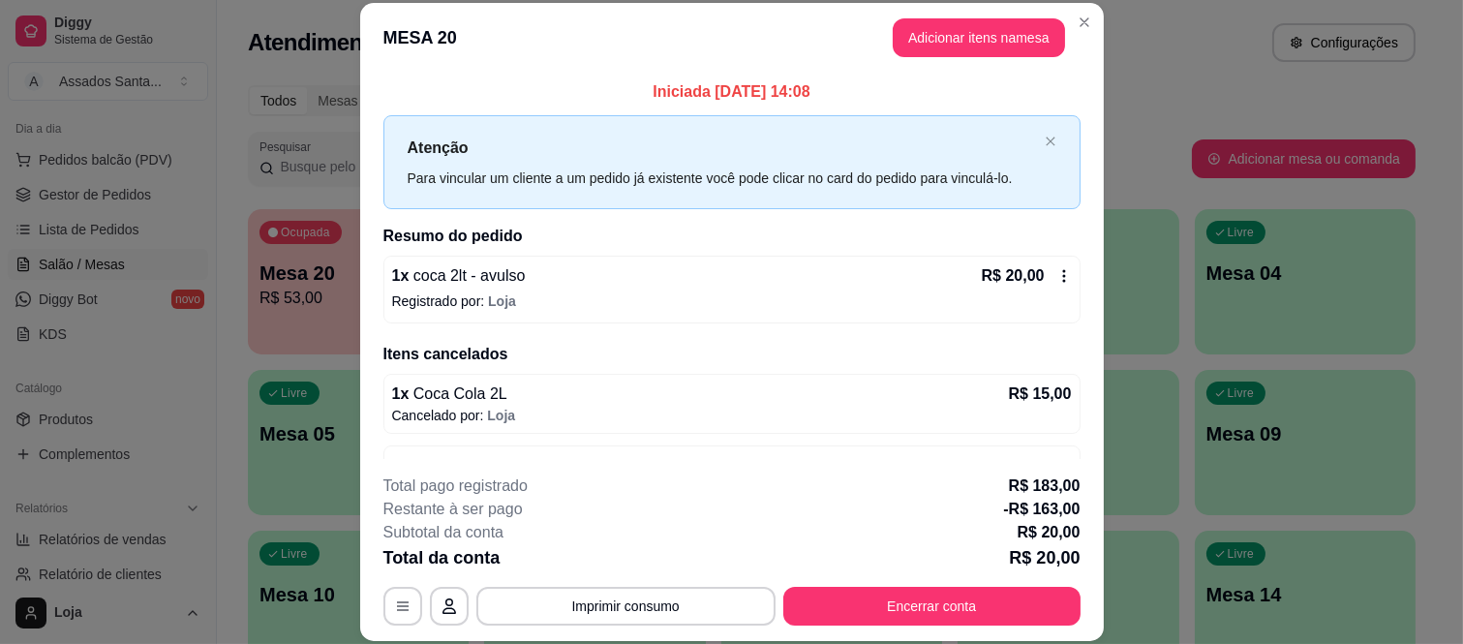
click at [1056, 274] on icon at bounding box center [1063, 275] width 15 height 15
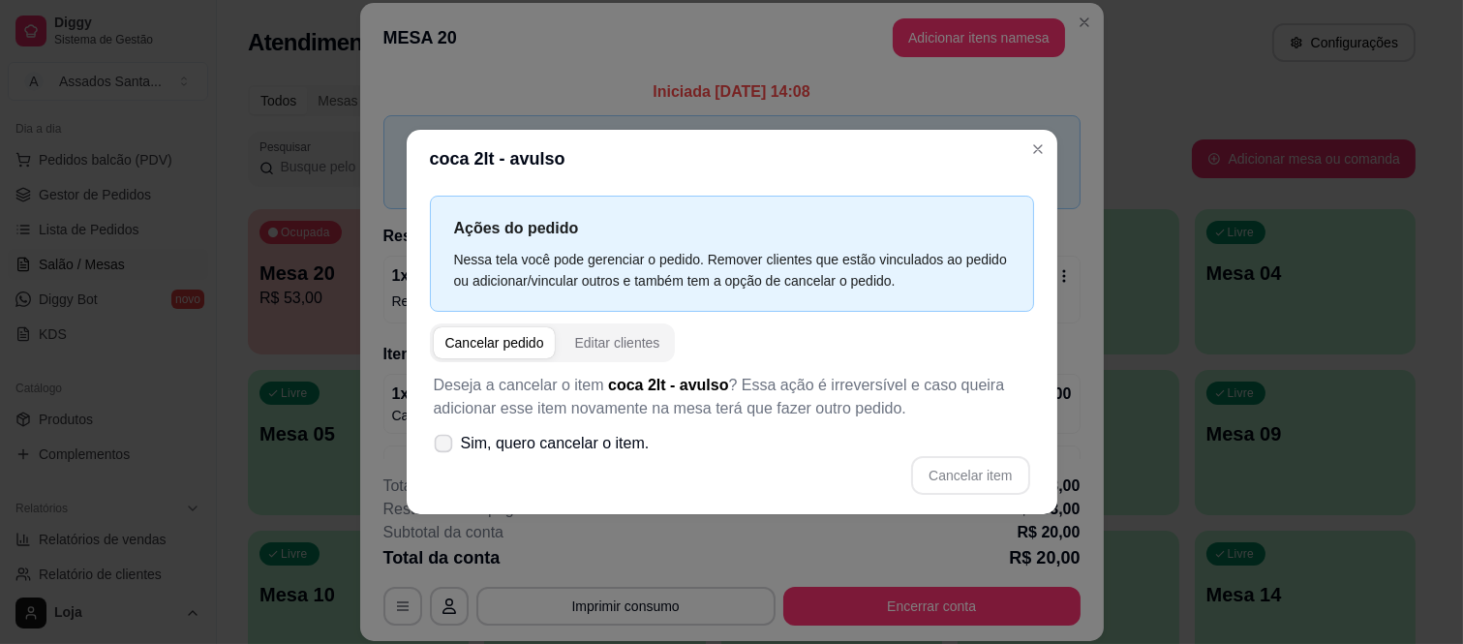
click at [597, 443] on span "Sim, quero cancelar o item." at bounding box center [555, 443] width 189 height 23
click at [445, 446] on input "Sim, quero cancelar o item." at bounding box center [439, 452] width 13 height 13
checkbox input "true"
click at [963, 465] on button "Cancelar item" at bounding box center [970, 475] width 115 height 38
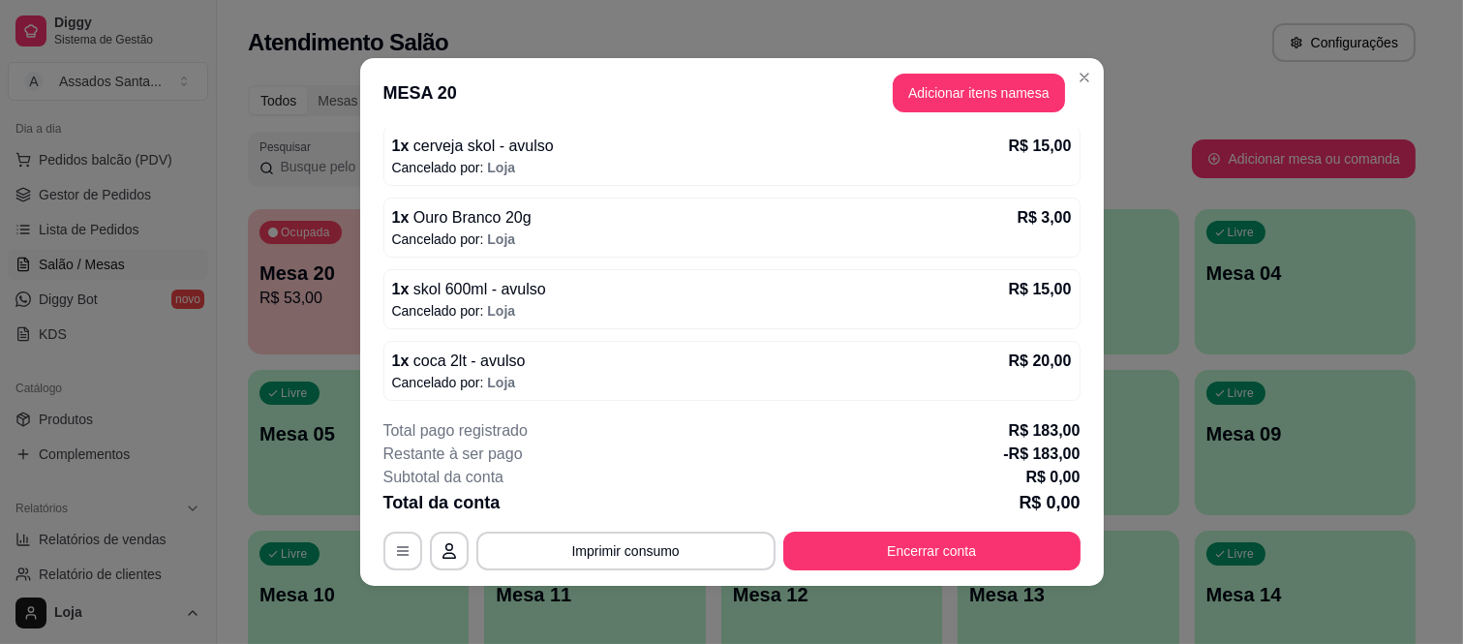
scroll to position [441, 0]
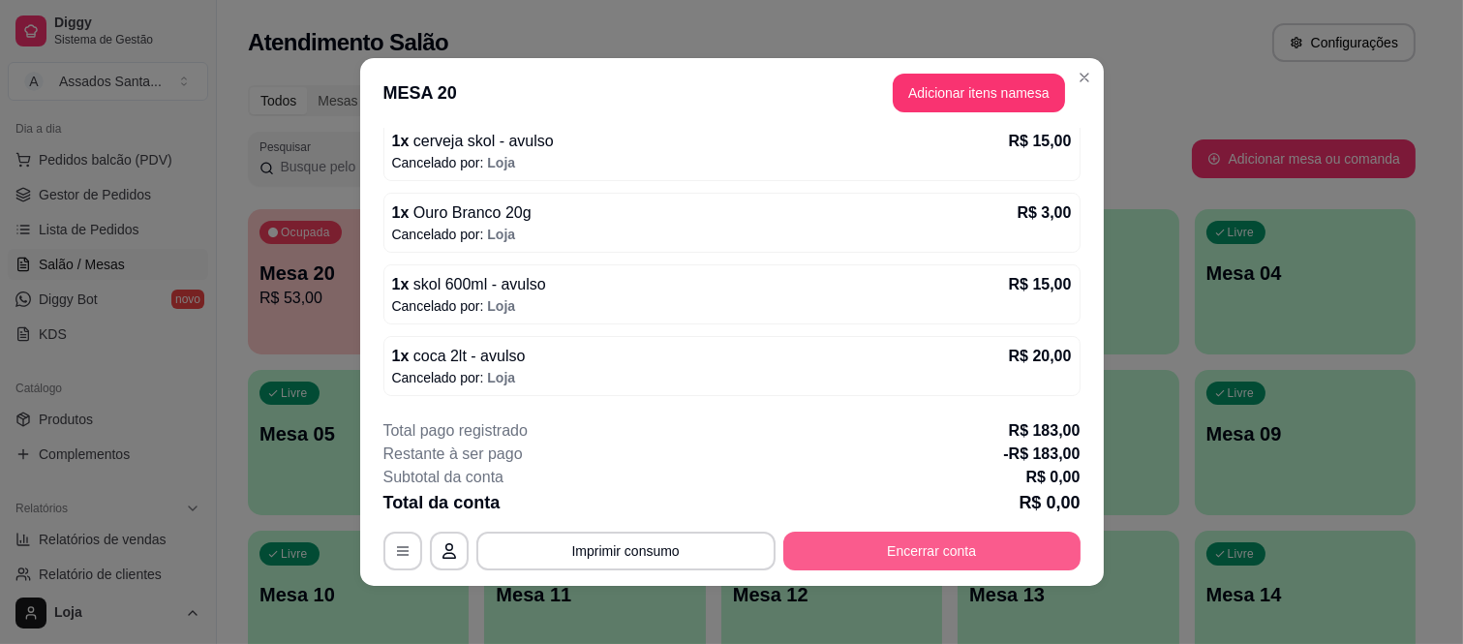
click at [953, 559] on button "Encerrar conta" at bounding box center [931, 551] width 297 height 39
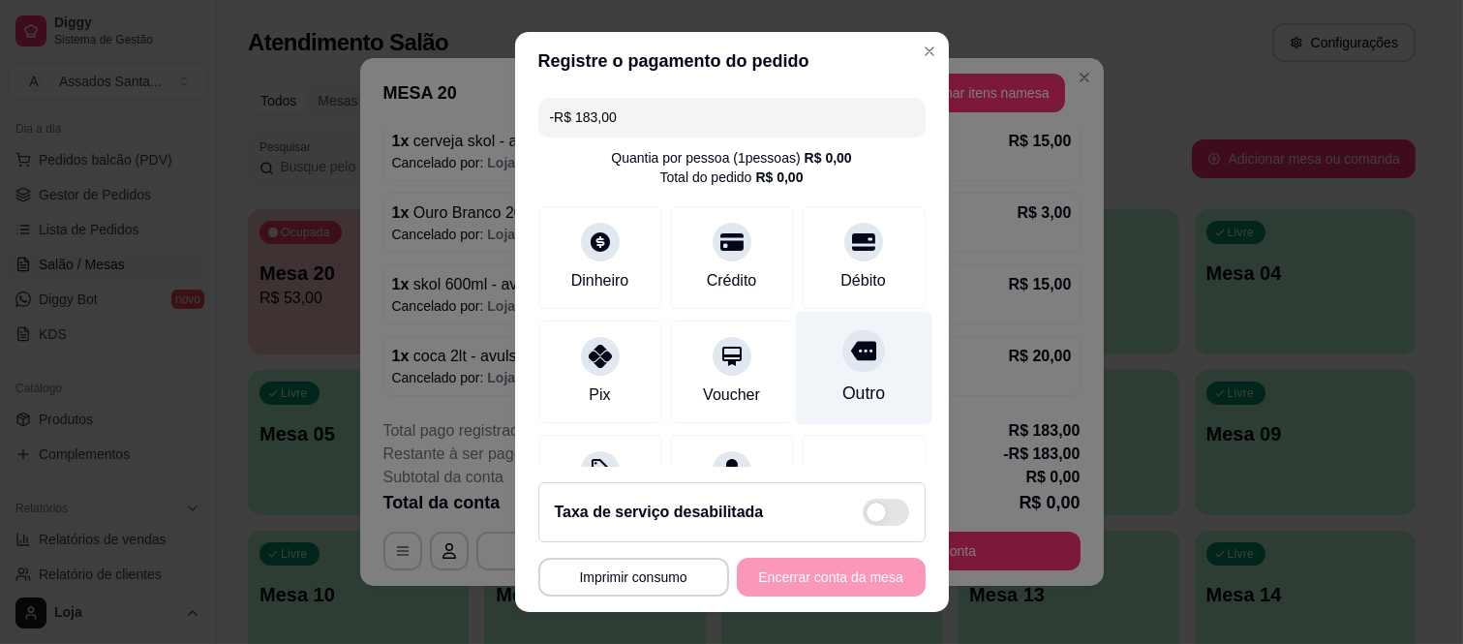
click at [841, 392] on div "Outro" at bounding box center [862, 393] width 43 height 25
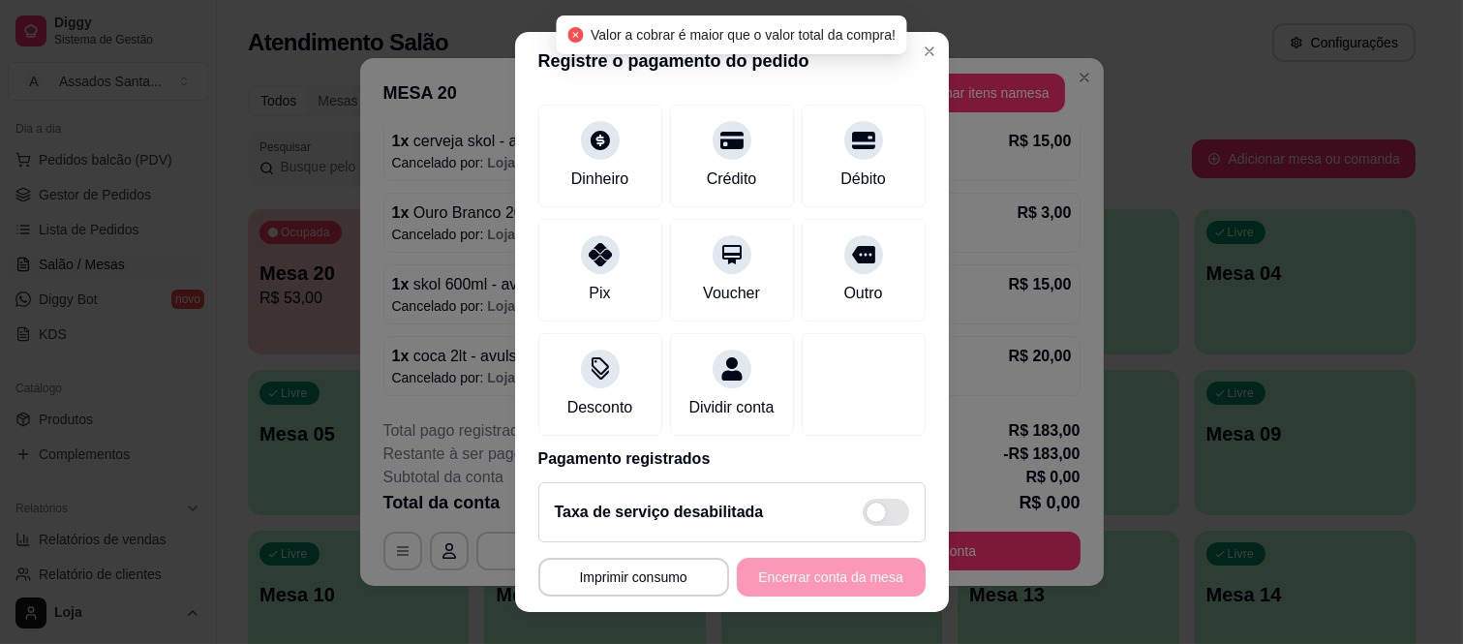
scroll to position [203, 0]
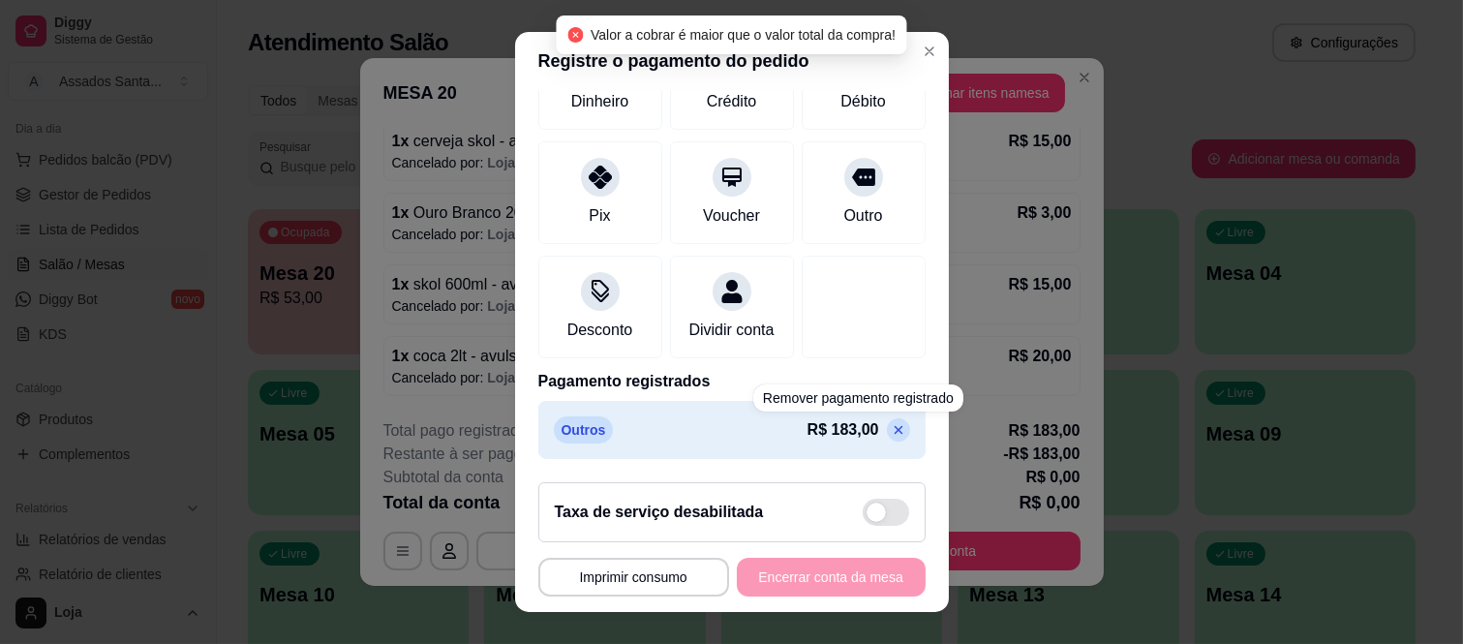
click at [818, 524] on div "Taxa de serviço desabilitada" at bounding box center [732, 512] width 354 height 27
type input "R$ 183,00"
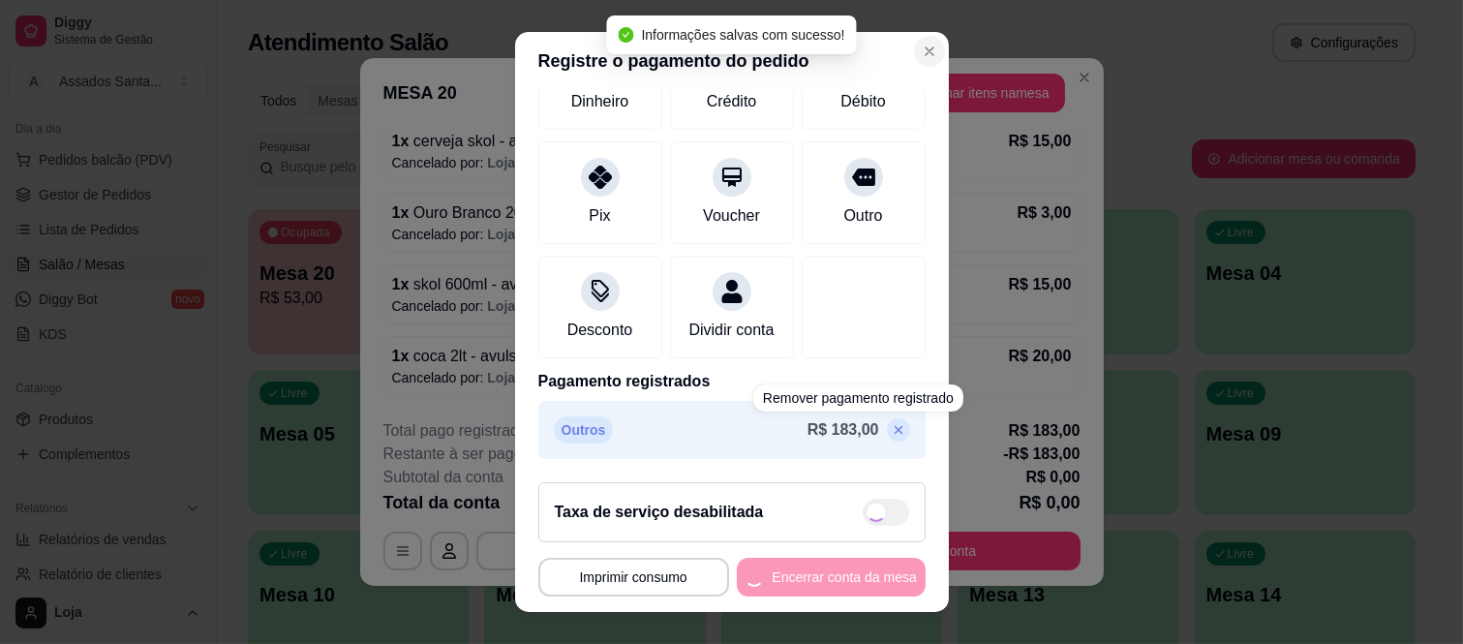
checkbox input "true"
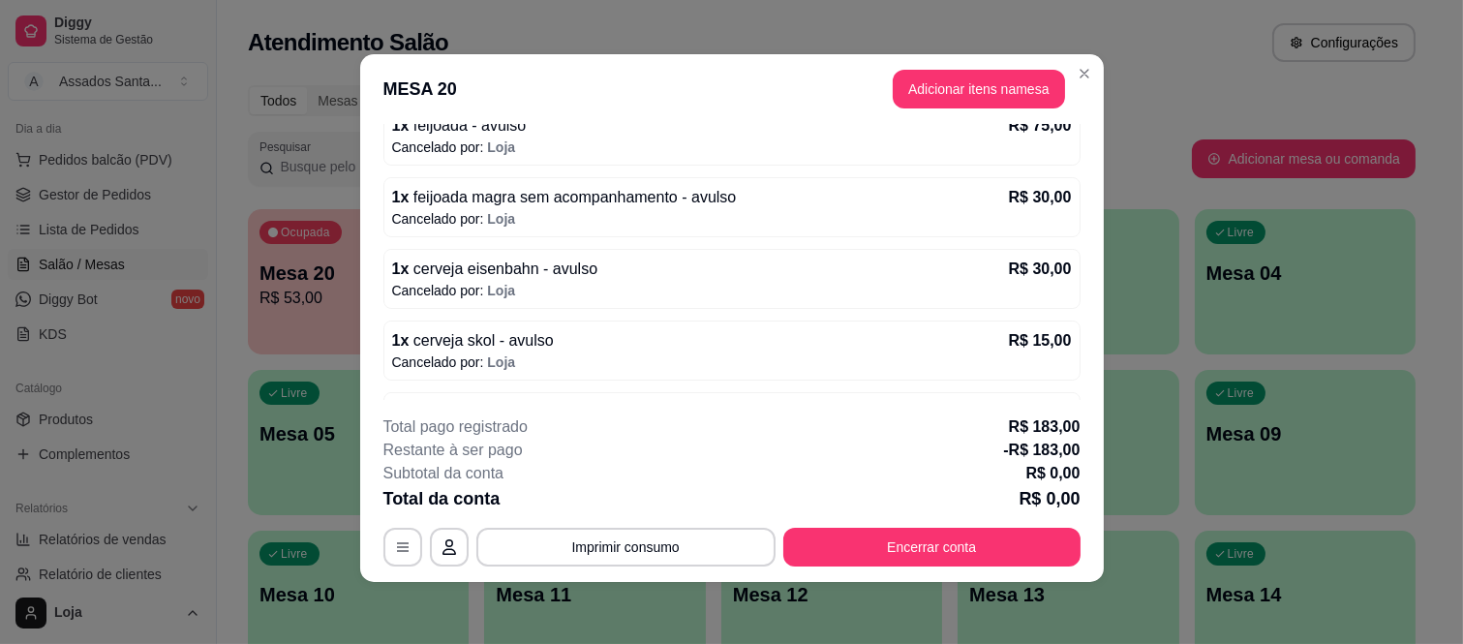
scroll to position [441, 0]
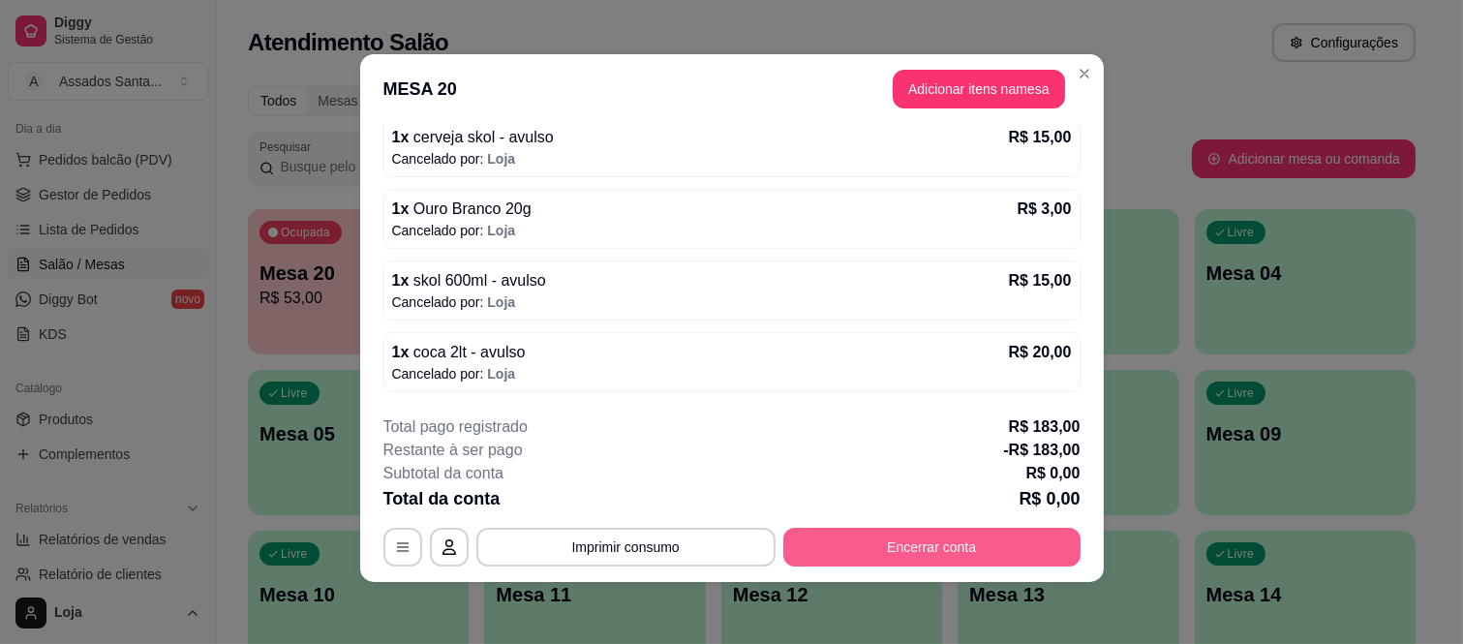
click at [891, 545] on button "Encerrar conta" at bounding box center [931, 547] width 297 height 39
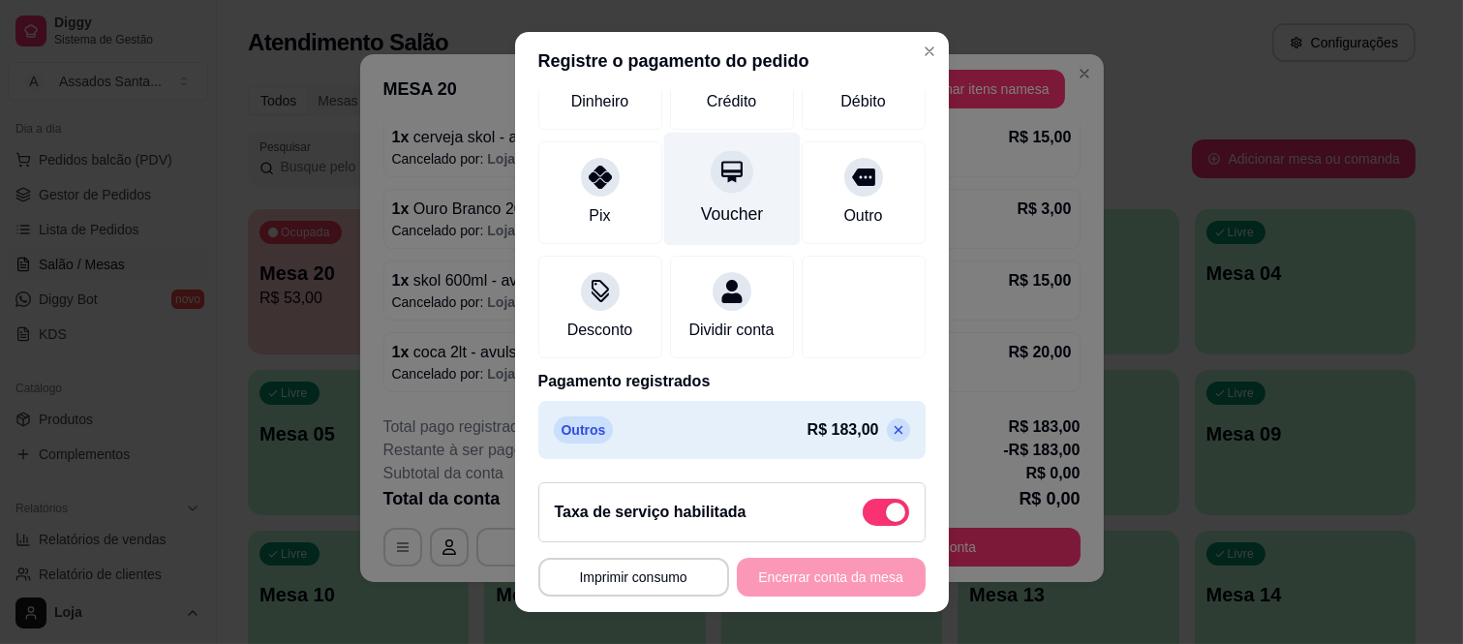
scroll to position [223, 0]
click at [872, 432] on div "Outros R$ 183,00" at bounding box center [731, 430] width 387 height 58
click at [891, 429] on icon at bounding box center [898, 429] width 15 height 15
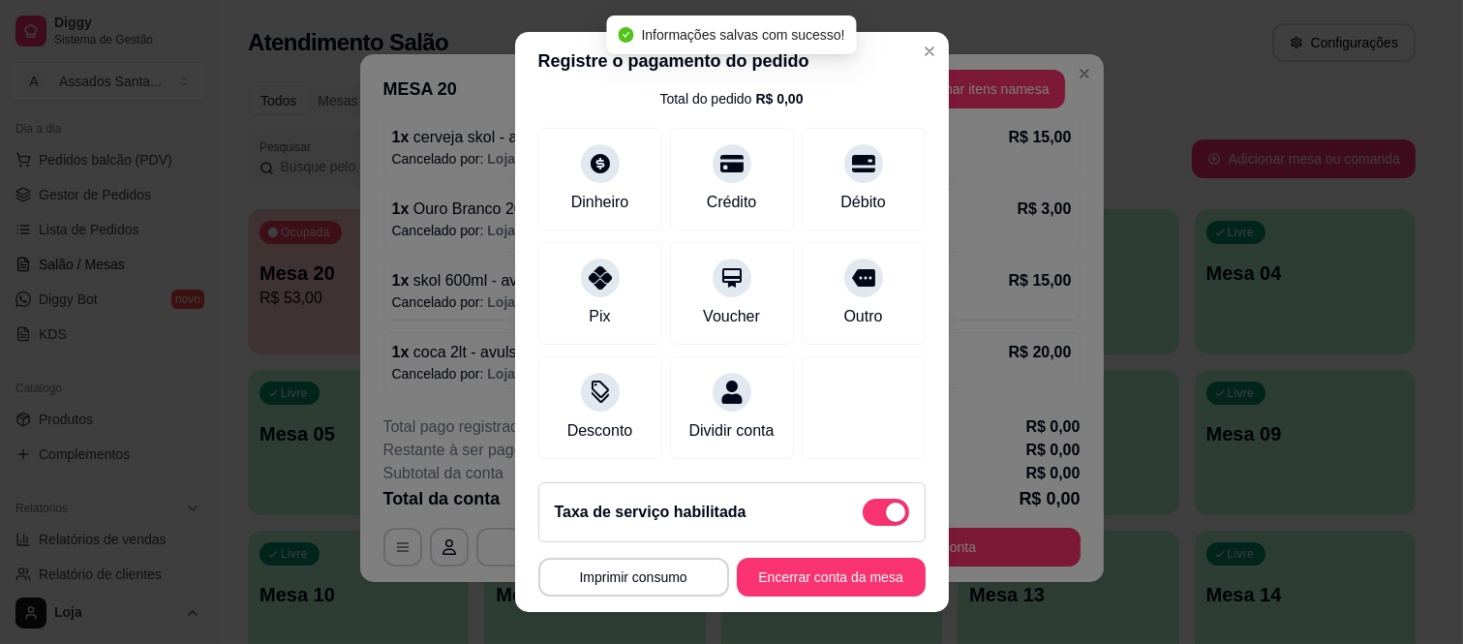
type input "R$ 0,00"
click at [848, 584] on button "Encerrar conta da mesa" at bounding box center [831, 577] width 183 height 38
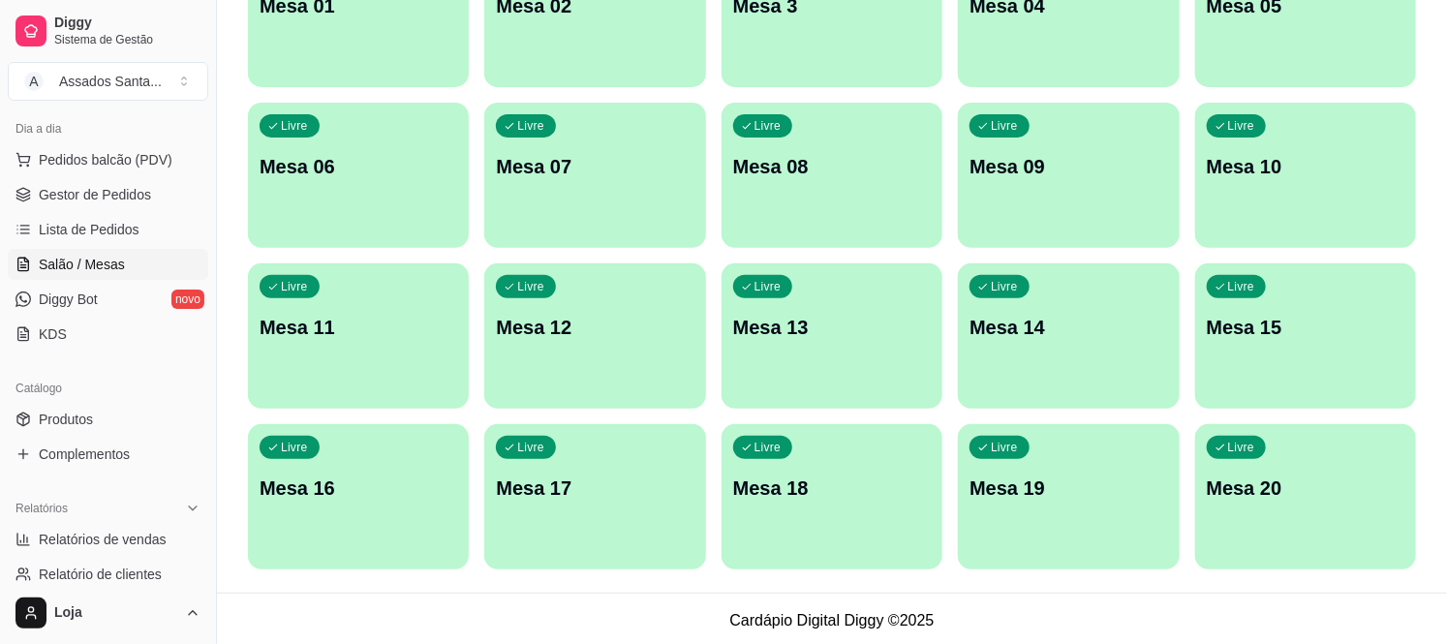
scroll to position [271, 0]
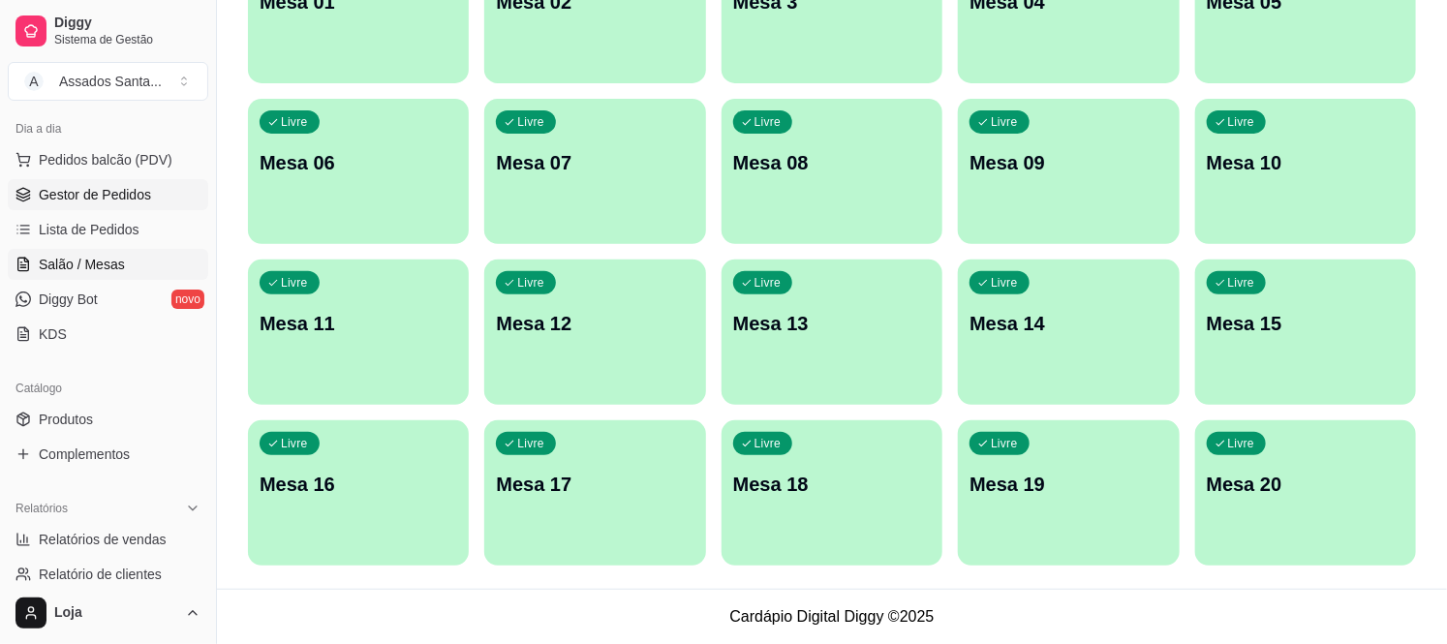
click at [112, 201] on span "Gestor de Pedidos" at bounding box center [95, 194] width 112 height 19
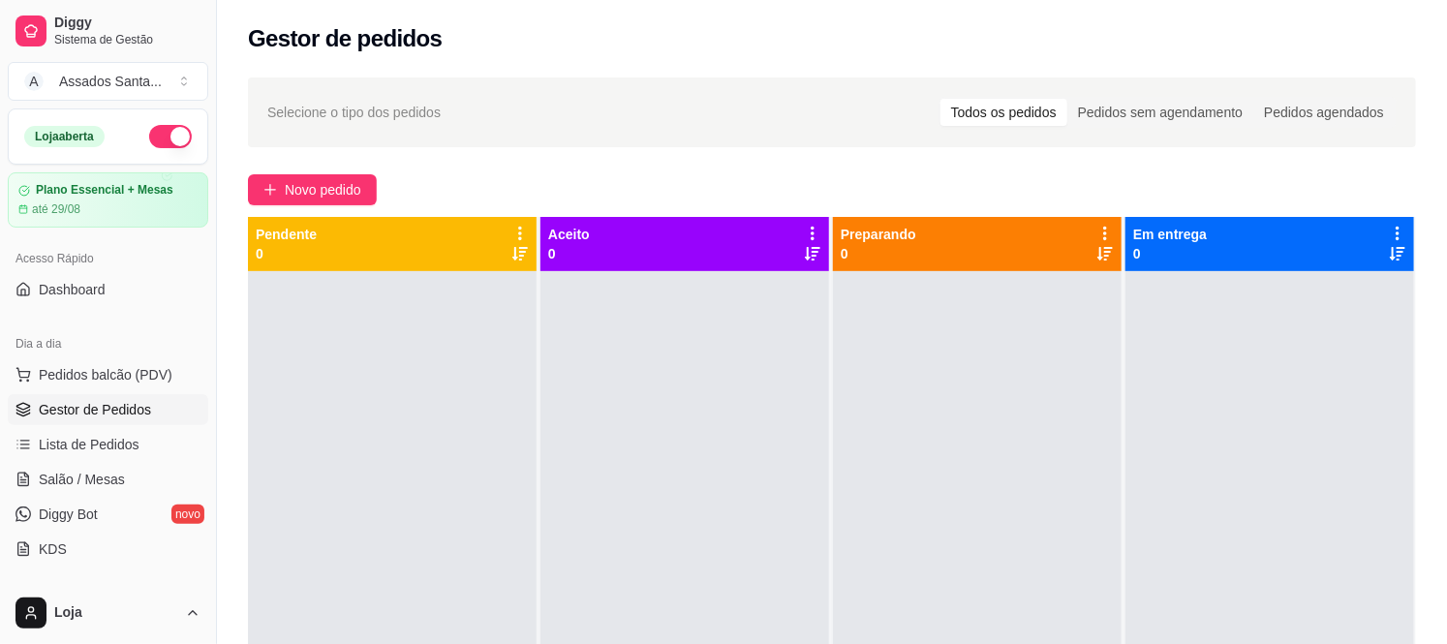
scroll to position [107, 0]
